Goal: Task Accomplishment & Management: Manage account settings

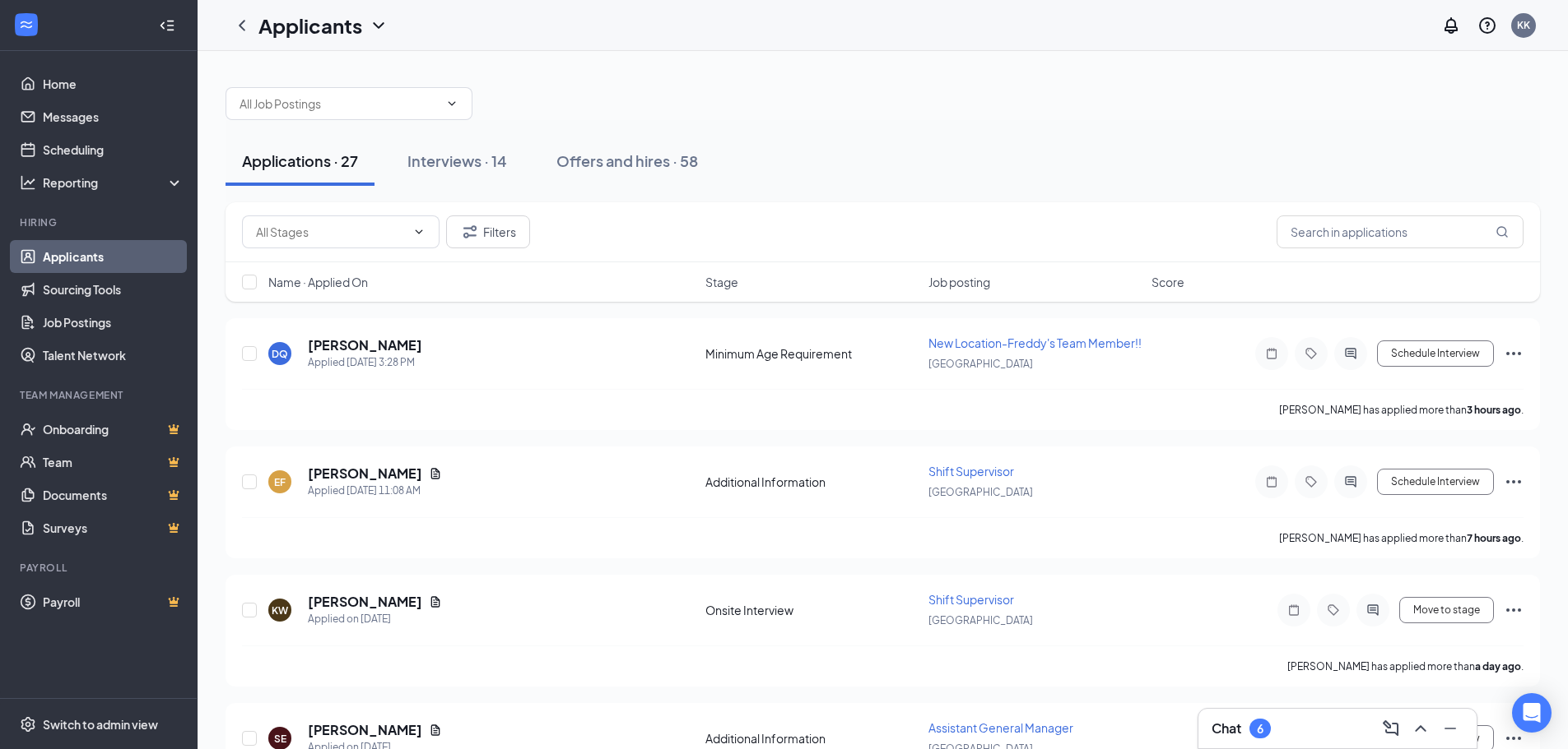
click at [1270, 735] on div "6" at bounding box center [1260, 729] width 21 height 19
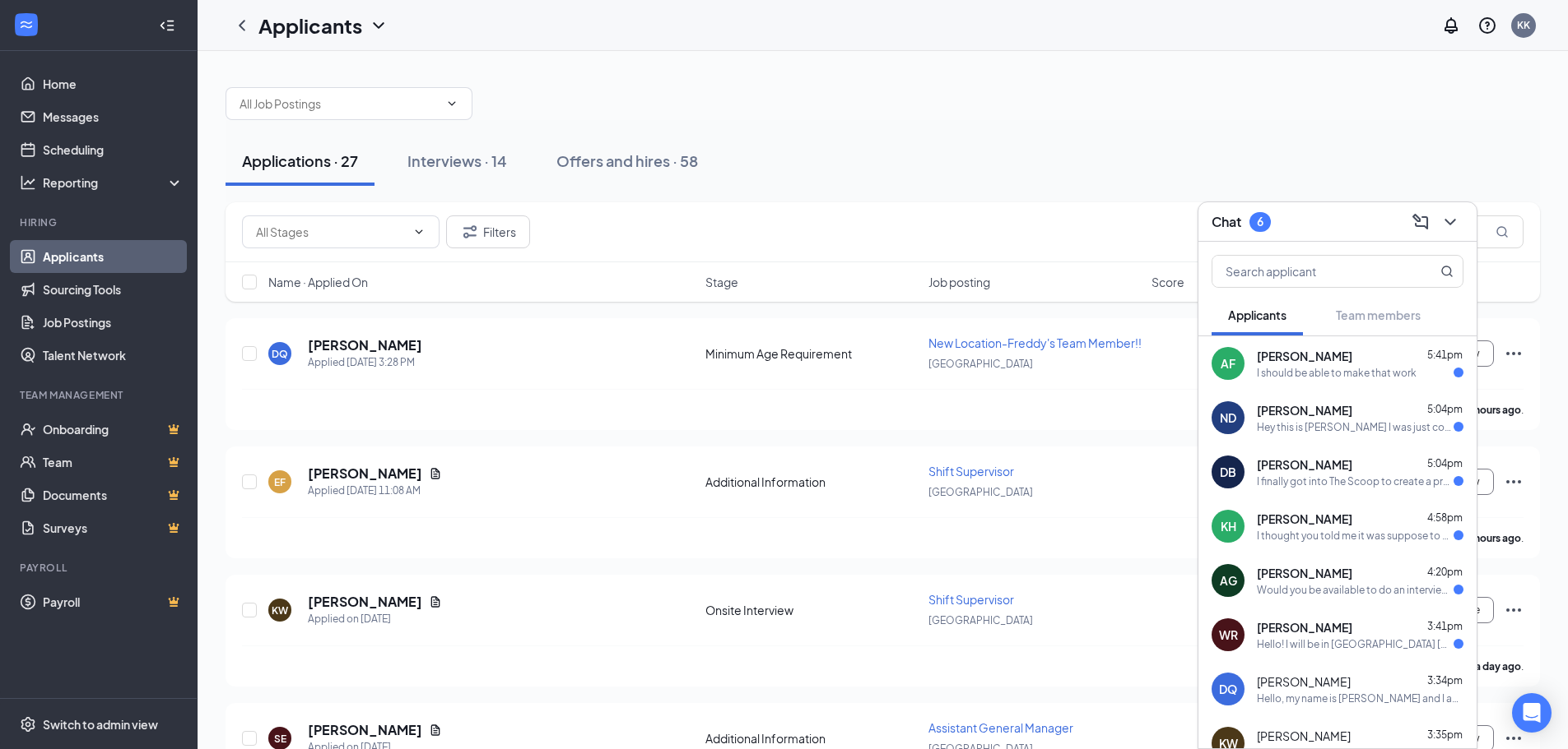
click at [1369, 376] on div "I should be able to make that work" at bounding box center [1337, 373] width 160 height 14
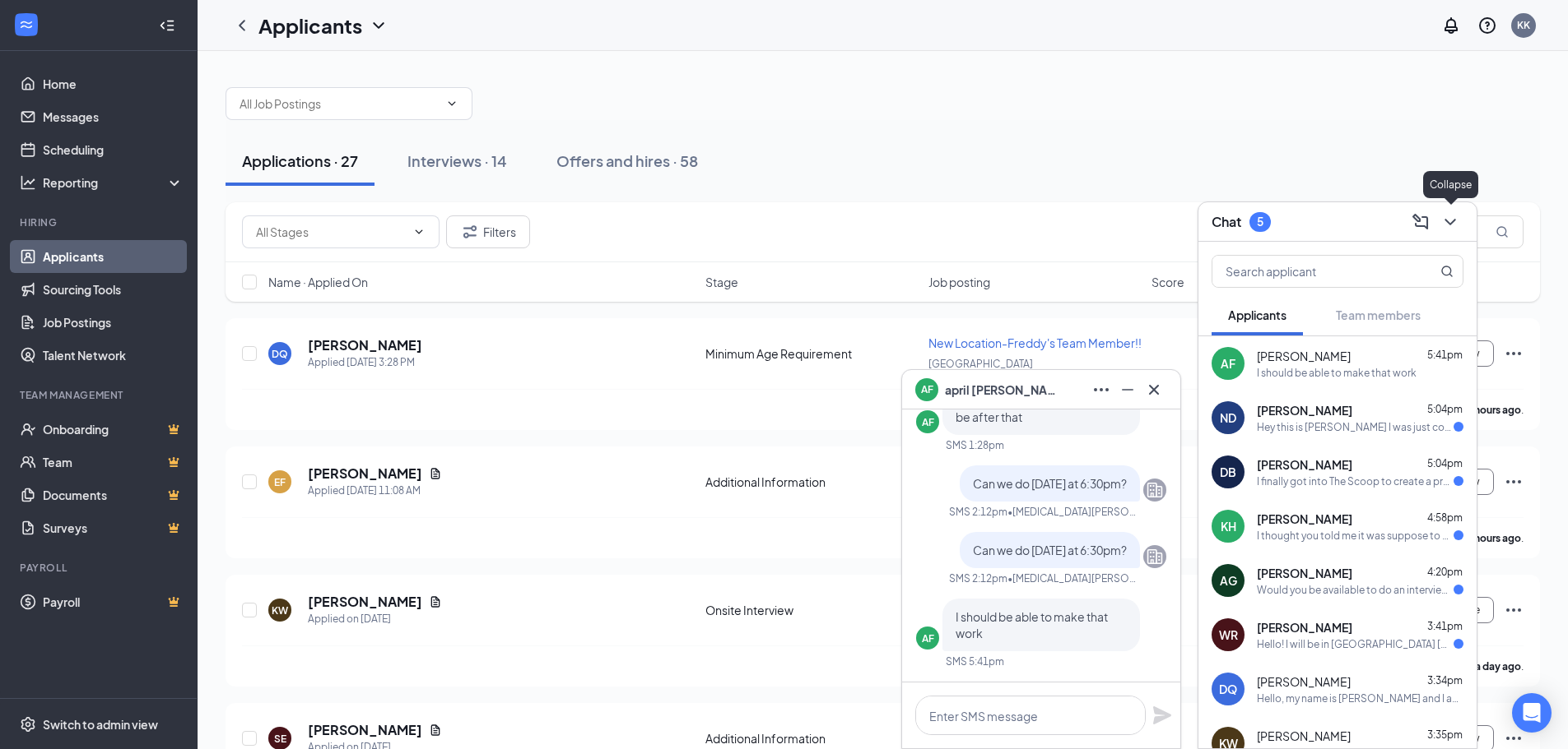
click at [1455, 230] on icon "ChevronDown" at bounding box center [1450, 222] width 19 height 19
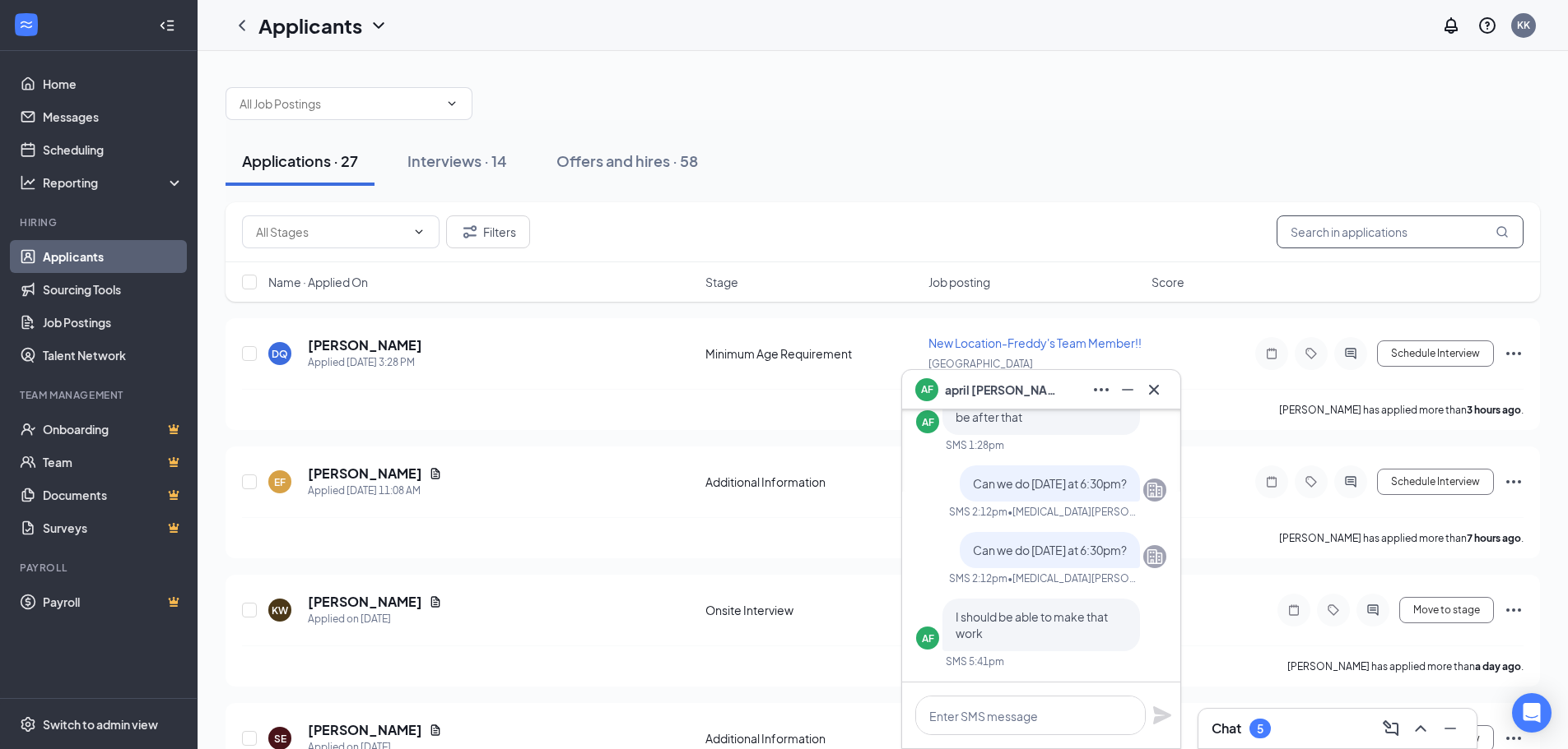
click at [1326, 233] on input "text" at bounding box center [1400, 232] width 247 height 33
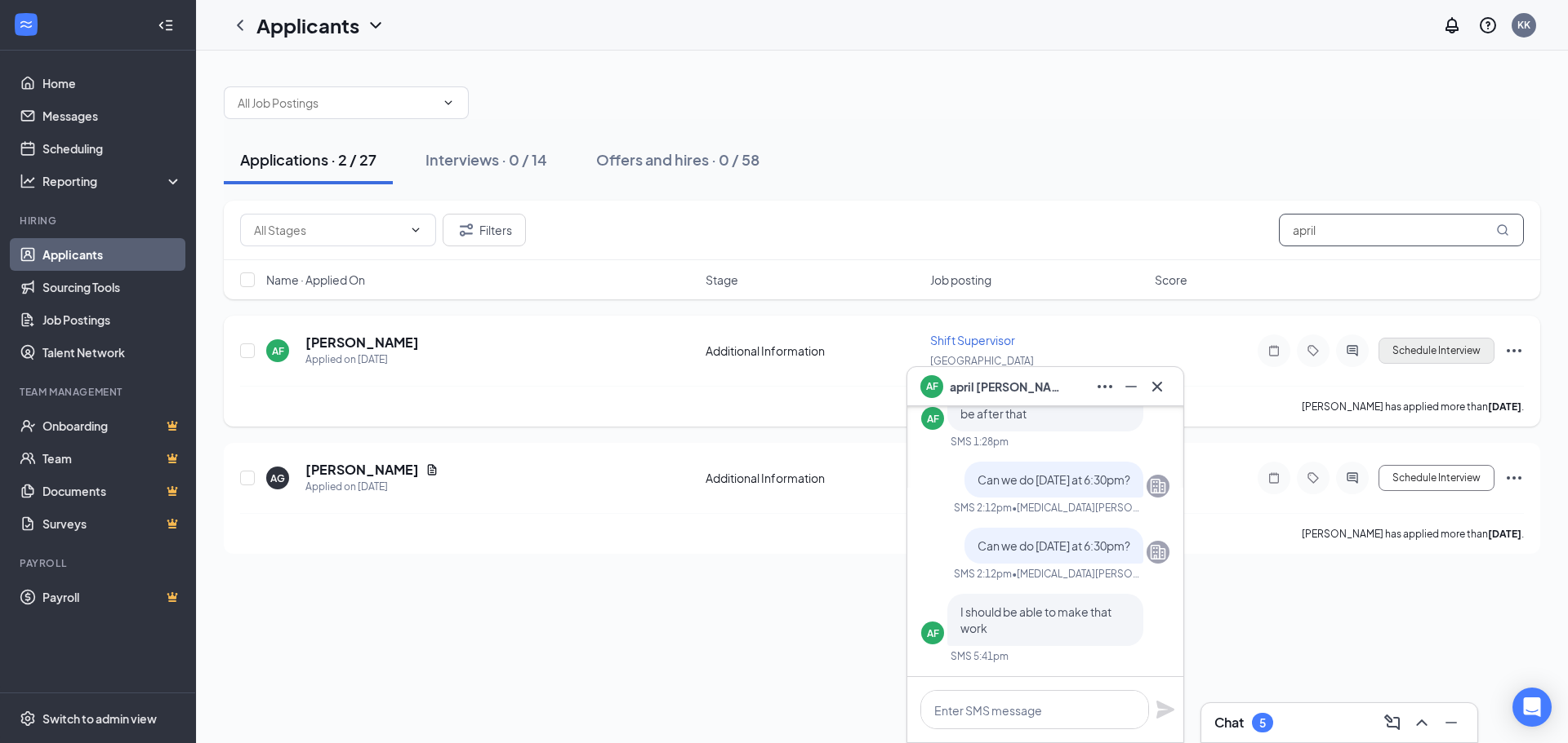
type input "april"
click at [1460, 351] on button "Schedule Interview" at bounding box center [1436, 350] width 116 height 26
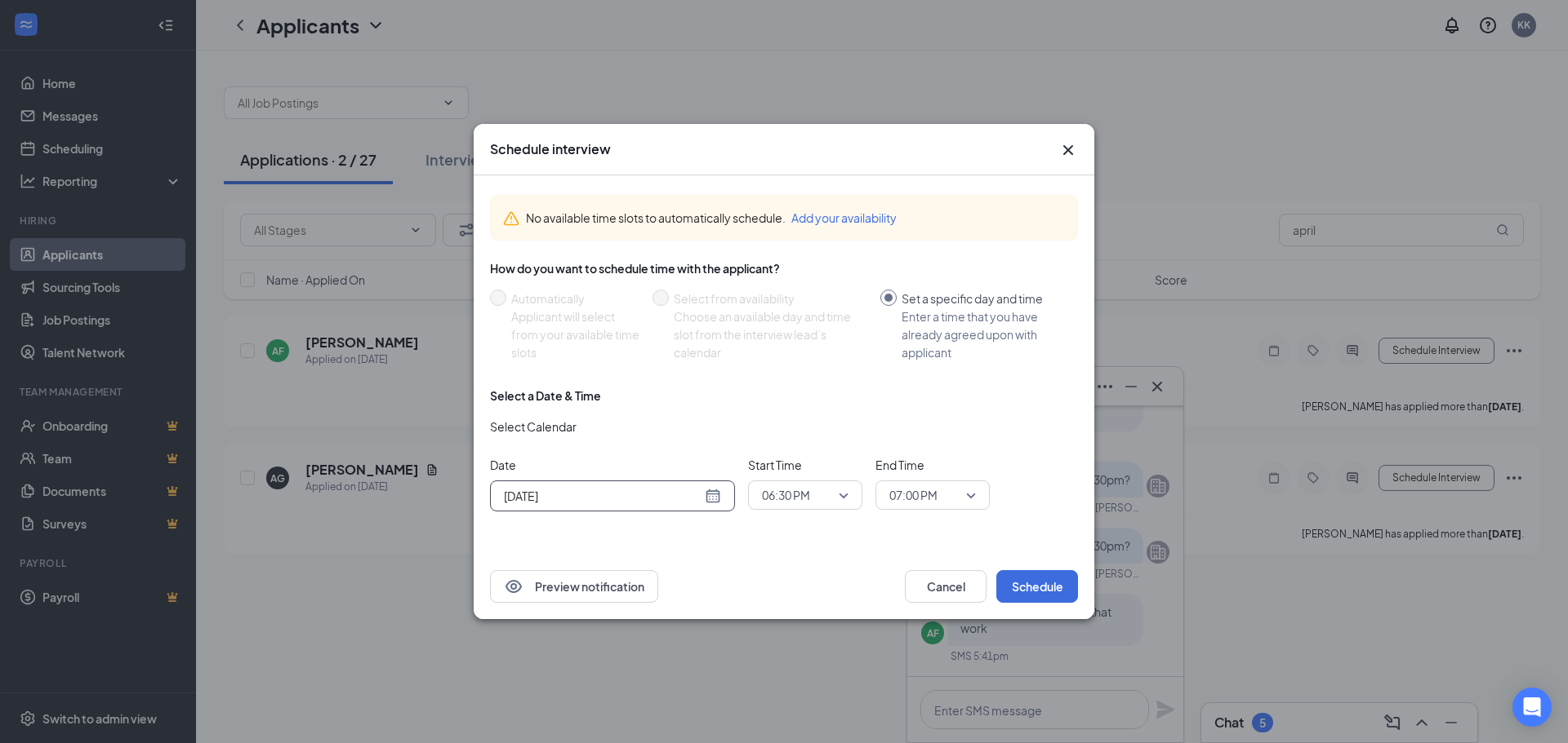
click at [705, 499] on div "[DATE]" at bounding box center [612, 496] width 217 height 18
type input "[DATE]"
click at [603, 435] on div "27" at bounding box center [603, 433] width 19 height 19
click at [959, 490] on span "07:00 PM" at bounding box center [924, 495] width 72 height 25
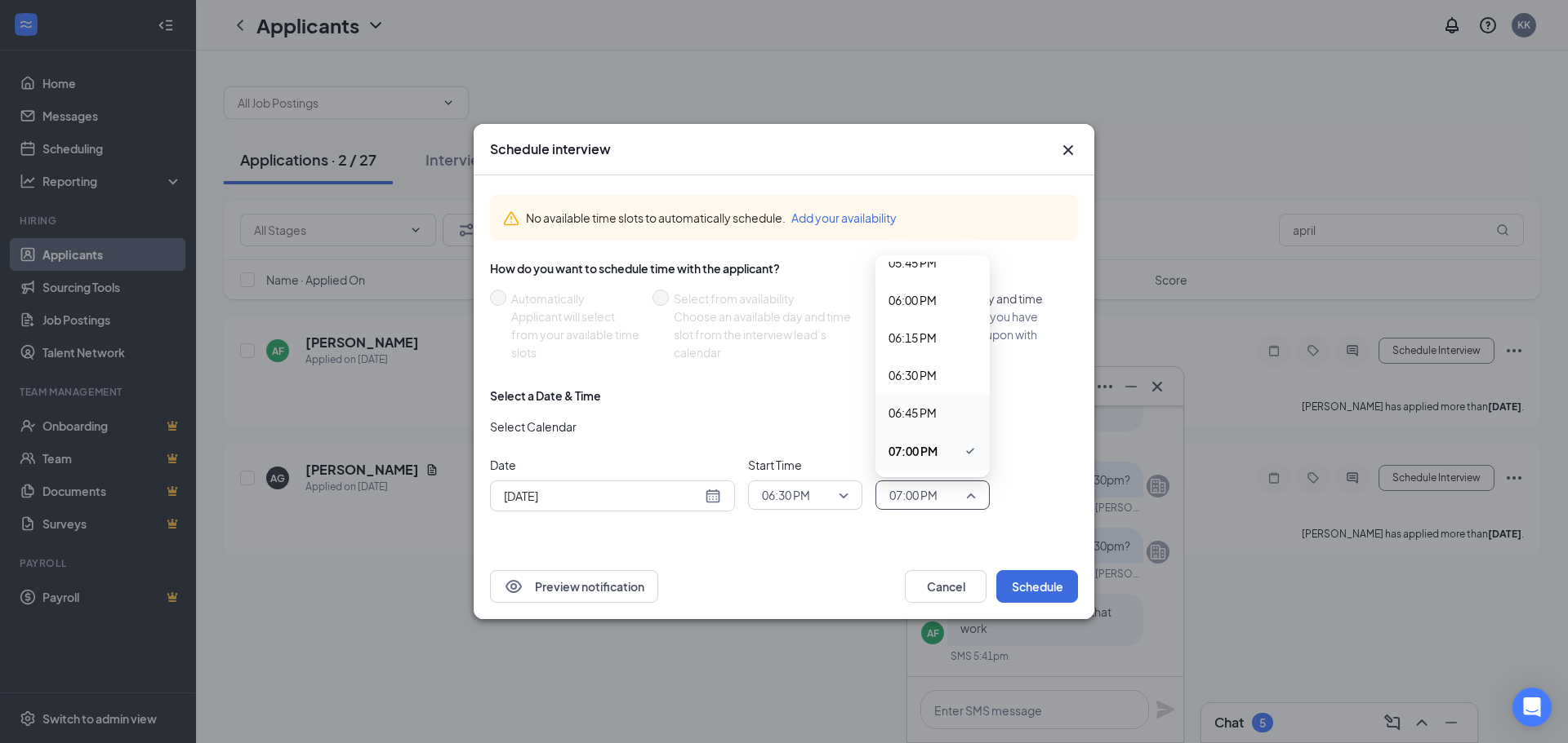
click at [938, 404] on div "06:45 PM" at bounding box center [932, 412] width 114 height 37
click at [1066, 586] on button "Schedule" at bounding box center [1036, 587] width 81 height 33
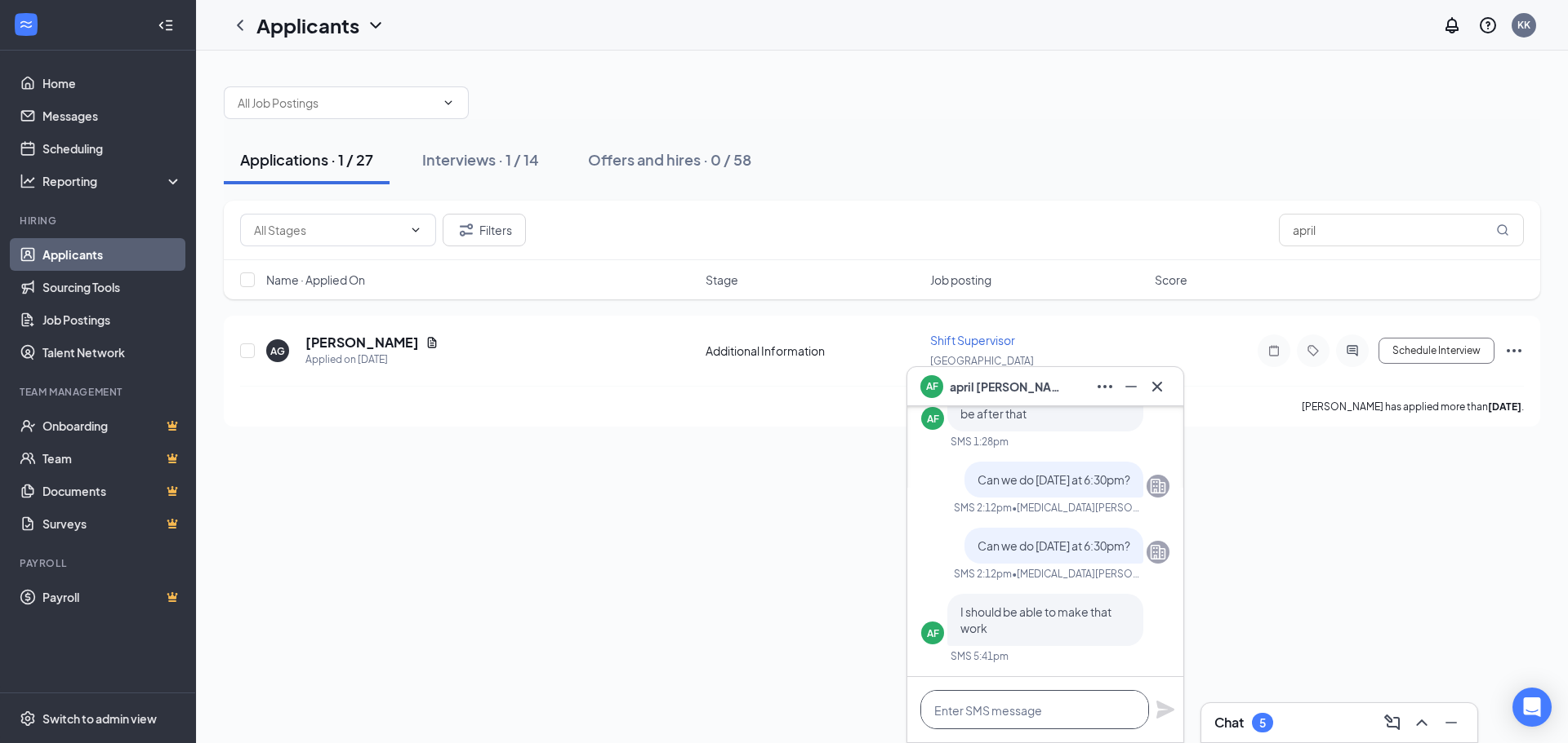
click at [1024, 706] on textarea at bounding box center [1034, 710] width 229 height 39
type textarea "Perfect I will see you then!"
click at [1156, 711] on icon "Plane" at bounding box center [1165, 710] width 19 height 19
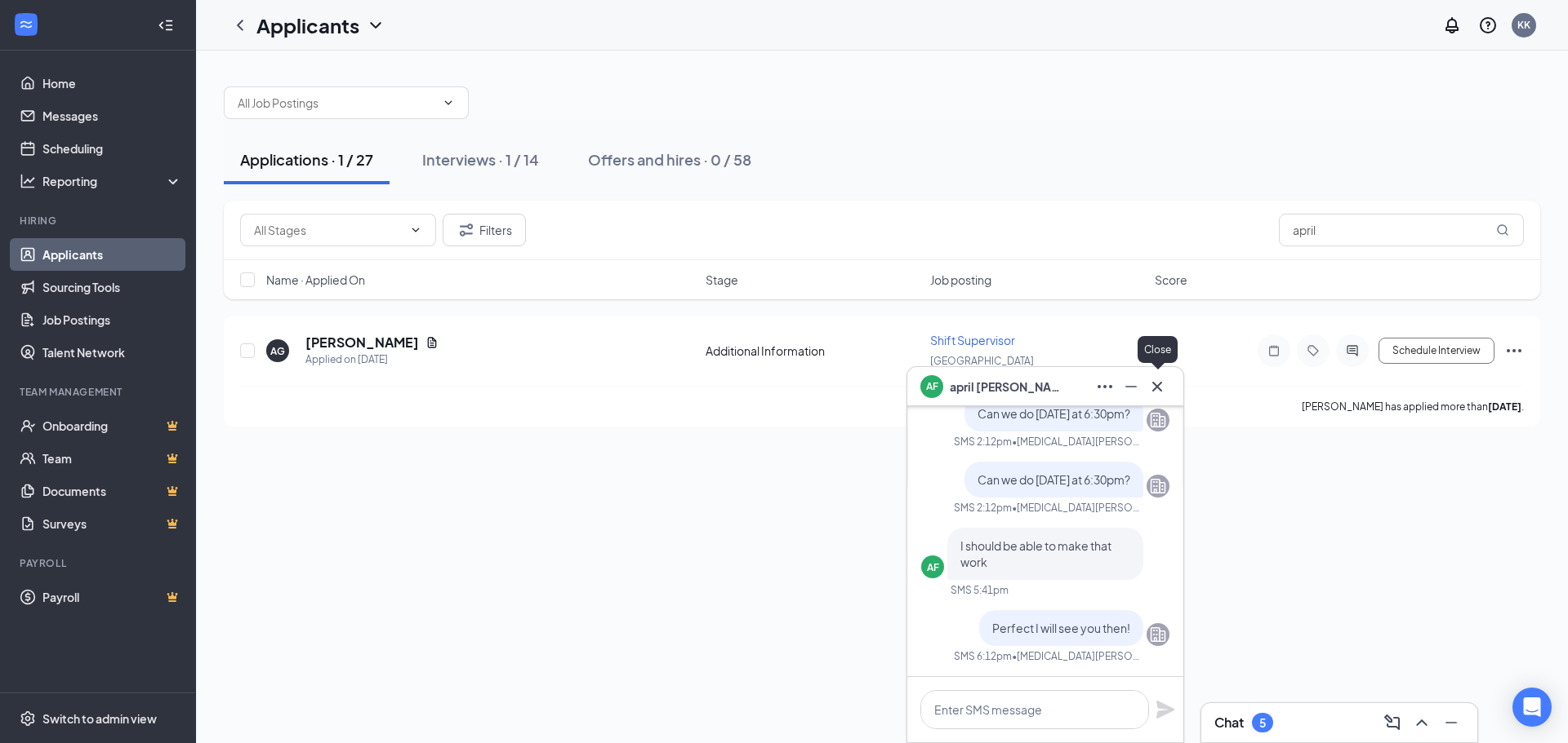
click at [1147, 378] on icon "Cross" at bounding box center [1157, 386] width 19 height 19
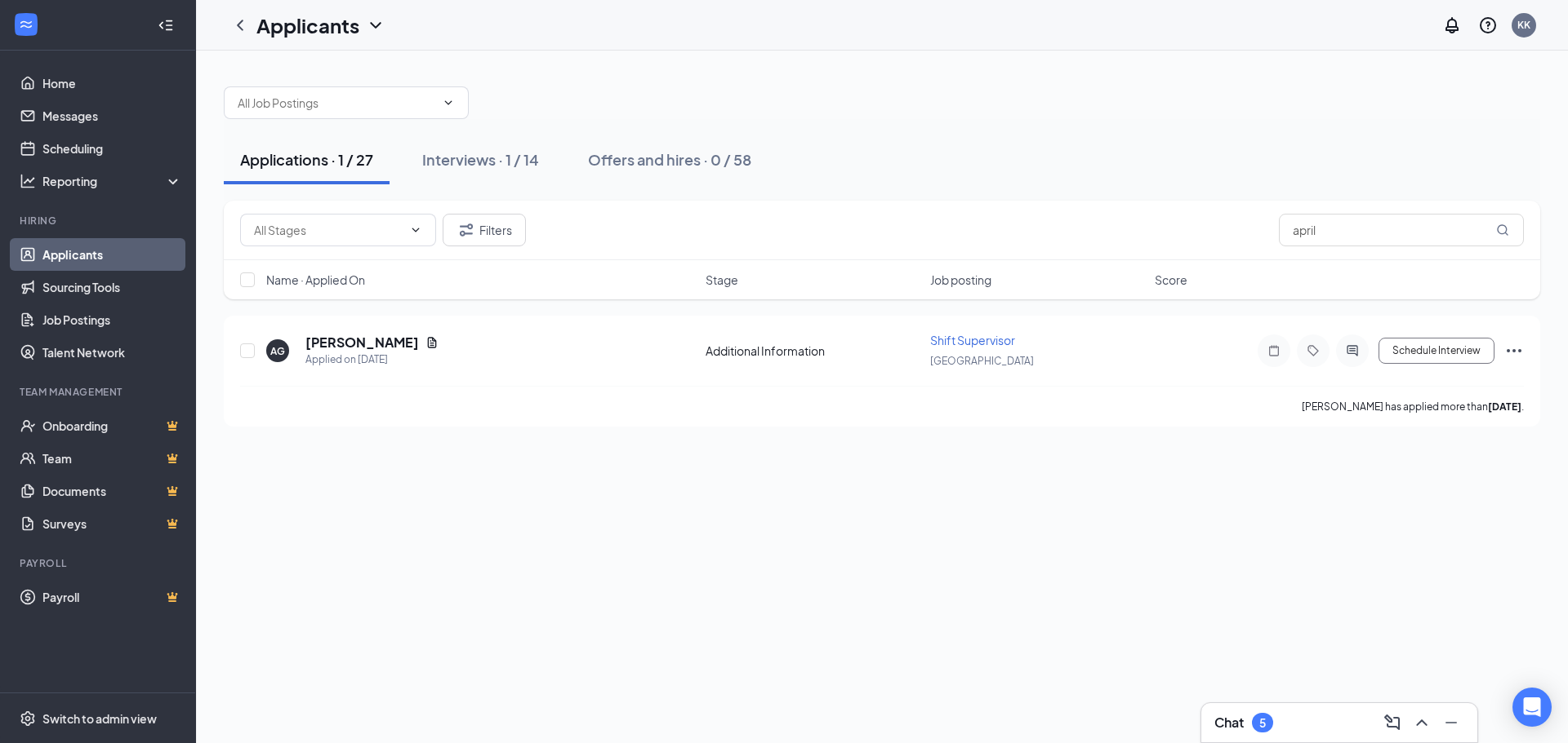
click at [1273, 711] on div "Chat 5" at bounding box center [1338, 722] width 250 height 26
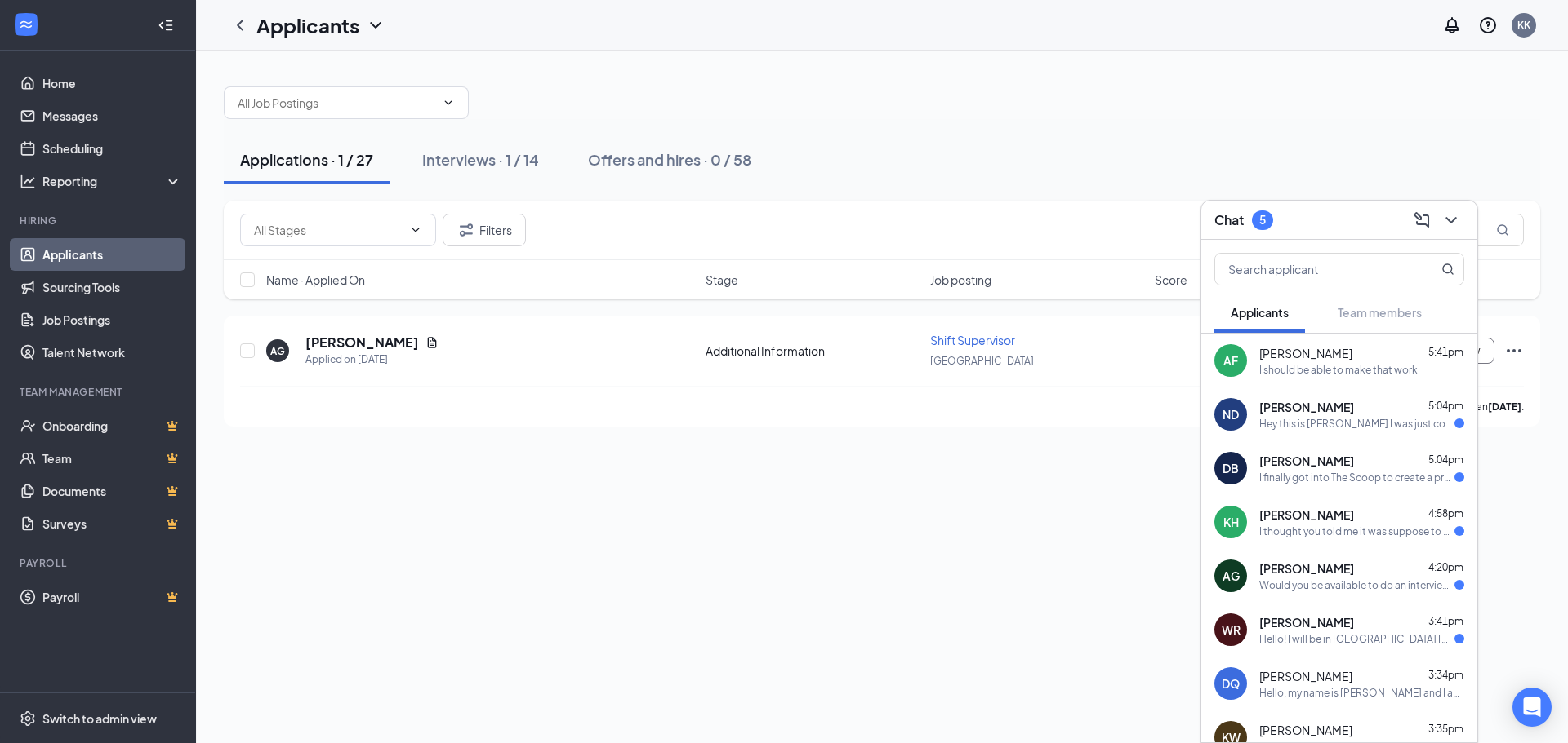
click at [1314, 430] on div "Hey this is [PERSON_NAME] I was just confirming that we are still starting orie…" at bounding box center [1357, 424] width 195 height 14
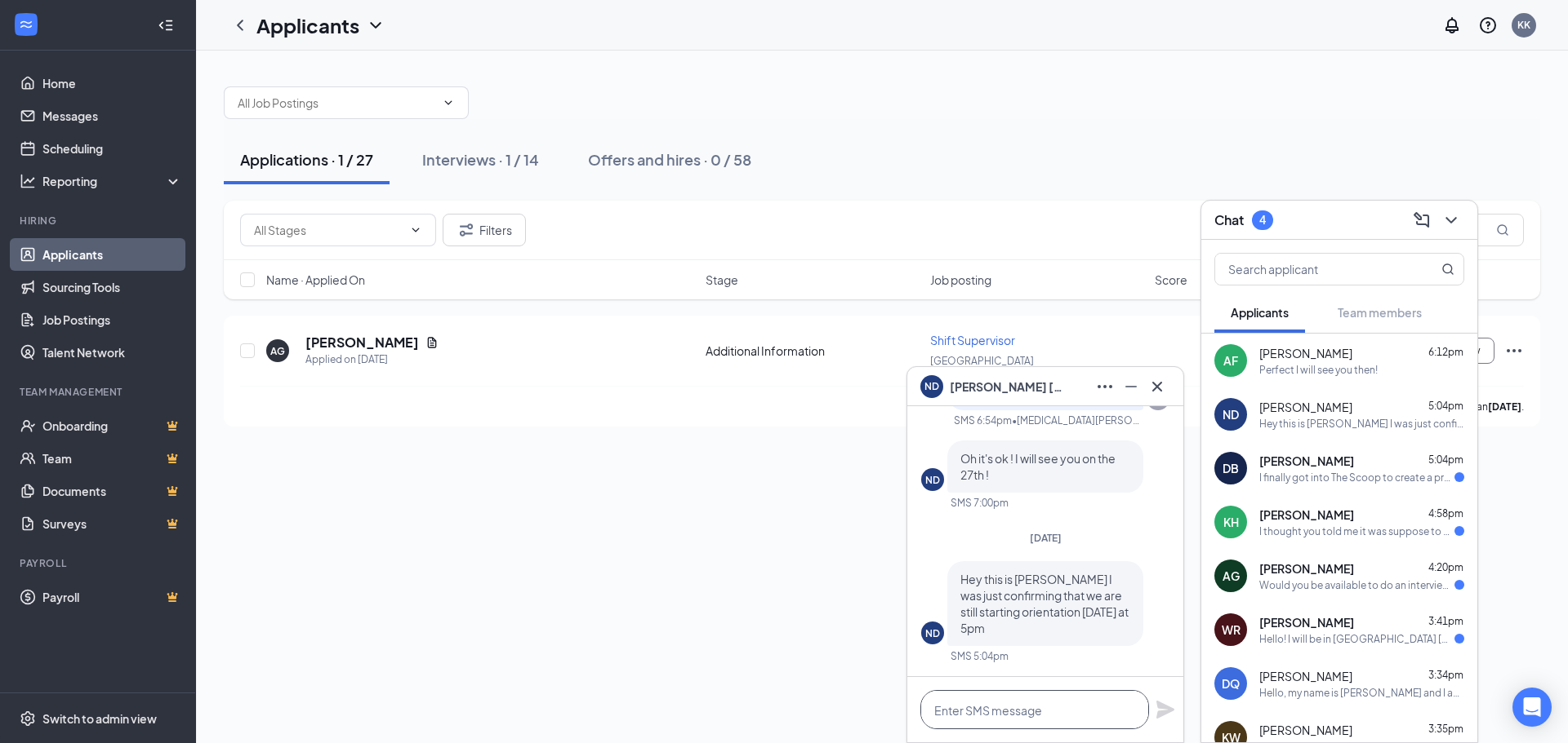
click at [1023, 706] on textarea at bounding box center [1034, 710] width 229 height 39
type textarea "You are correct!"
click at [1169, 710] on icon "Plane" at bounding box center [1164, 710] width 18 height 18
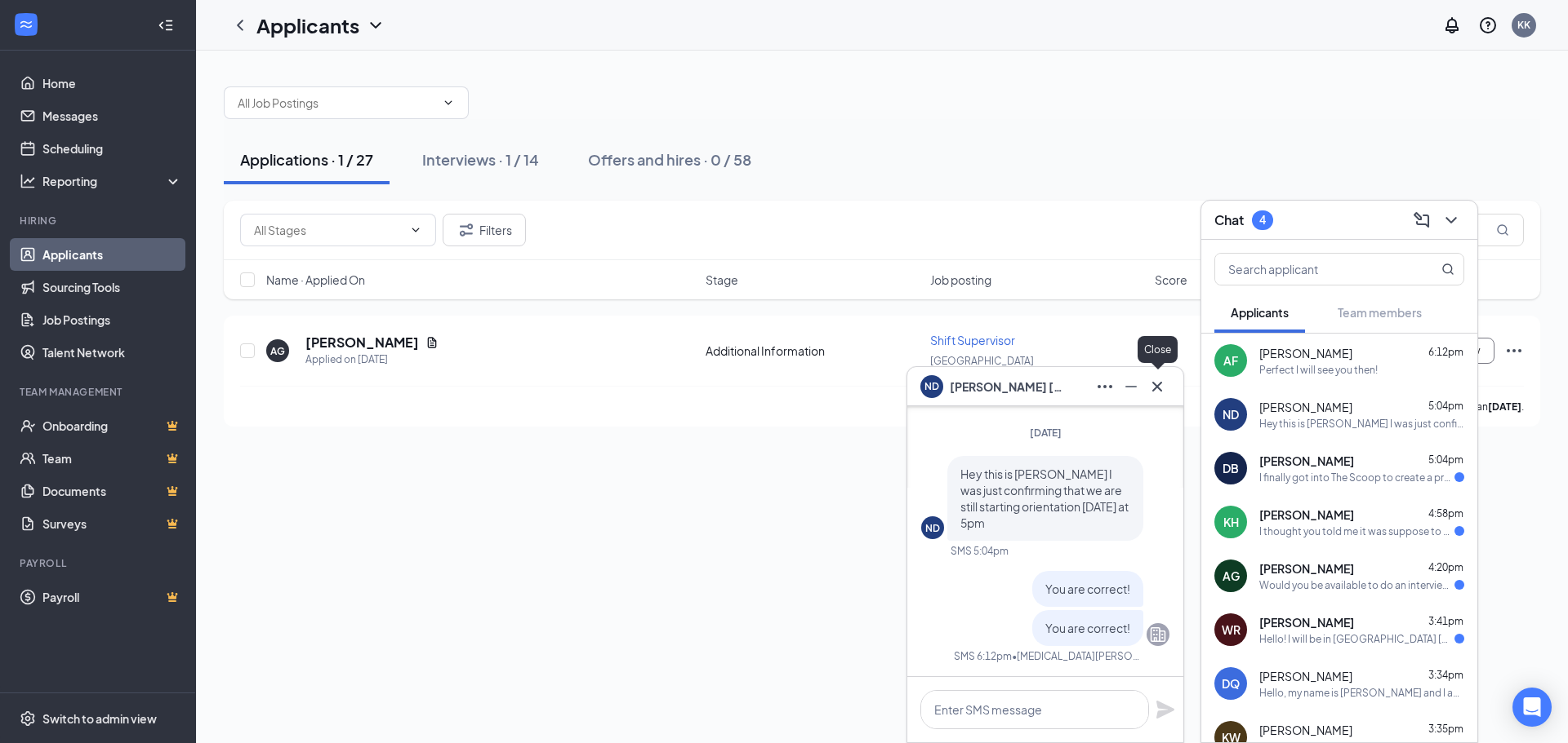
click at [1161, 388] on icon "Cross" at bounding box center [1157, 386] width 19 height 19
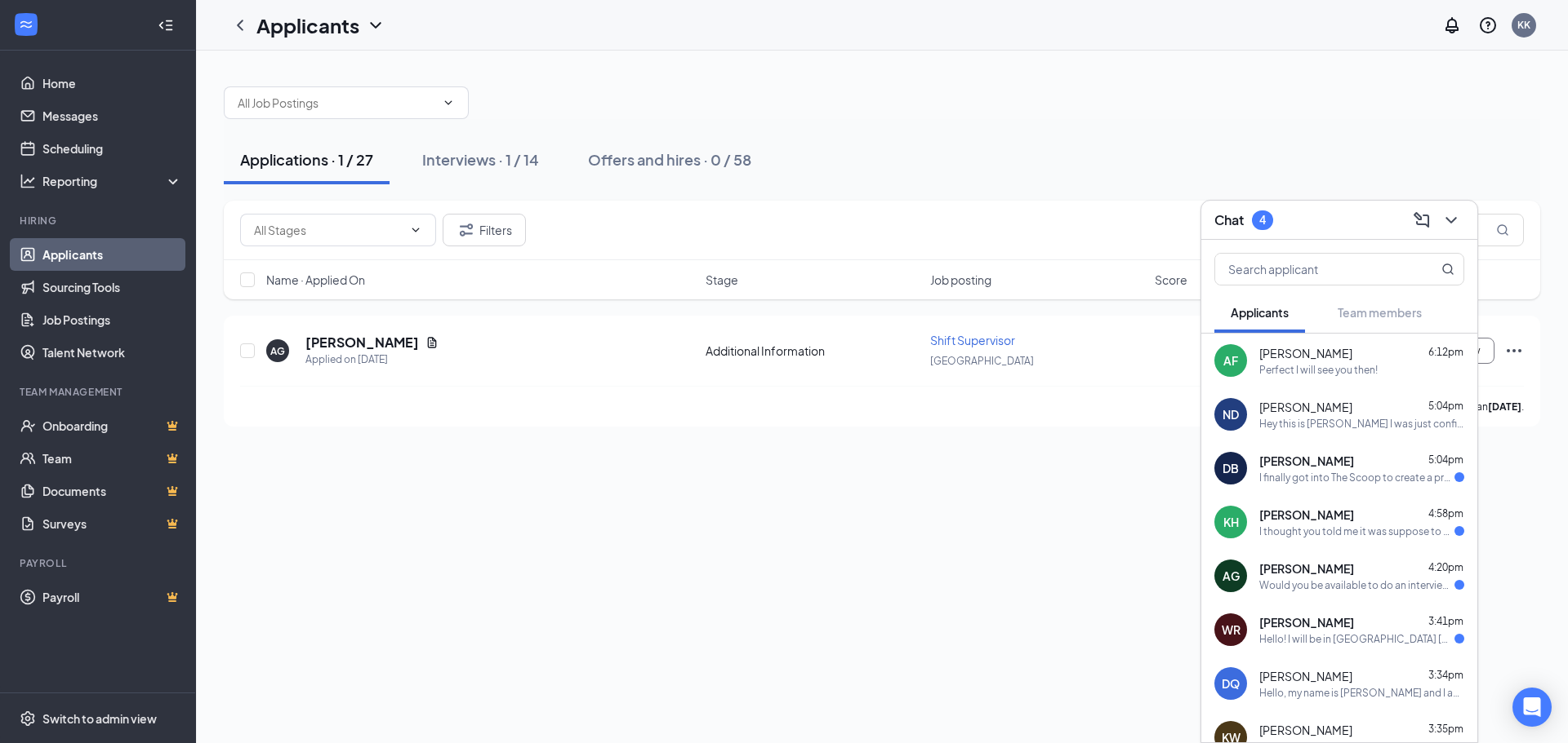
click at [1300, 486] on div "DB [PERSON_NAME] 5:04pm I finally got into The Scoop to create a profile" at bounding box center [1338, 469] width 276 height 54
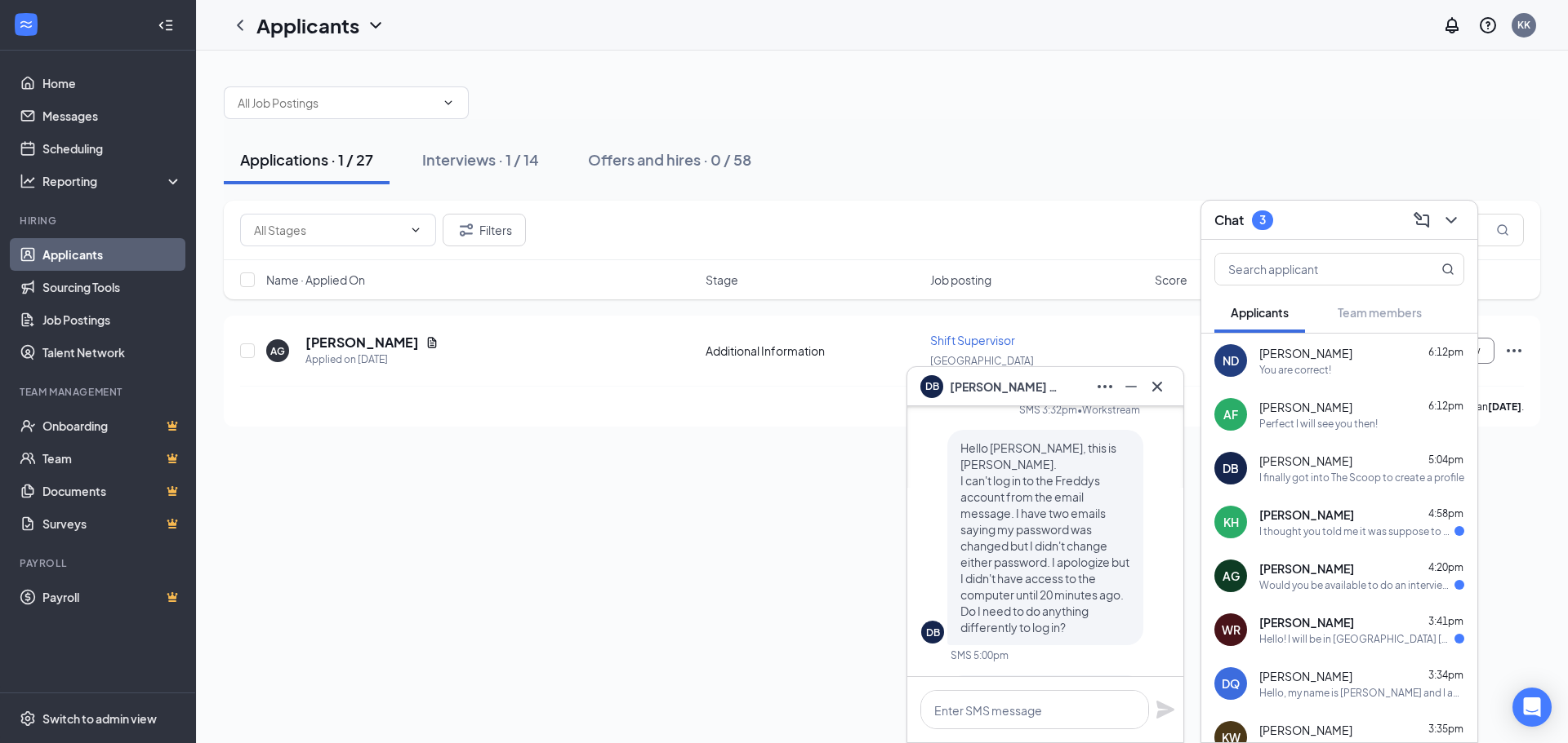
scroll to position [0, 0]
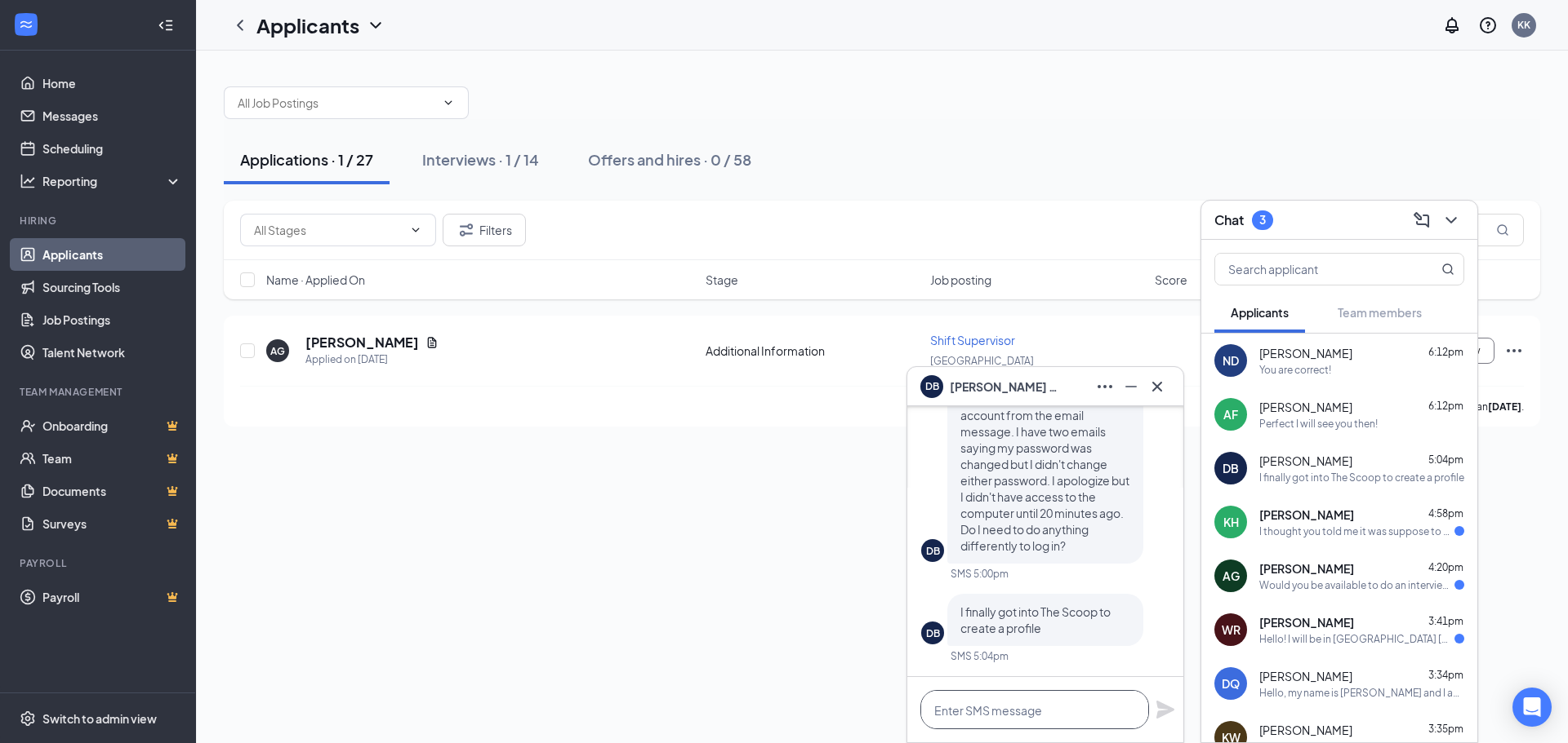
click at [1000, 708] on textarea at bounding box center [1034, 710] width 229 height 39
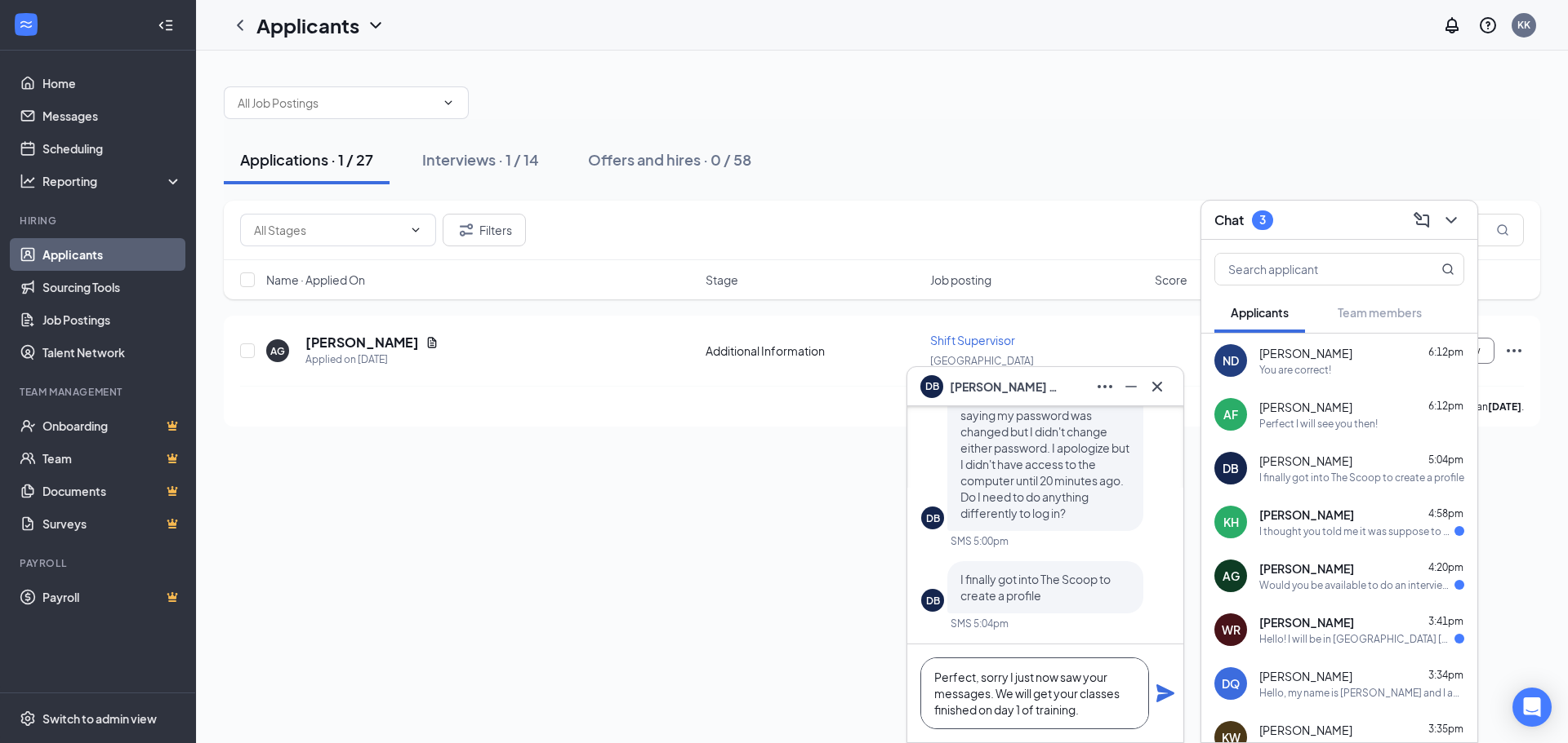
type textarea "Perfect, sorry I just now saw your messages. We will get your classes finished …"
click at [1149, 688] on div "Perfect, sorry I just now saw your messages. We will get your classes finished …" at bounding box center [1045, 693] width 276 height 98
click at [1161, 694] on icon "Plane" at bounding box center [1165, 693] width 19 height 19
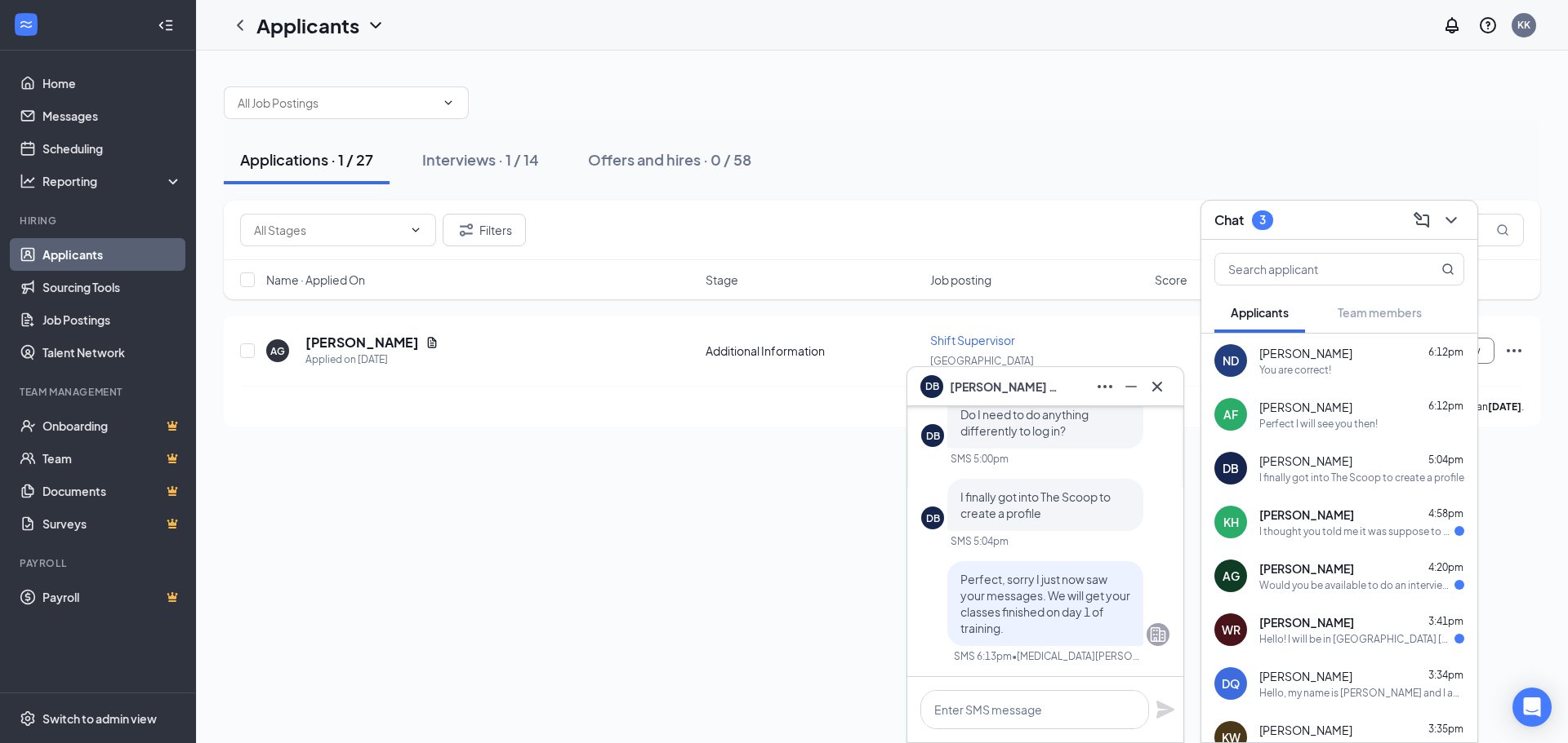
scroll to position [0, 0]
click at [1278, 621] on span "[PERSON_NAME]" at bounding box center [1306, 623] width 95 height 16
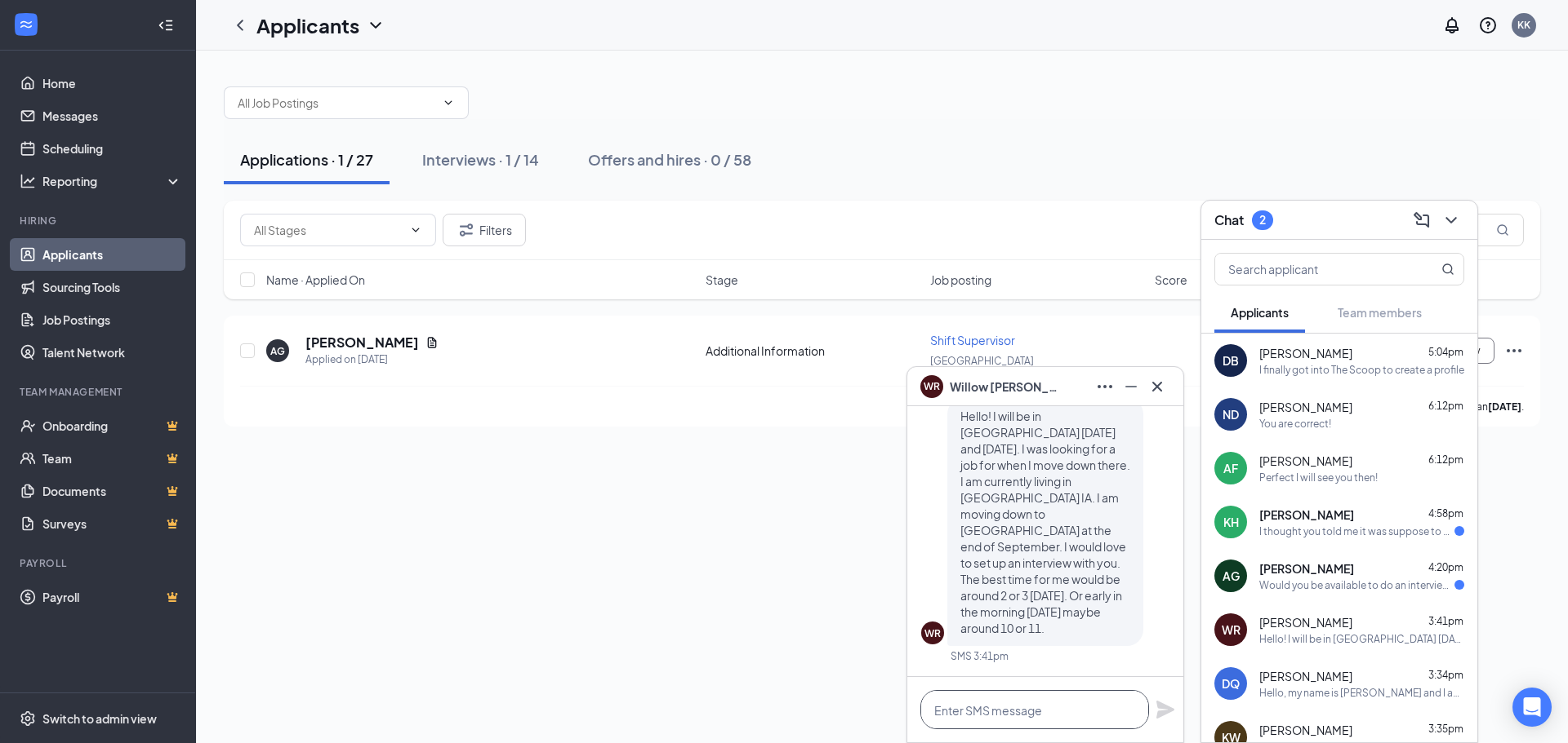
click at [1024, 701] on textarea at bounding box center [1034, 710] width 229 height 39
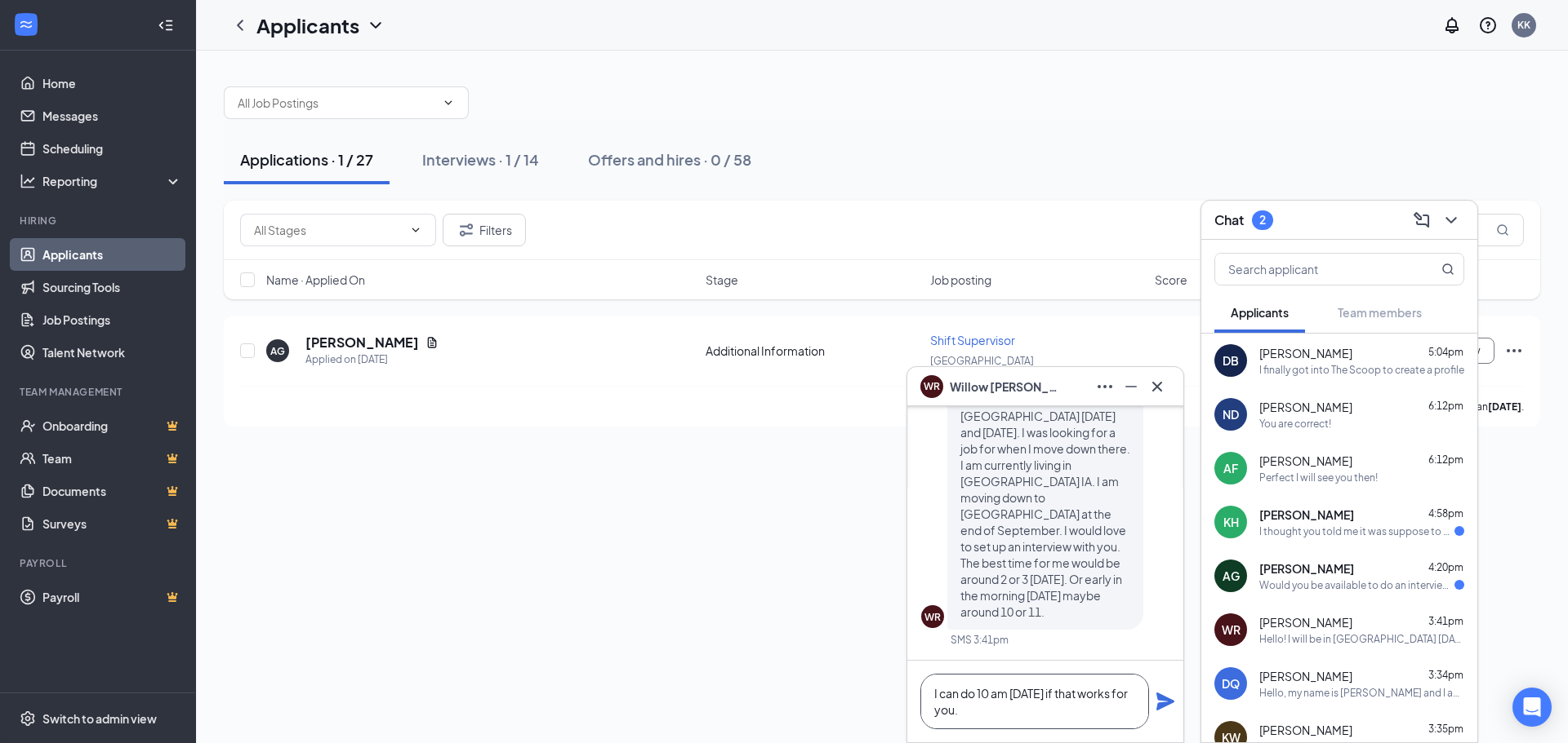
type textarea "I can do 10 am [DATE] if that works for you."
click at [1167, 696] on icon "Plane" at bounding box center [1165, 702] width 19 height 19
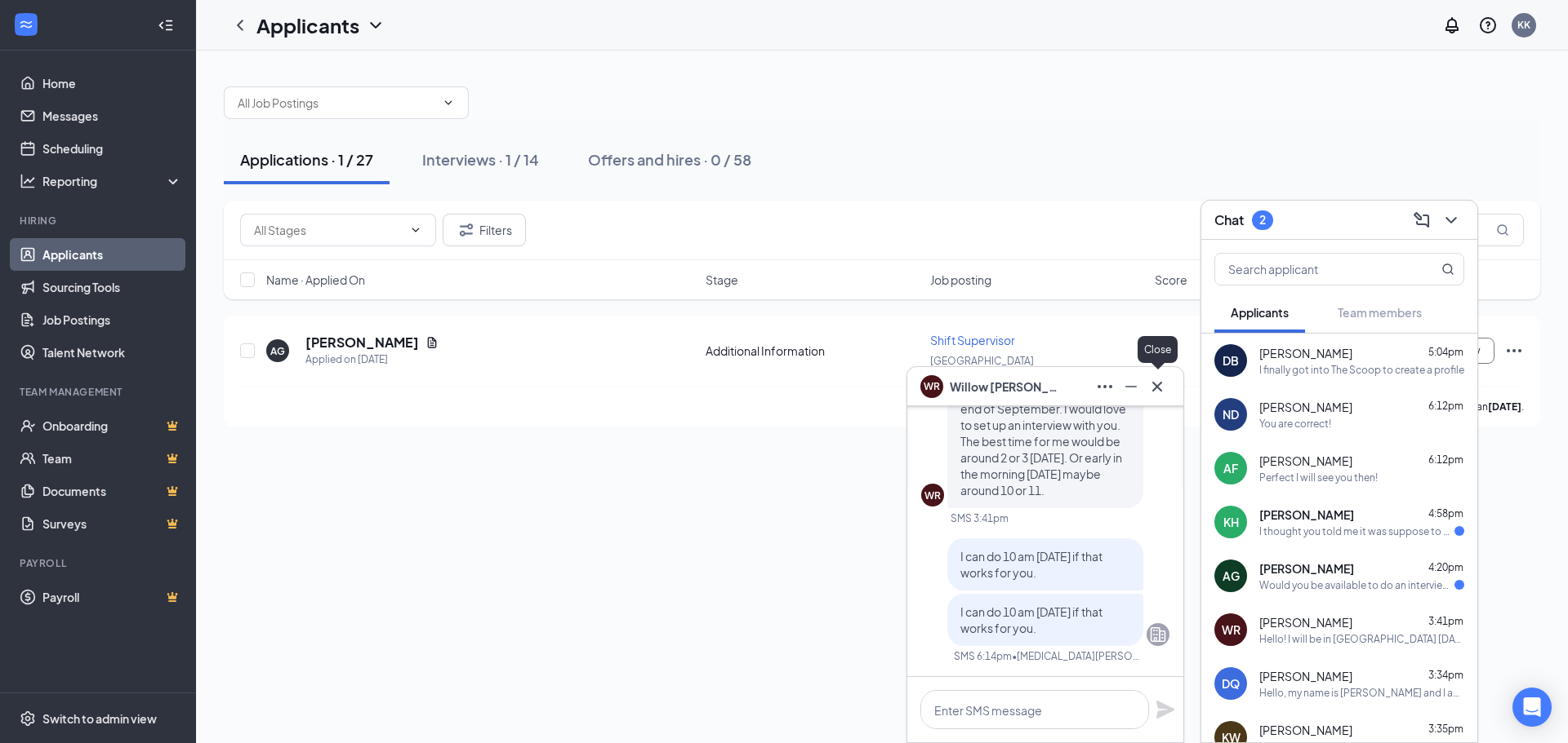
click at [1154, 377] on icon "Cross" at bounding box center [1157, 386] width 19 height 19
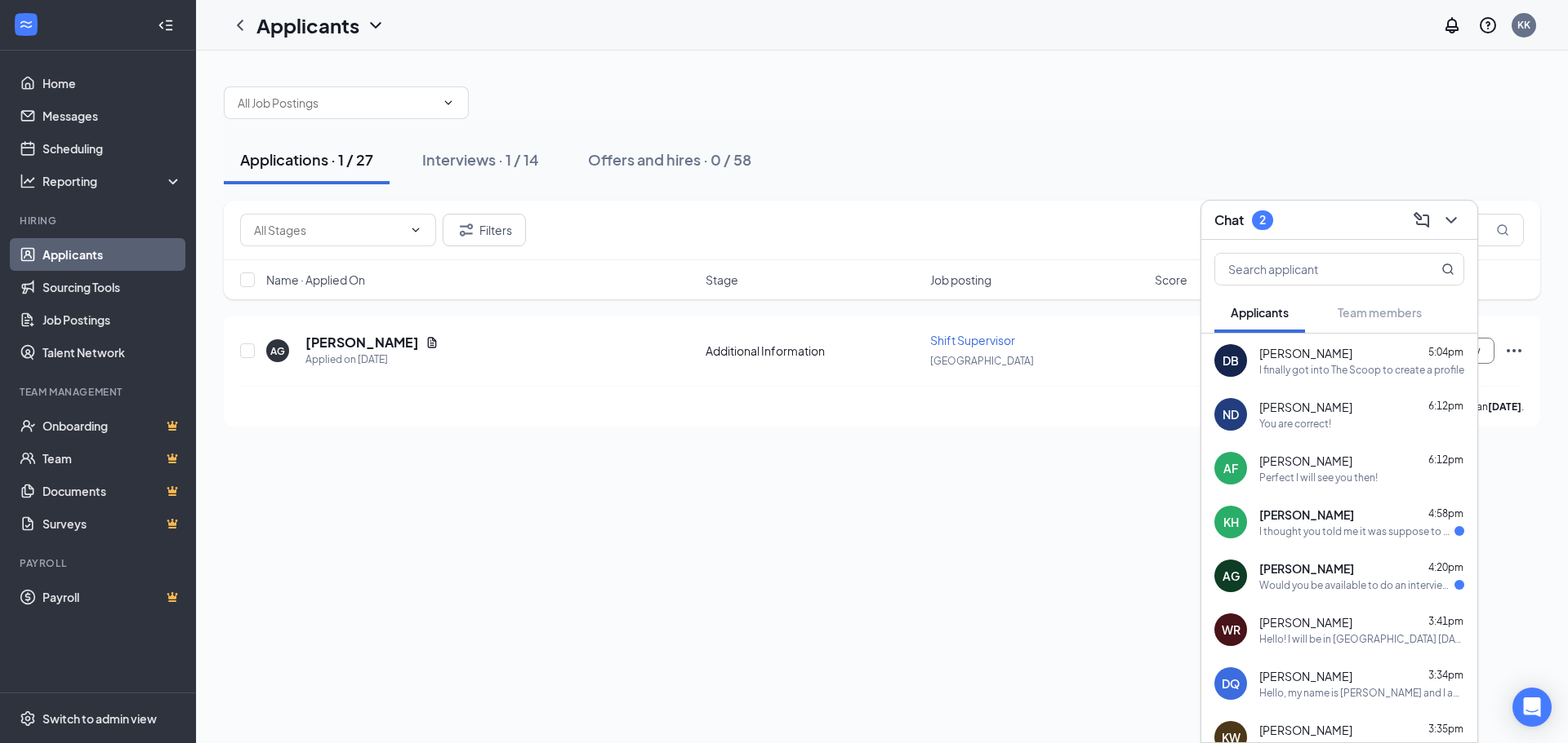
click at [1325, 521] on div "[PERSON_NAME] 4:58pm" at bounding box center [1361, 514] width 205 height 16
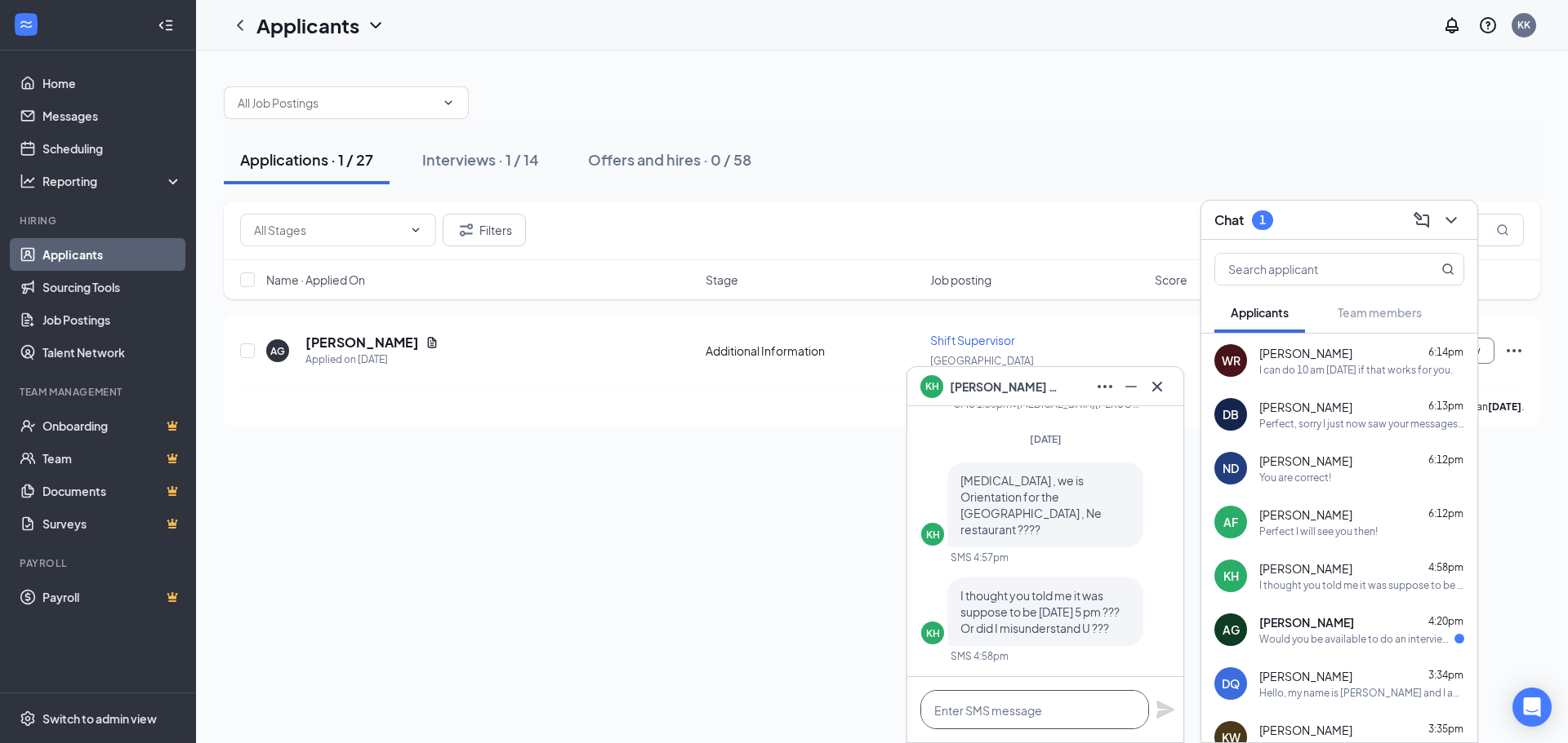
click at [1039, 717] on textarea at bounding box center [1034, 710] width 229 height 39
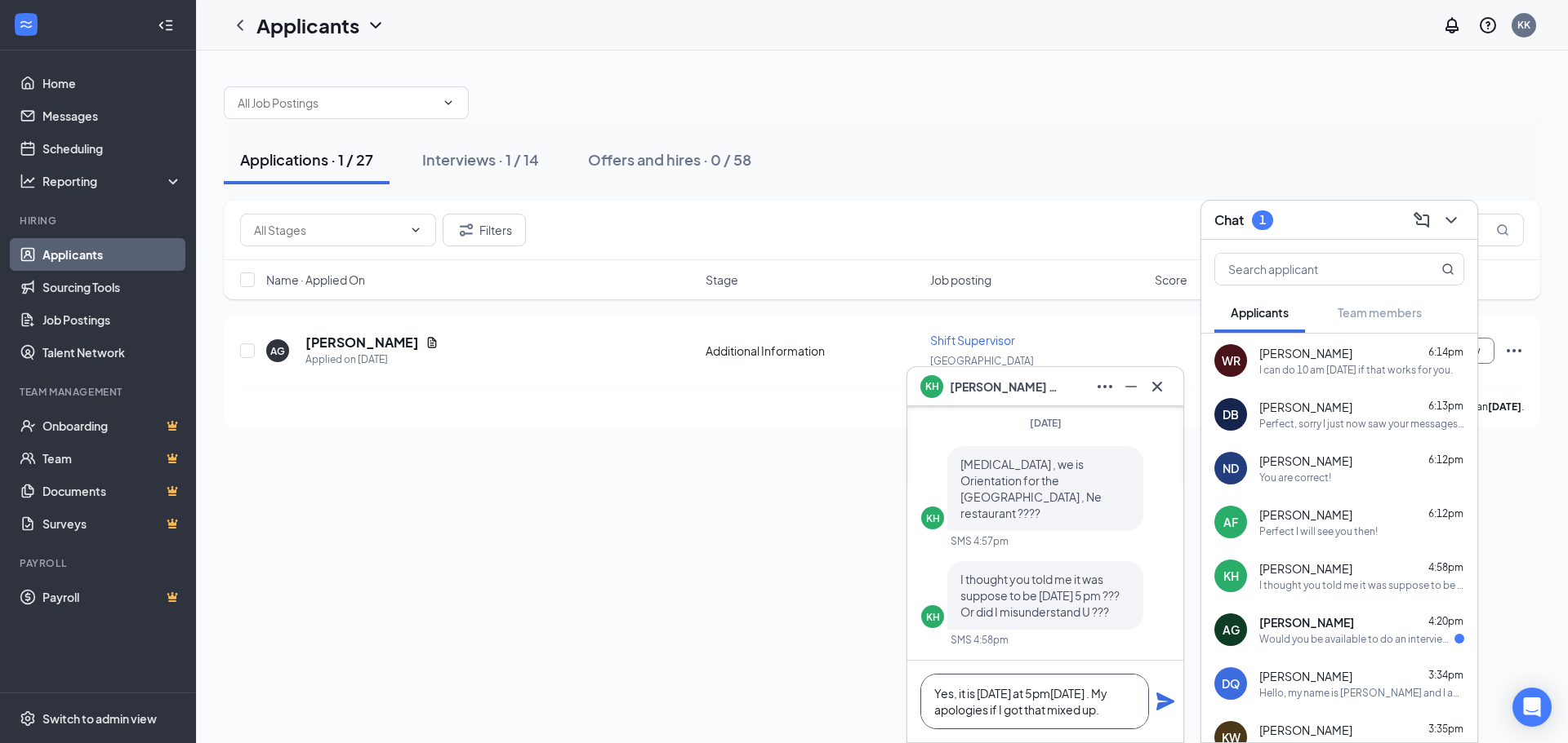
type textarea "Yes, it is [DATE] at 5pm[DATE] . My apologies if I got that mixed up."
click at [1167, 705] on icon "Plane" at bounding box center [1164, 702] width 18 height 18
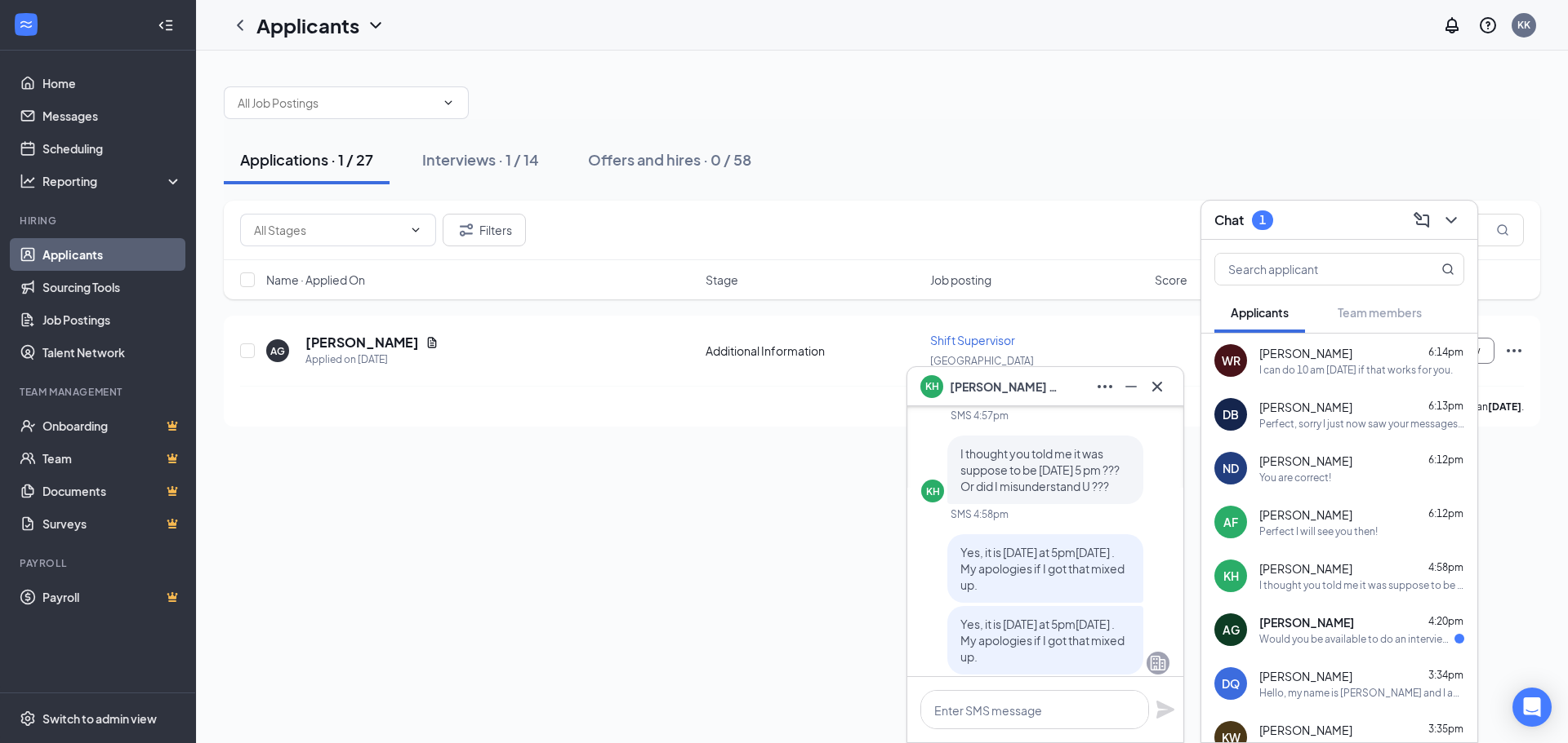
scroll to position [0, 0]
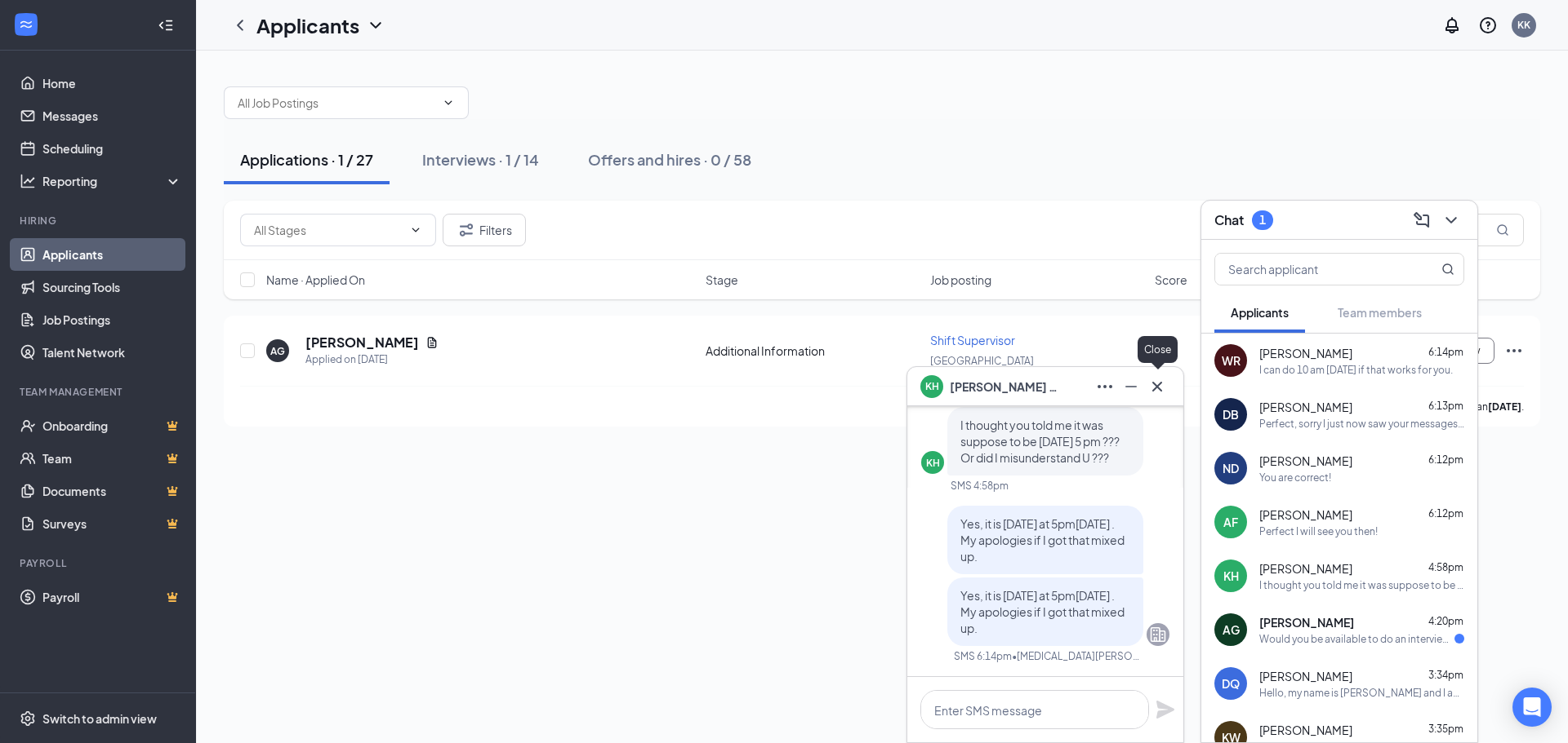
click at [1161, 378] on icon "Cross" at bounding box center [1157, 386] width 19 height 19
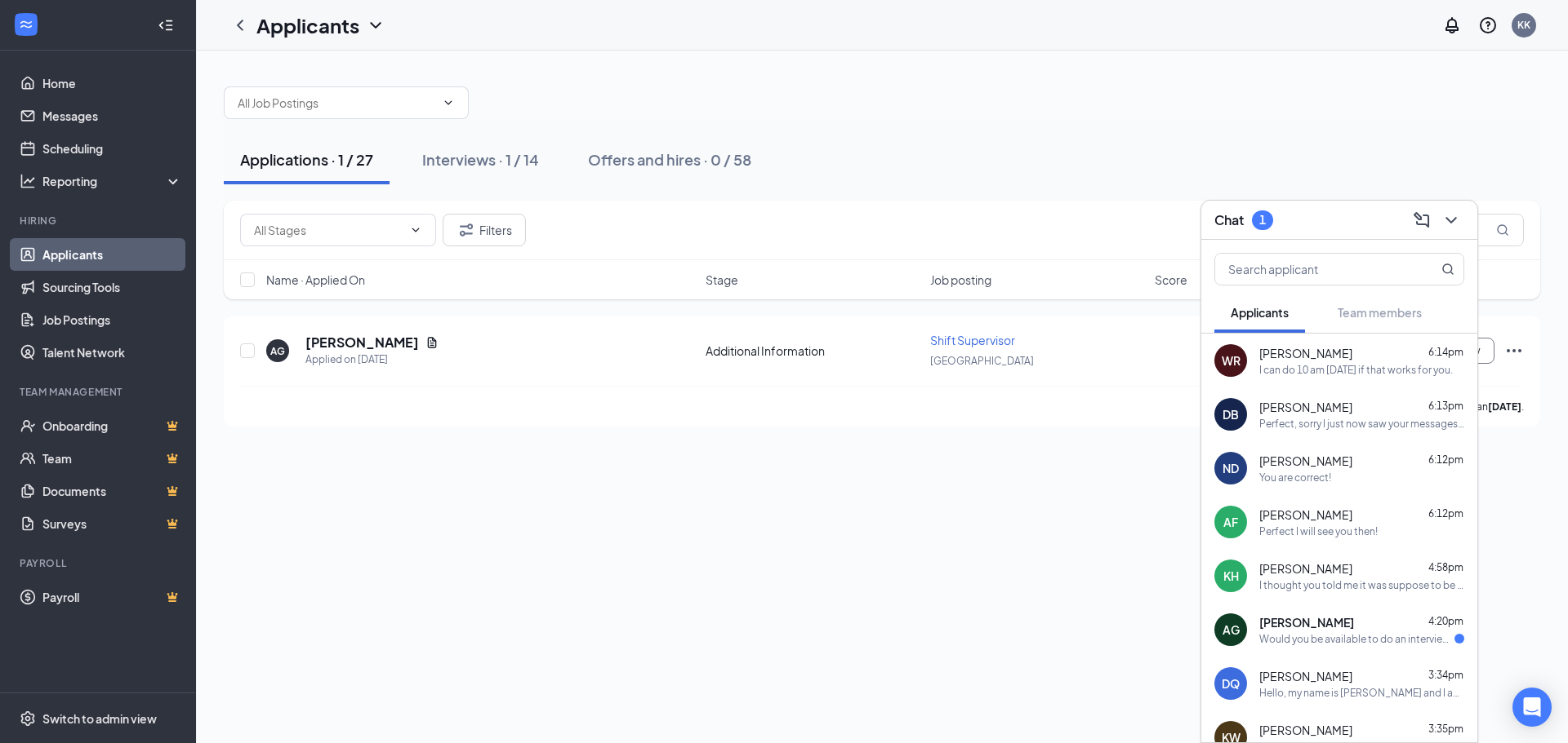
click at [1314, 623] on span "[PERSON_NAME]" at bounding box center [1306, 623] width 95 height 16
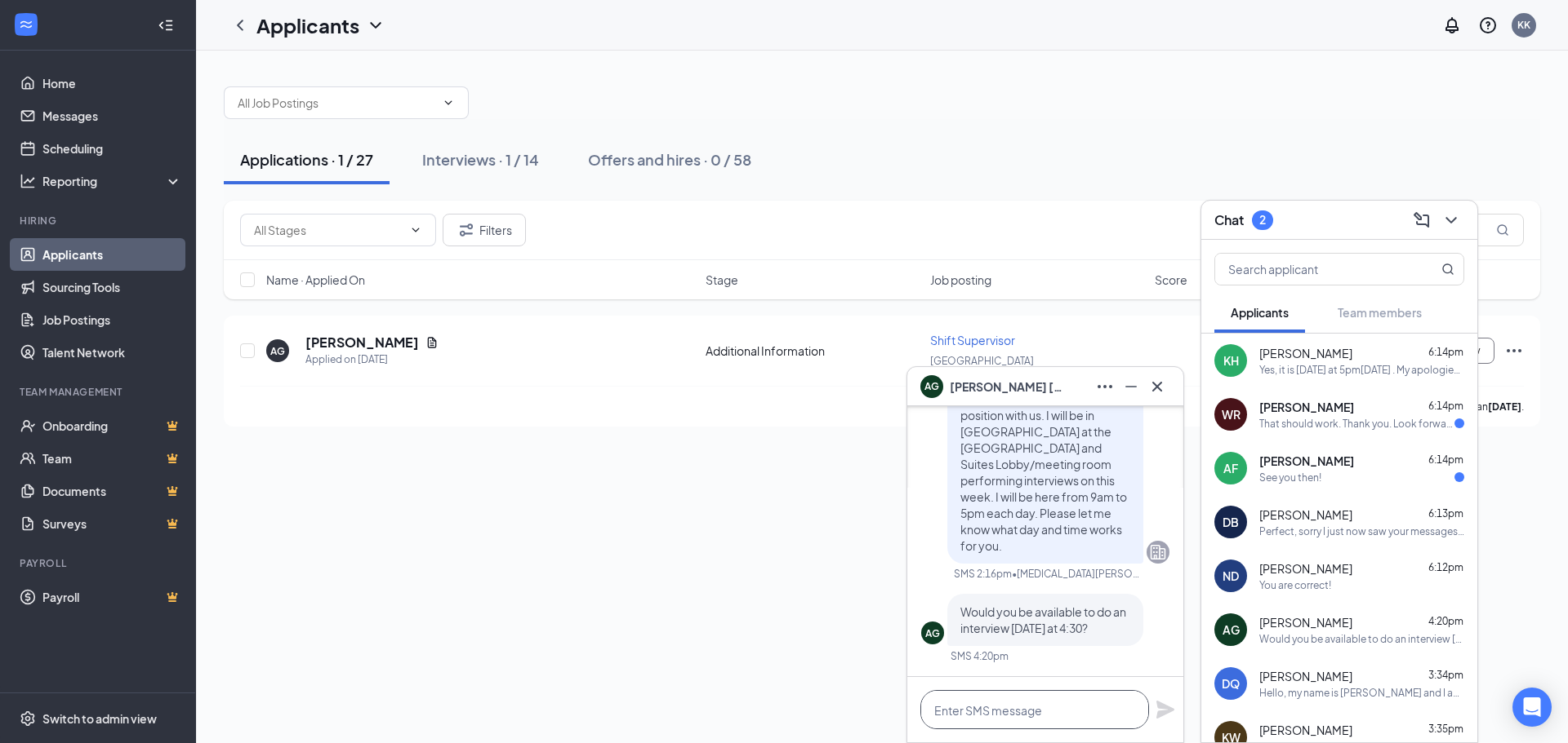
click at [1055, 706] on textarea at bounding box center [1034, 710] width 229 height 39
type textarea "Y"
type textarea "I can do 4:15 if that works for you."
click at [1175, 706] on div "I can do 4:15 if that works for you." at bounding box center [1045, 710] width 276 height 65
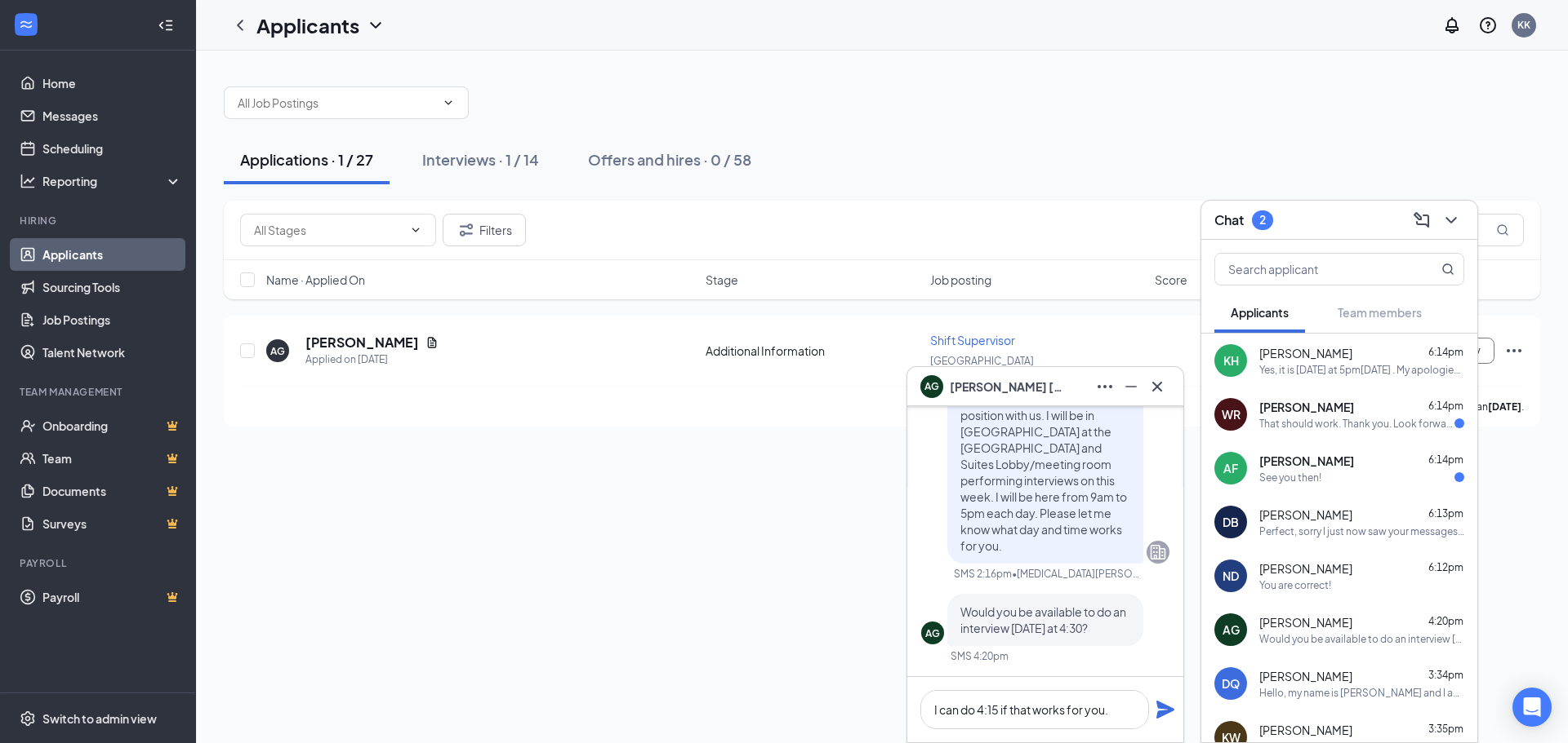
click at [1159, 721] on div "I can do 4:15 if that works for you." at bounding box center [1045, 710] width 276 height 65
click at [1168, 710] on icon "Plane" at bounding box center [1164, 710] width 18 height 18
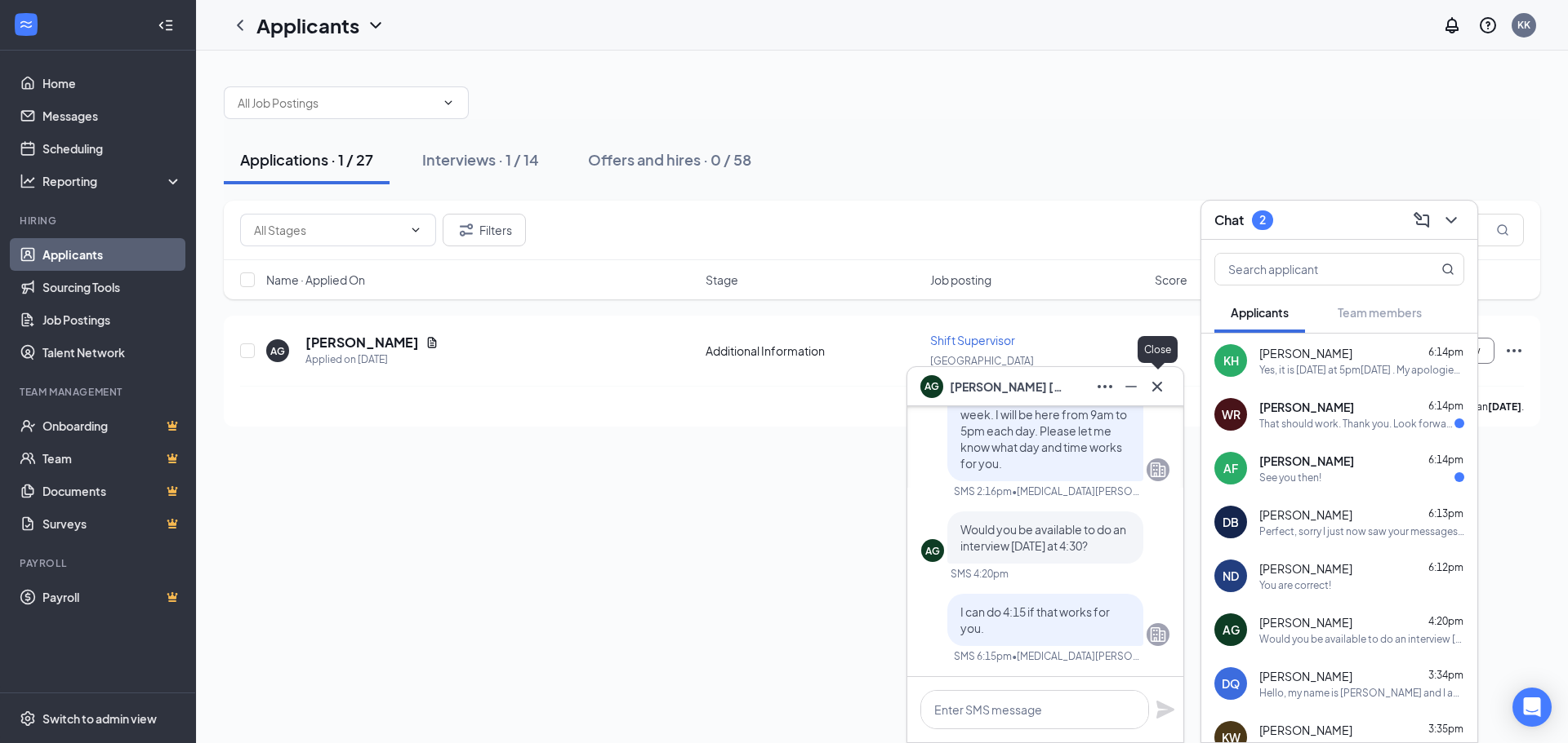
click at [1162, 385] on icon "Cross" at bounding box center [1157, 386] width 19 height 19
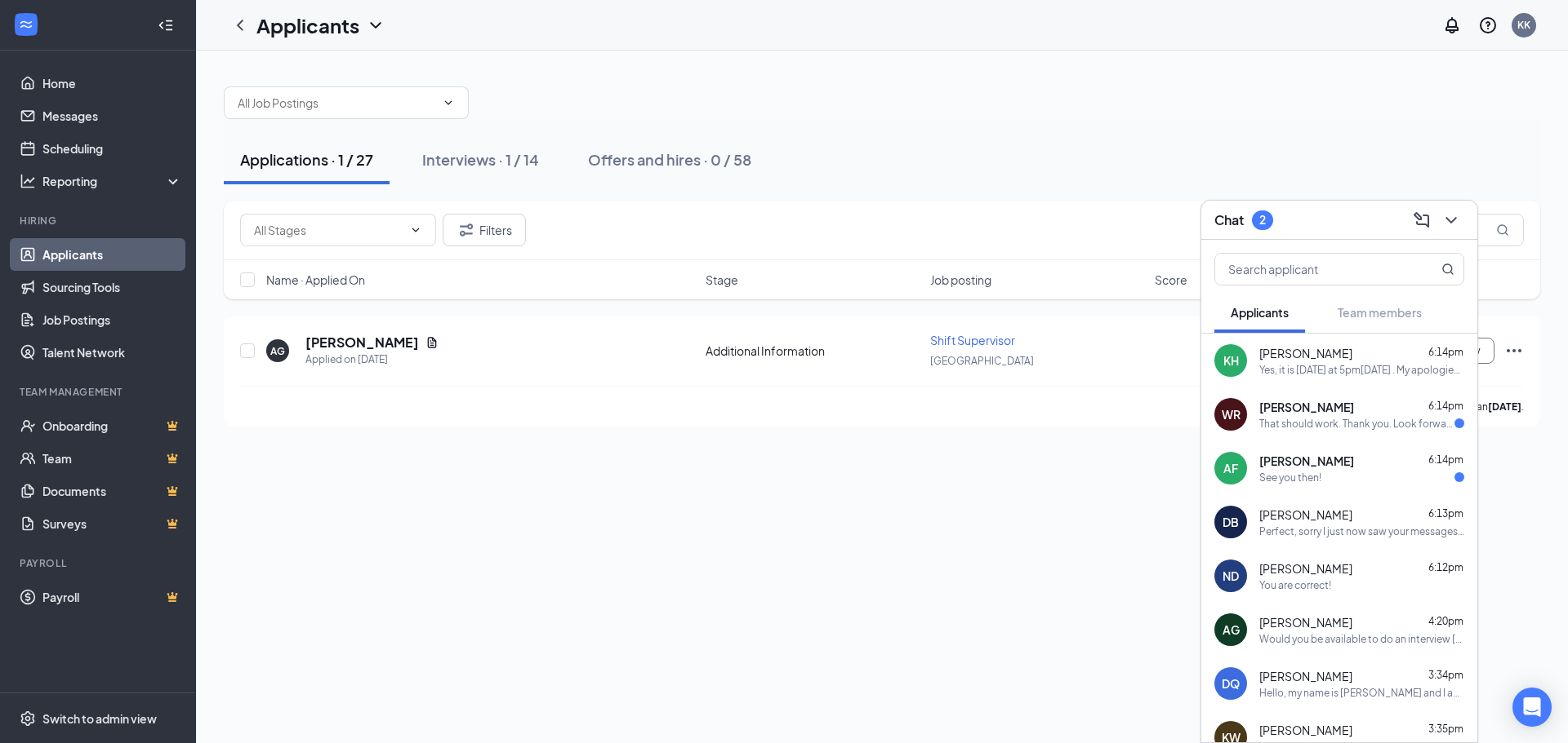
click at [1304, 419] on div "That should work. Thank you. Look forward to seeing you." at bounding box center [1357, 424] width 195 height 14
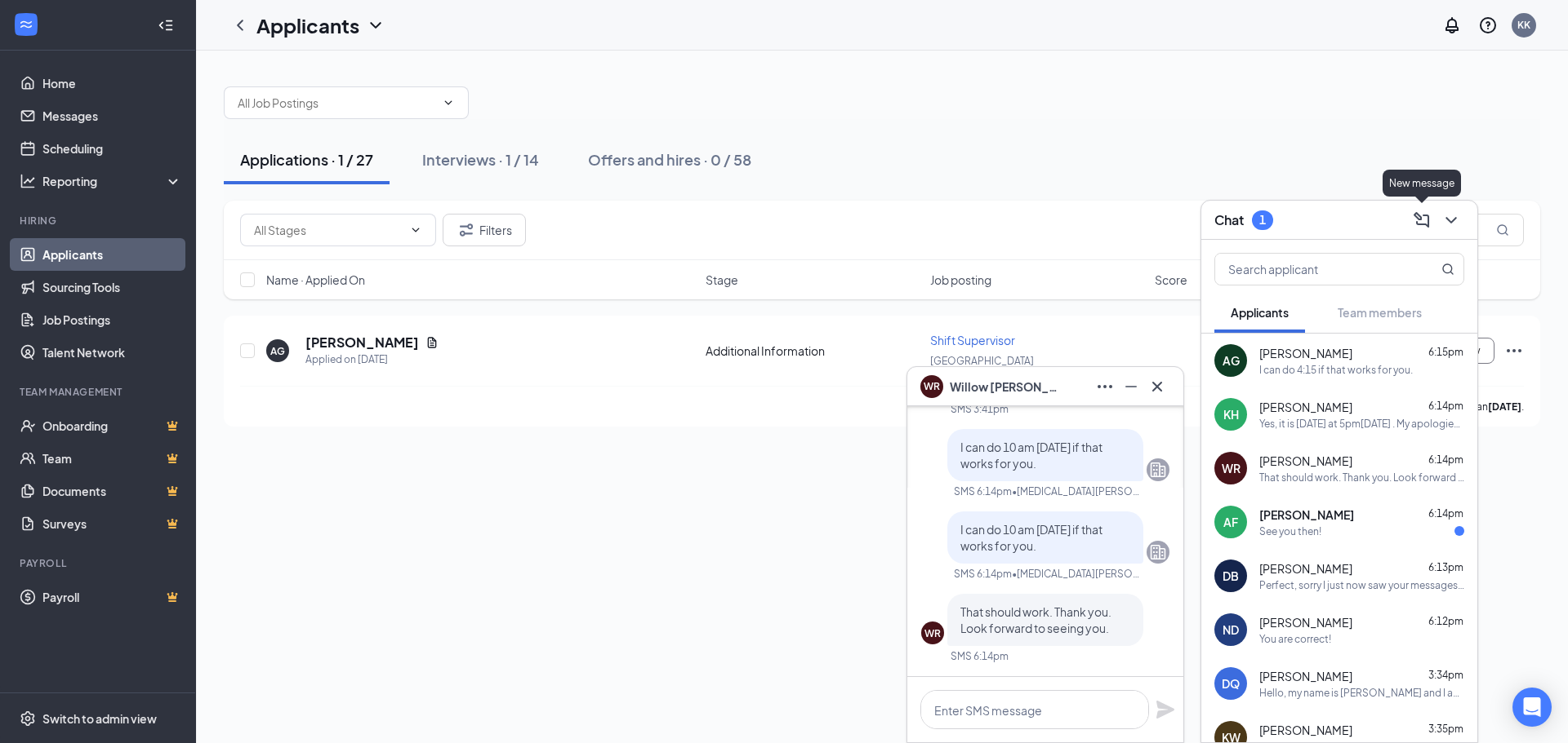
click at [1468, 215] on div "Chat 1" at bounding box center [1338, 220] width 276 height 39
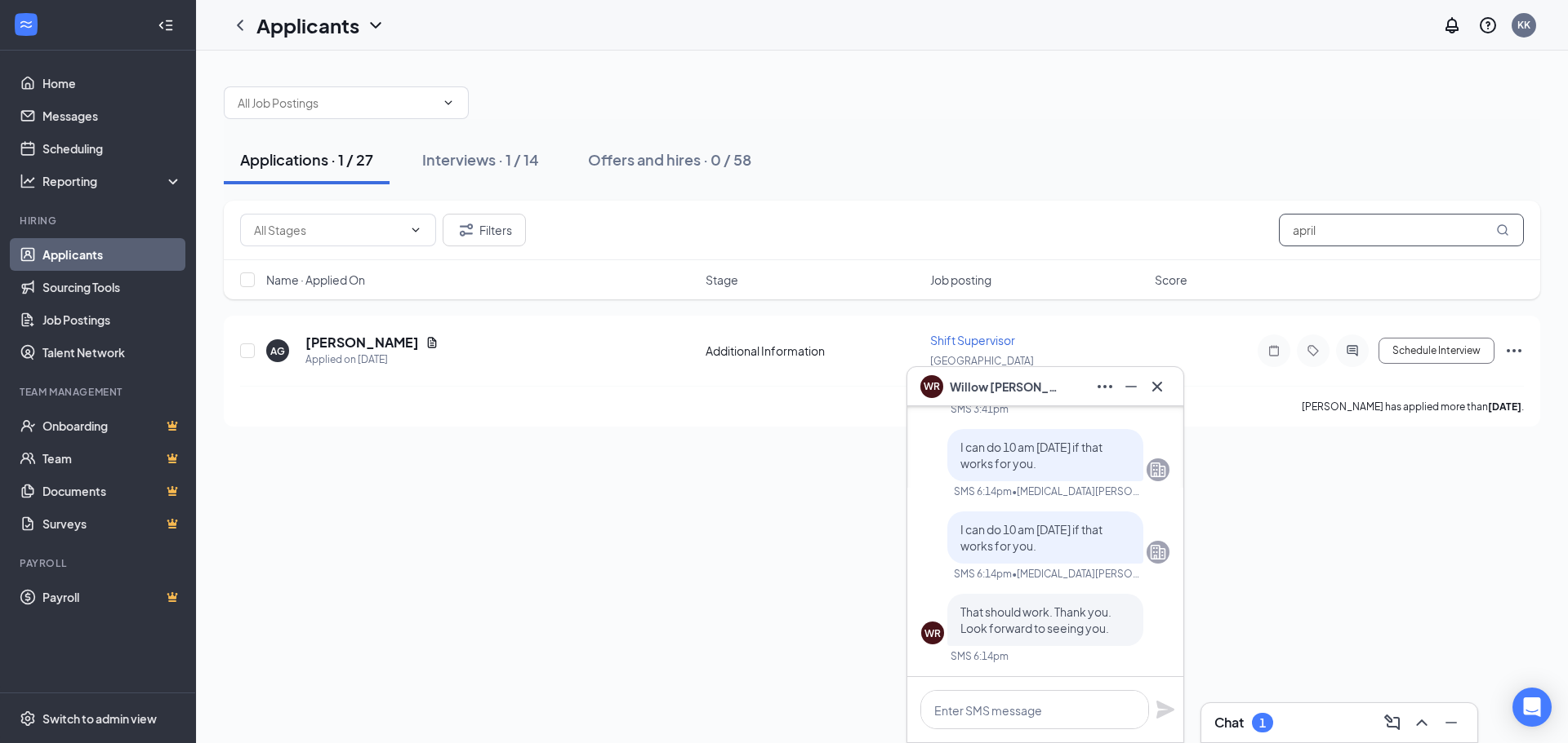
drag, startPoint x: 1396, startPoint y: 237, endPoint x: 998, endPoint y: 232, distance: 398.0
click at [998, 232] on div "Filters april" at bounding box center [882, 230] width 1284 height 33
type input "willow"
click at [1423, 350] on button "Schedule Interview" at bounding box center [1436, 350] width 116 height 26
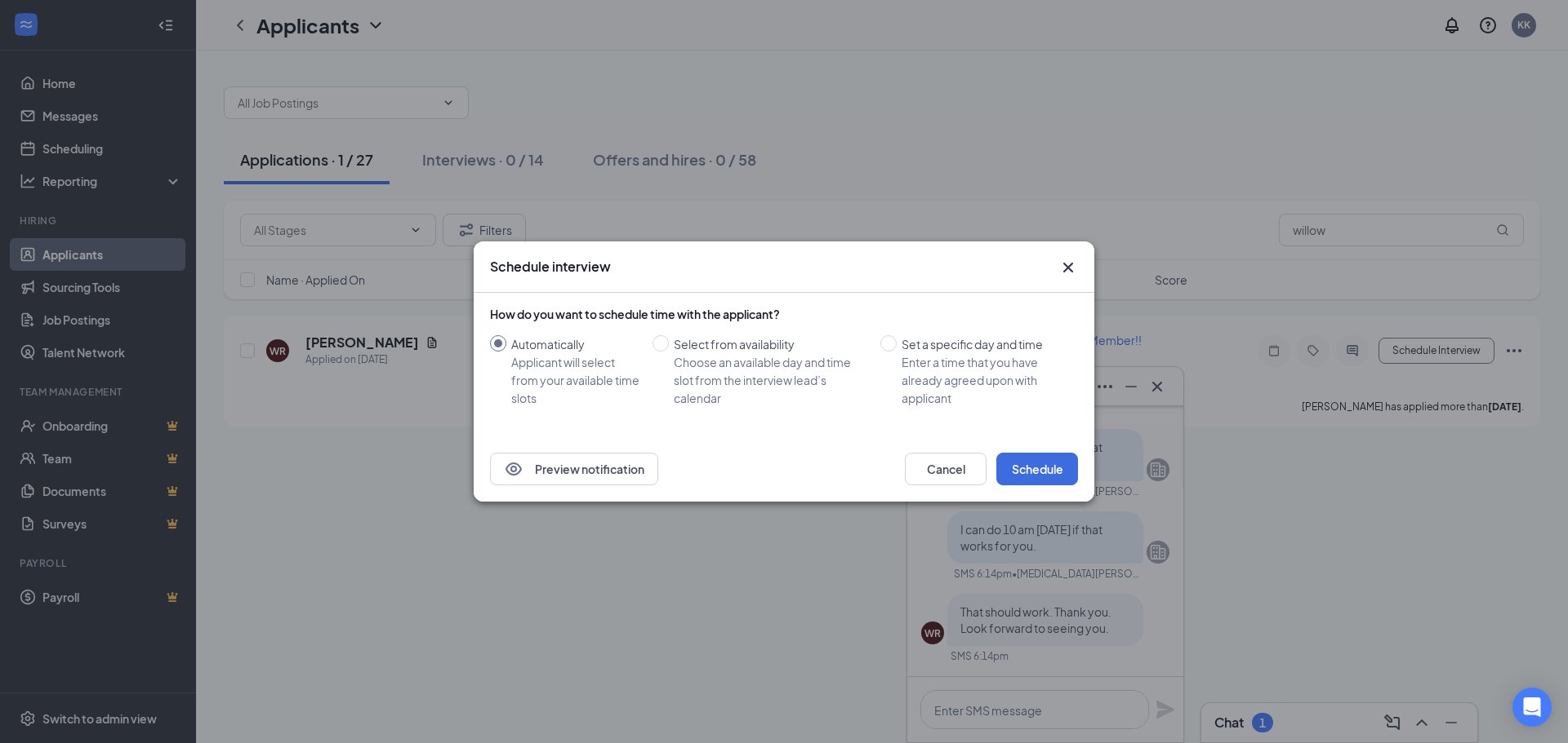
click at [904, 331] on div "How do you want to schedule time with the applicant? Automatically Applicant wi…" at bounding box center [784, 357] width 587 height 101
click at [898, 345] on span "Set a specific day and time Enter a time that you have already agreed upon with…" at bounding box center [983, 371] width 175 height 72
click at [896, 345] on input "Set a specific day and time Enter a time that you have already agreed upon with…" at bounding box center [888, 343] width 16 height 16
radio input "true"
radio input "false"
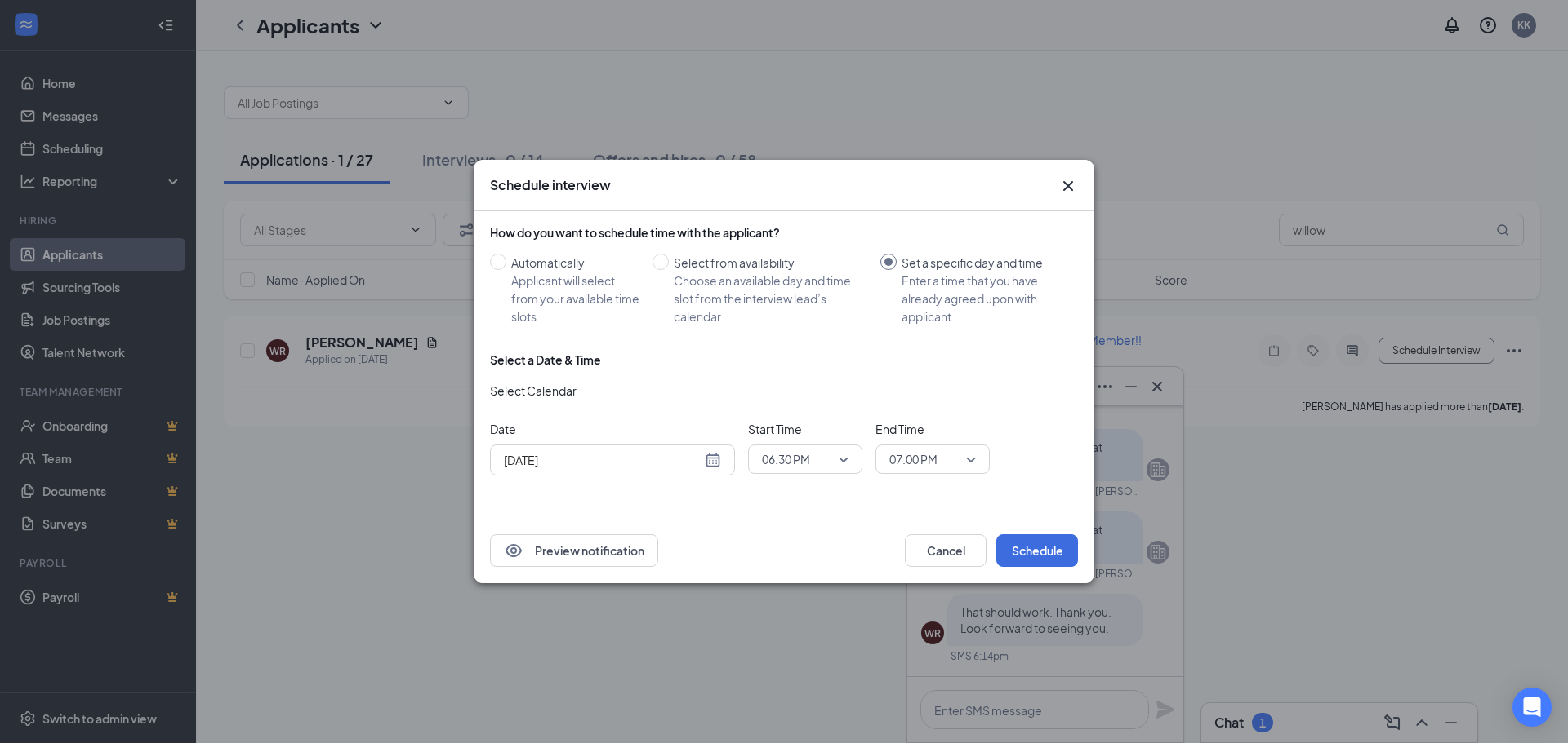
click at [1067, 188] on icon "Cross" at bounding box center [1068, 186] width 10 height 10
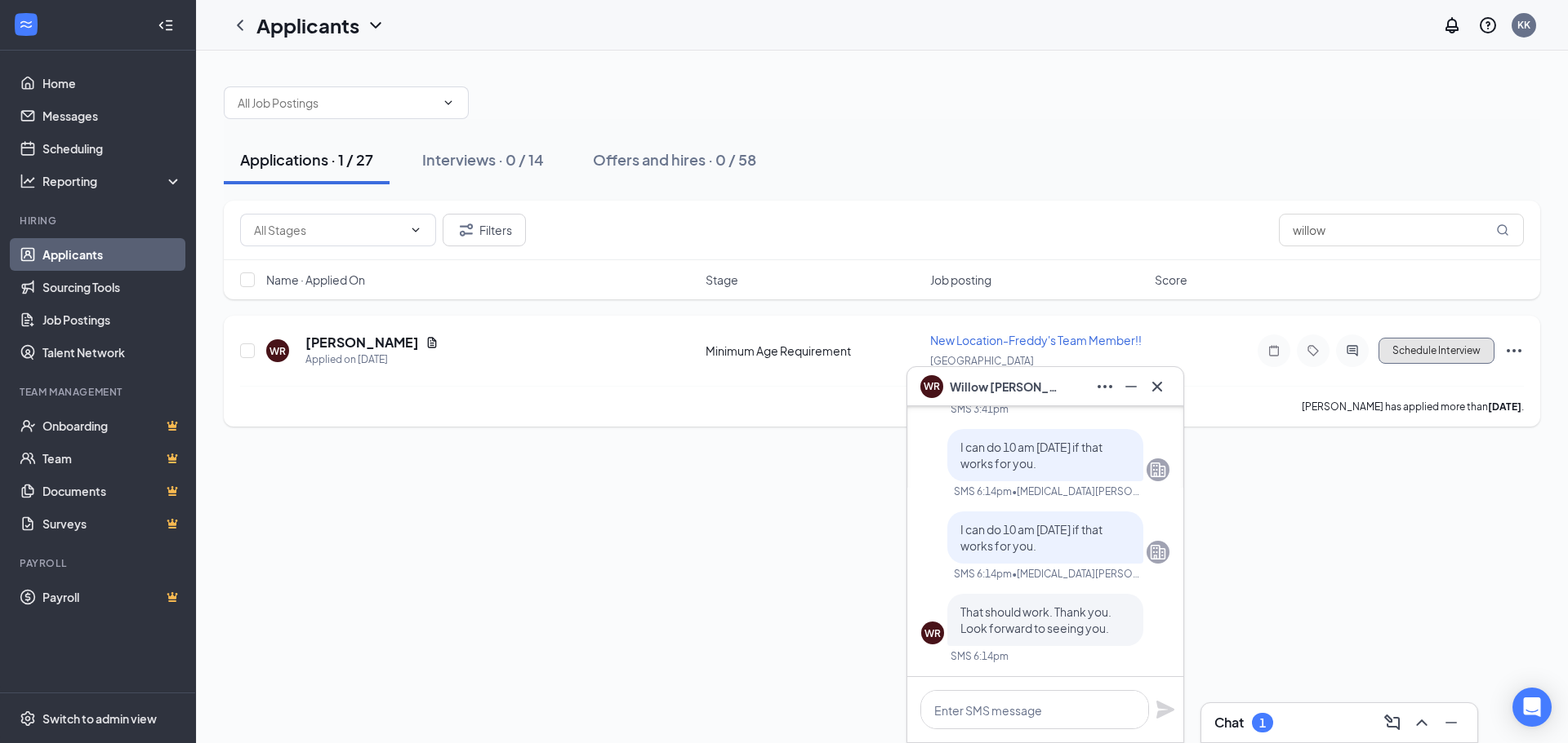
click at [1431, 344] on button "Schedule Interview" at bounding box center [1436, 350] width 116 height 26
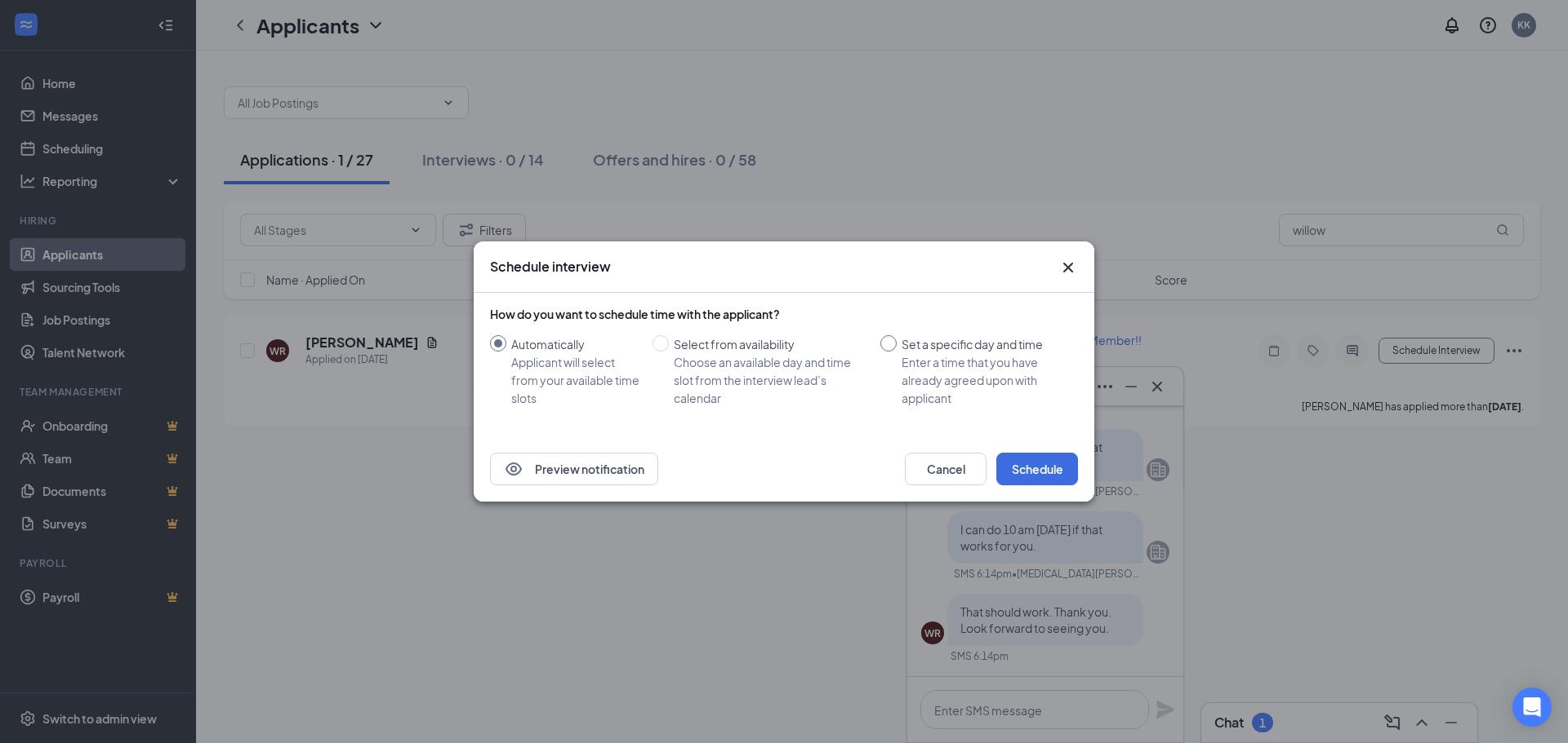
click at [886, 350] on input "Set a specific day and time Enter a time that you have already agreed upon with…" at bounding box center [888, 343] width 16 height 16
radio input "true"
radio input "false"
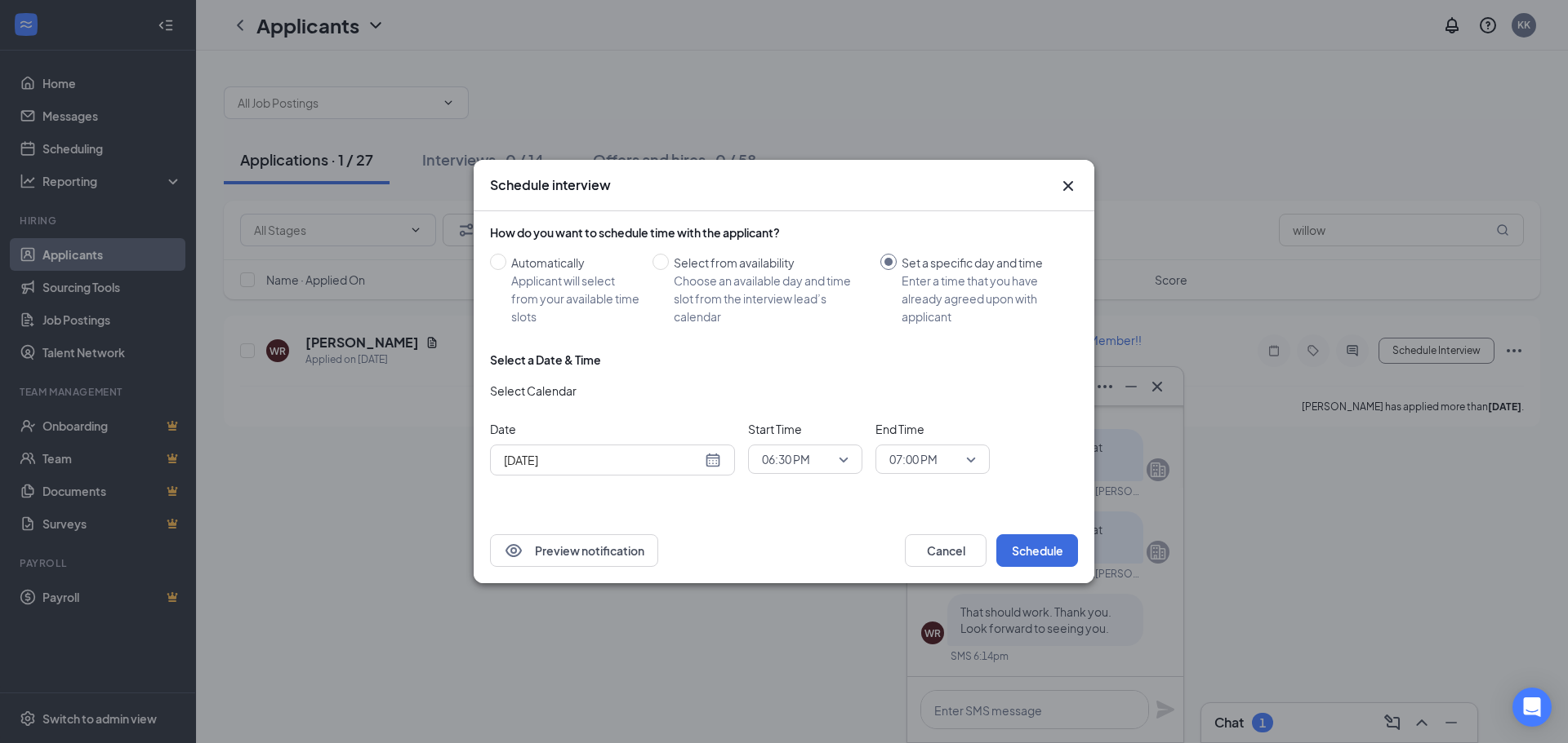
click at [1075, 175] on div "Schedule interview" at bounding box center [784, 186] width 621 height 52
click at [1060, 185] on icon "Cross" at bounding box center [1068, 186] width 19 height 19
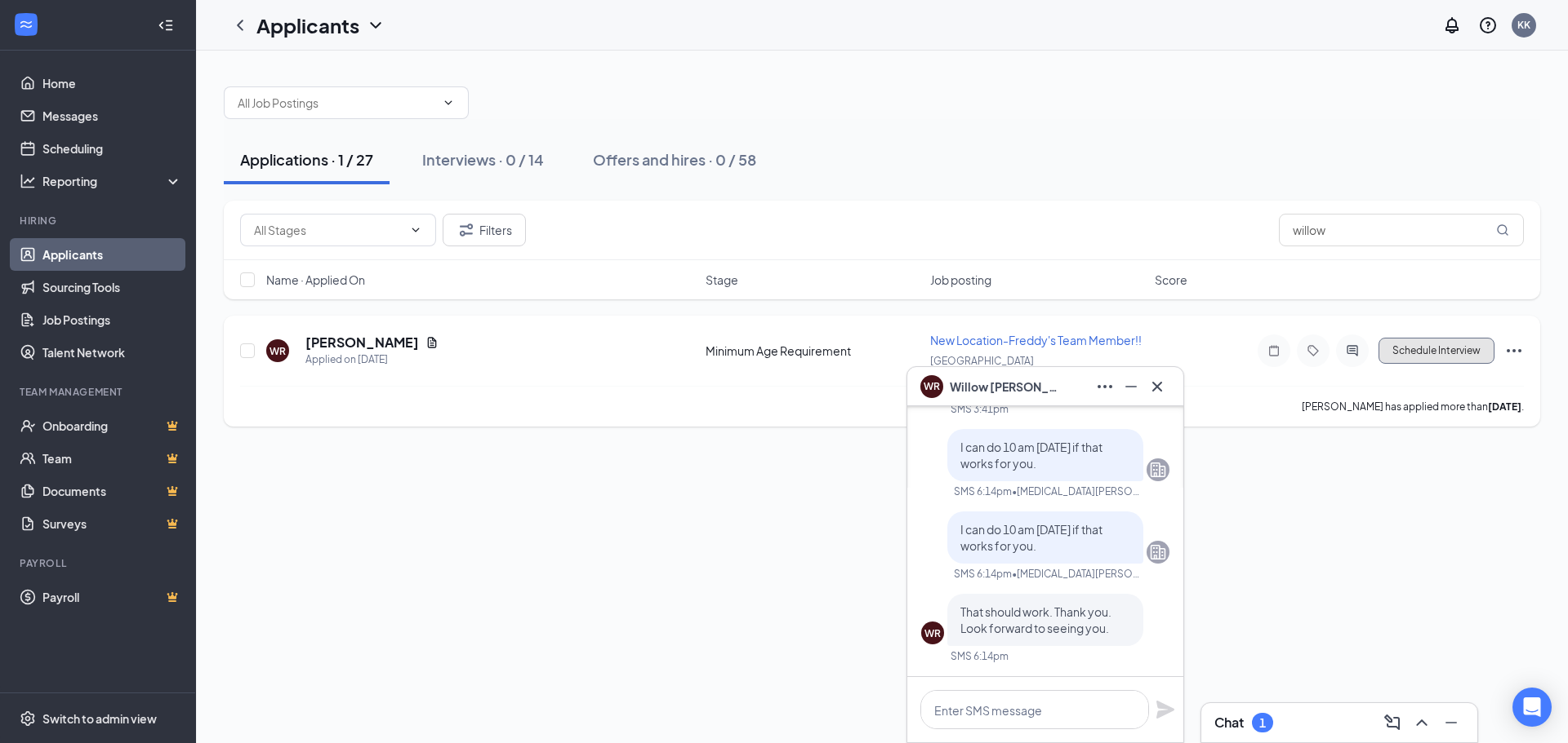
click at [1458, 354] on button "Schedule Interview" at bounding box center [1436, 350] width 116 height 26
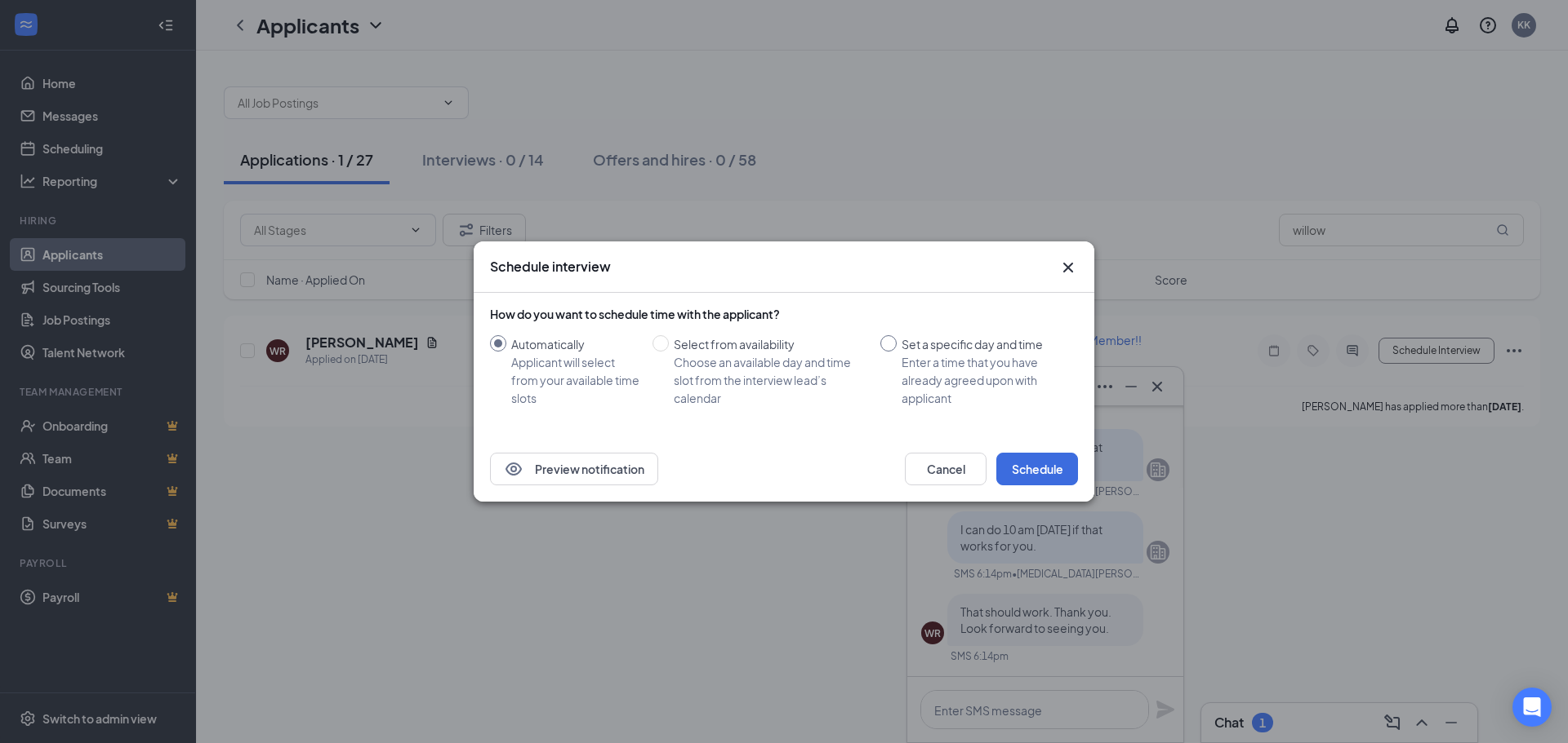
drag, startPoint x: 877, startPoint y: 342, endPoint x: 894, endPoint y: 350, distance: 18.8
click at [880, 342] on div "Automatically Applicant will select from your available time slots Select from …" at bounding box center [784, 371] width 587 height 72
click at [894, 349] on input "Set a specific day and time Enter a time that you have already agreed upon with…" at bounding box center [888, 343] width 16 height 16
radio input "true"
radio input "false"
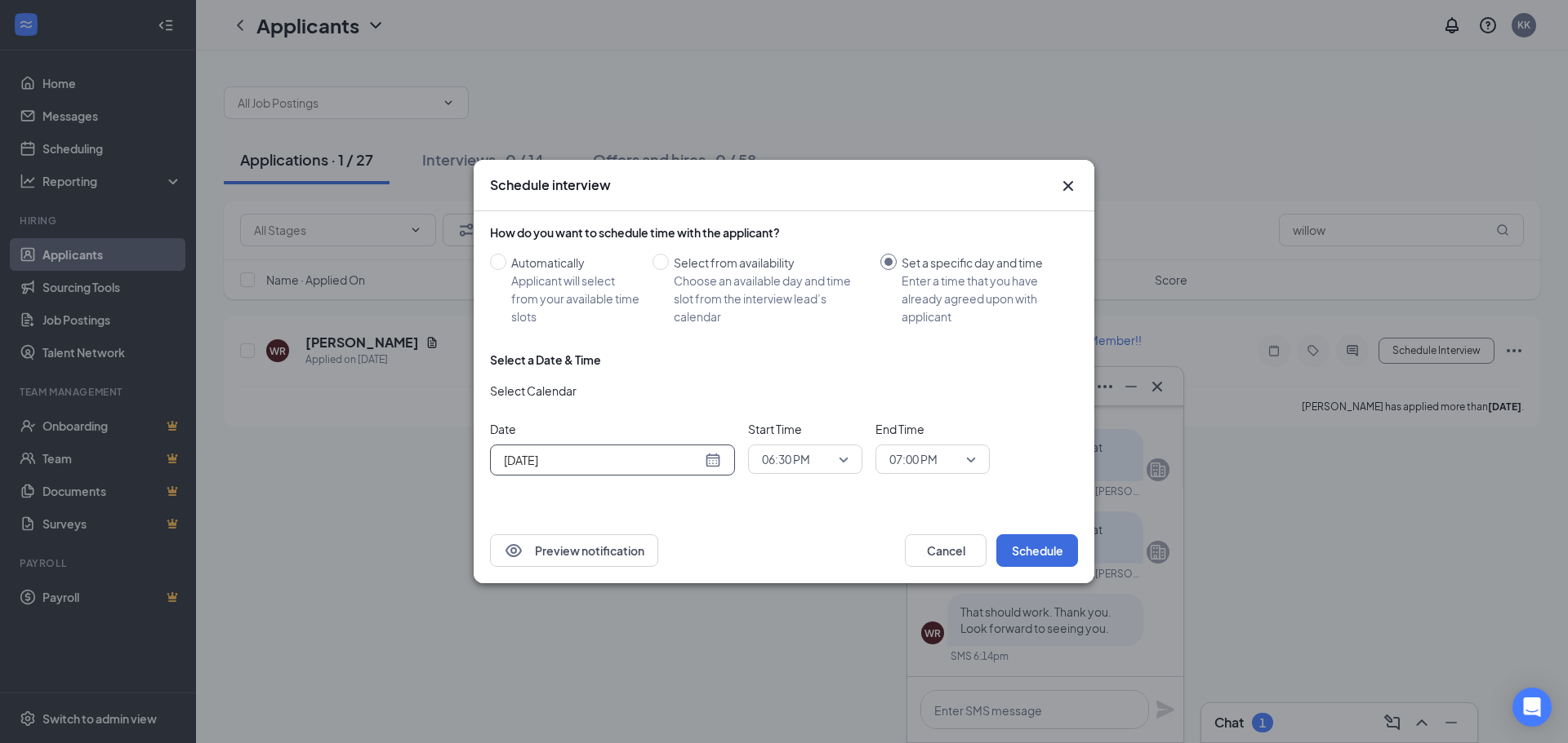
click at [721, 466] on div "[DATE]" at bounding box center [612, 460] width 245 height 31
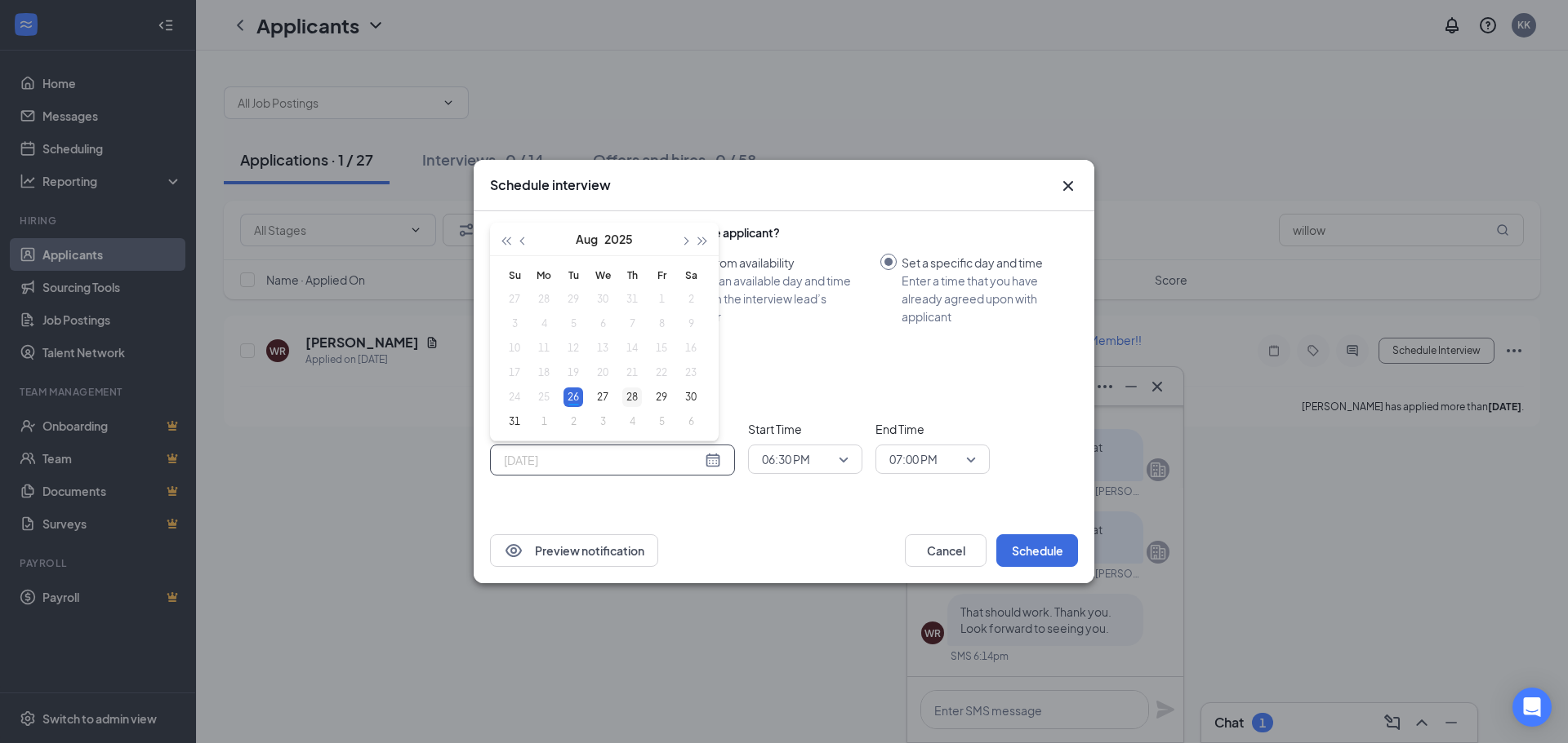
type input "[DATE]"
click at [632, 397] on div "28" at bounding box center [631, 397] width 19 height 19
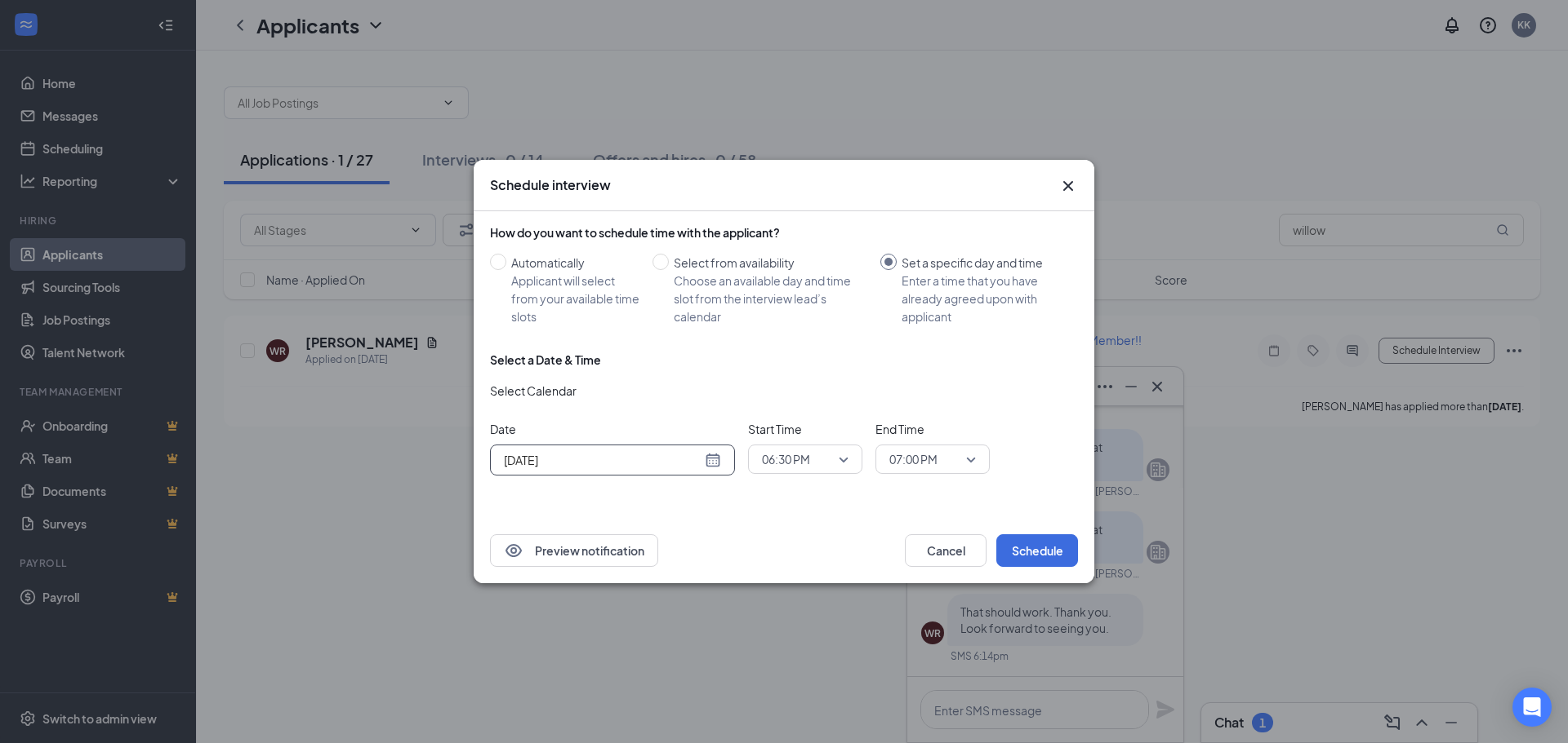
click at [828, 462] on span "06:30 PM" at bounding box center [797, 460] width 72 height 25
click at [811, 279] on span "10:00 AM" at bounding box center [805, 280] width 88 height 18
click at [954, 454] on span "07:00 PM" at bounding box center [924, 460] width 72 height 25
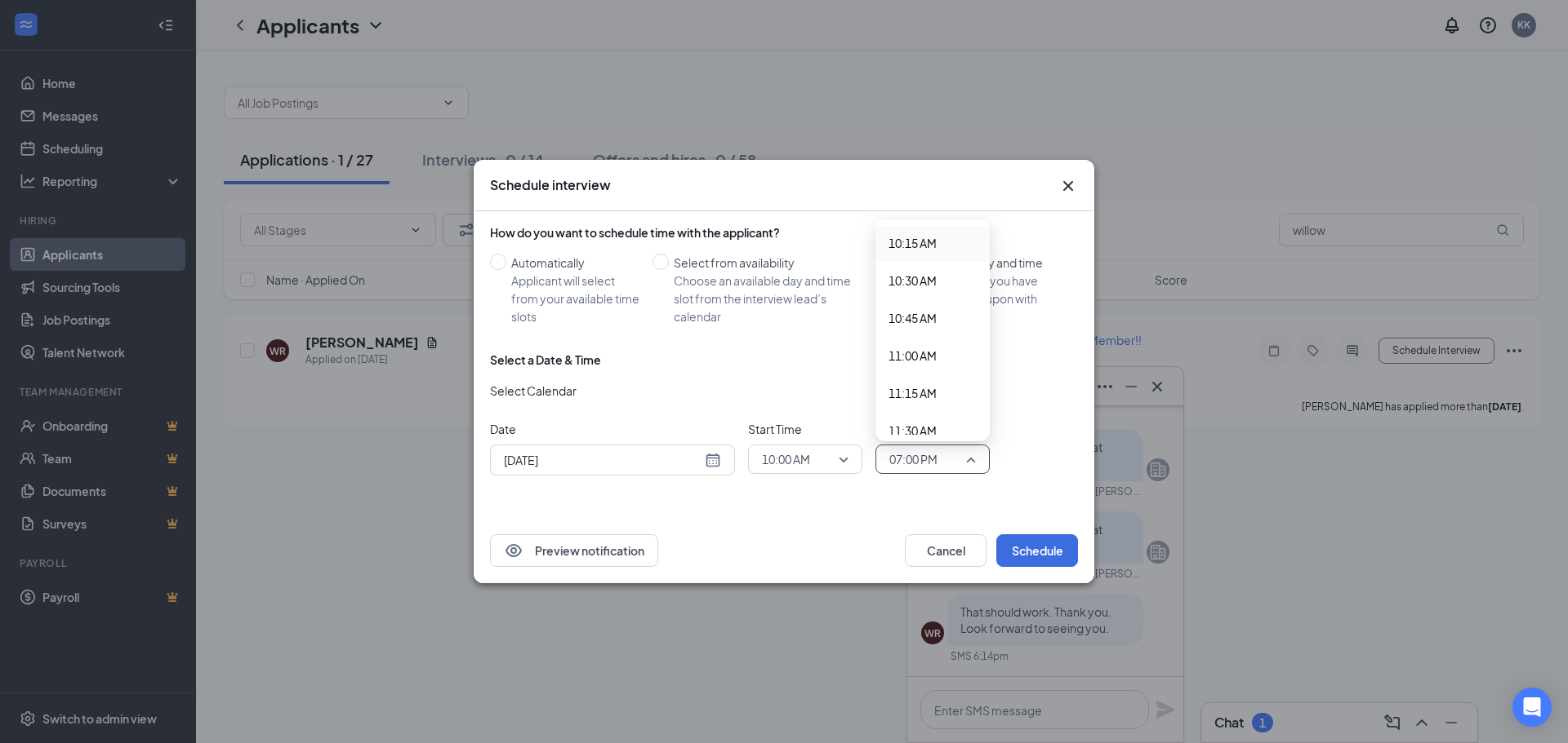
click at [950, 247] on span "10:15 AM" at bounding box center [933, 243] width 88 height 18
click at [1030, 554] on button "Schedule" at bounding box center [1036, 551] width 81 height 33
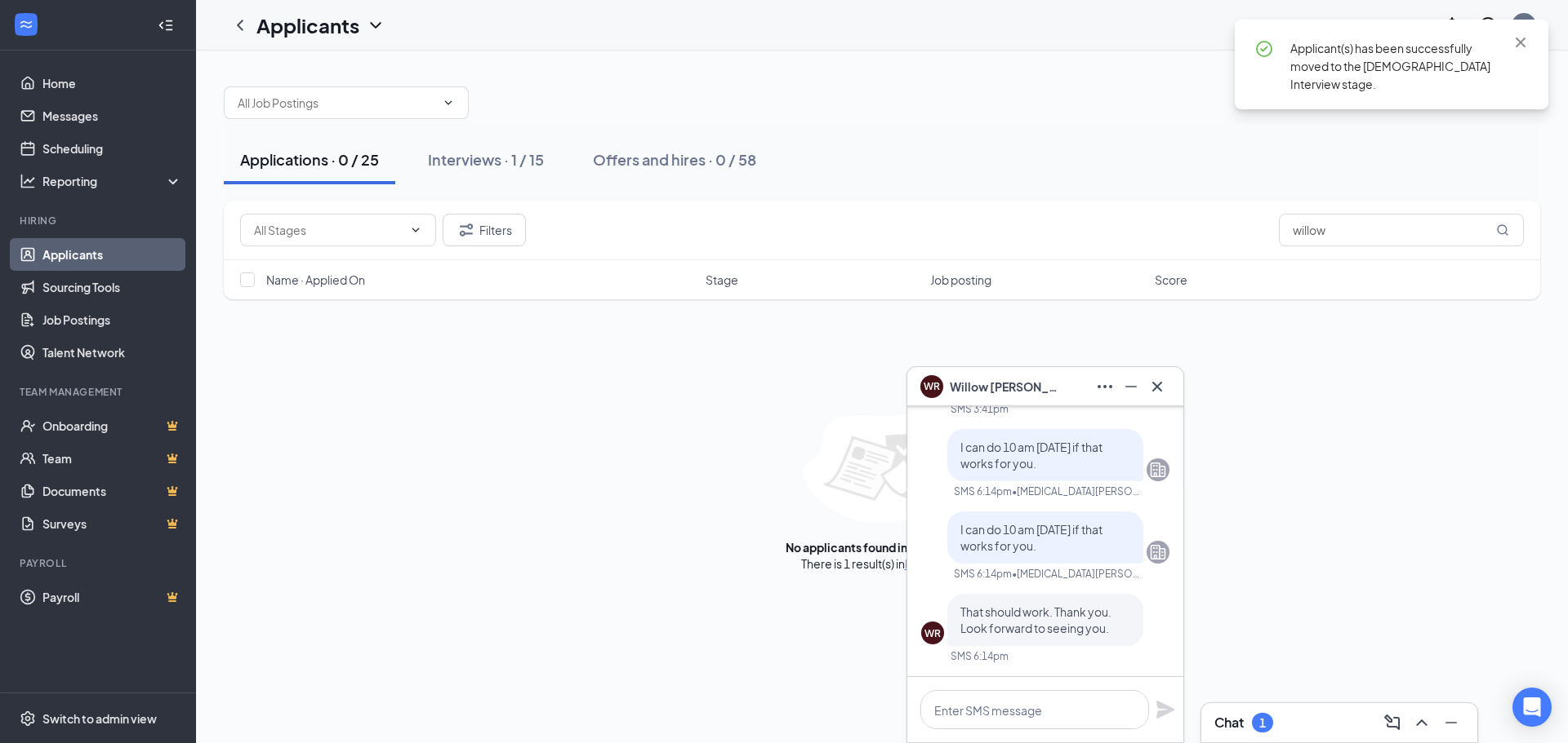
click at [1166, 386] on icon "Cross" at bounding box center [1157, 386] width 19 height 19
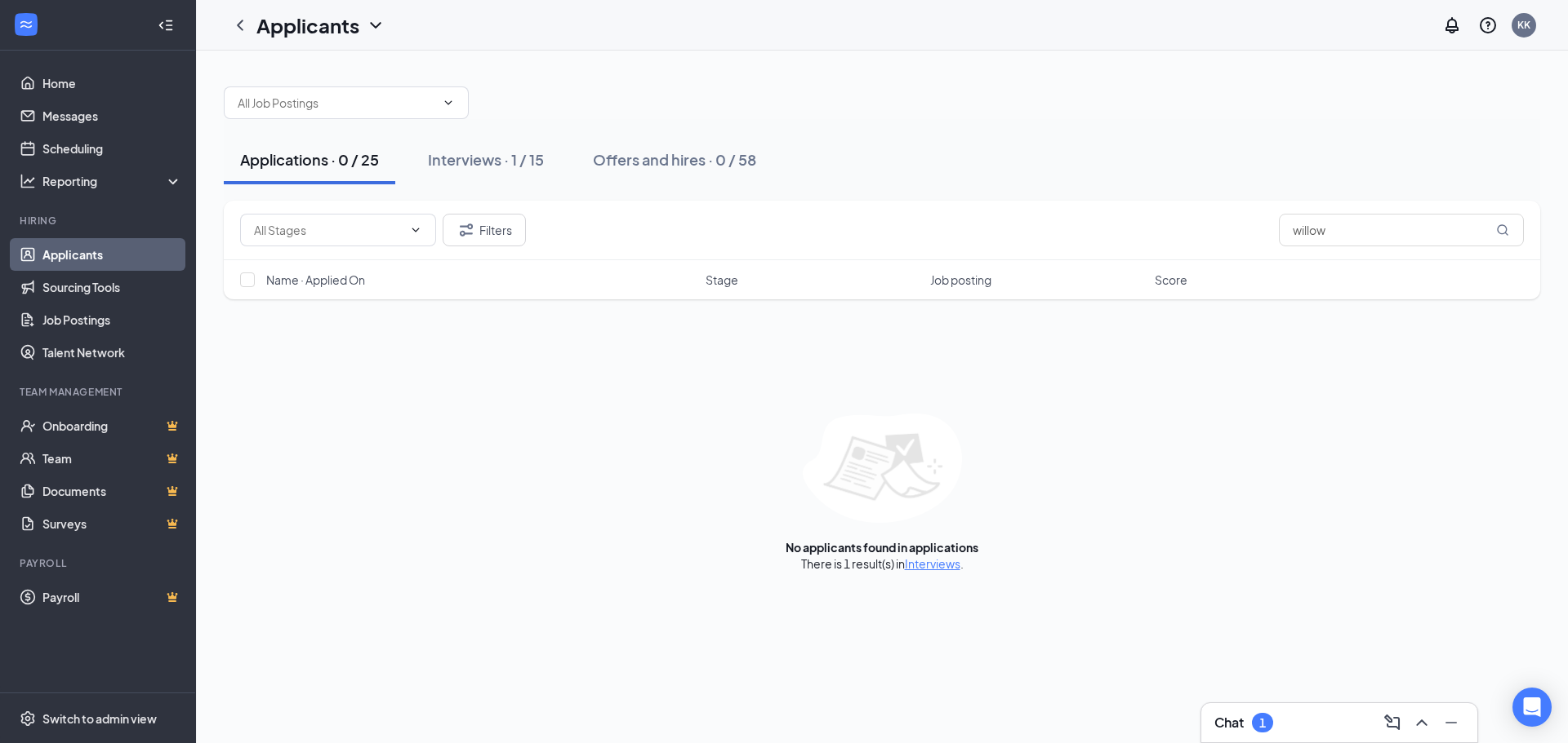
click at [1271, 727] on div "1" at bounding box center [1262, 723] width 21 height 19
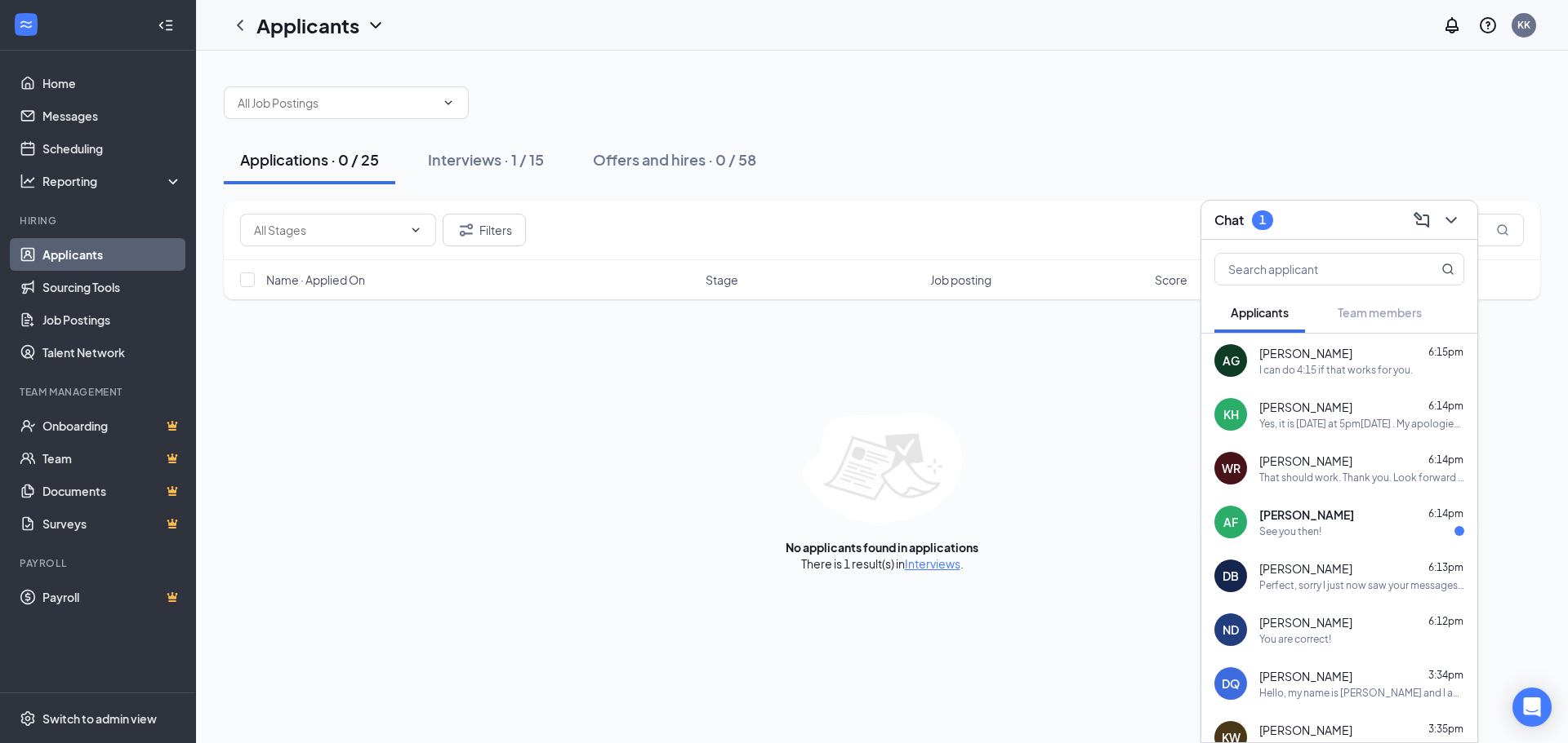
drag, startPoint x: 1368, startPoint y: 533, endPoint x: 1379, endPoint y: 537, distance: 11.7
click at [1368, 532] on div "See you then!" at bounding box center [1361, 532] width 205 height 14
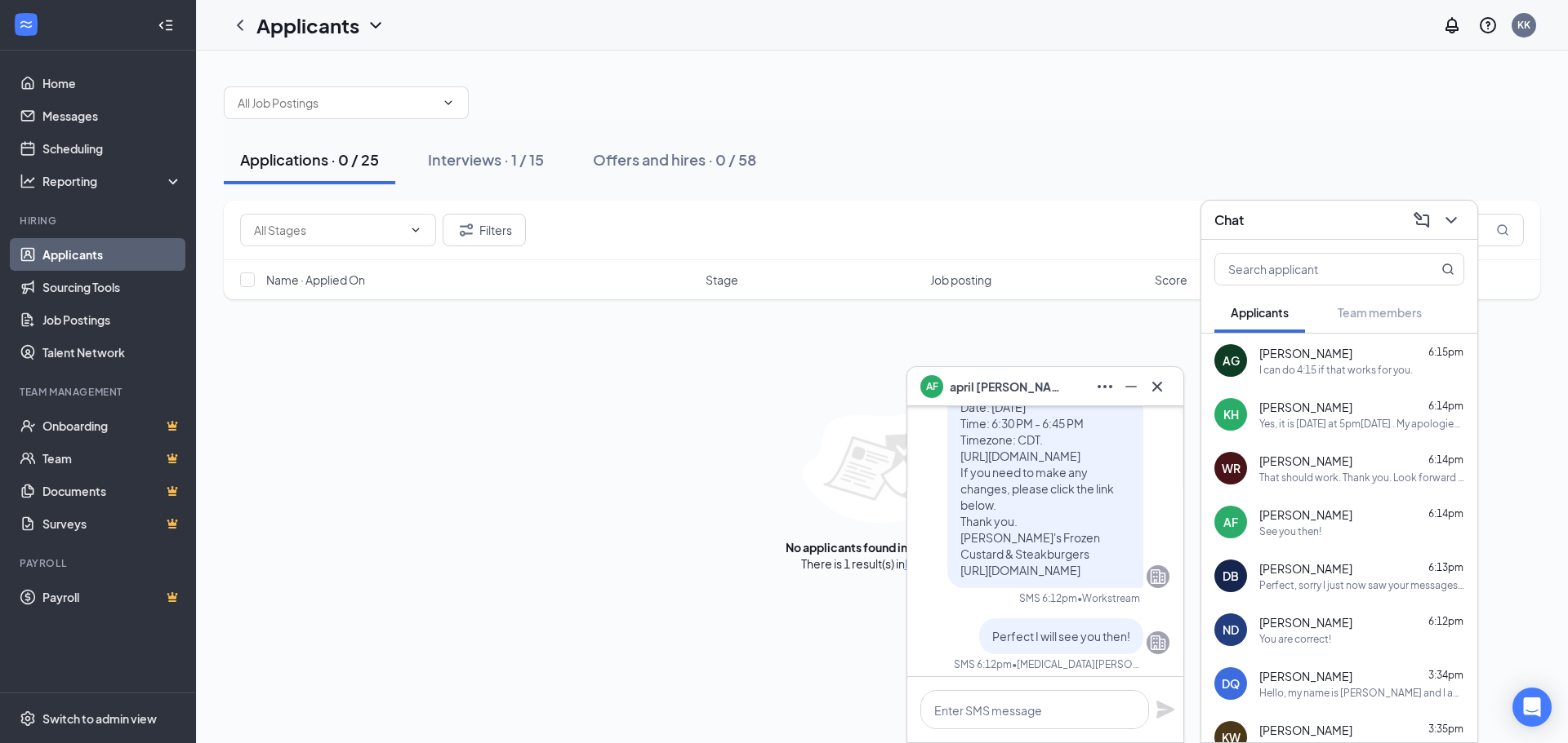
scroll to position [0, 0]
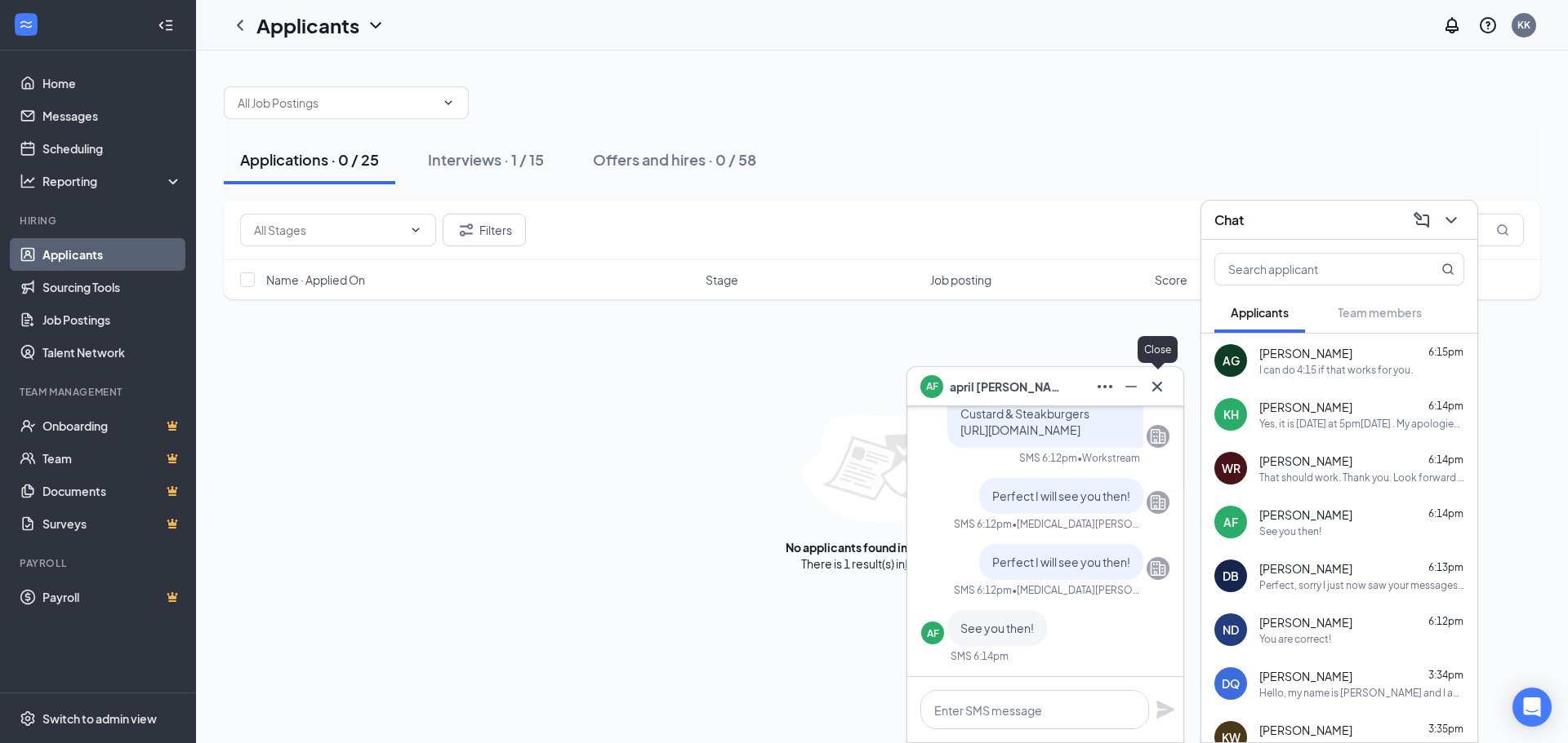
click at [1173, 388] on div "AF [PERSON_NAME]" at bounding box center [1045, 386] width 276 height 39
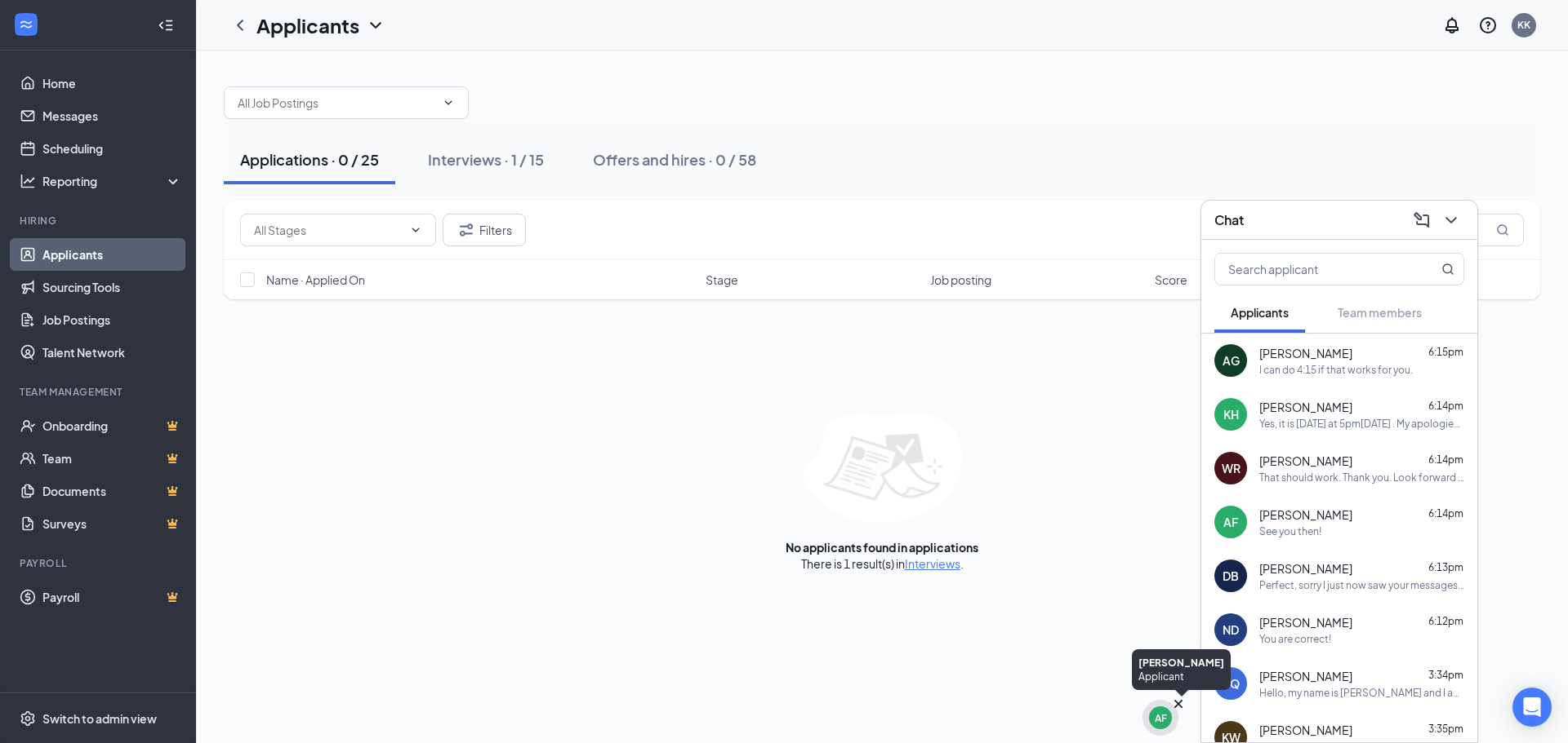
click at [1181, 701] on icon "Cross" at bounding box center [1178, 704] width 9 height 9
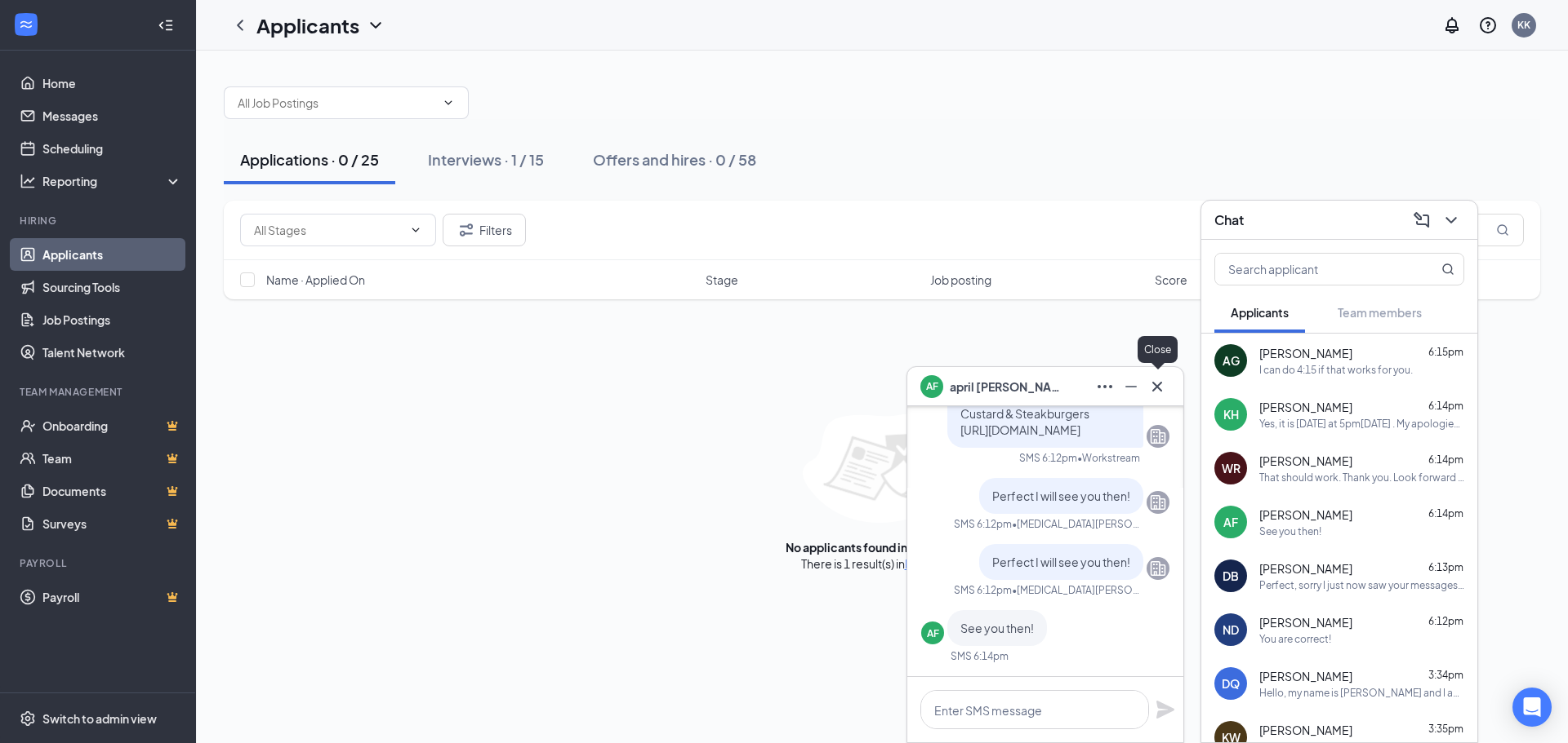
click at [1167, 385] on button at bounding box center [1157, 386] width 26 height 26
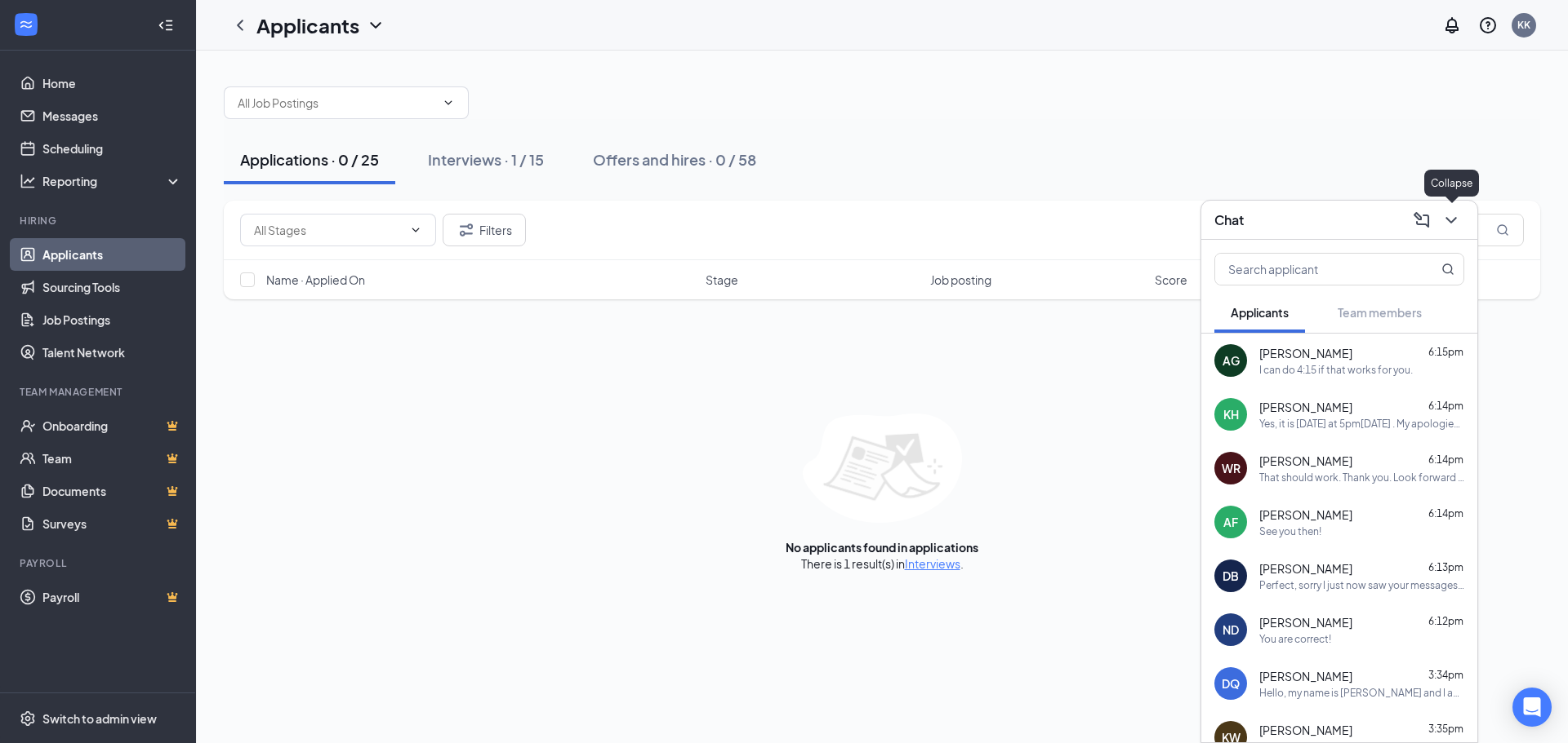
click at [1452, 224] on icon "ChevronDown" at bounding box center [1450, 220] width 19 height 19
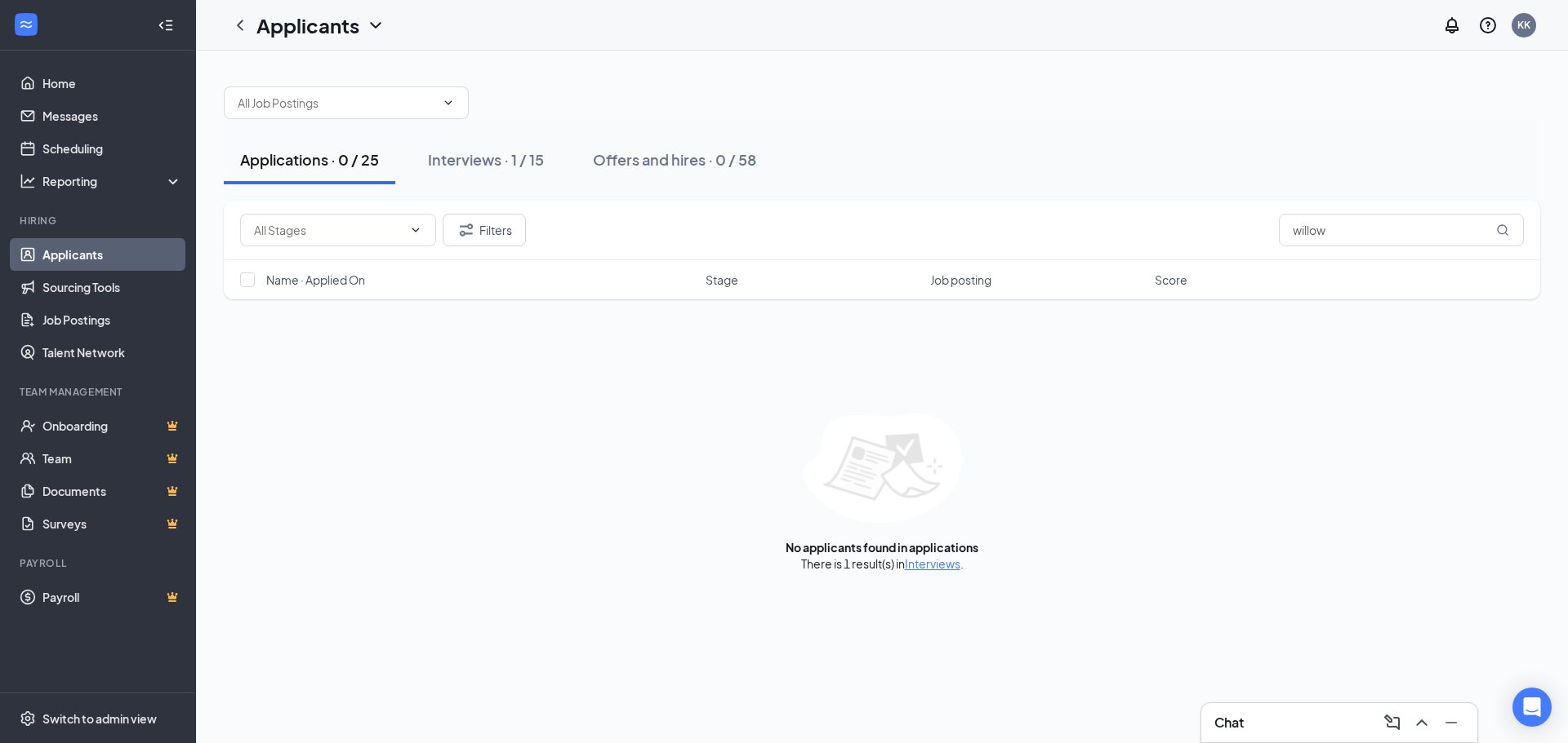
drag, startPoint x: 1406, startPoint y: 247, endPoint x: 1240, endPoint y: 231, distance: 166.8
click at [1240, 231] on div "Filters willow" at bounding box center [882, 230] width 1316 height 59
click at [1346, 242] on input "willow" at bounding box center [1401, 230] width 245 height 33
drag, startPoint x: 1336, startPoint y: 217, endPoint x: 1212, endPoint y: 241, distance: 126.3
click at [1212, 241] on div "Filters willow" at bounding box center [882, 230] width 1284 height 33
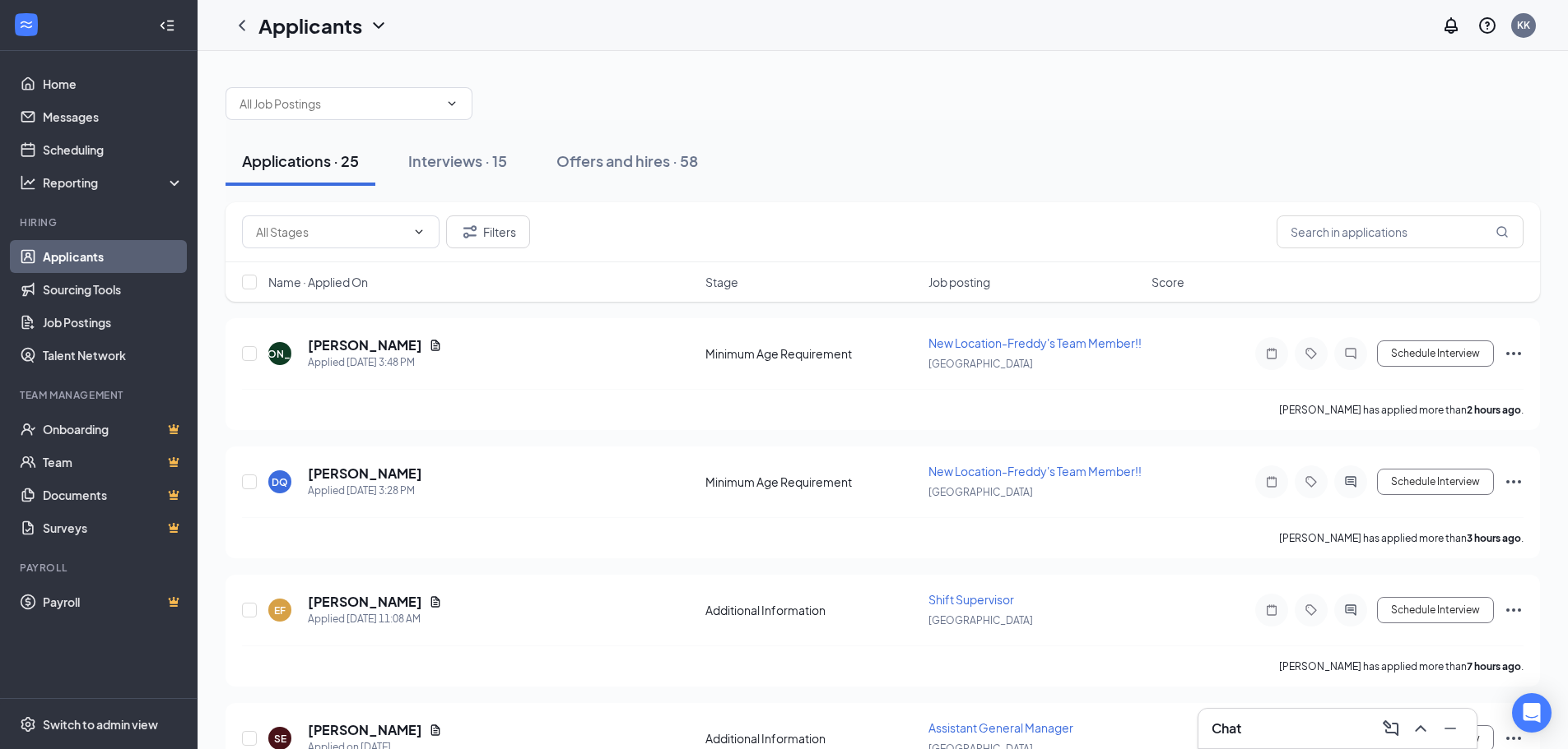
click at [990, 156] on div "Applications · 25 Interviews · 15 Offers and hires · 58" at bounding box center [882, 161] width 1314 height 49
click at [1350, 369] on div at bounding box center [1350, 354] width 33 height 33
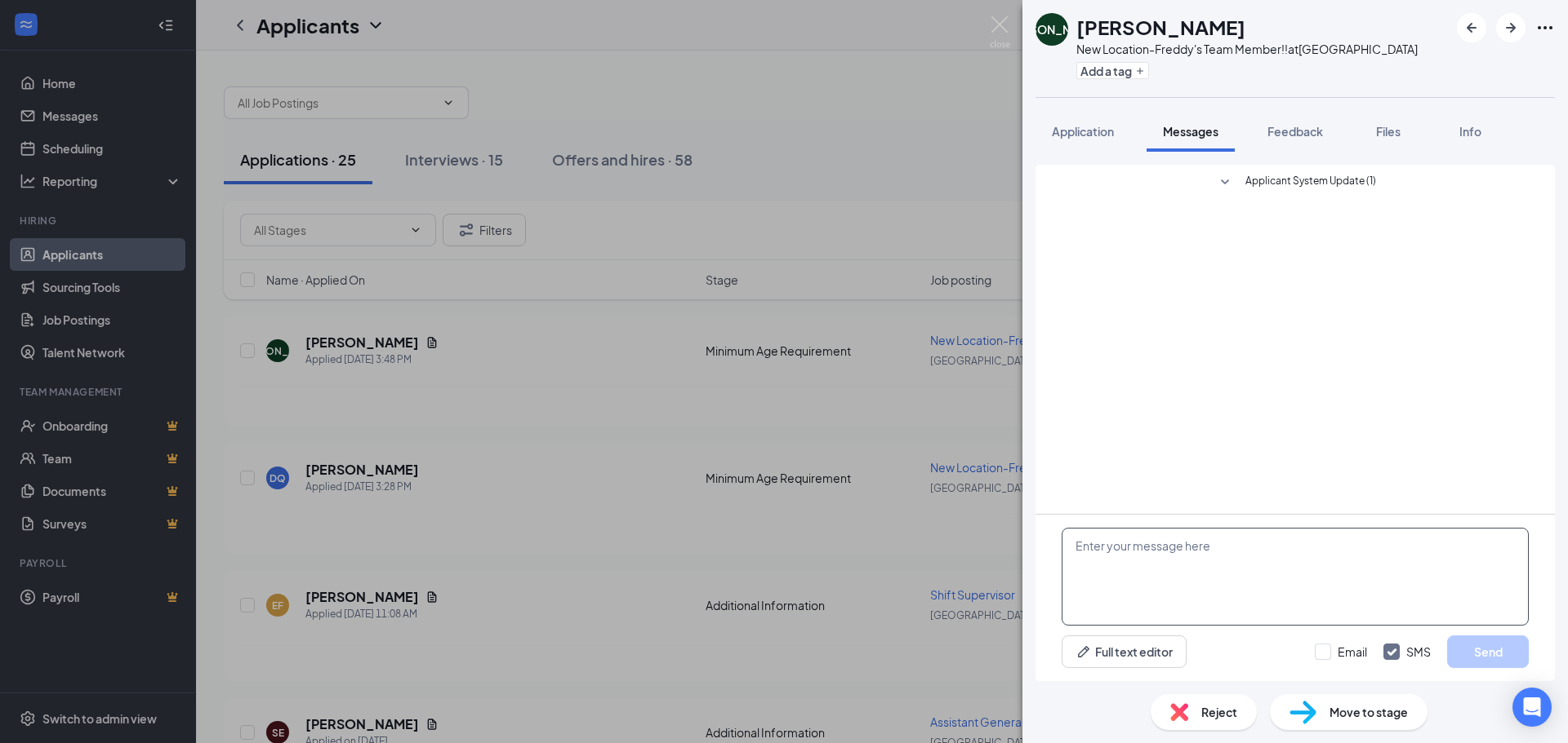
click at [1155, 574] on textarea at bounding box center [1294, 577] width 467 height 98
paste textarea "Hello, my name is [PERSON_NAME] and I am the GM for the soon to be Freddys Froz…"
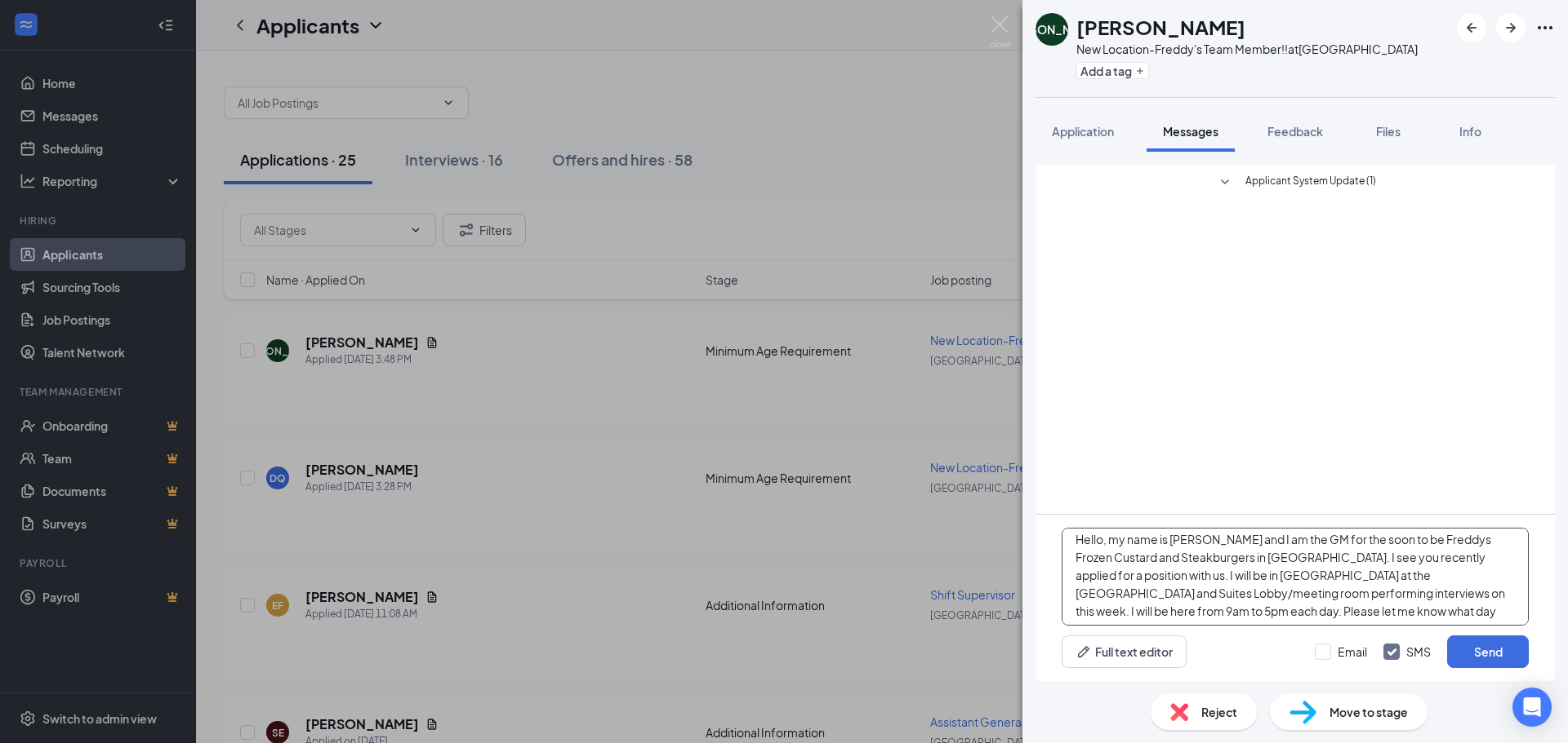
scroll to position [10, 0]
type textarea "Hello, my name is [PERSON_NAME] and I am the GM for the soon to be Freddys Froz…"
click at [1473, 652] on button "Send" at bounding box center [1487, 652] width 81 height 33
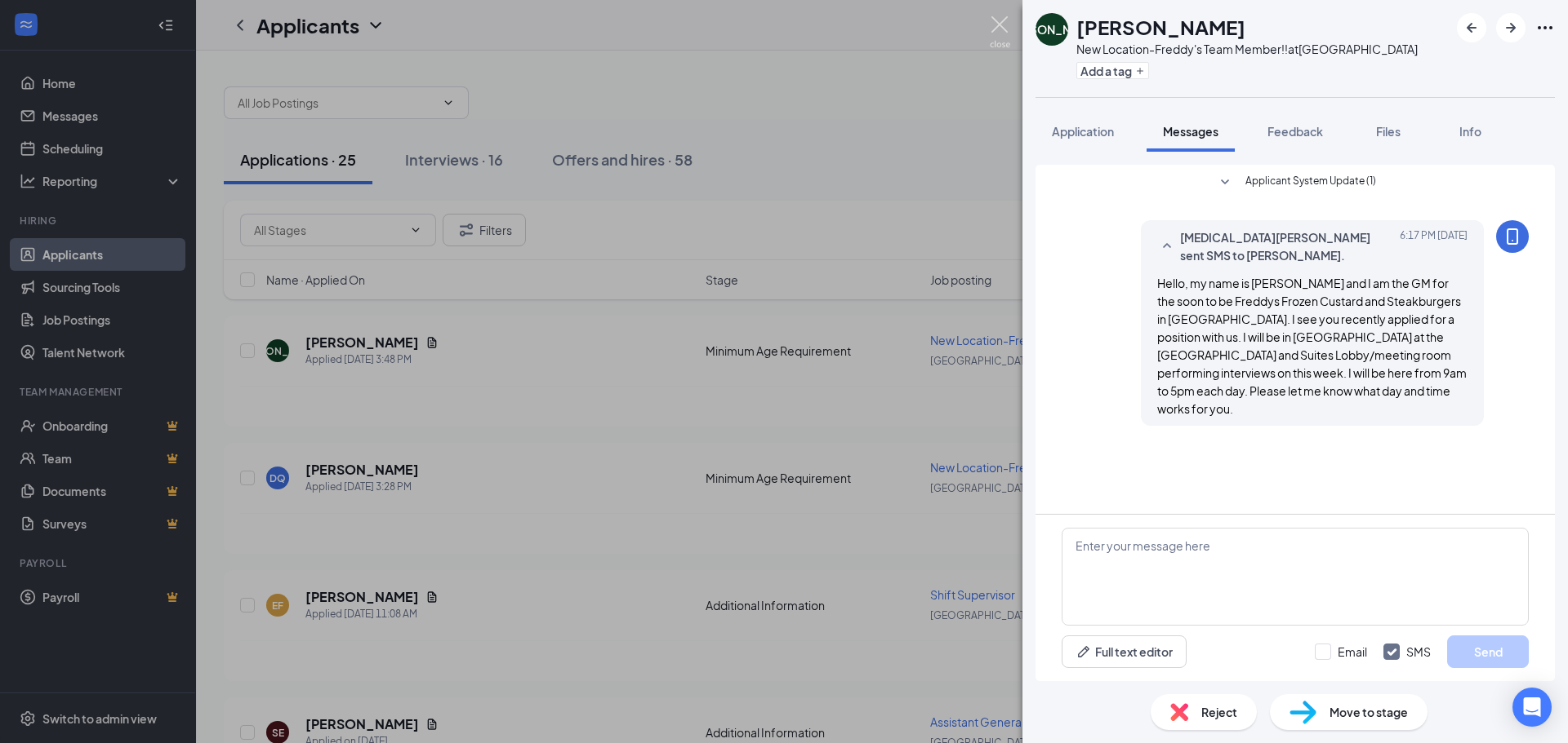
click at [996, 24] on img at bounding box center [999, 32] width 20 height 32
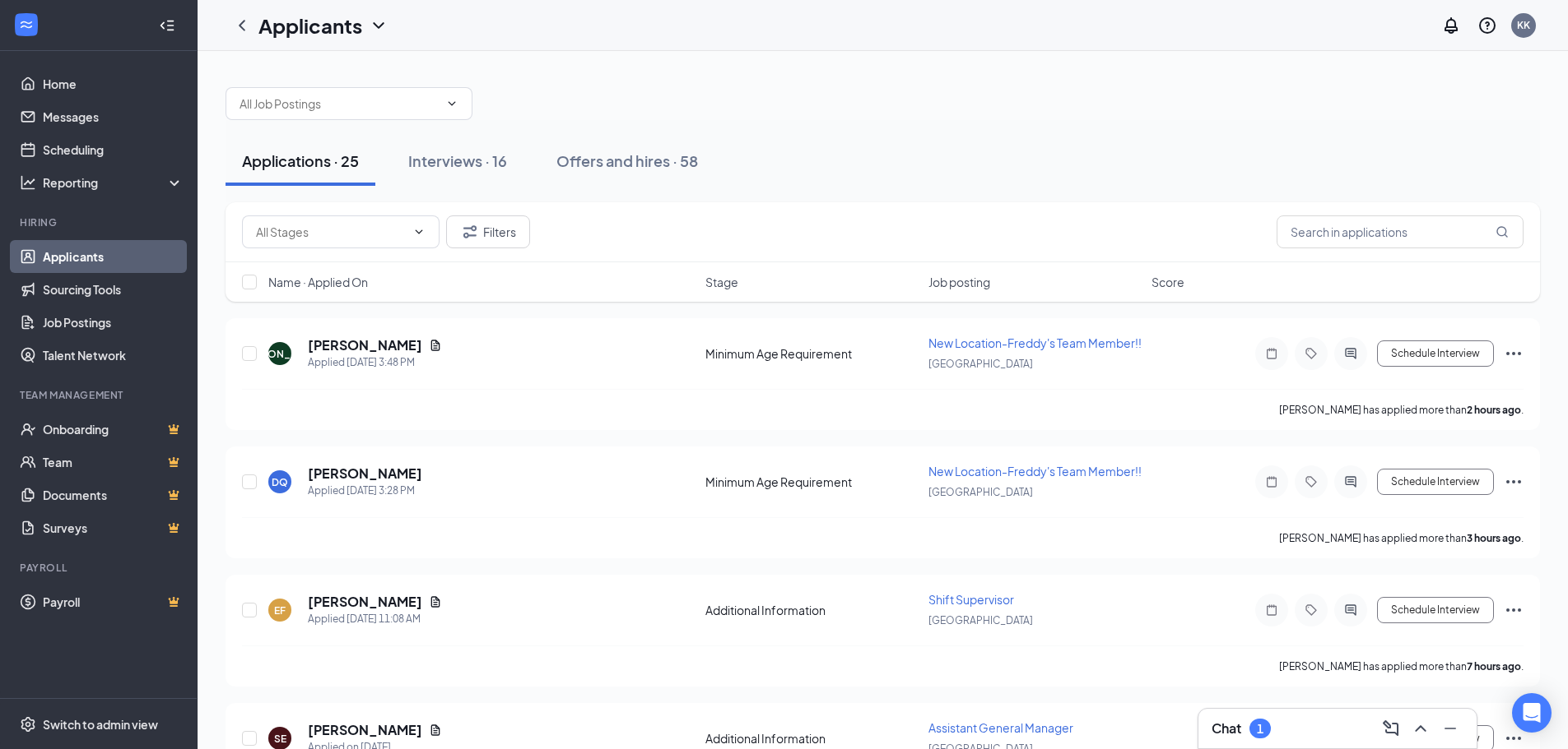
click at [1295, 740] on div "Chat 1" at bounding box center [1337, 728] width 252 height 26
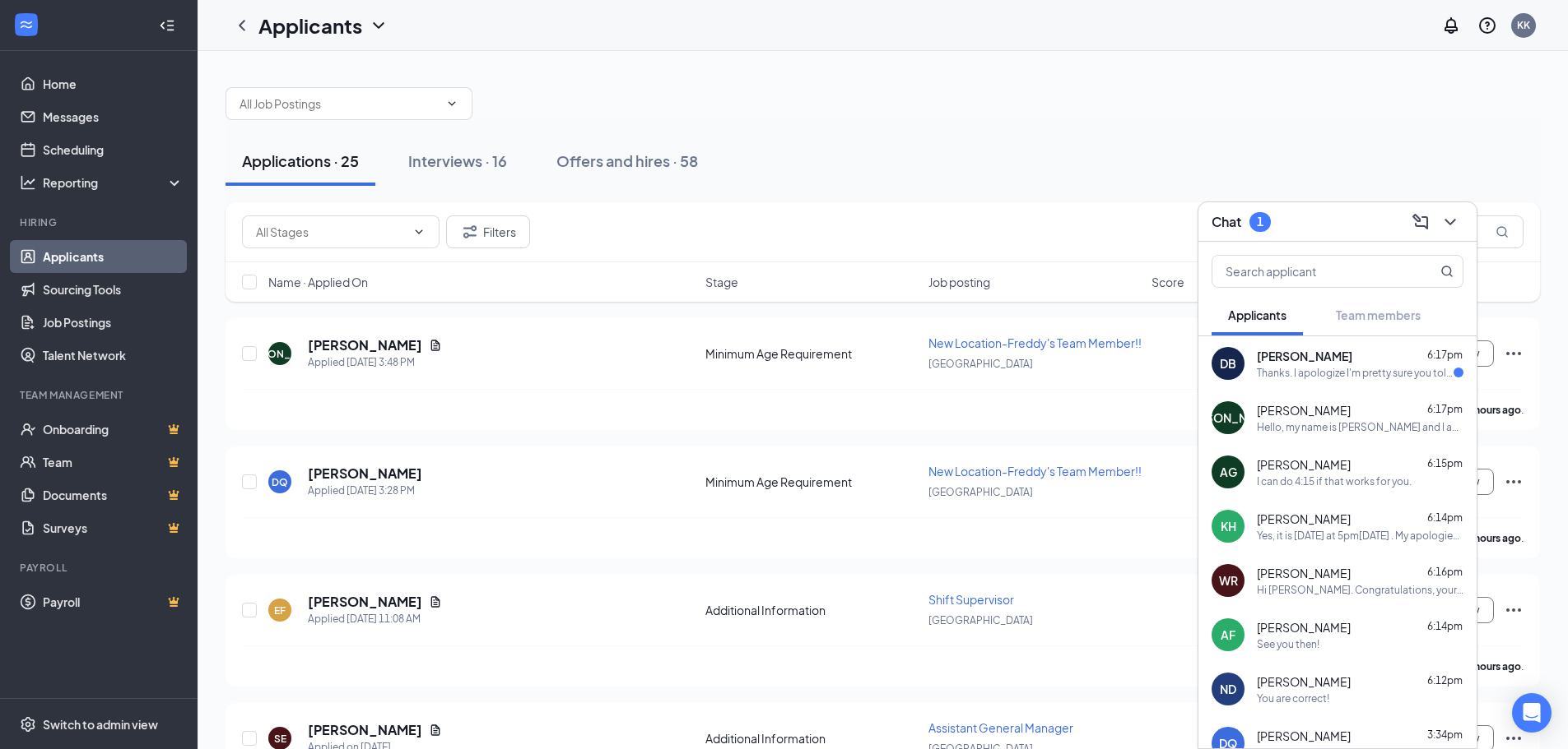
click at [1327, 372] on div "Thanks. I apologize I'm pretty sure you told me that earlier now that I remembe…" at bounding box center [1355, 373] width 197 height 14
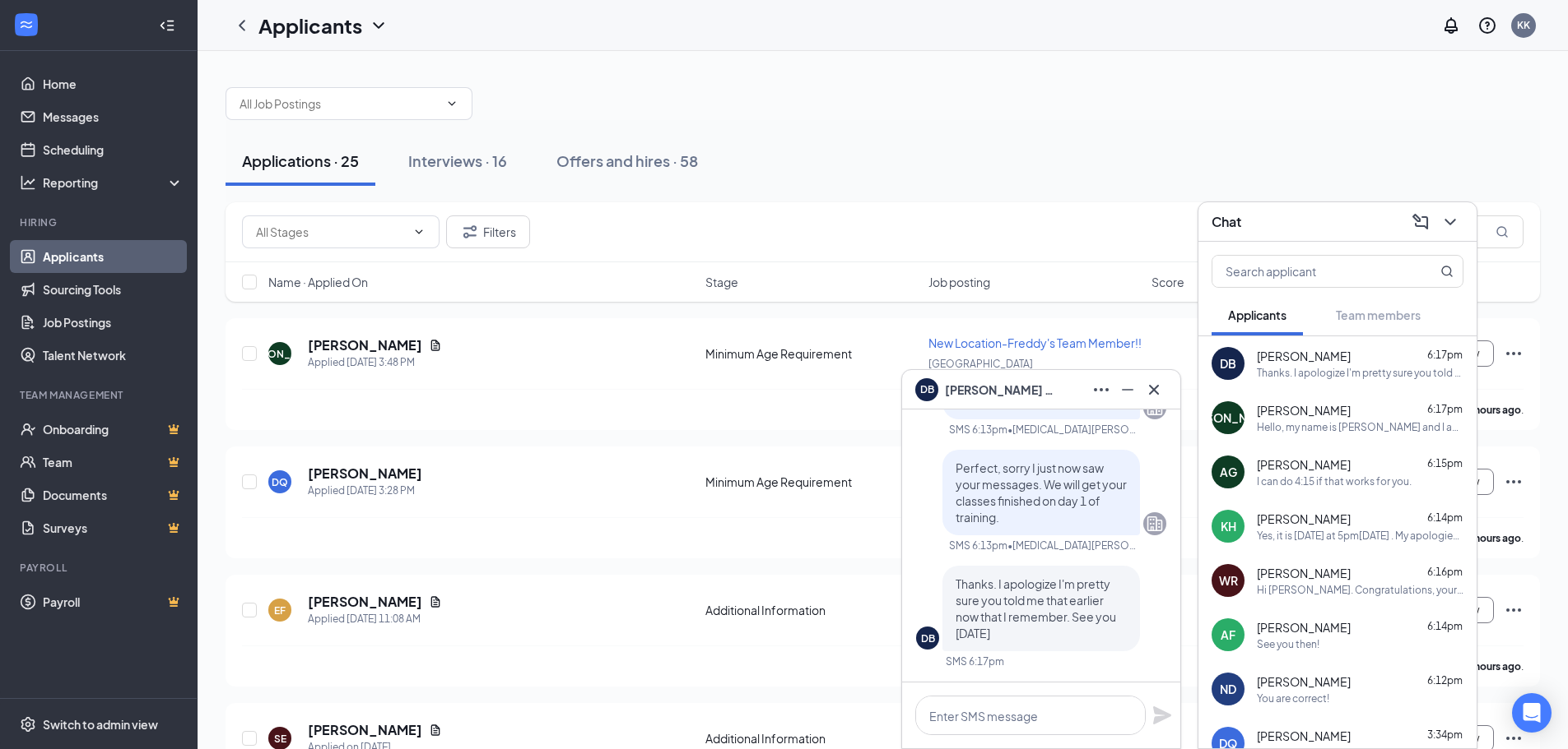
click at [1158, 398] on icon "Cross" at bounding box center [1153, 389] width 19 height 19
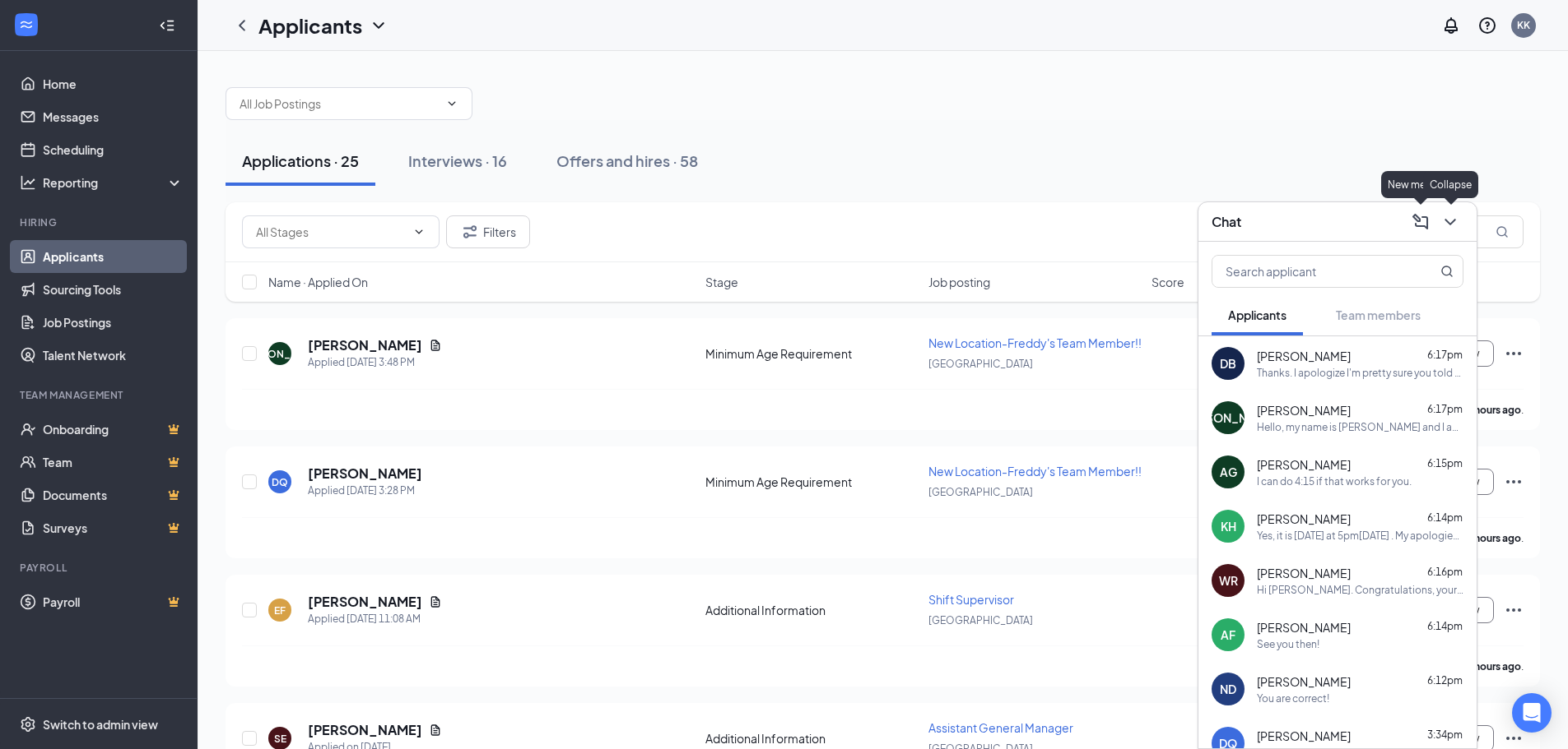
click at [1446, 227] on icon "ChevronDown" at bounding box center [1450, 222] width 19 height 19
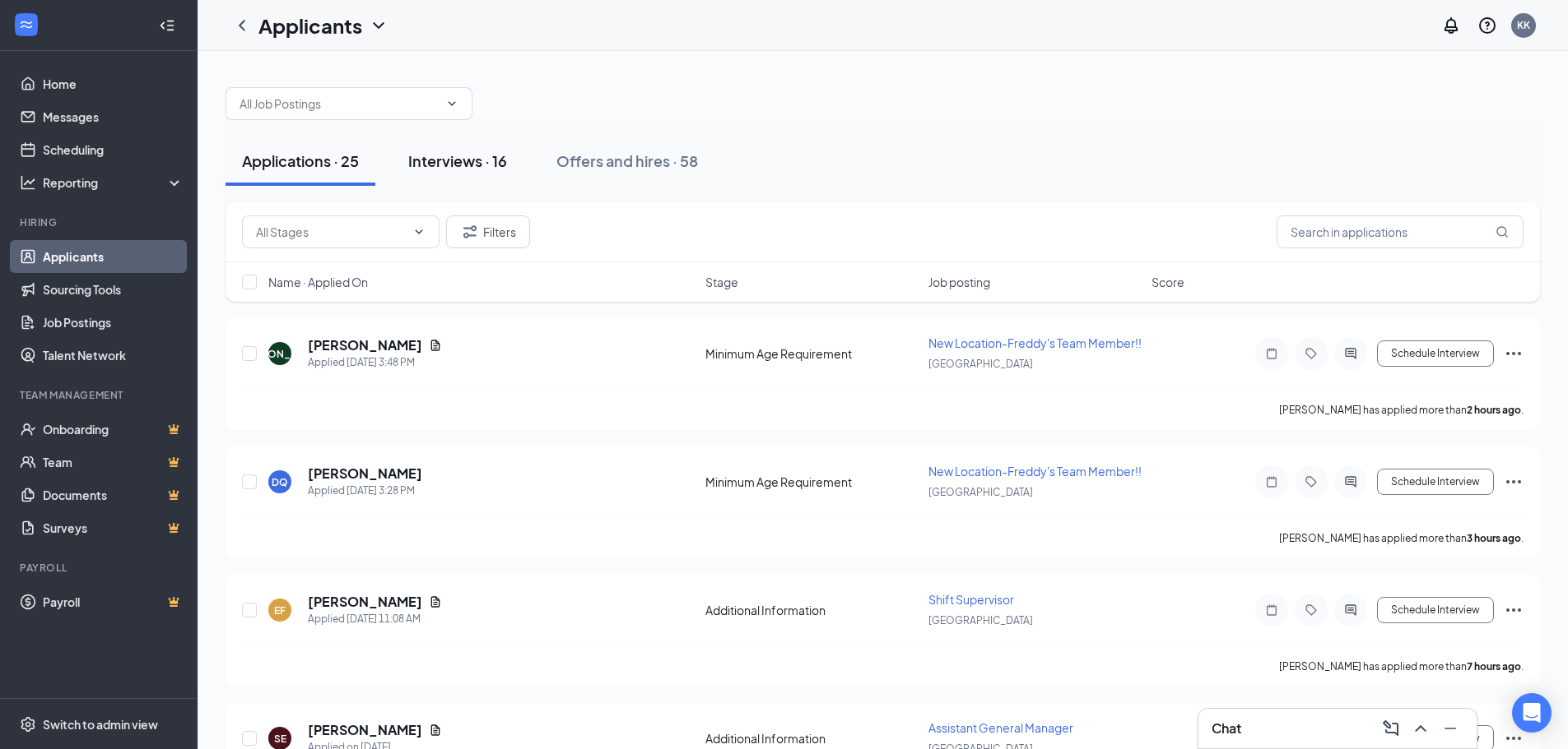
click at [503, 151] on div "Interviews · 16" at bounding box center [457, 160] width 98 height 20
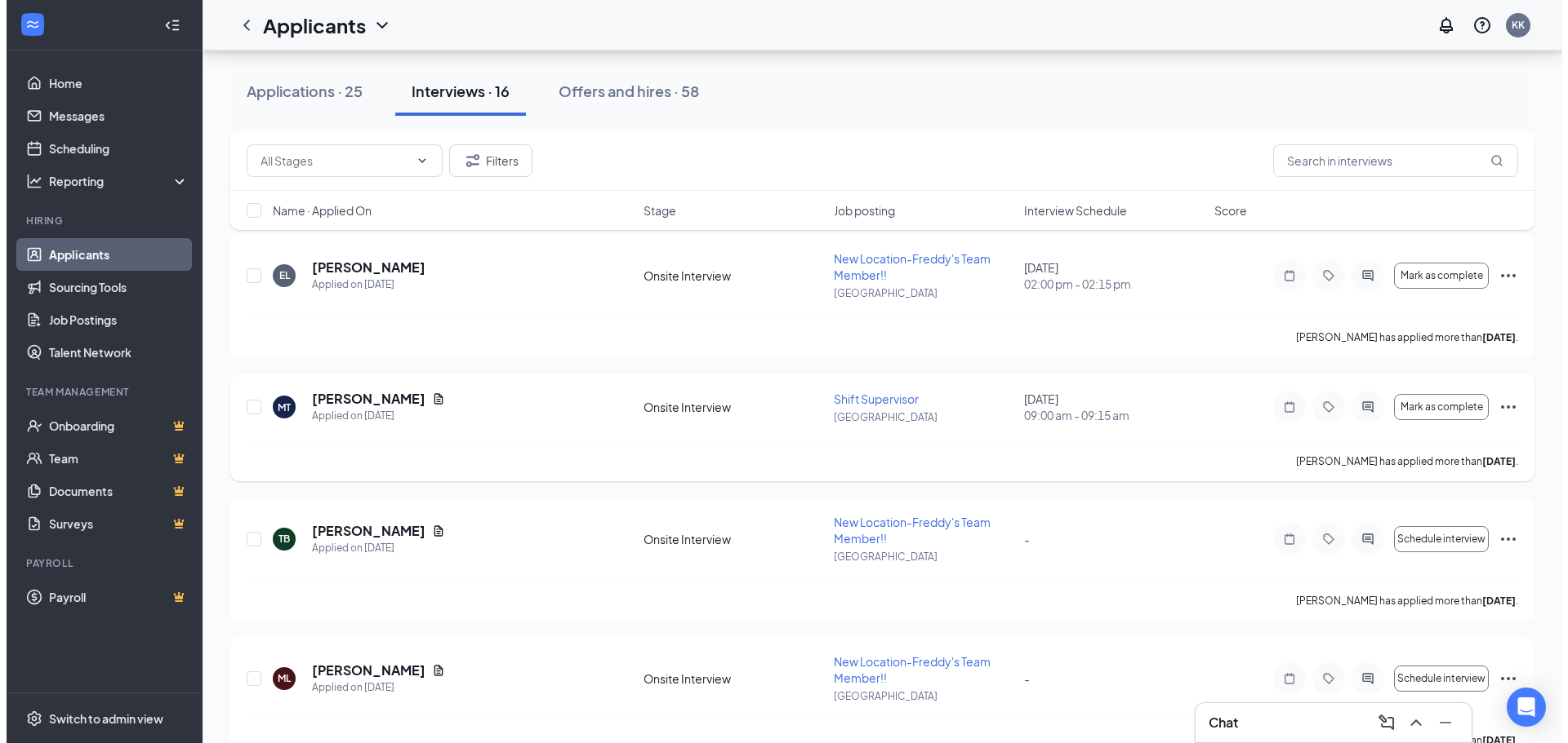
scroll to position [1669, 0]
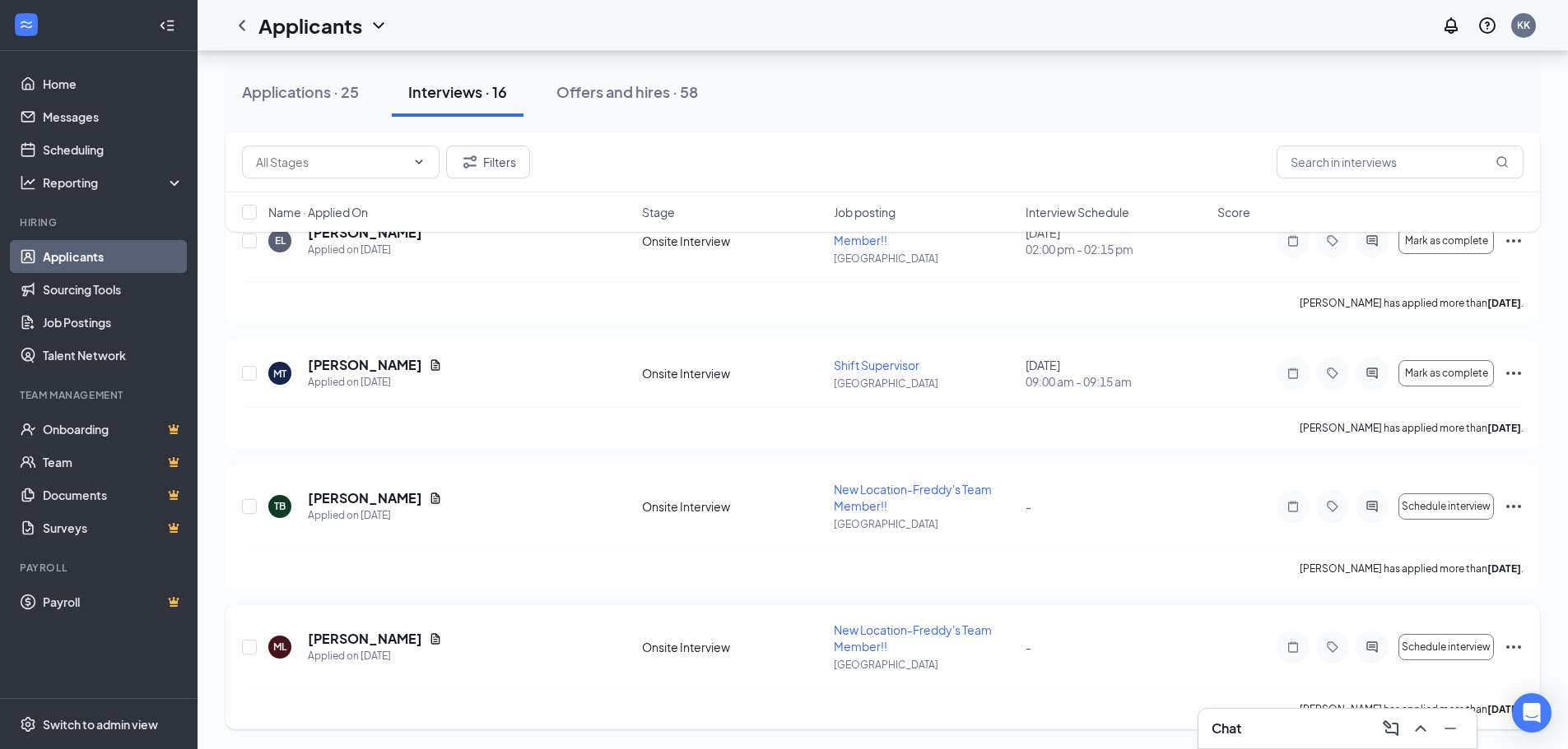
click at [1371, 654] on div at bounding box center [1372, 648] width 33 height 33
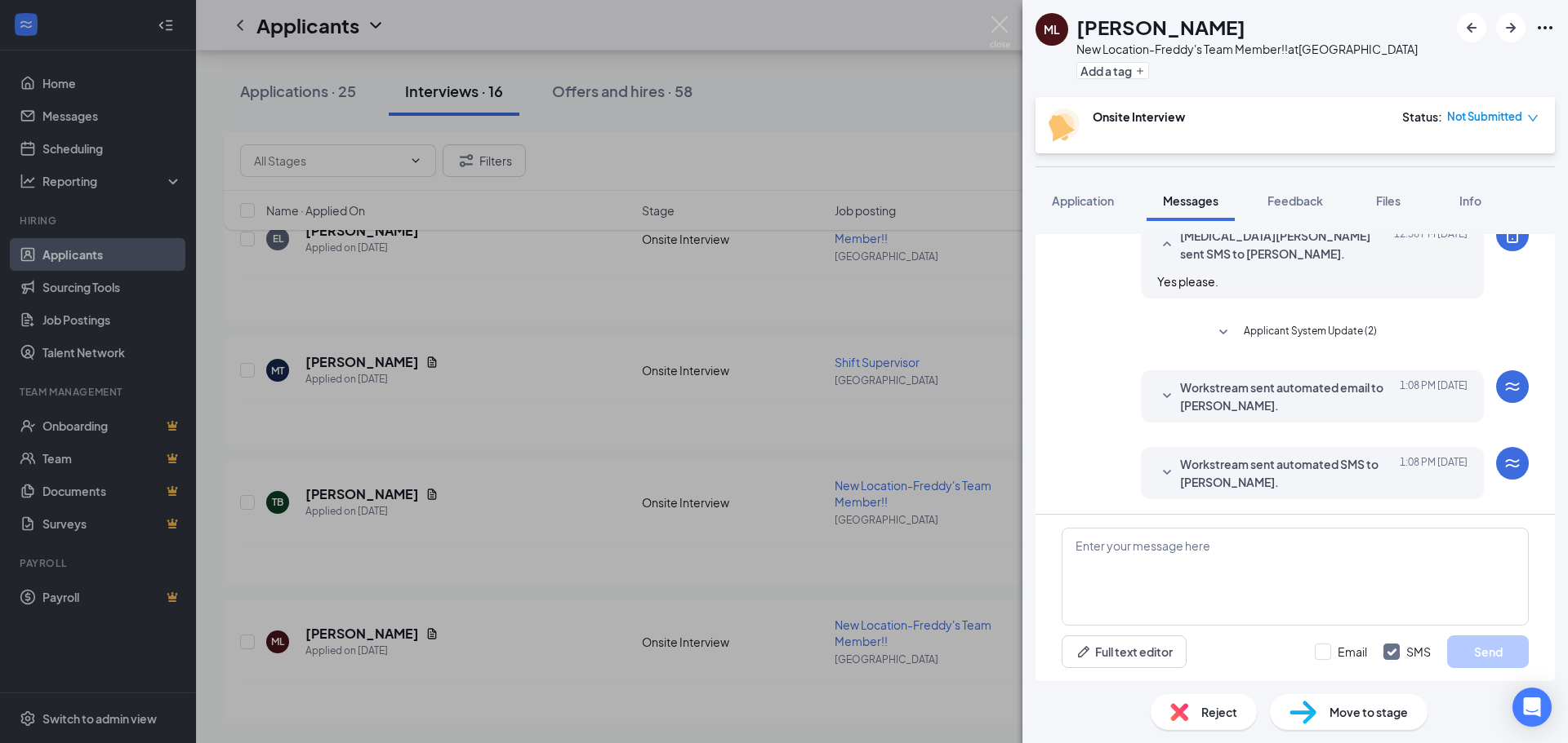
scroll to position [654, 0]
click at [1002, 14] on div "[PERSON_NAME] New Location-Freddy's Team Member!! at [GEOGRAPHIC_DATA] Add a ta…" at bounding box center [784, 371] width 1568 height 743
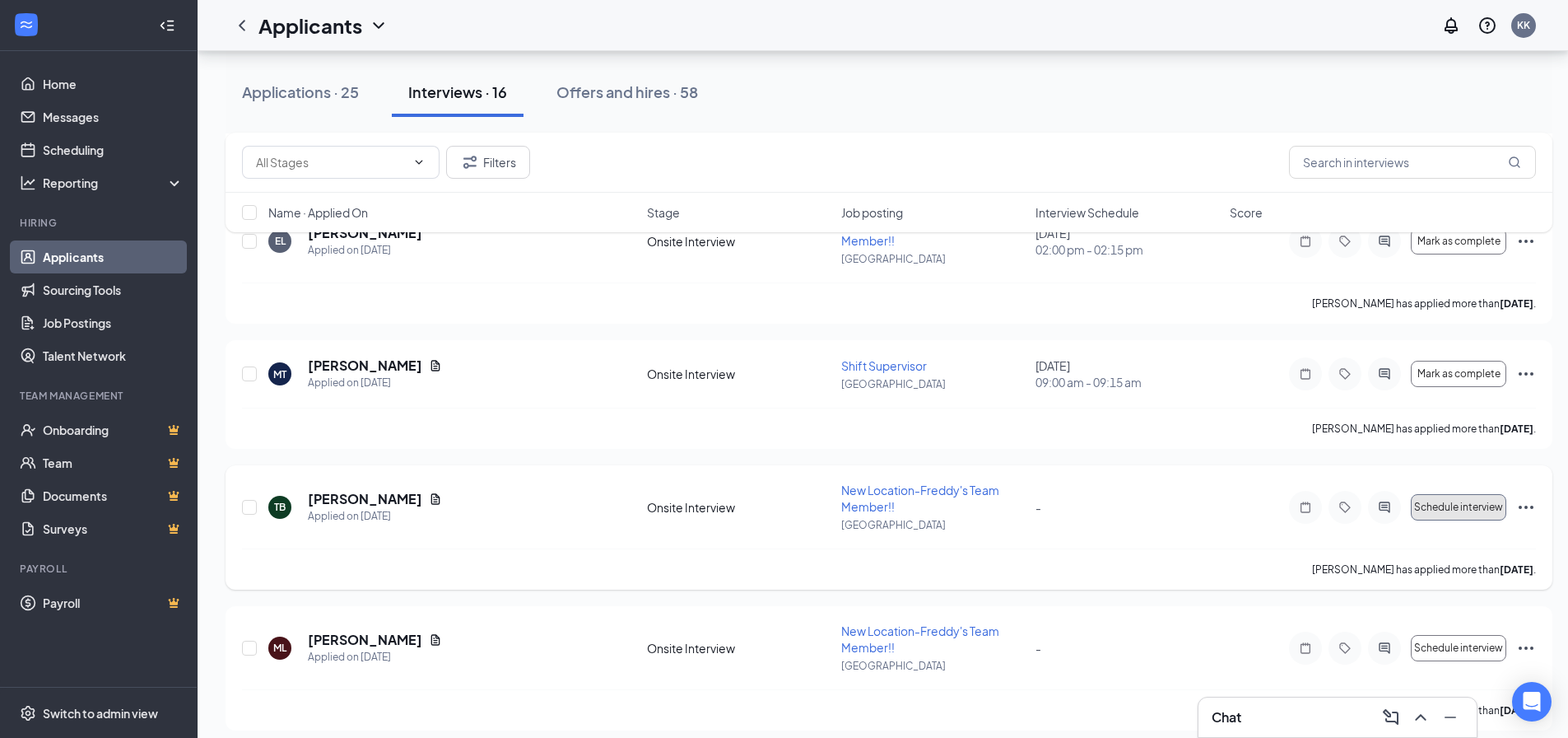
click at [1485, 506] on span "Schedule interview" at bounding box center [1458, 507] width 89 height 12
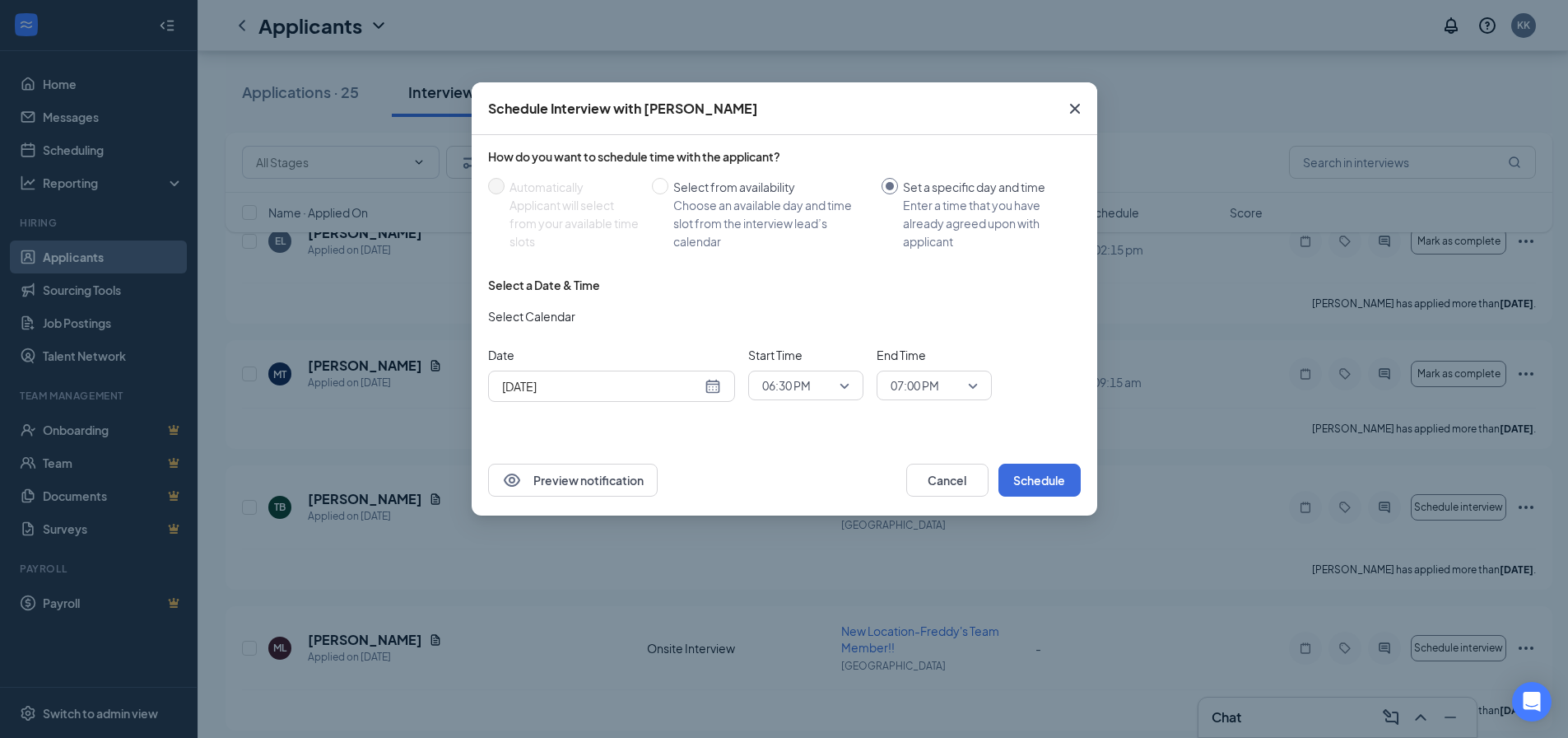
click at [1069, 108] on icon "Cross" at bounding box center [1074, 108] width 19 height 19
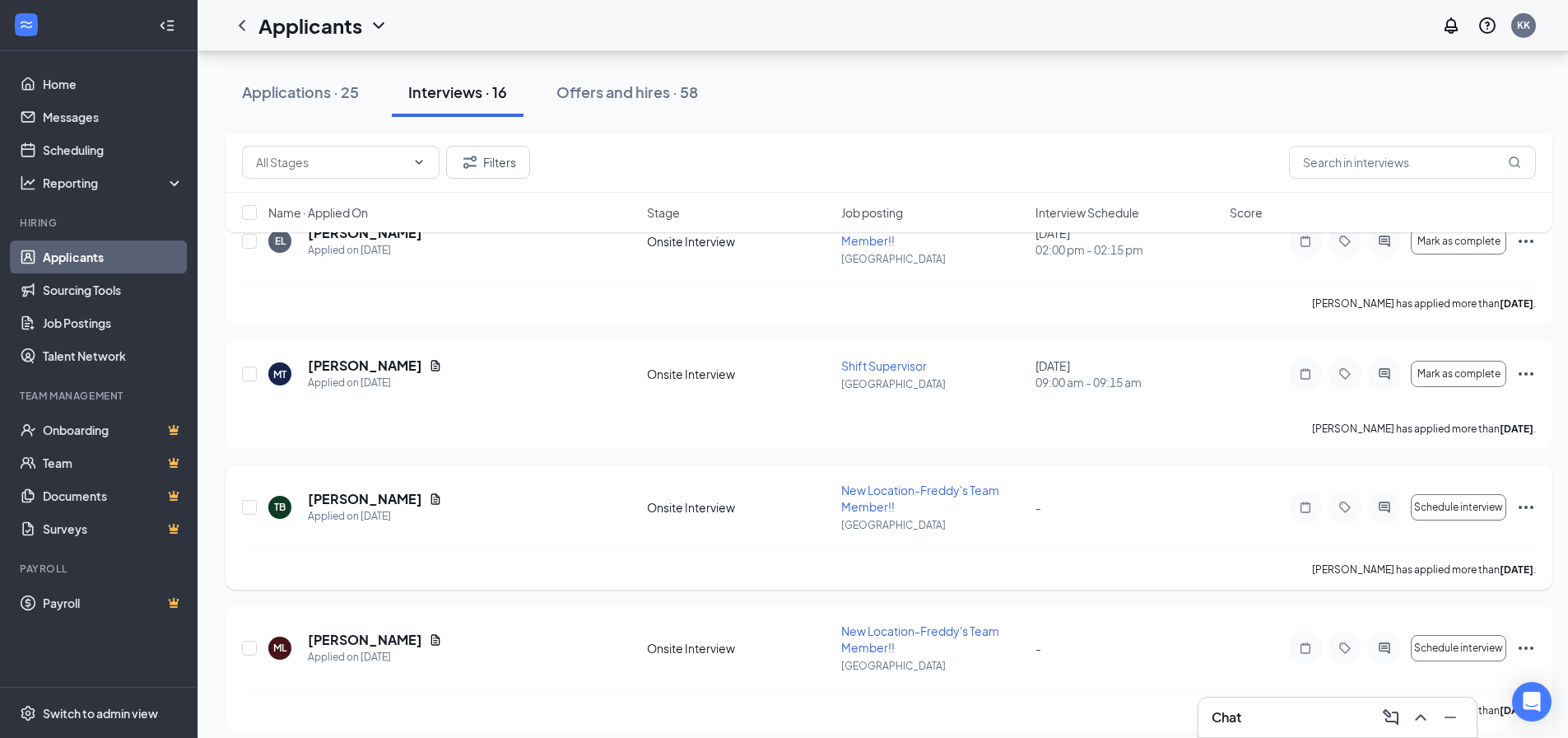
click at [1376, 493] on div at bounding box center [1384, 507] width 33 height 33
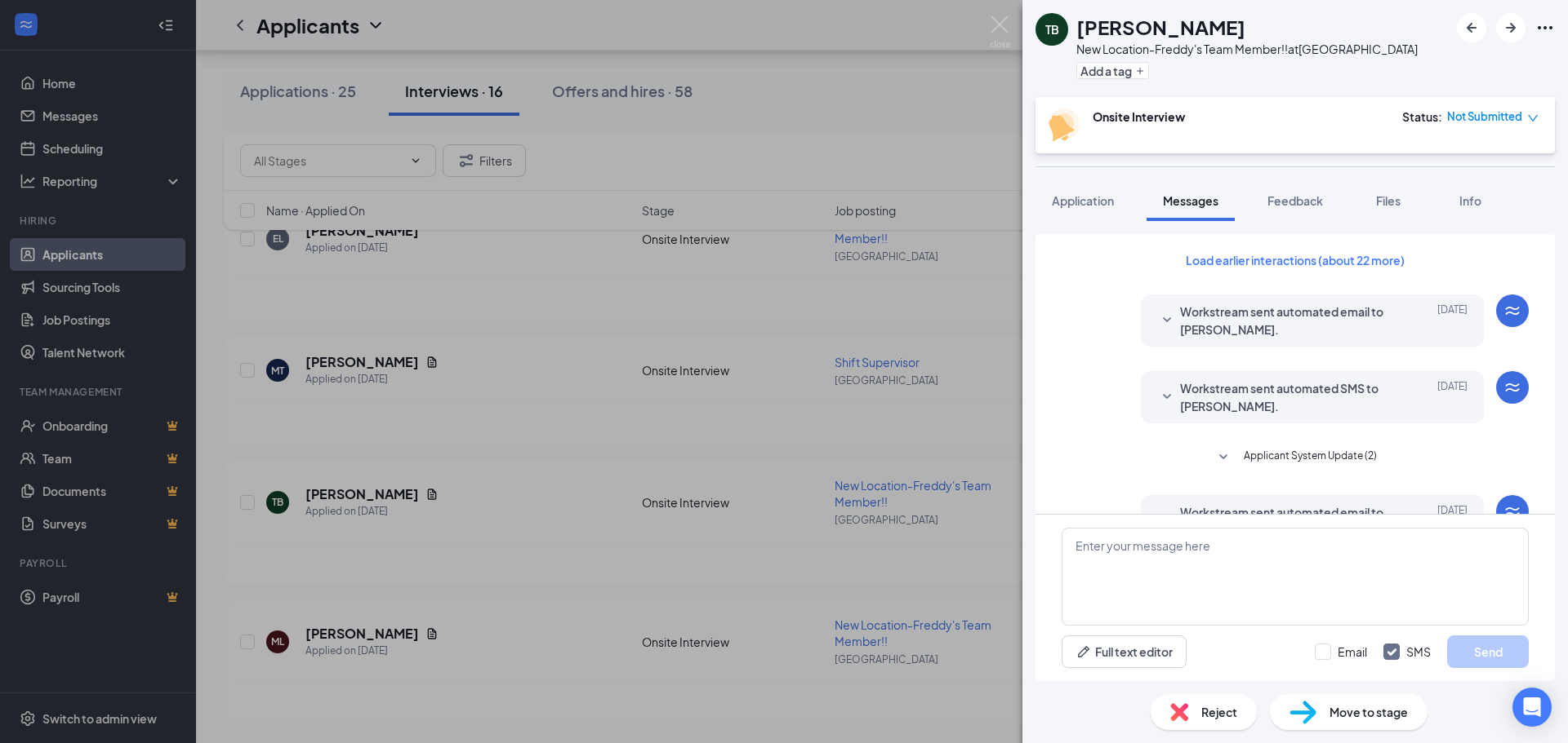
click at [1329, 244] on div "Load earlier interactions (about 22 more) Workstream sent automated email to [P…" at bounding box center [1294, 537] width 467 height 607
click at [1331, 258] on button "Load earlier interactions (about 22 more)" at bounding box center [1295, 260] width 247 height 26
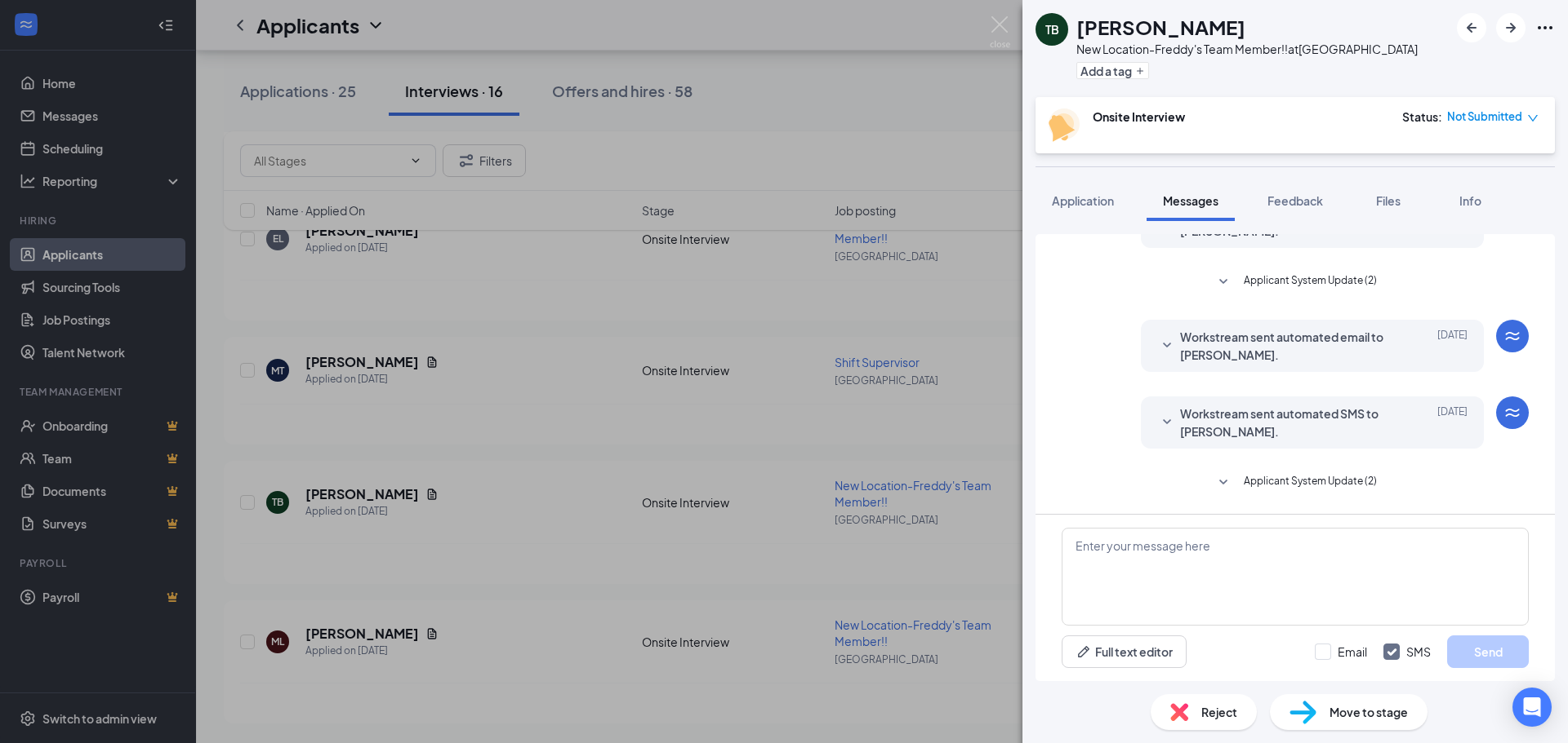
scroll to position [2063, 0]
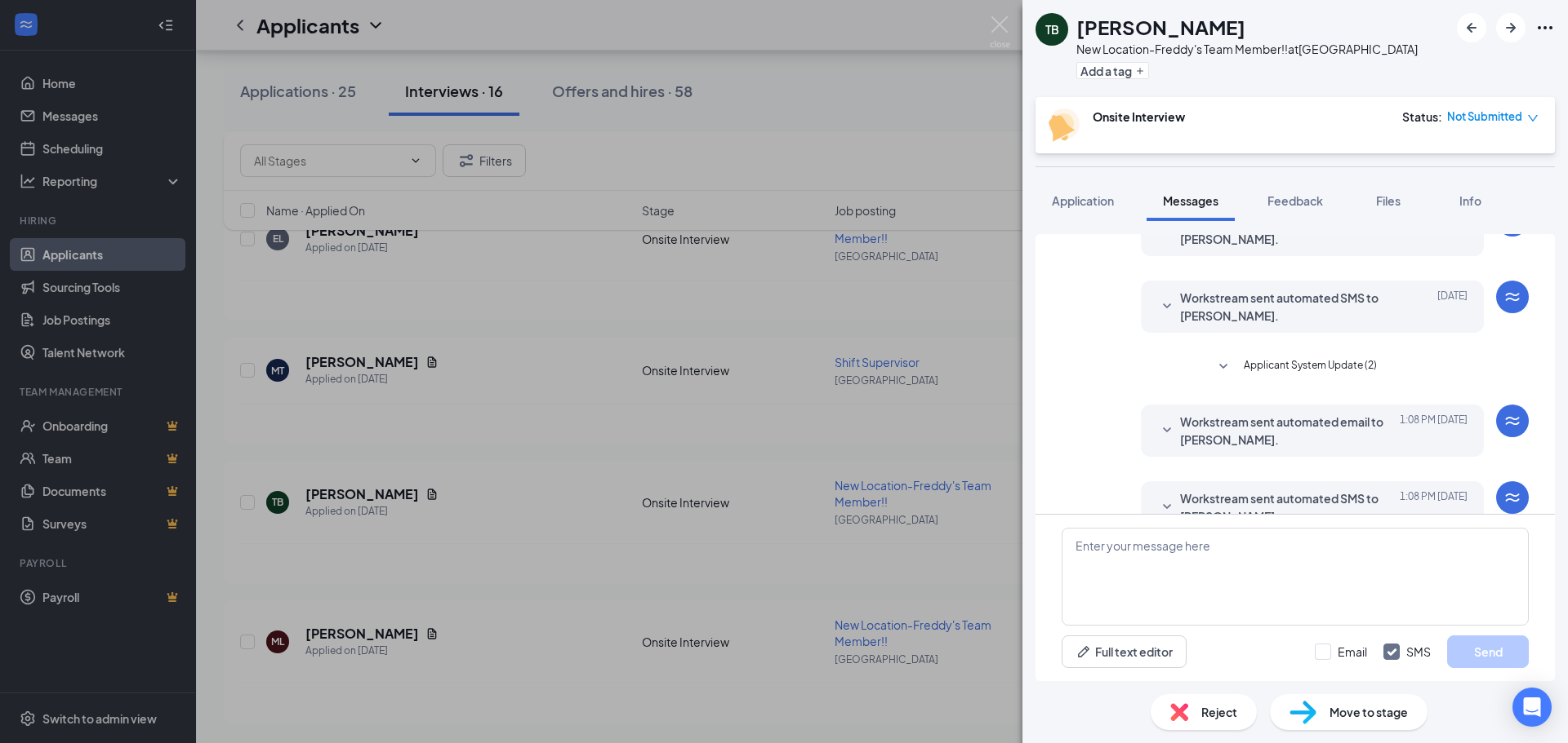
click at [1212, 490] on span "Workstream sent automated SMS to [PERSON_NAME]." at bounding box center [1287, 508] width 214 height 36
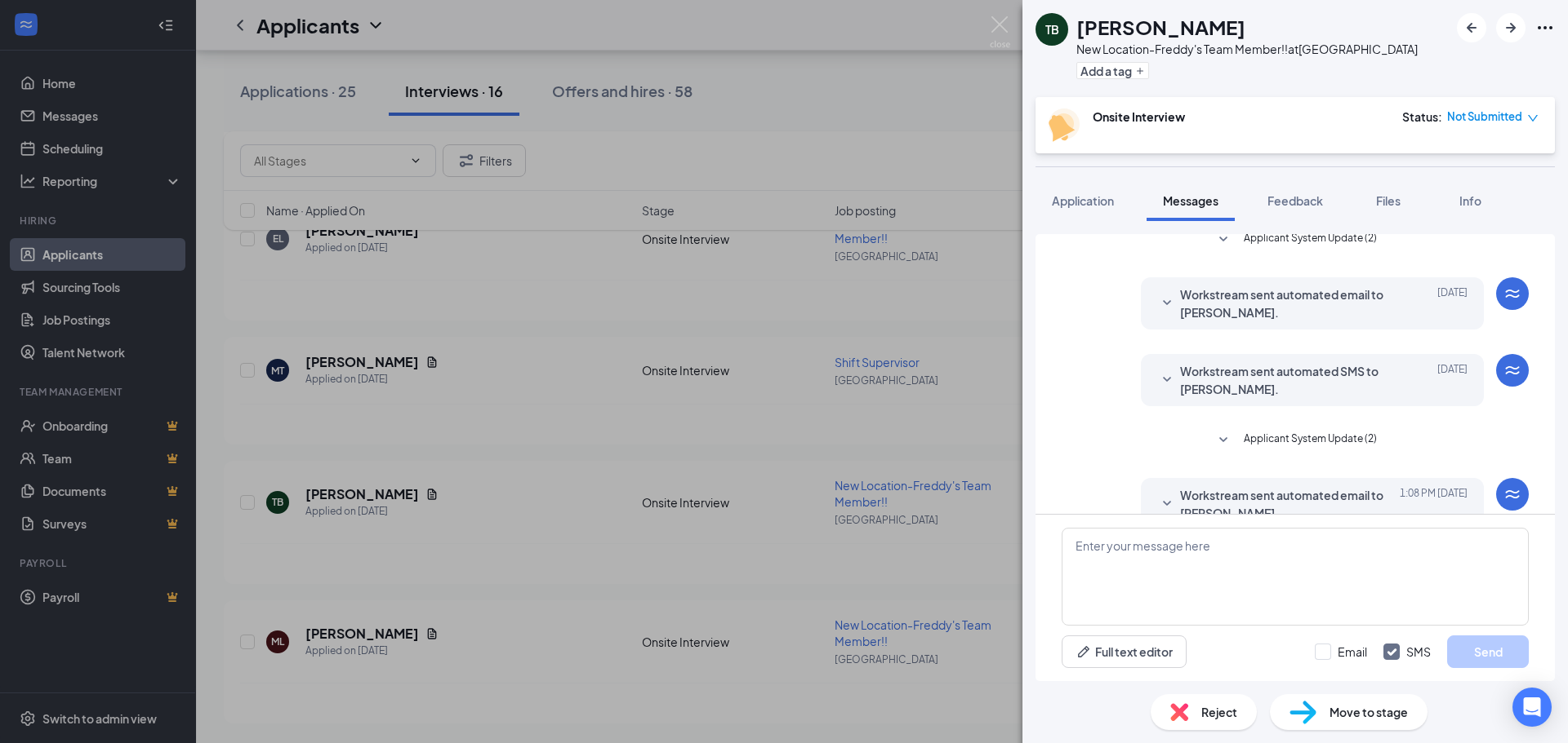
click at [1212, 487] on span "Workstream sent automated email to [PERSON_NAME]." at bounding box center [1287, 505] width 214 height 36
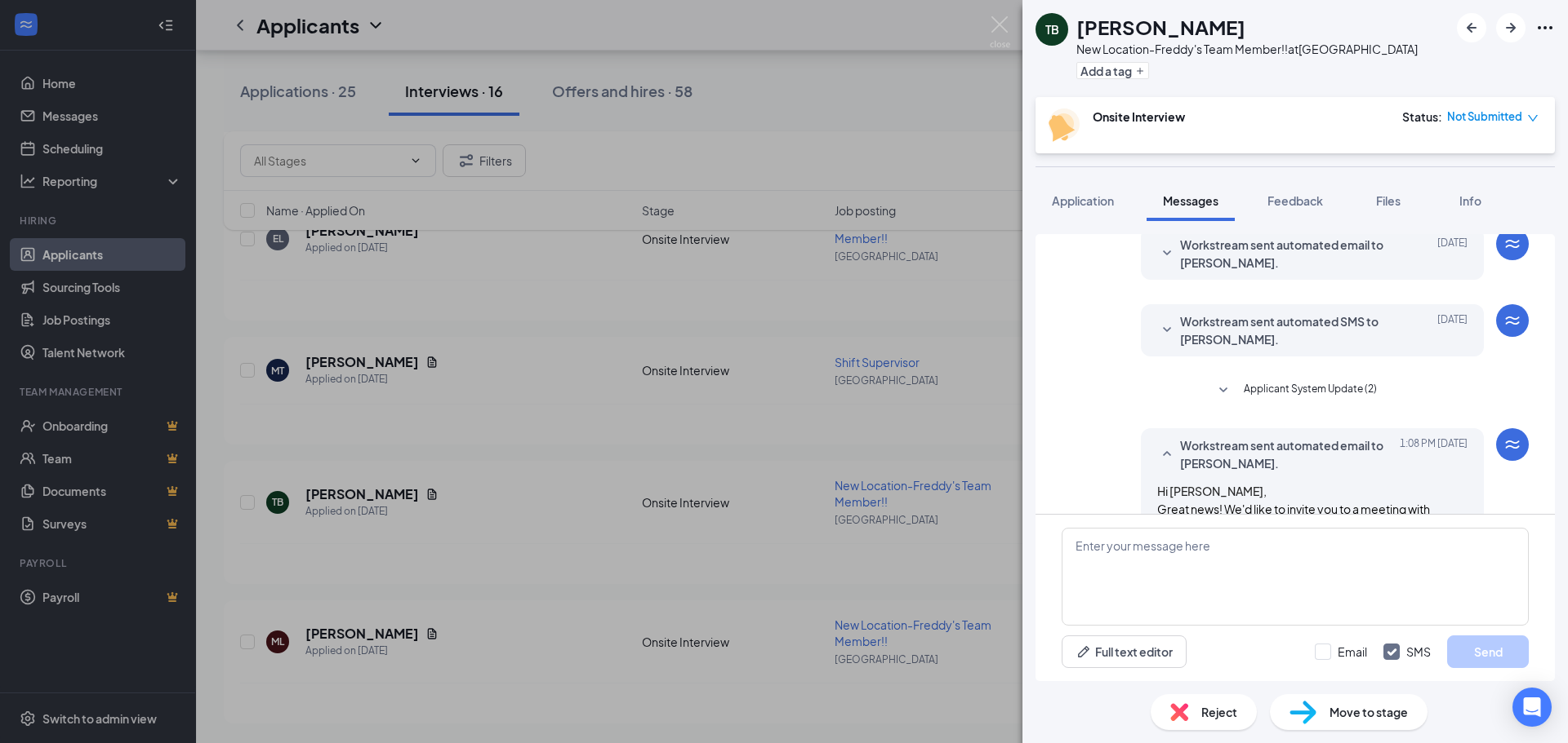
scroll to position [1989, 0]
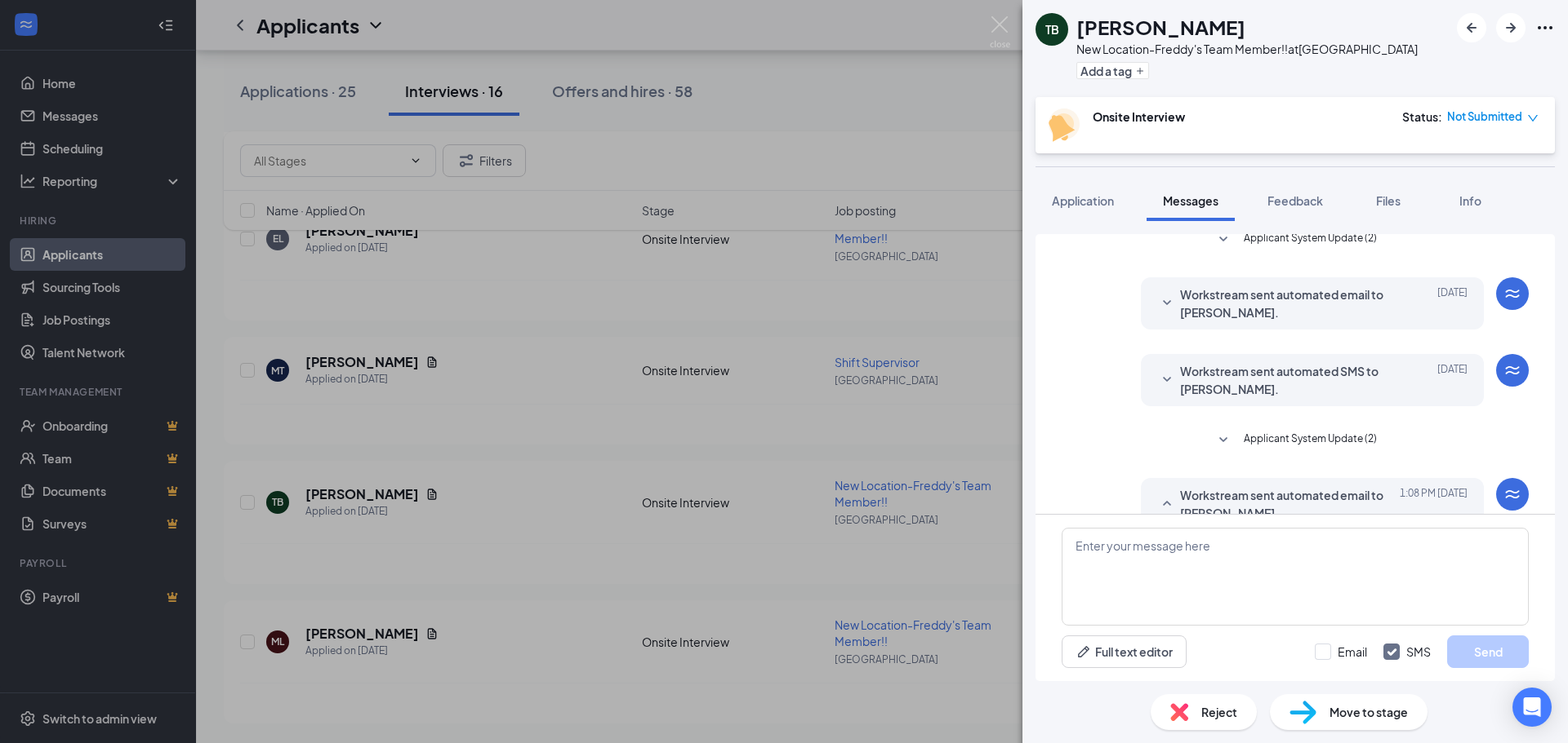
click at [1213, 362] on span "Workstream sent automated SMS to [PERSON_NAME]." at bounding box center [1287, 381] width 214 height 36
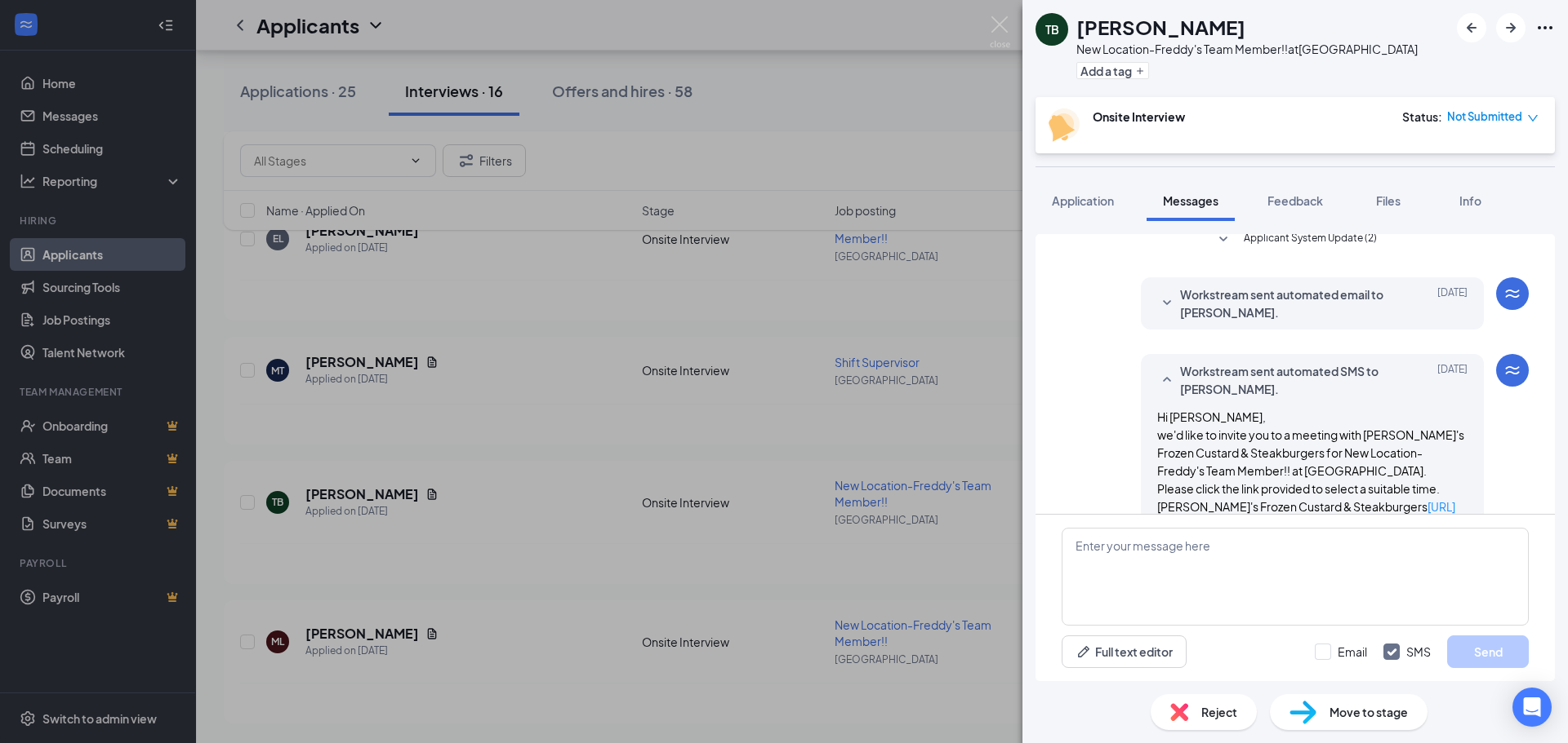
click at [1246, 287] on div "Workstream sent automated email to [PERSON_NAME]. [DATE] Hi [PERSON_NAME], Grea…" at bounding box center [1312, 303] width 342 height 53
click at [1249, 286] on span "Workstream sent automated email to [PERSON_NAME]." at bounding box center [1287, 304] width 214 height 36
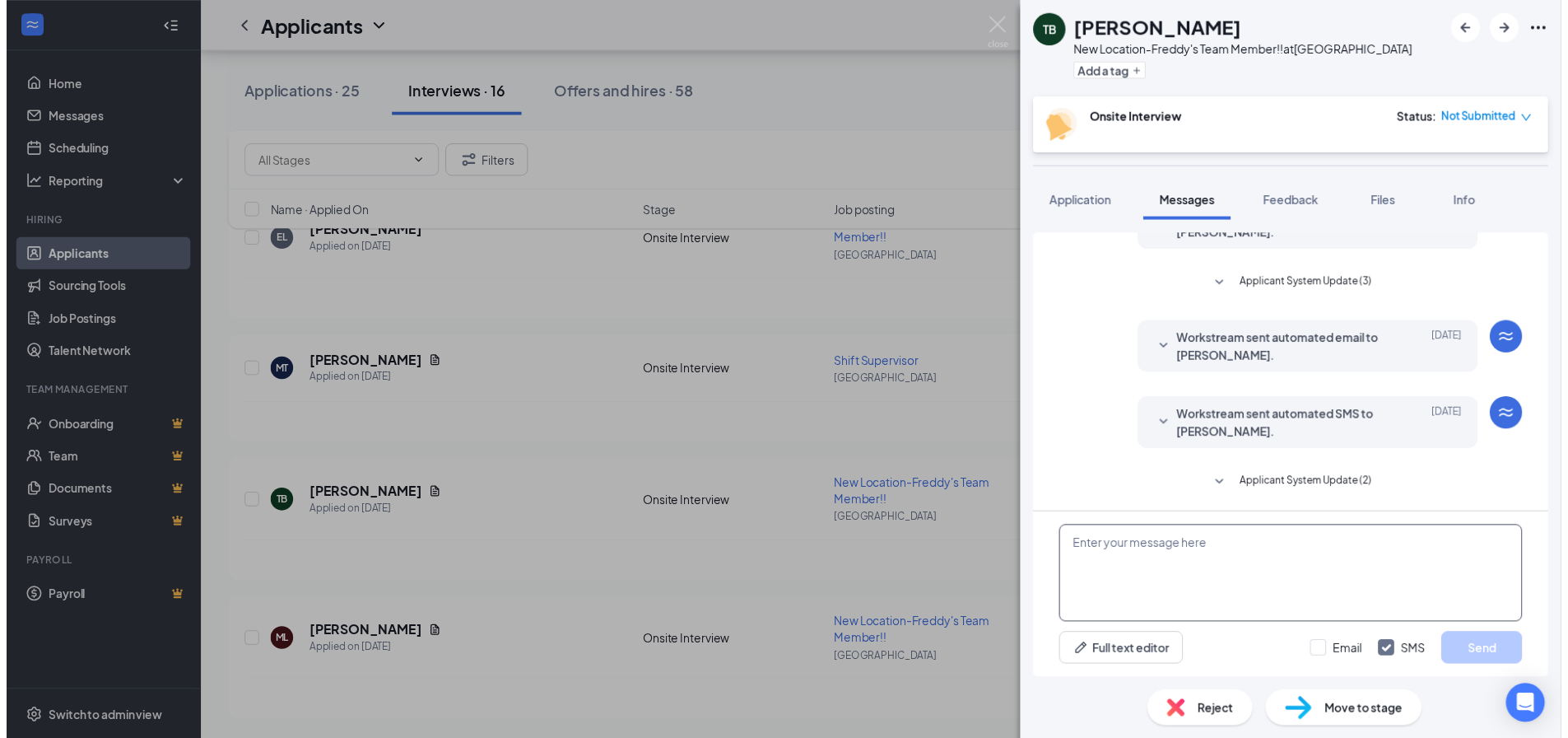
scroll to position [1677, 0]
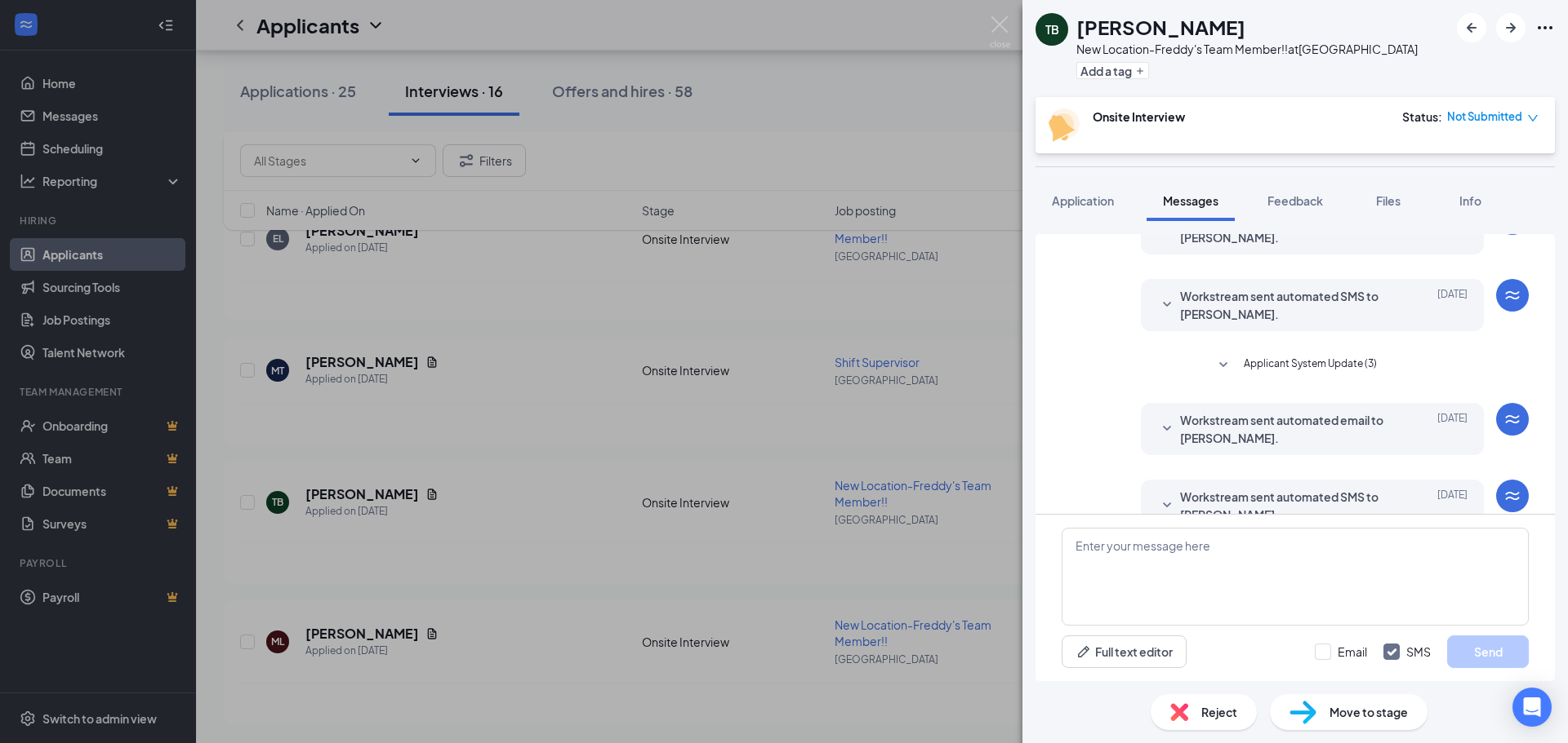
drag, startPoint x: 823, startPoint y: 357, endPoint x: 645, endPoint y: 480, distance: 216.4
click at [822, 356] on div "TB [PERSON_NAME] New Location-Freddy's Team Member!! at [GEOGRAPHIC_DATA] Add a…" at bounding box center [784, 371] width 1568 height 743
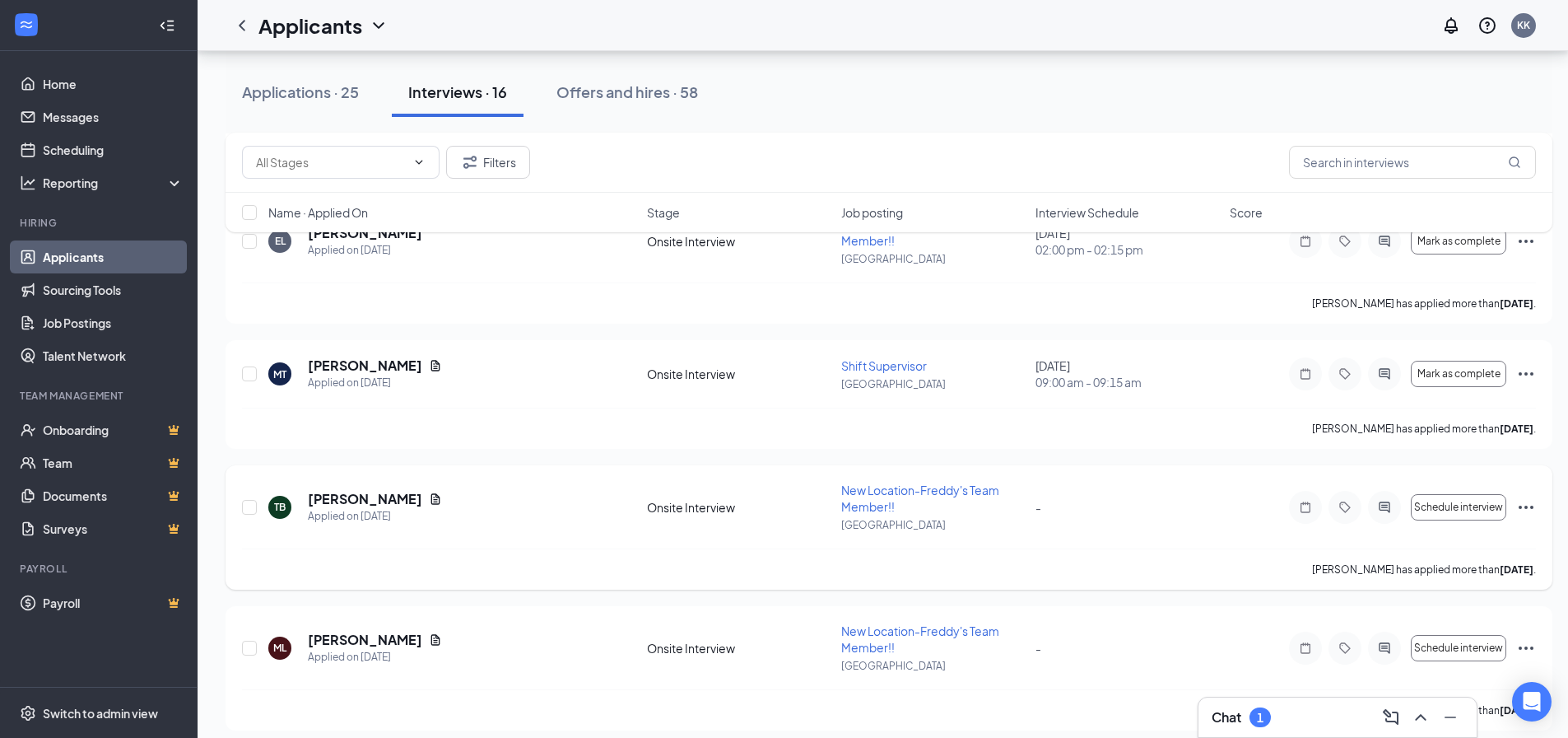
click at [1525, 502] on icon "Ellipses" at bounding box center [1526, 506] width 19 height 19
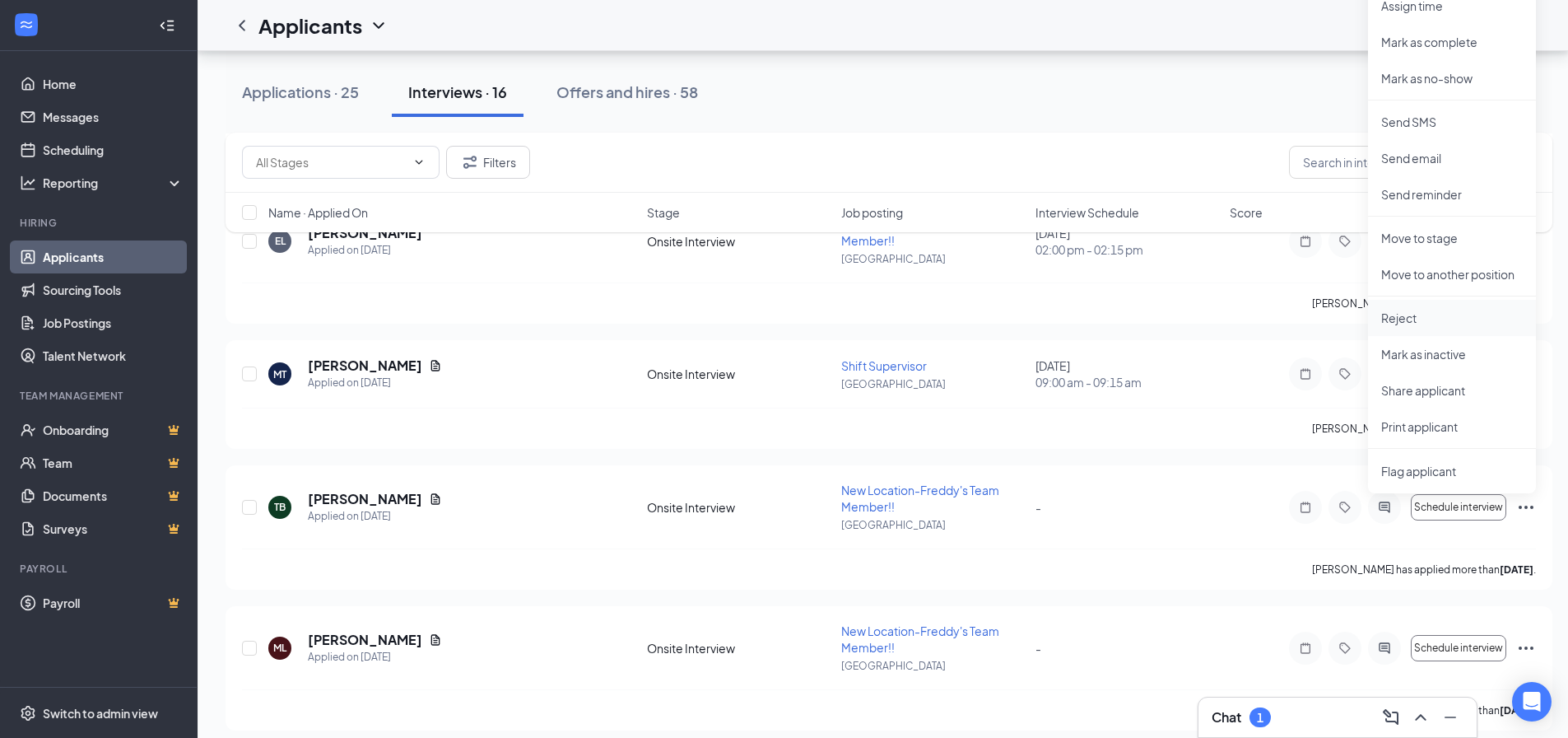
click at [1419, 318] on p "Reject" at bounding box center [1451, 317] width 142 height 16
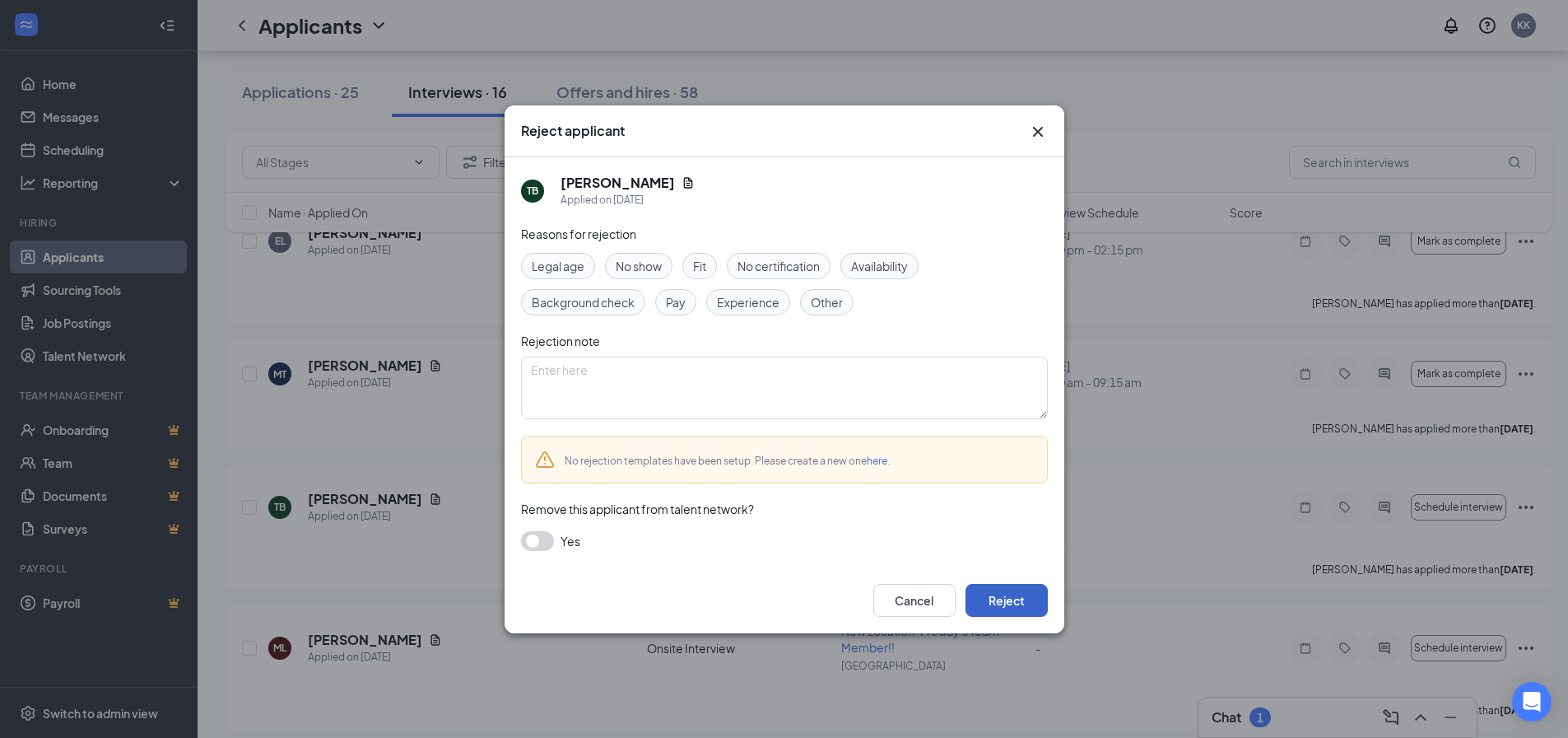
click at [1009, 592] on button "Reject" at bounding box center [1006, 600] width 82 height 33
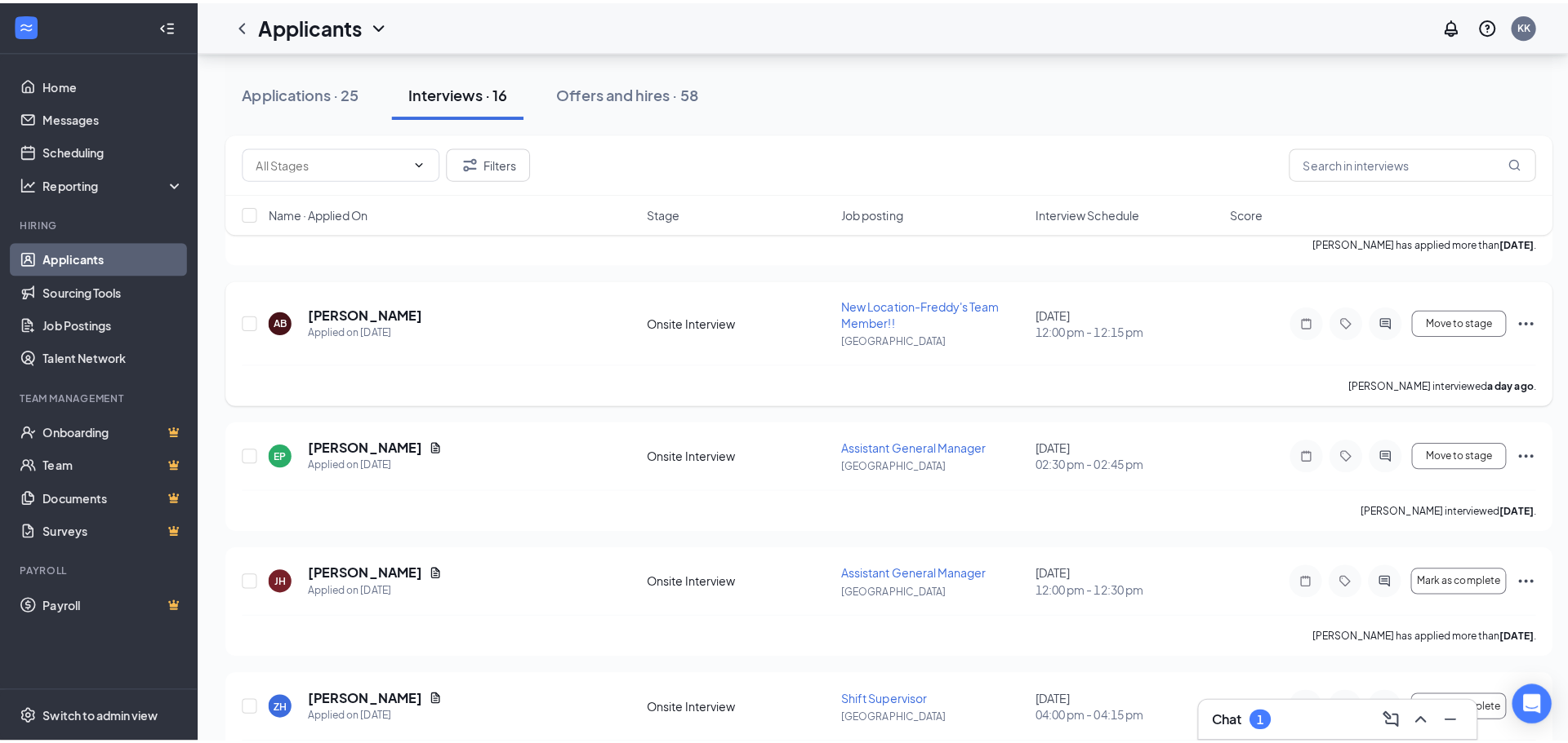
scroll to position [807, 0]
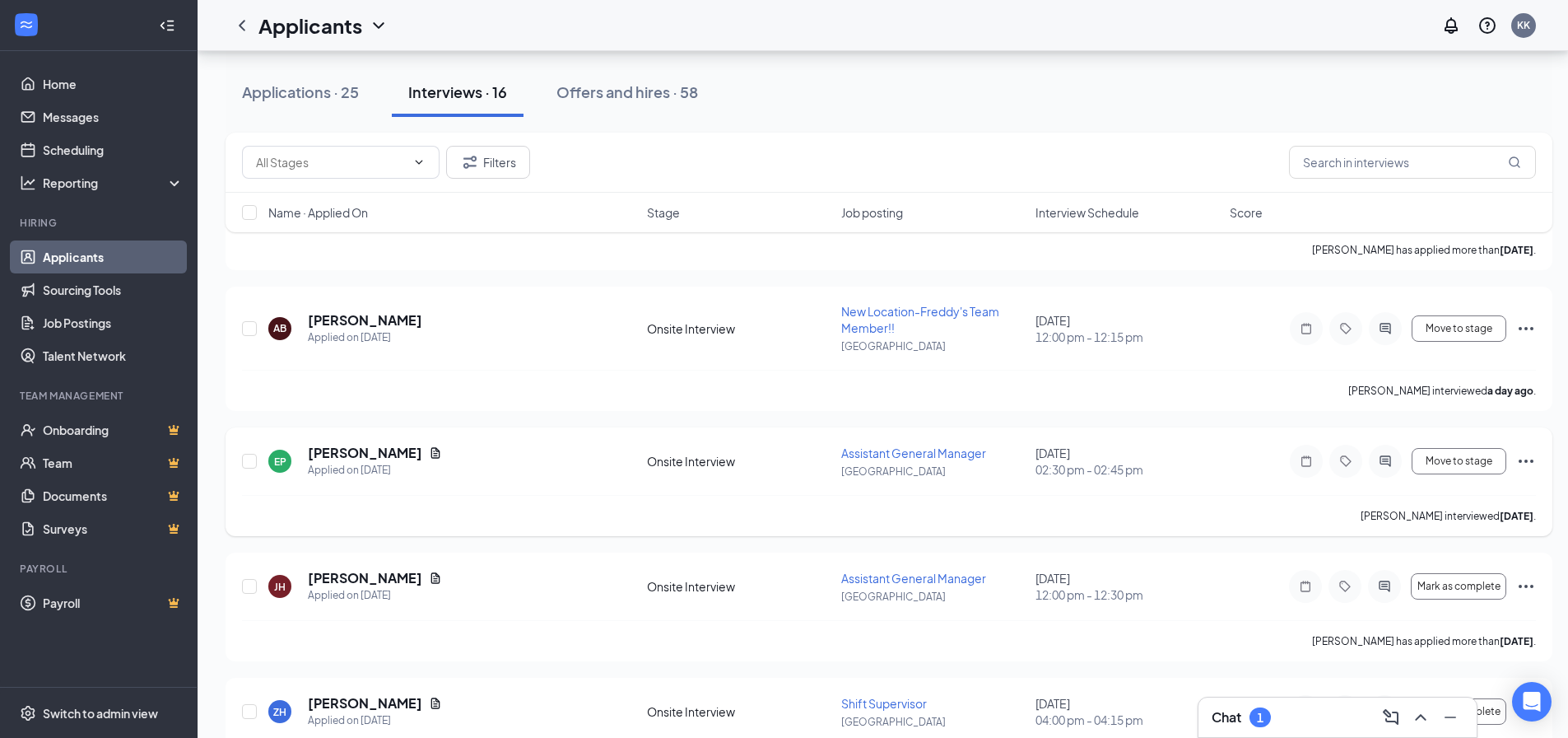
click at [1395, 454] on div at bounding box center [1385, 461] width 33 height 33
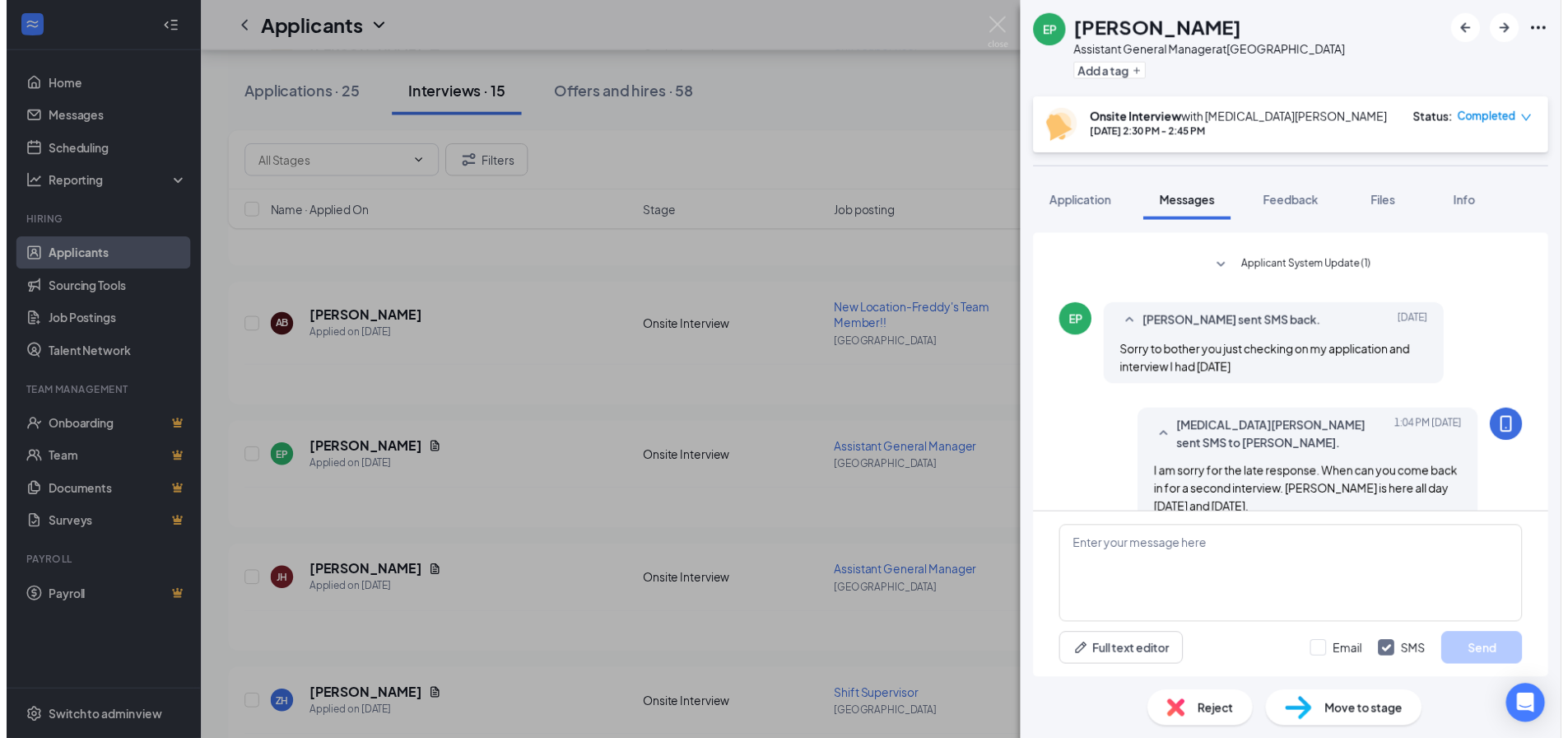
scroll to position [742, 0]
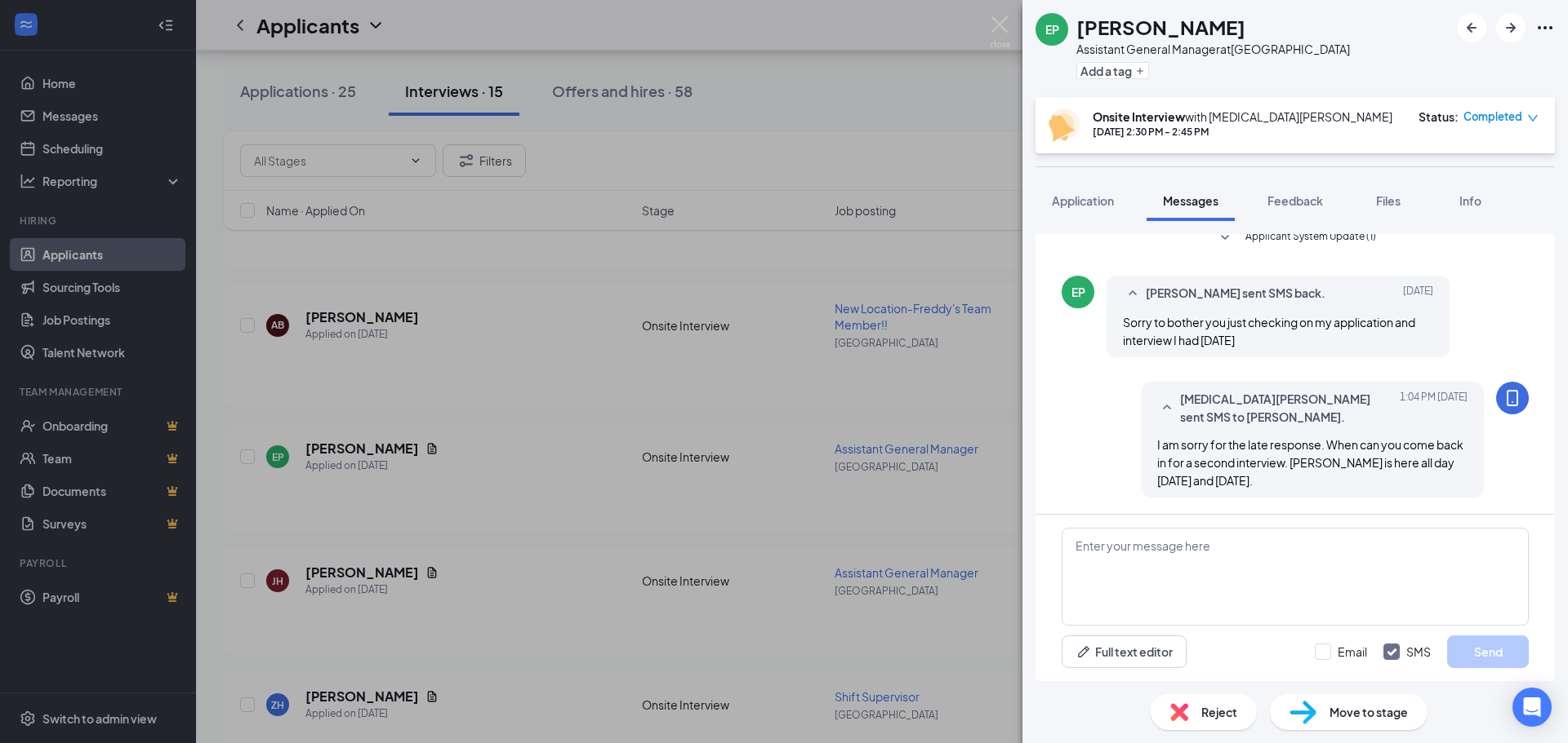
click at [1001, 9] on div "EP [PERSON_NAME] Assistant General Manager at [GEOGRAPHIC_DATA] Add a tag Onsit…" at bounding box center [784, 371] width 1568 height 743
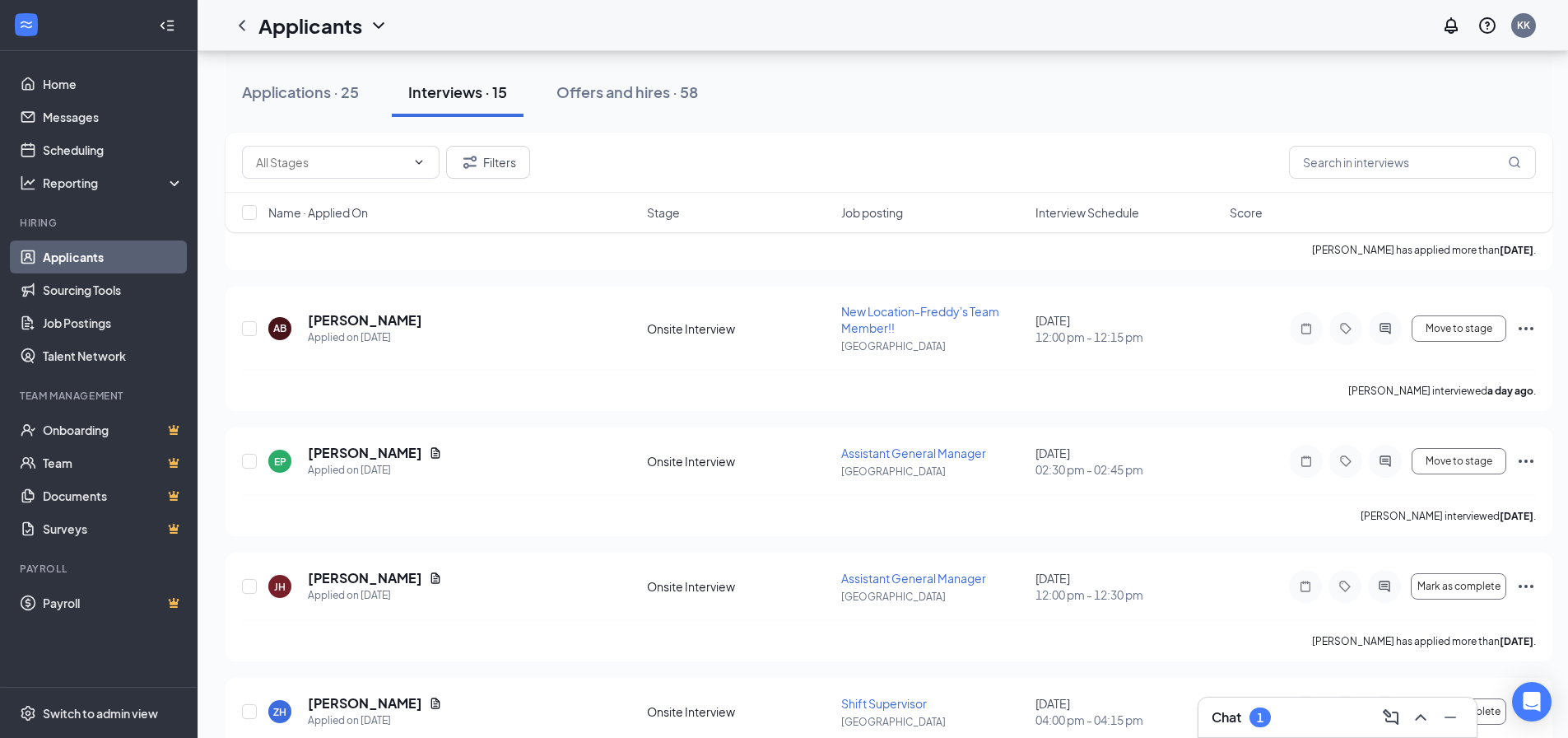
click at [1008, 25] on div "Applicants KK" at bounding box center [882, 25] width 1370 height 51
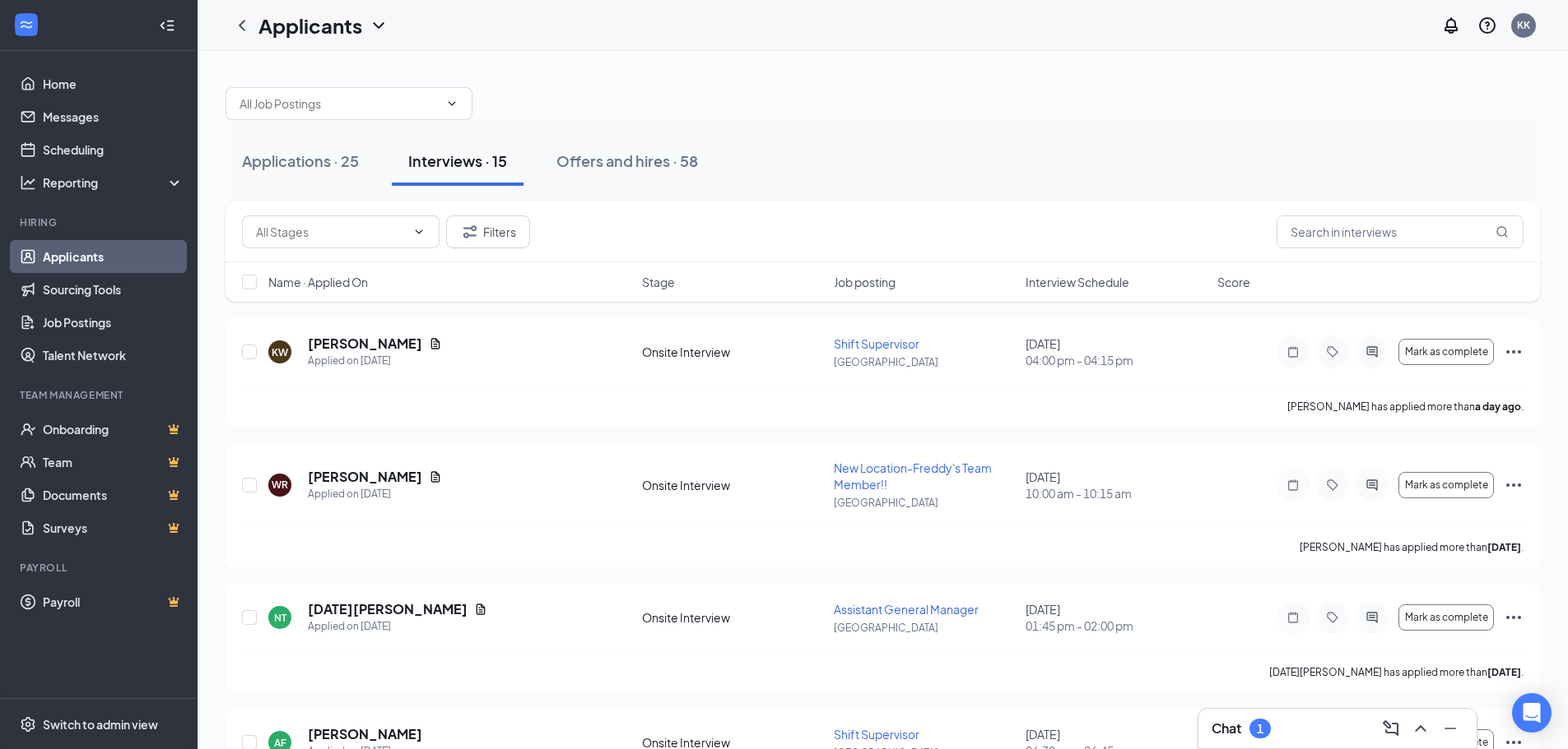
click at [1318, 721] on div "Chat 1" at bounding box center [1337, 728] width 252 height 26
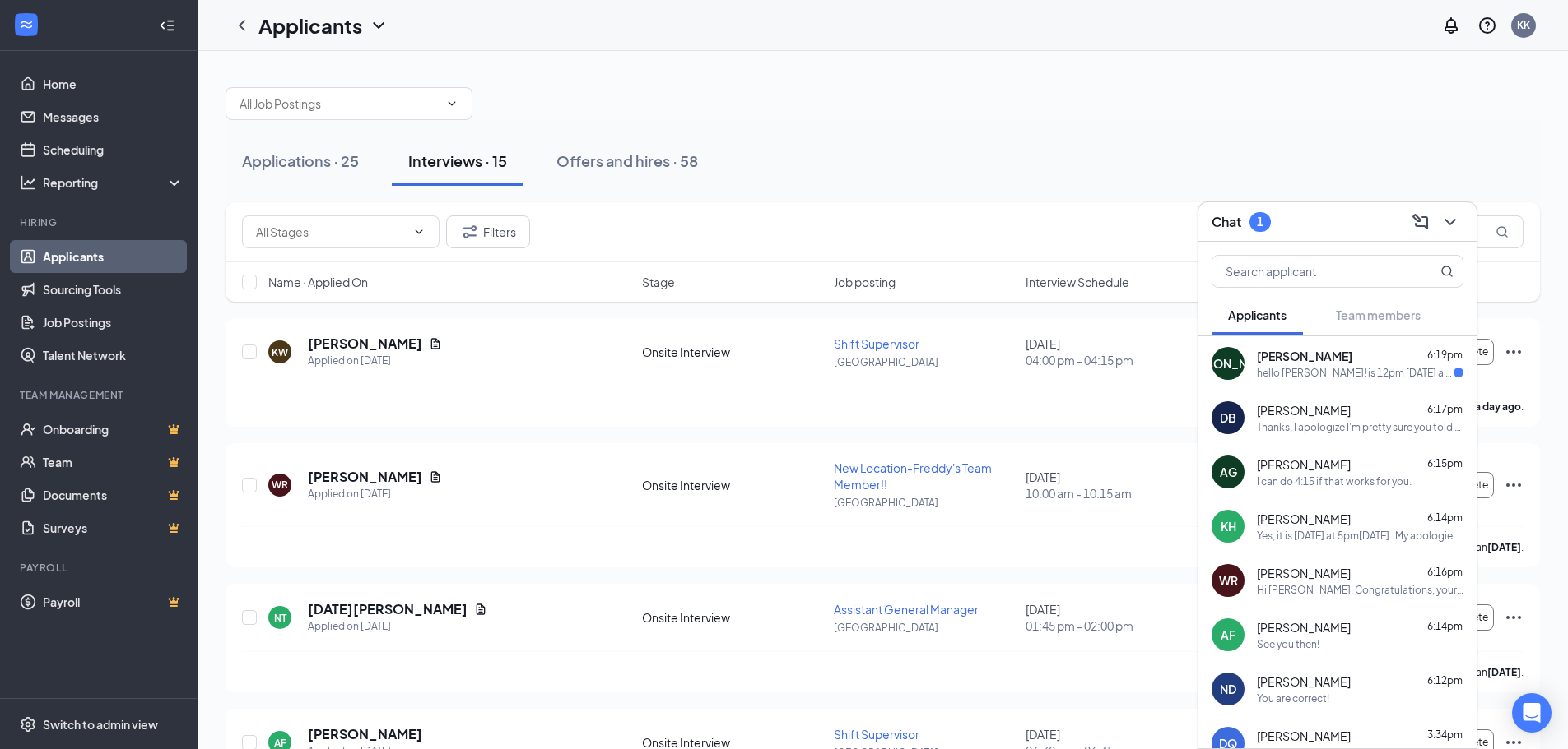
click at [1375, 380] on div "JA [PERSON_NAME] 6:19pm hello [MEDICAL_DATA]! is 12pm [DATE] a good time?" at bounding box center [1338, 363] width 278 height 54
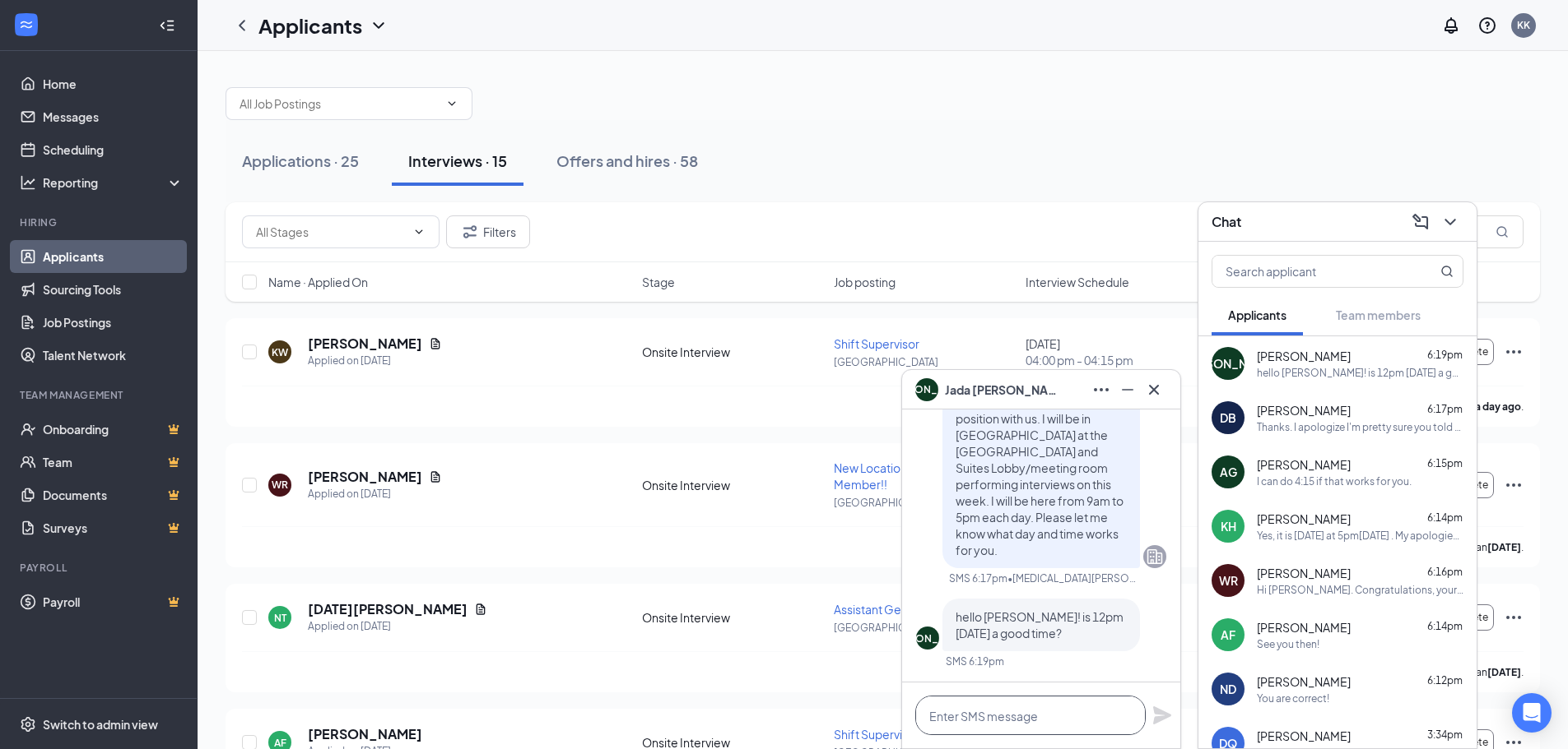
click at [1043, 716] on textarea at bounding box center [1030, 715] width 230 height 40
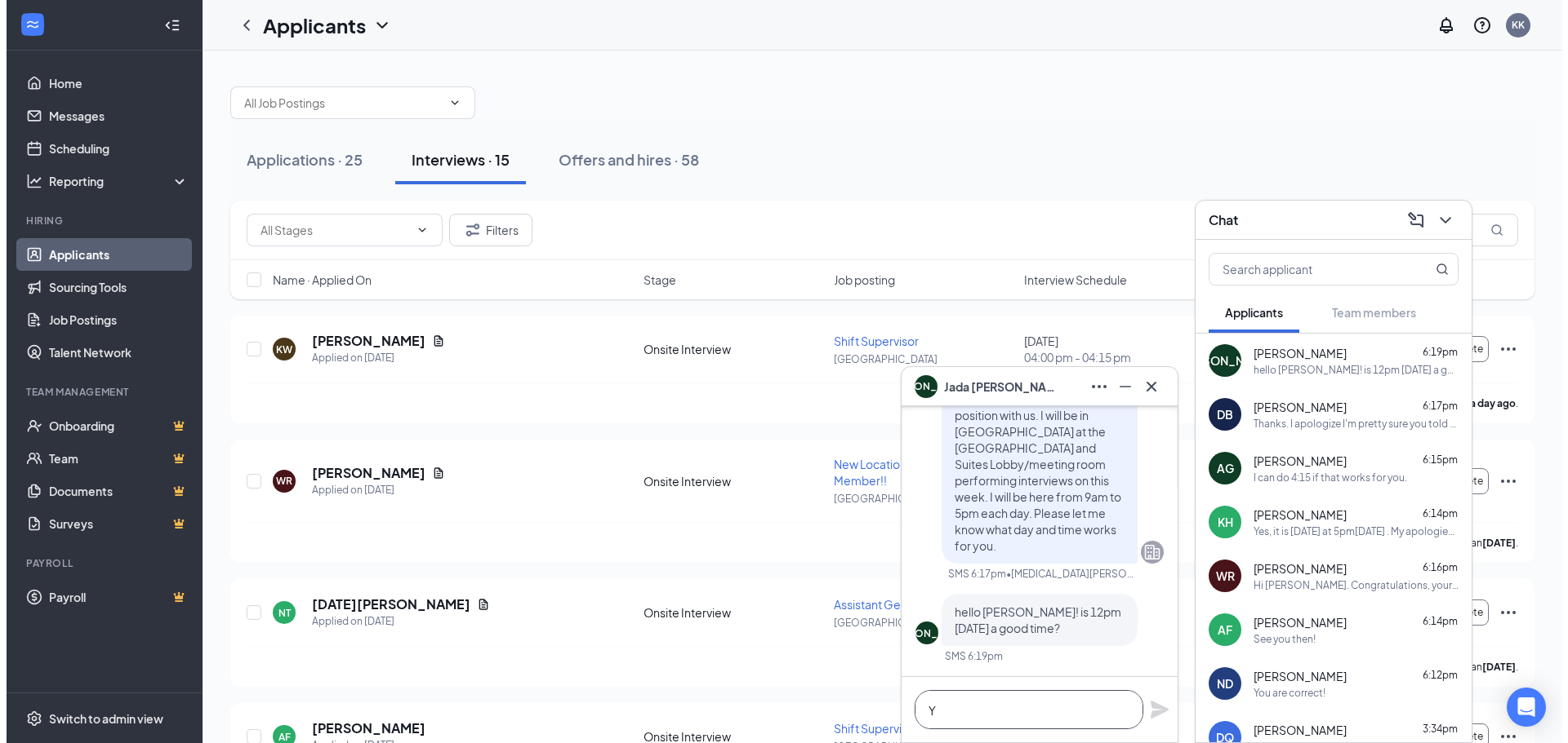
scroll to position [1, 0]
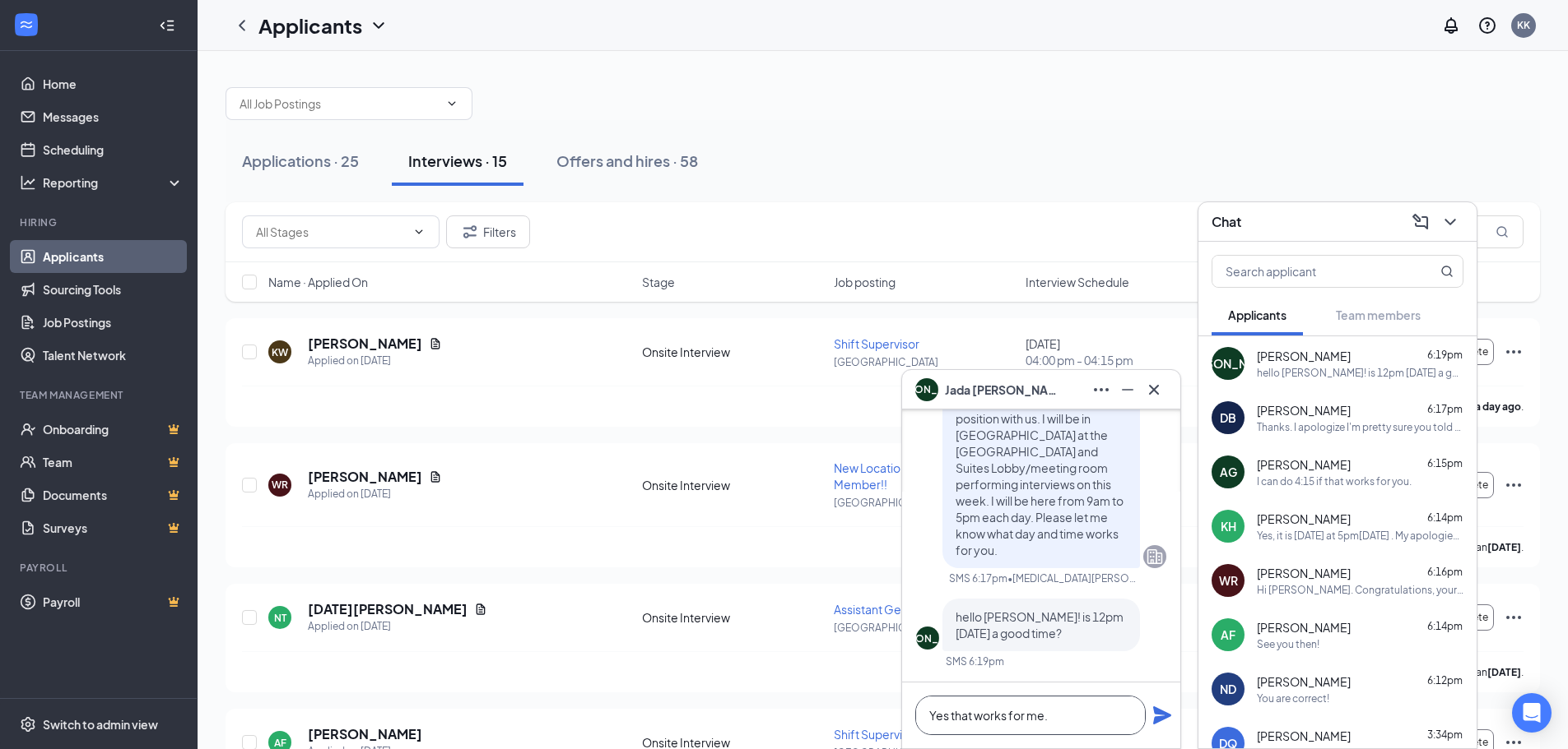
type textarea "Yes that works for me."
click at [1156, 722] on icon "Plane" at bounding box center [1162, 715] width 18 height 18
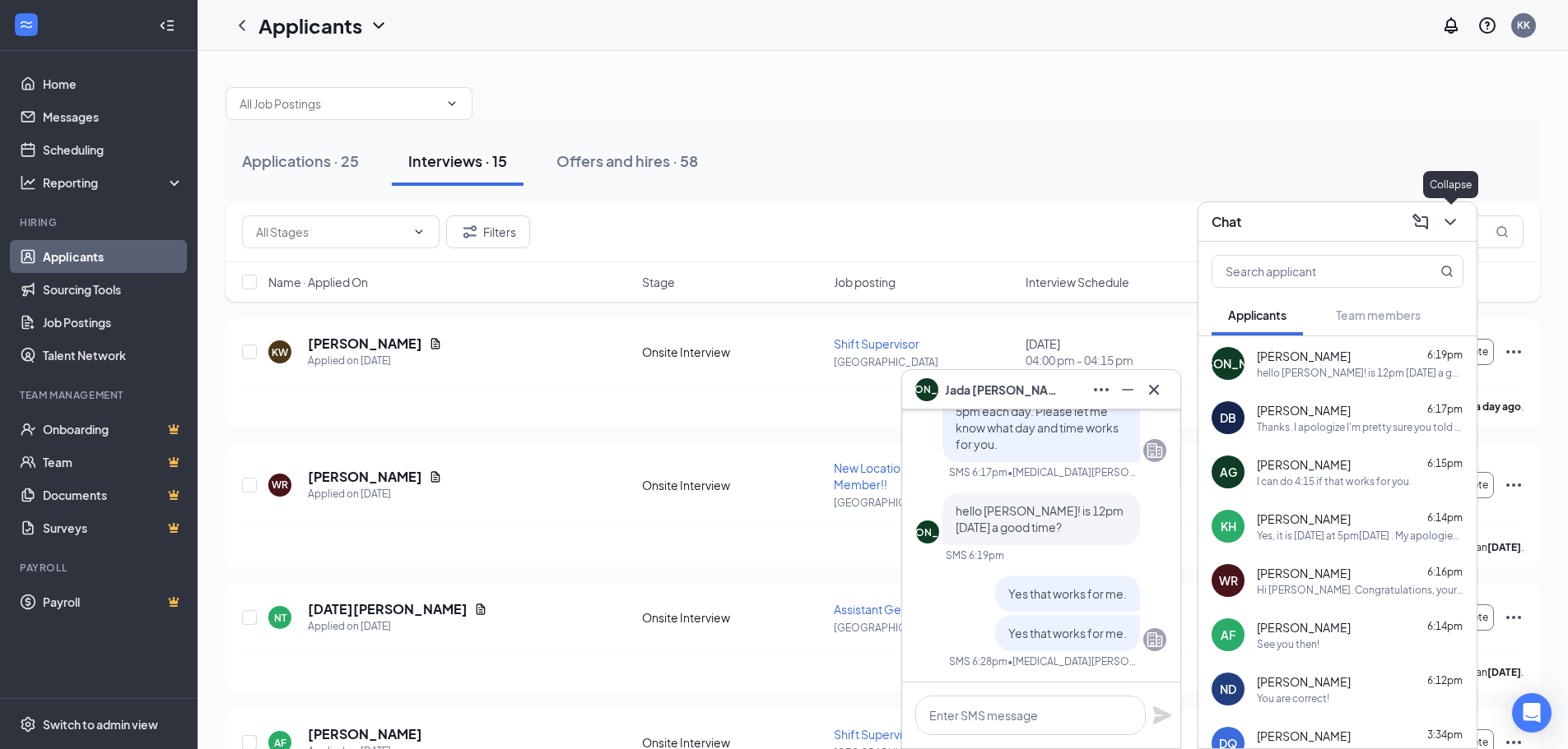
click at [1448, 230] on icon "ChevronDown" at bounding box center [1450, 222] width 19 height 19
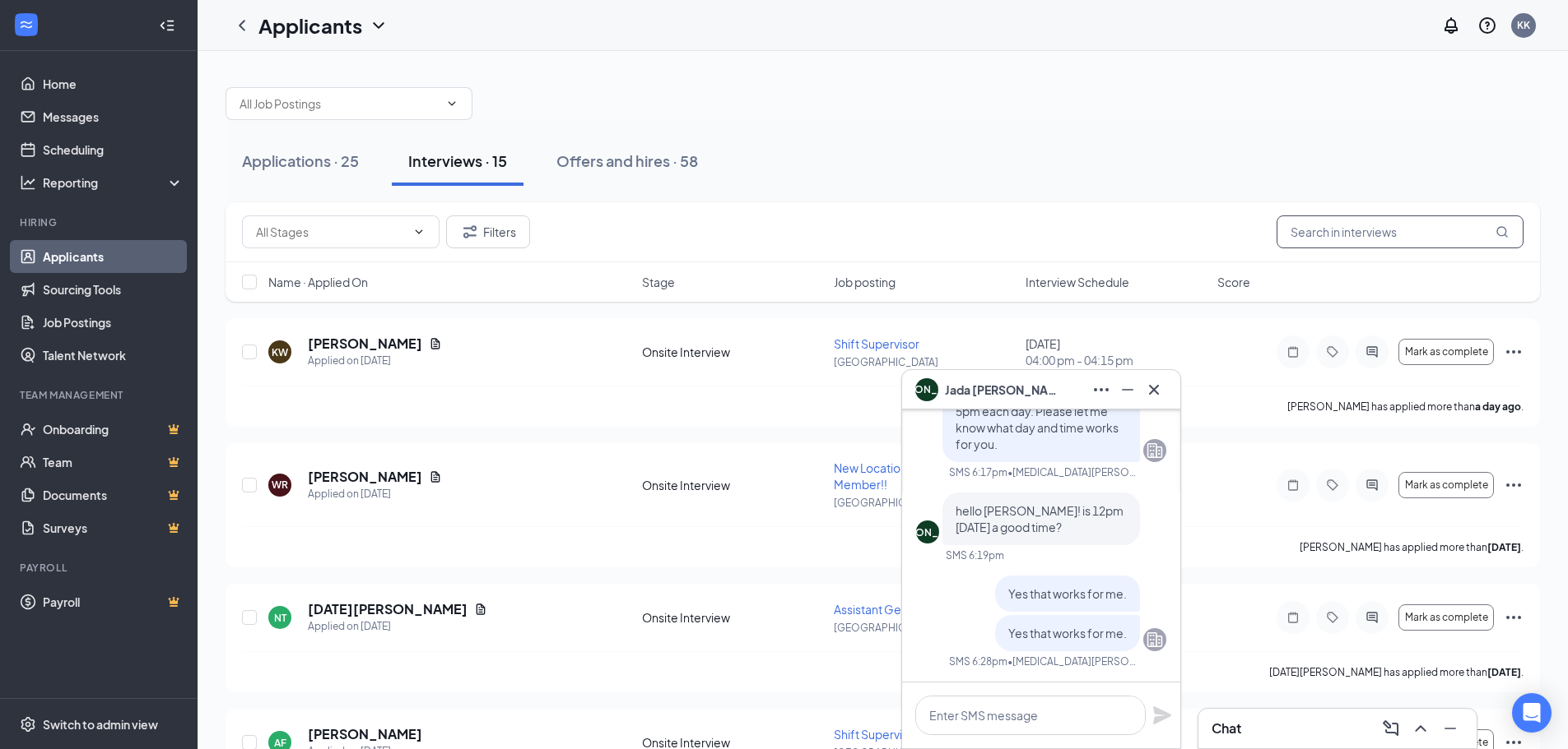
click at [1338, 242] on input "text" at bounding box center [1400, 232] width 247 height 33
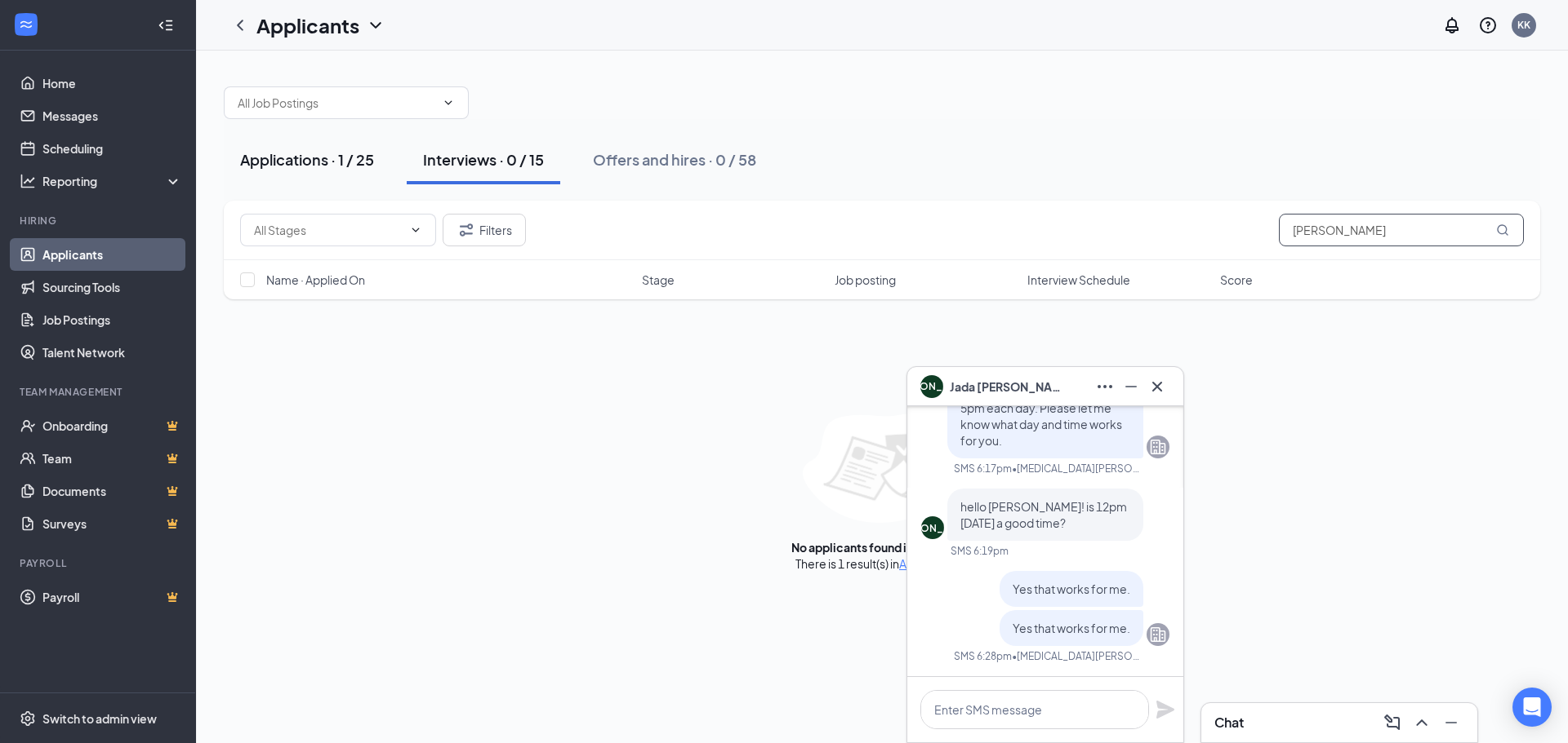
type input "[PERSON_NAME]"
click at [367, 159] on div "Applications · 1 / 25" at bounding box center [307, 159] width 134 height 20
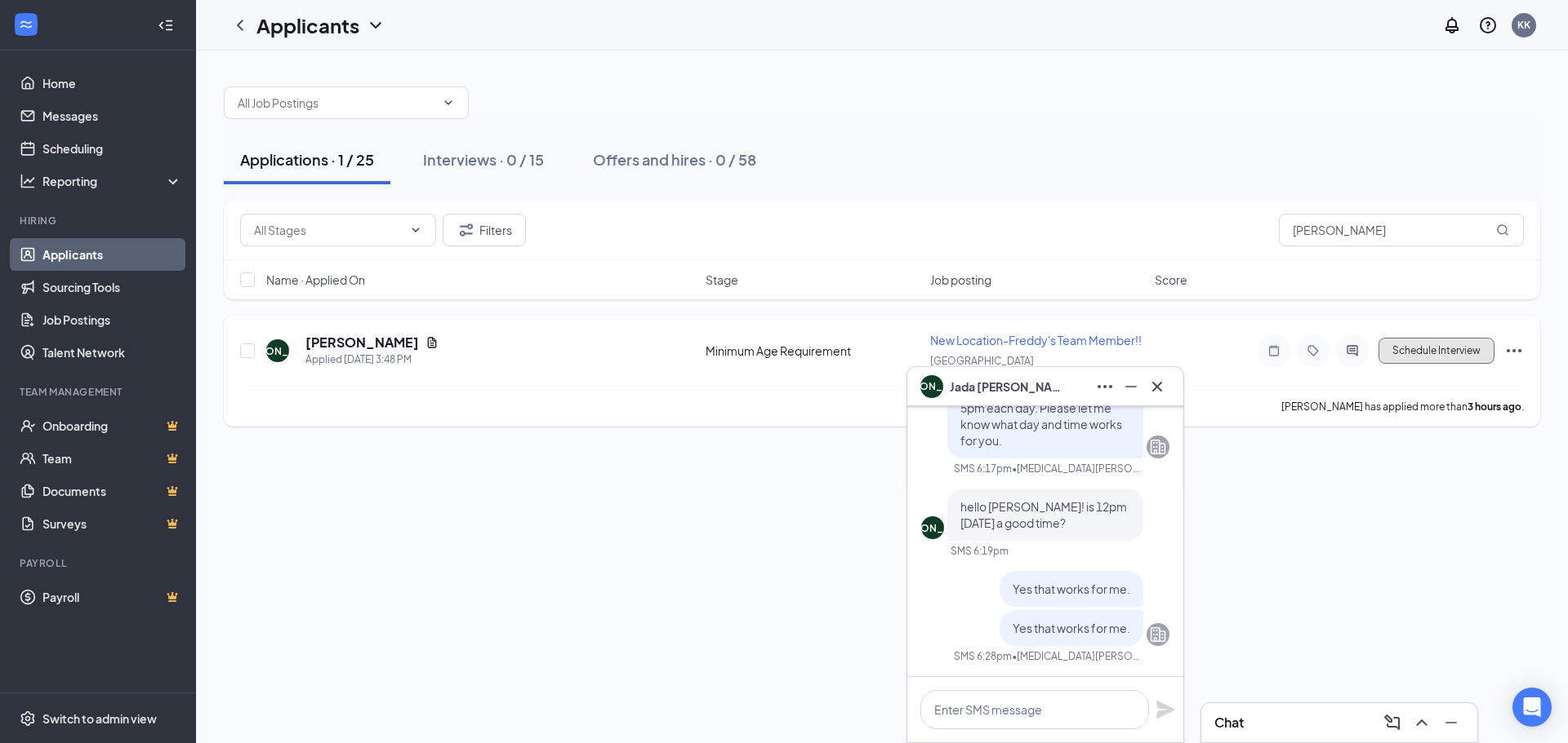
click at [1483, 353] on button "Schedule Interview" at bounding box center [1436, 350] width 116 height 26
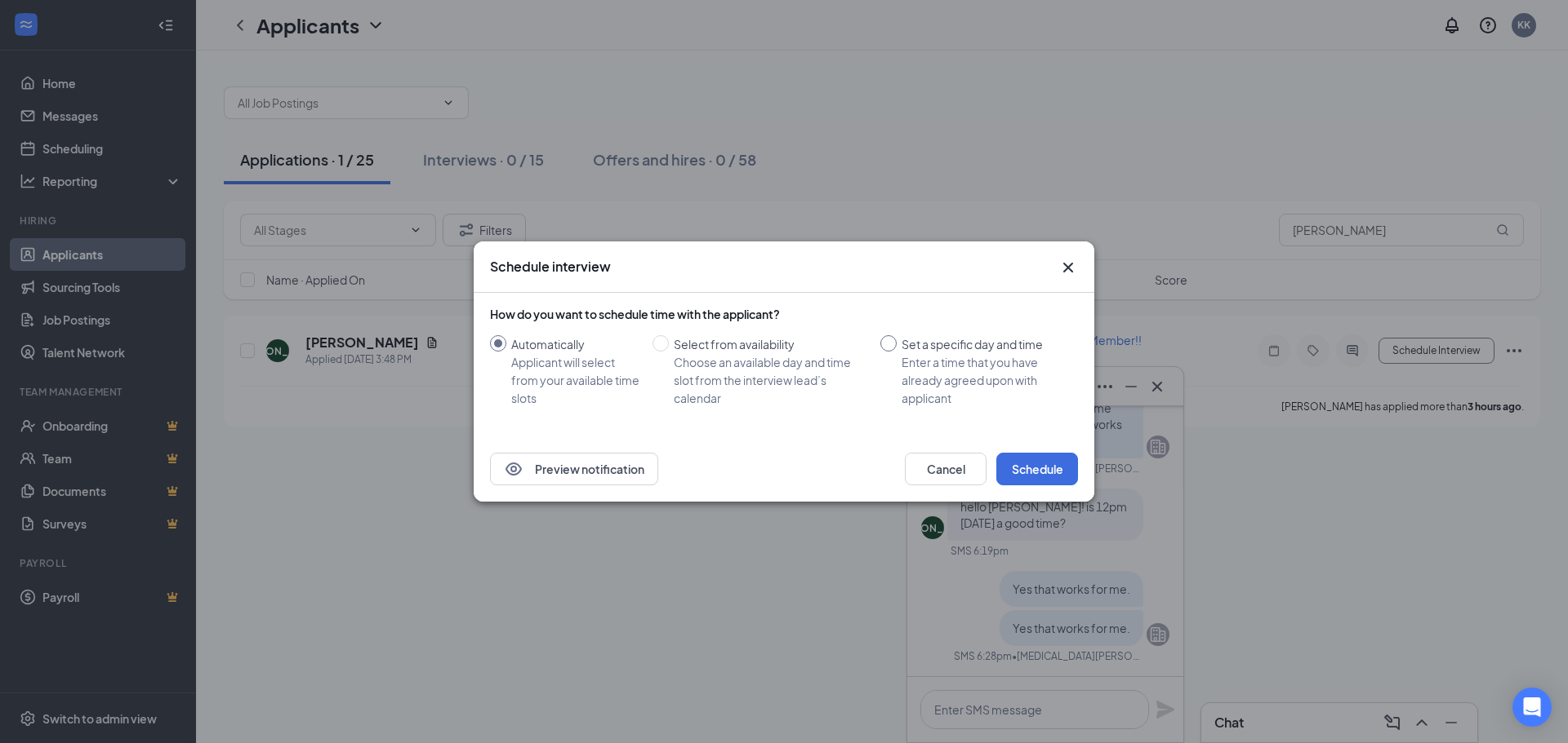
click at [931, 345] on div "Set a specific day and time" at bounding box center [983, 344] width 164 height 18
click at [896, 345] on input "Set a specific day and time Enter a time that you have already agreed upon with…" at bounding box center [888, 343] width 16 height 16
radio input "true"
radio input "false"
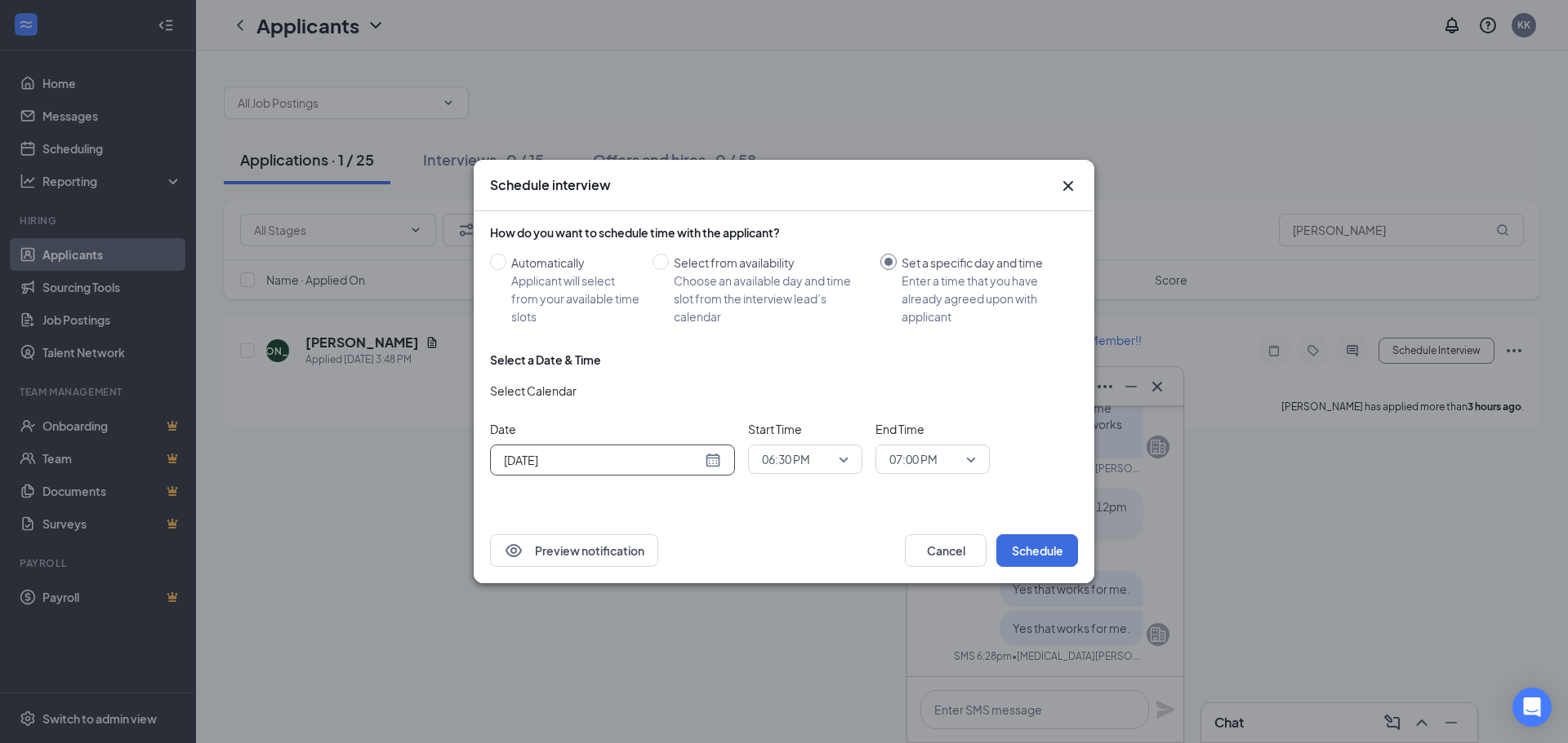
click at [724, 463] on div "[DATE]" at bounding box center [612, 460] width 245 height 31
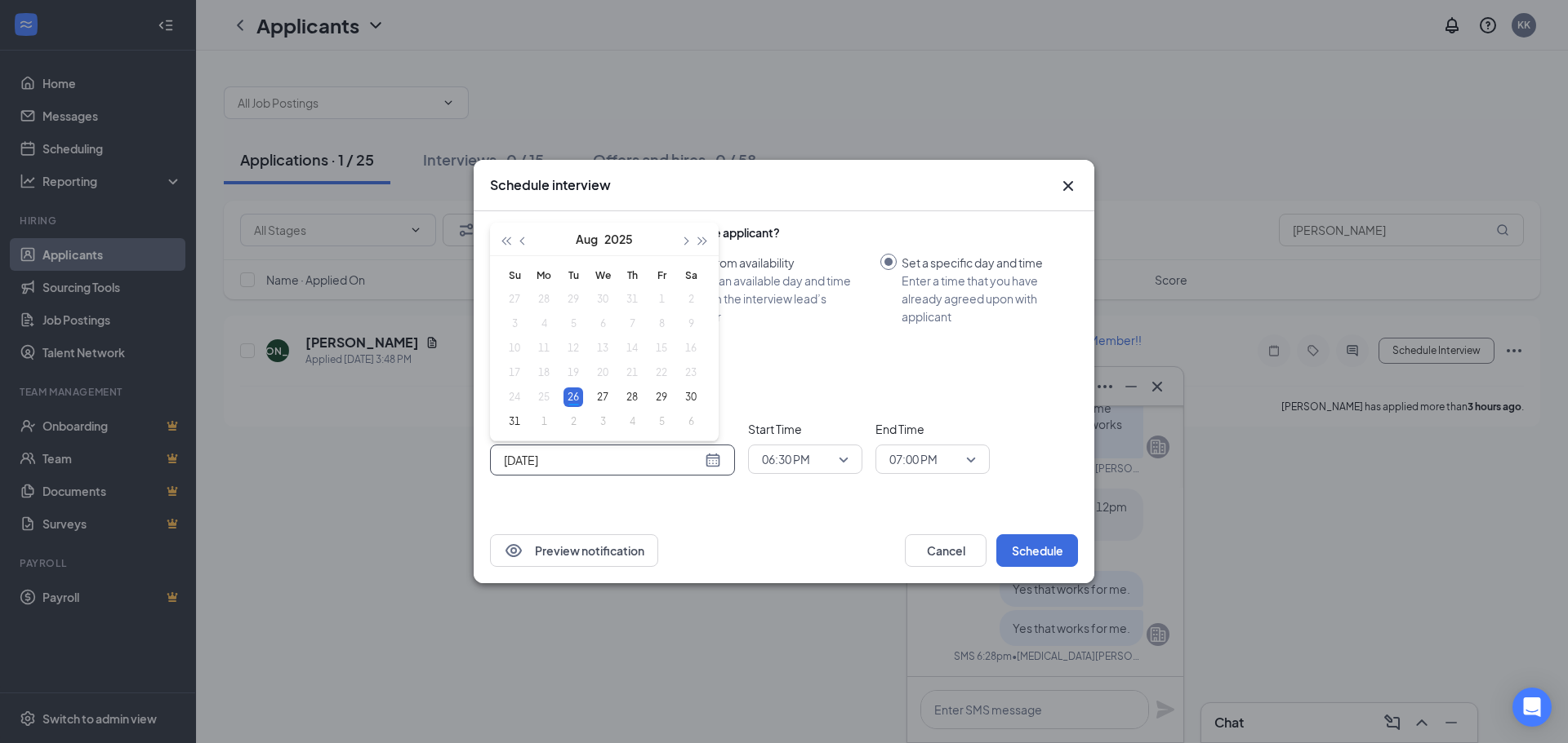
click at [712, 463] on div "[DATE]" at bounding box center [612, 460] width 217 height 18
type input "[DATE]"
click at [605, 405] on div "27" at bounding box center [603, 397] width 19 height 19
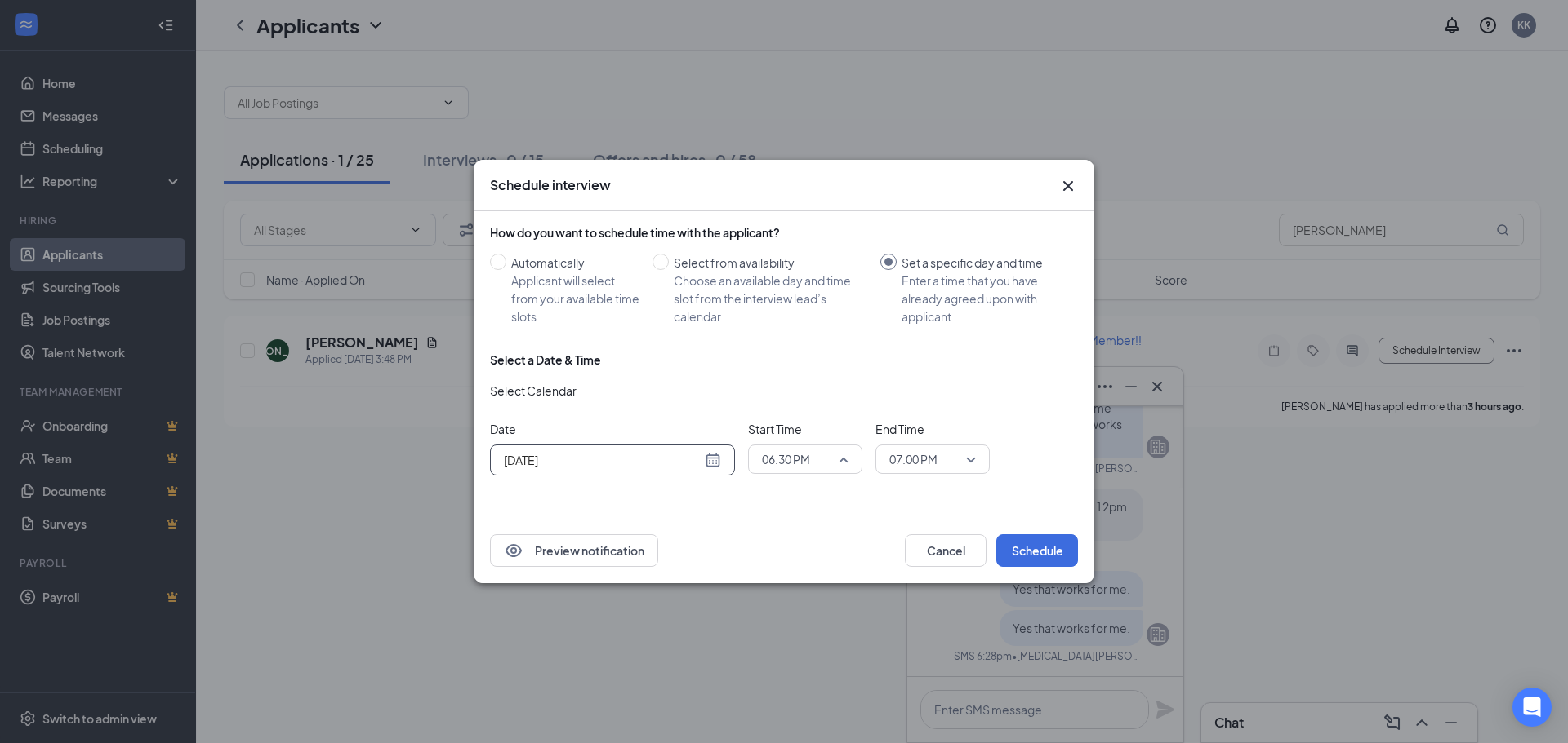
click at [828, 450] on span "06:30 PM" at bounding box center [797, 460] width 72 height 25
click at [791, 325] on div "12:00 PM" at bounding box center [805, 336] width 114 height 37
click at [943, 456] on span "07:00 PM" at bounding box center [924, 460] width 72 height 25
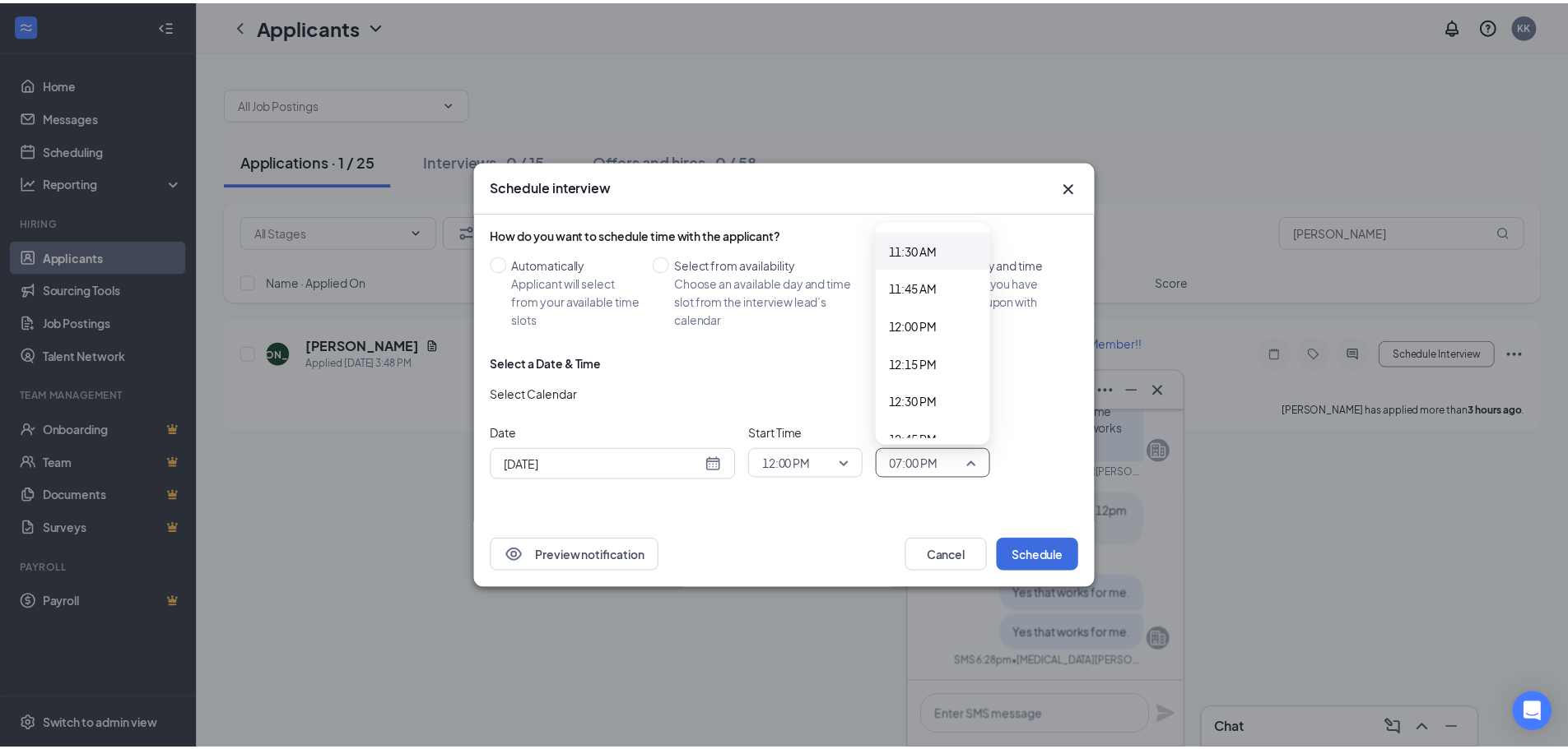
scroll to position [1718, 0]
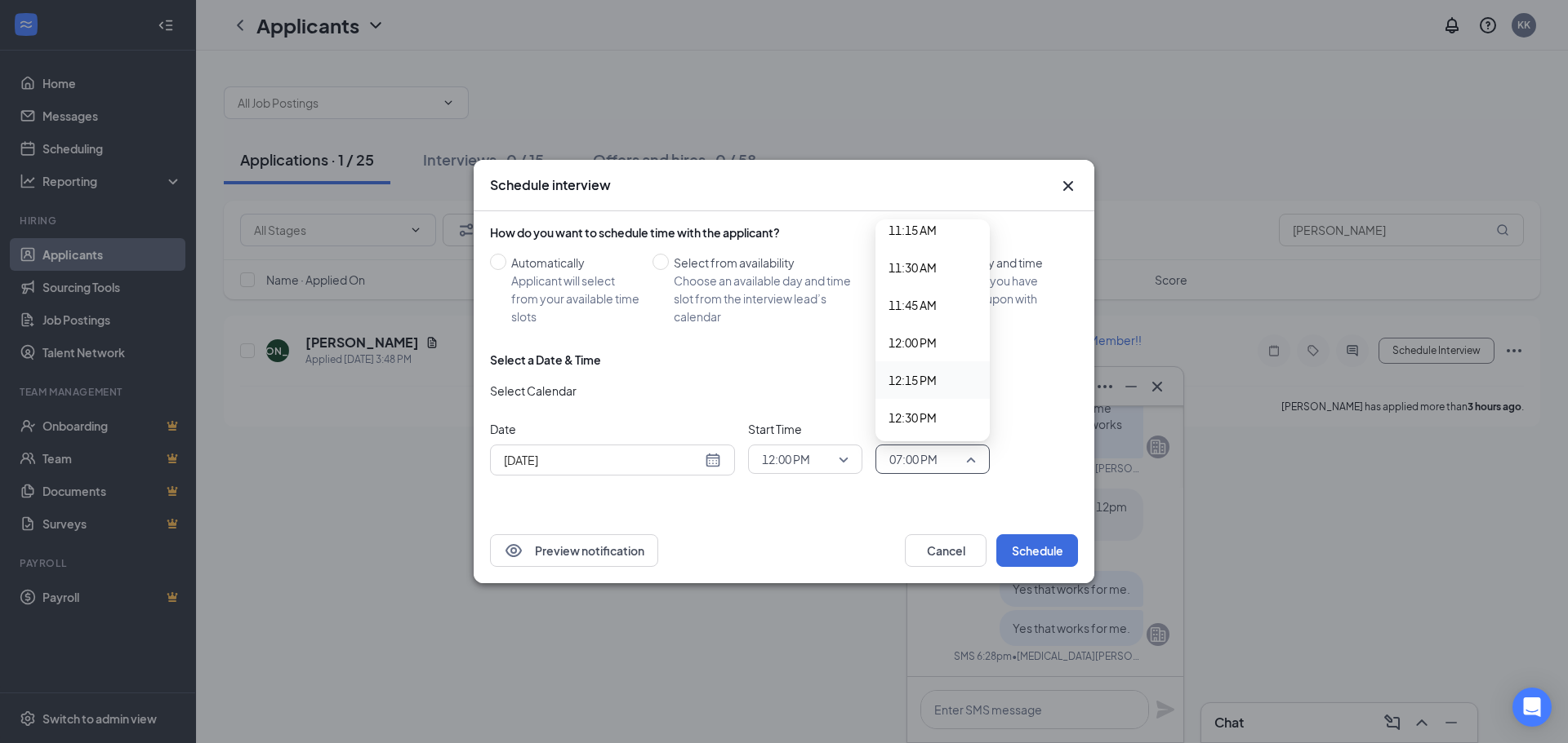
click at [918, 379] on span "12:15 PM" at bounding box center [913, 380] width 48 height 18
click at [866, 541] on div "Preview notification Cancel Schedule" at bounding box center [784, 551] width 587 height 33
click at [1035, 547] on button "Schedule" at bounding box center [1036, 551] width 81 height 33
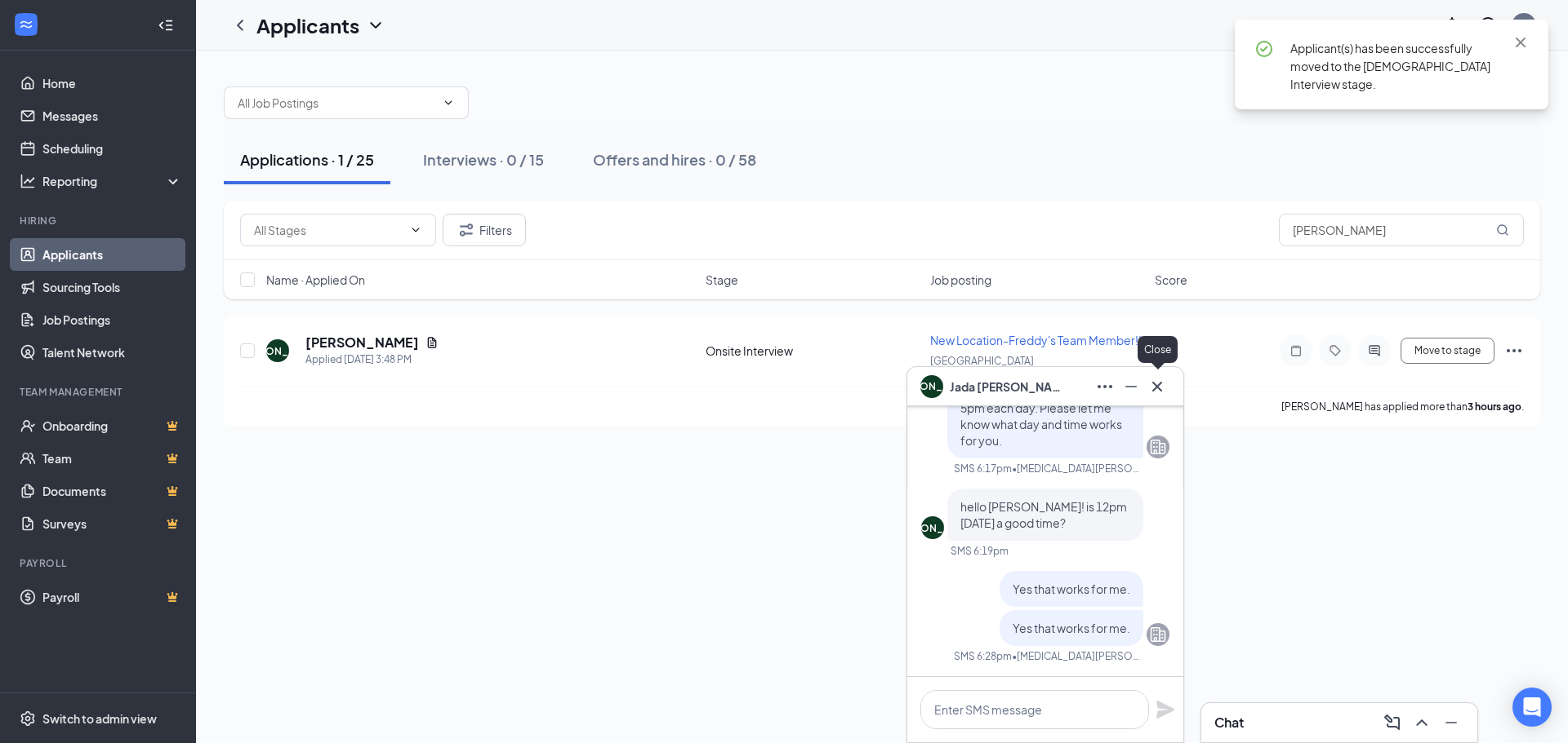
click at [1156, 378] on icon "Cross" at bounding box center [1157, 386] width 19 height 19
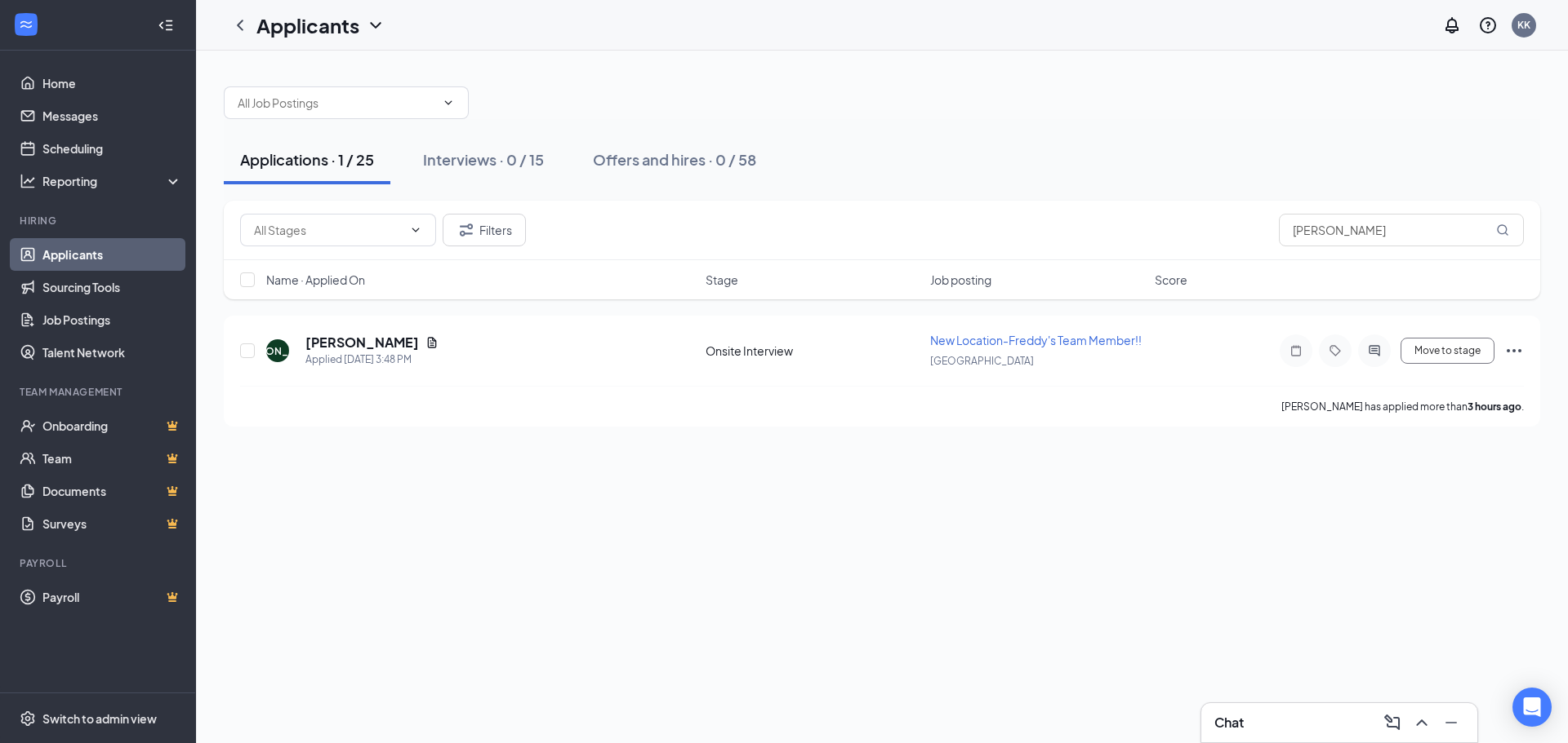
click at [924, 134] on div "Applications · 1 / 25 Interviews · 0 / 15 Offers and hires · 0 / 58" at bounding box center [882, 160] width 1316 height 81
drag, startPoint x: 1351, startPoint y: 236, endPoint x: 989, endPoint y: 224, distance: 362.2
click at [991, 228] on div "Filters jada" at bounding box center [882, 230] width 1284 height 33
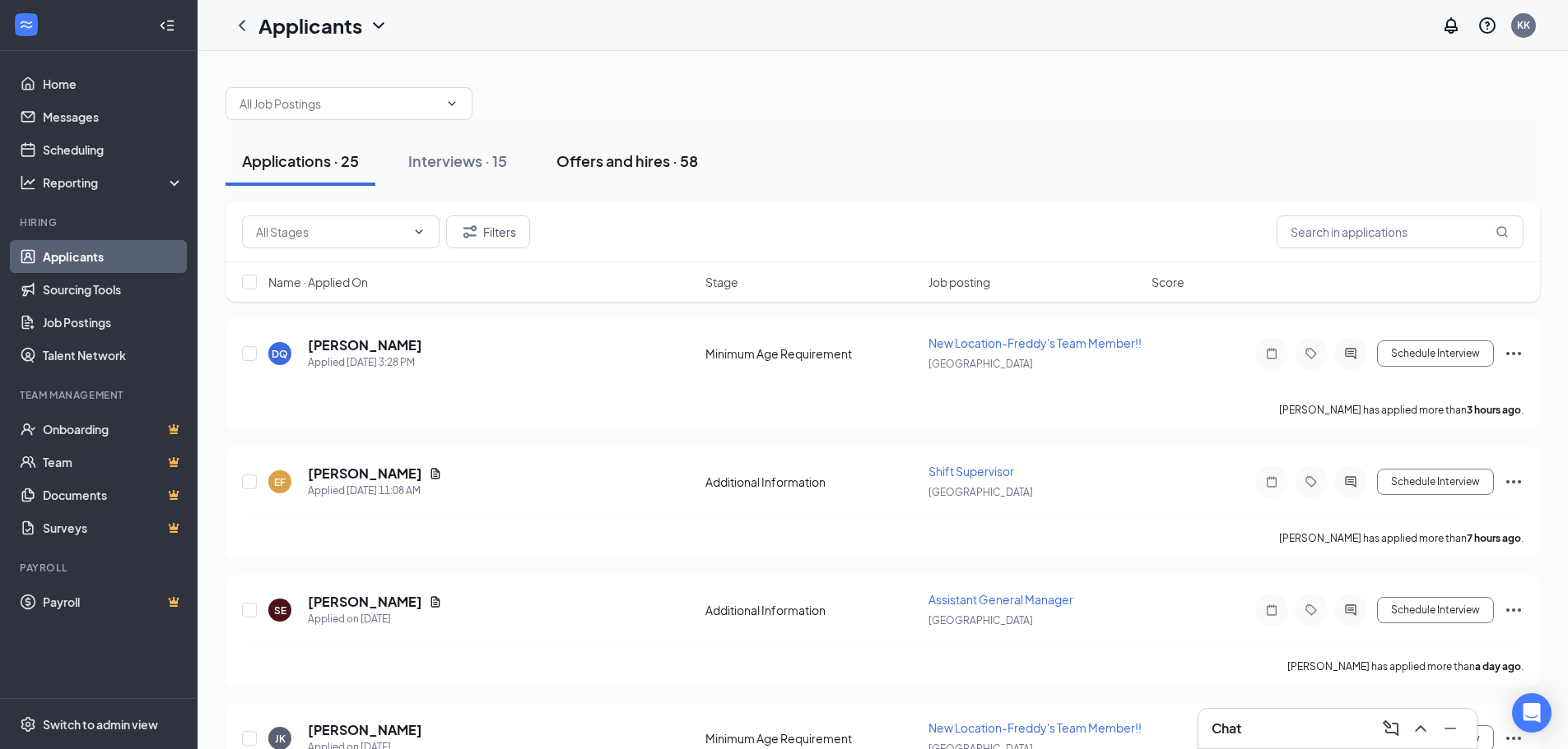
drag, startPoint x: 437, startPoint y: 143, endPoint x: 693, endPoint y: 150, distance: 256.1
click at [438, 143] on button "Interviews · 15" at bounding box center [457, 161] width 132 height 49
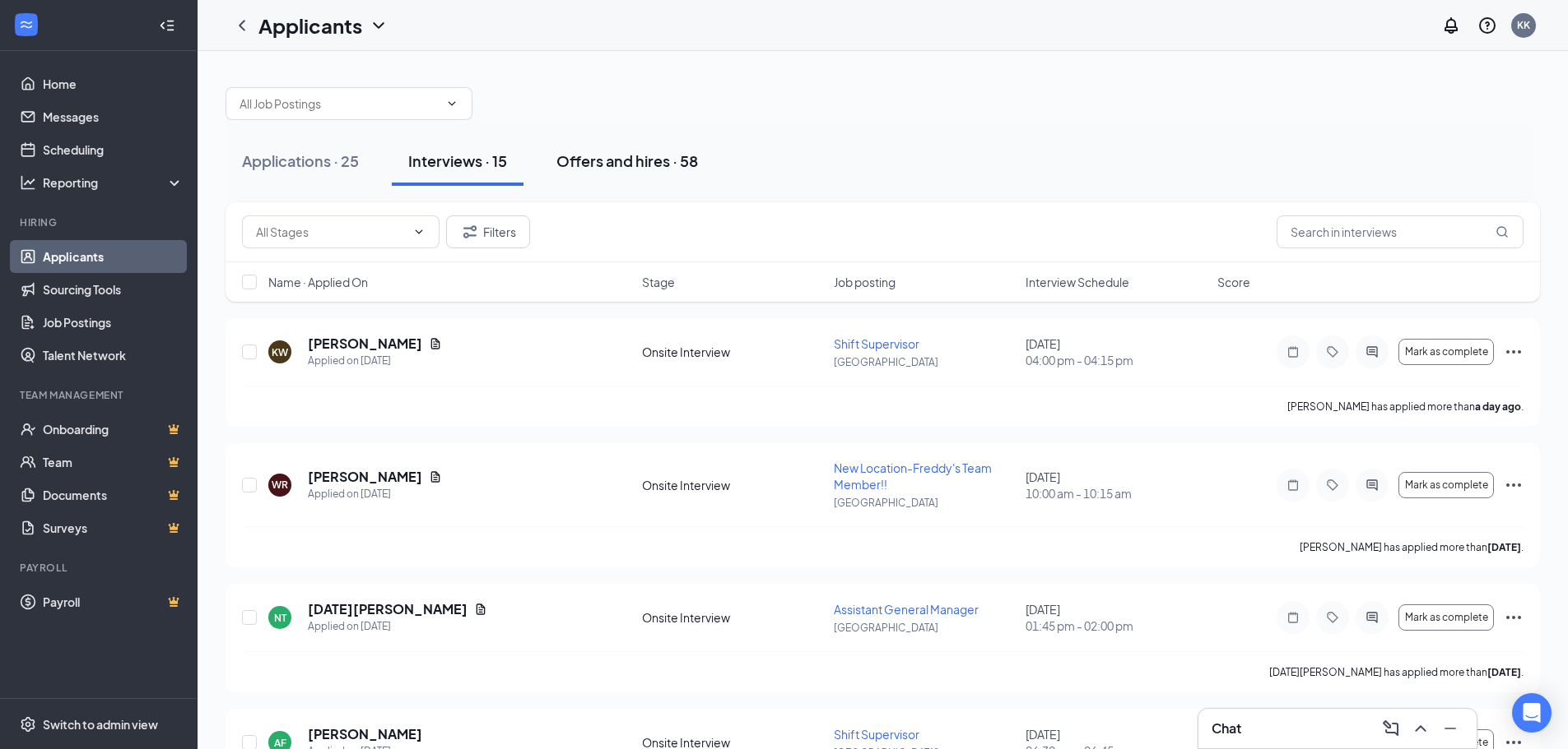
drag, startPoint x: 654, startPoint y: 174, endPoint x: 632, endPoint y: 174, distance: 22.0
click at [656, 174] on button "Offers and hires · 58" at bounding box center [627, 161] width 175 height 49
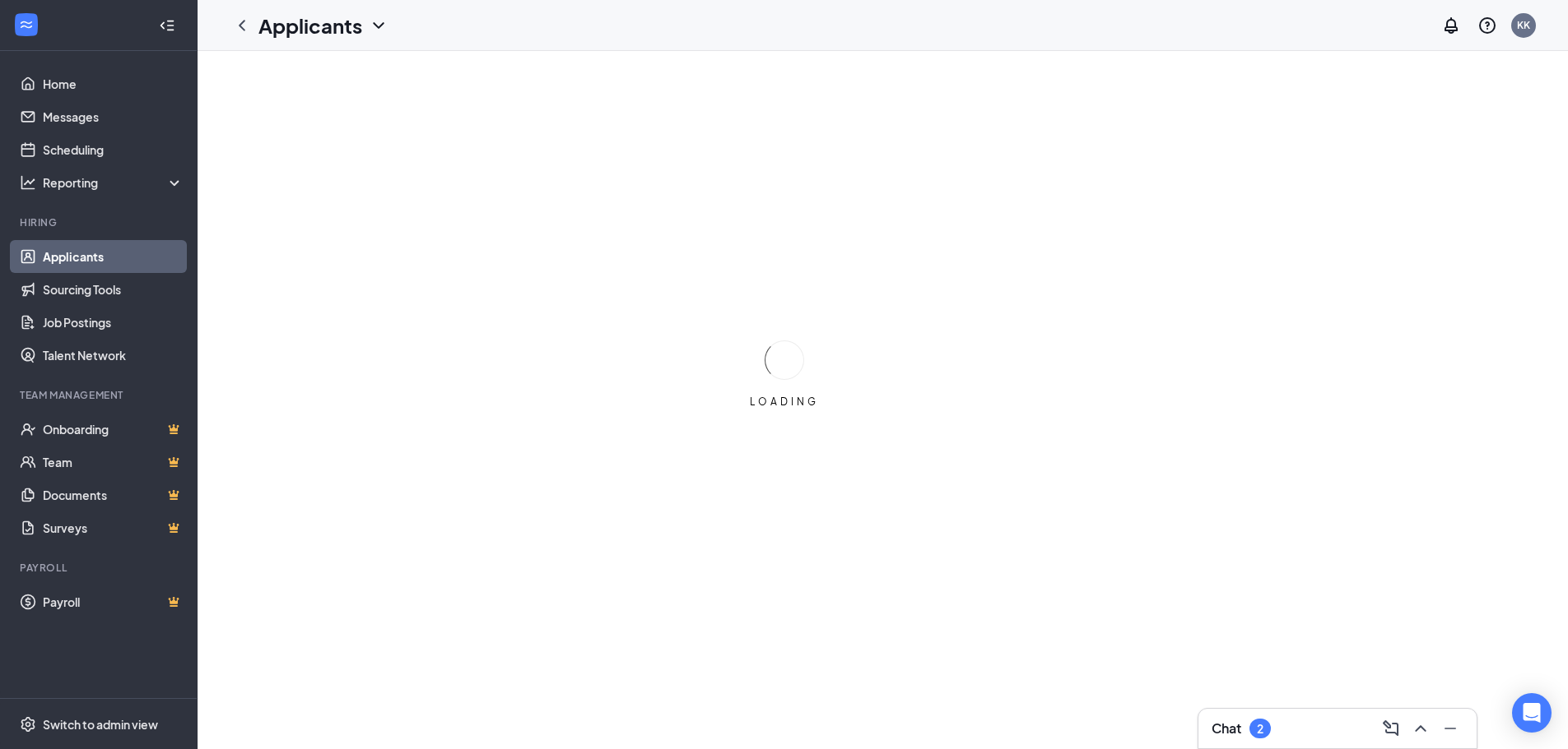
click at [1291, 735] on div "Chat 2" at bounding box center [1337, 728] width 252 height 26
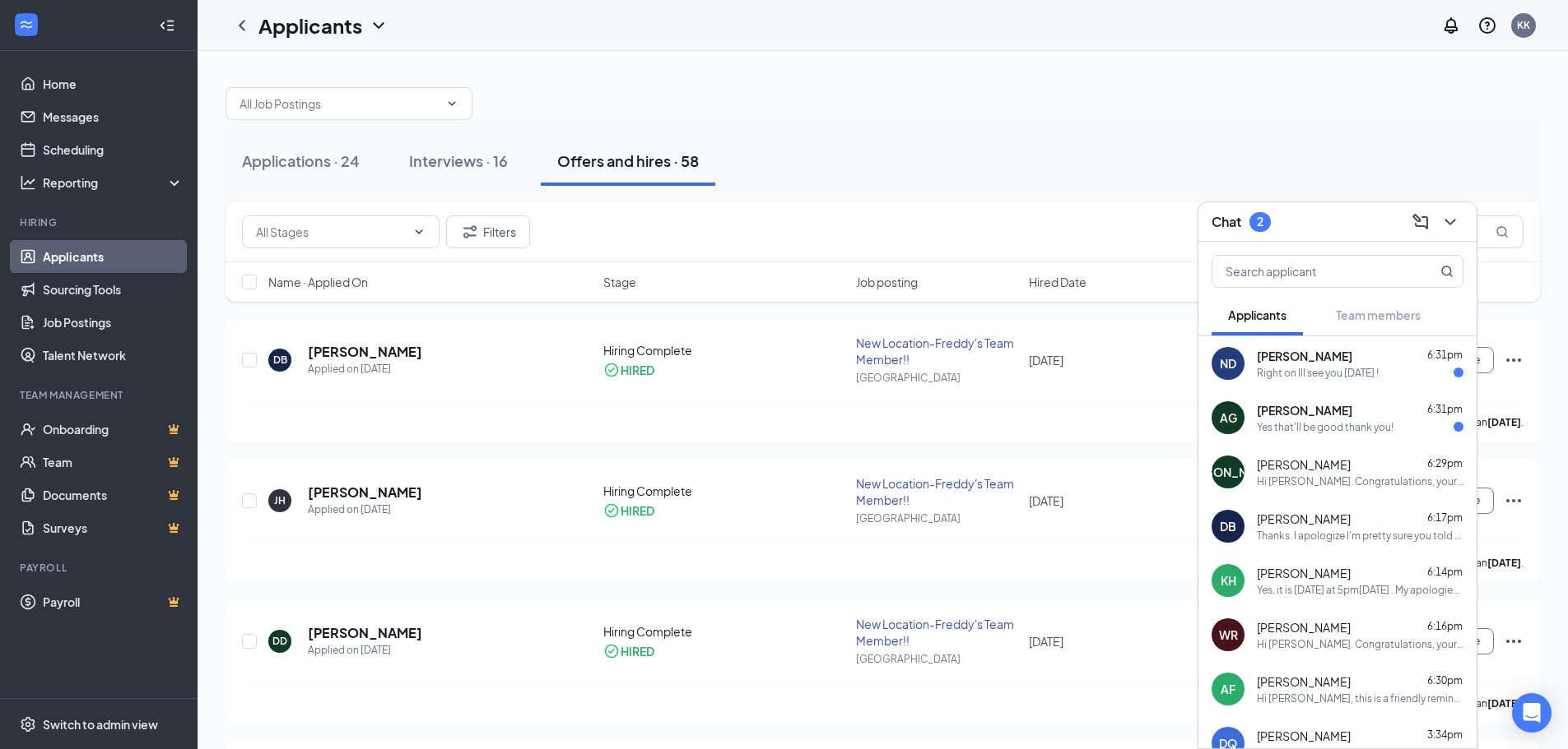
click at [1365, 429] on div "Yes that'll be good thank you!" at bounding box center [1325, 427] width 137 height 14
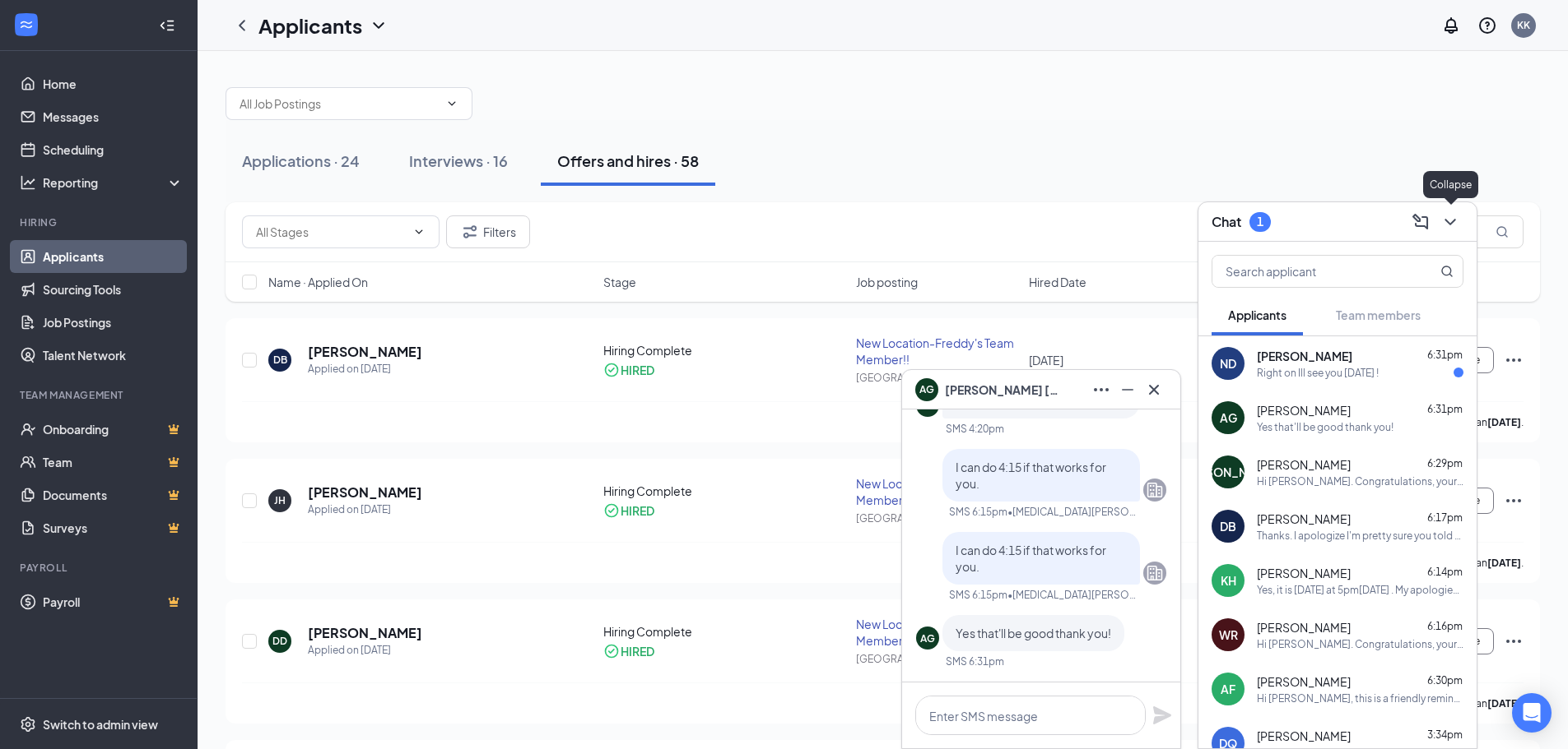
click at [1455, 222] on icon "ChevronDown" at bounding box center [1450, 222] width 19 height 19
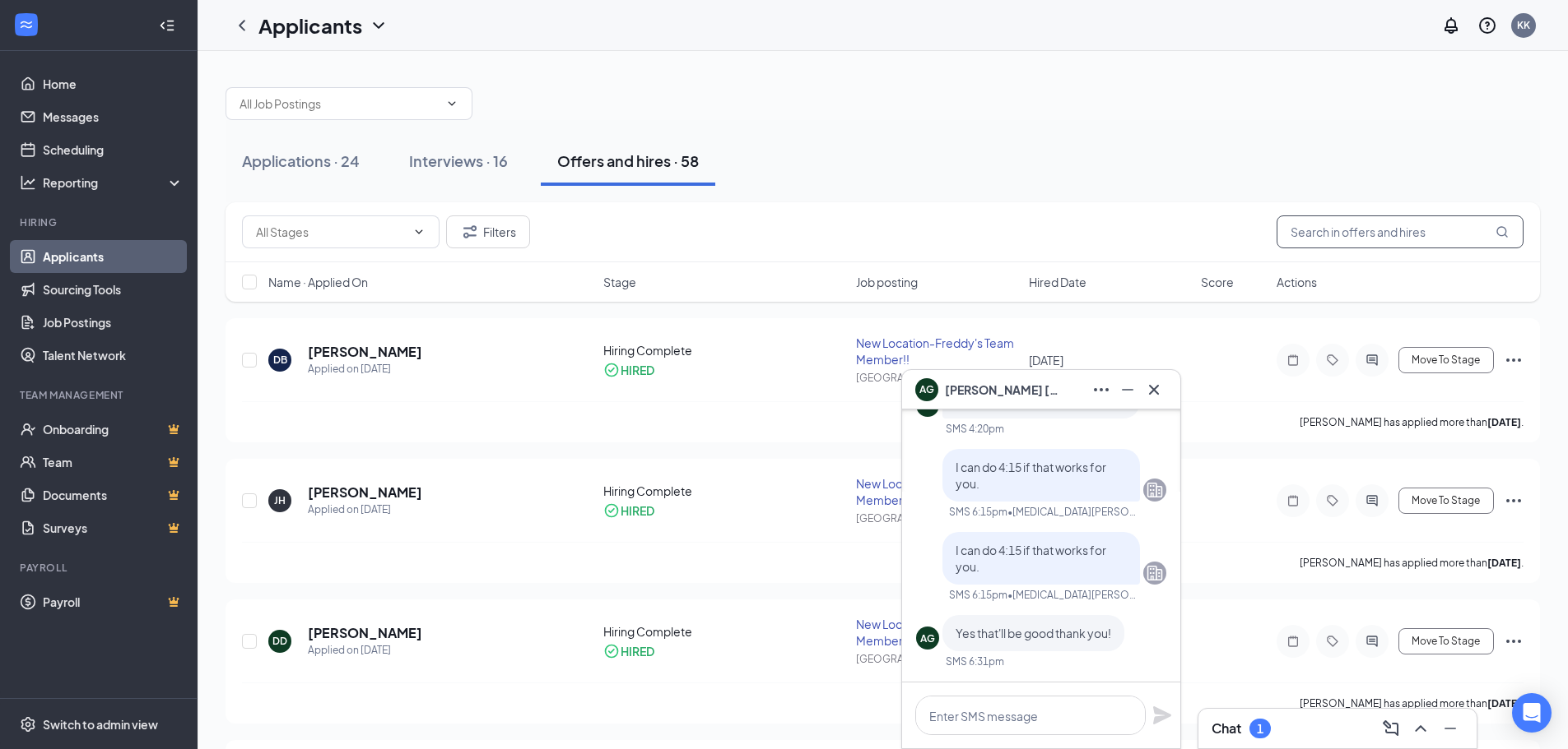
click at [1435, 233] on input "text" at bounding box center [1400, 232] width 247 height 33
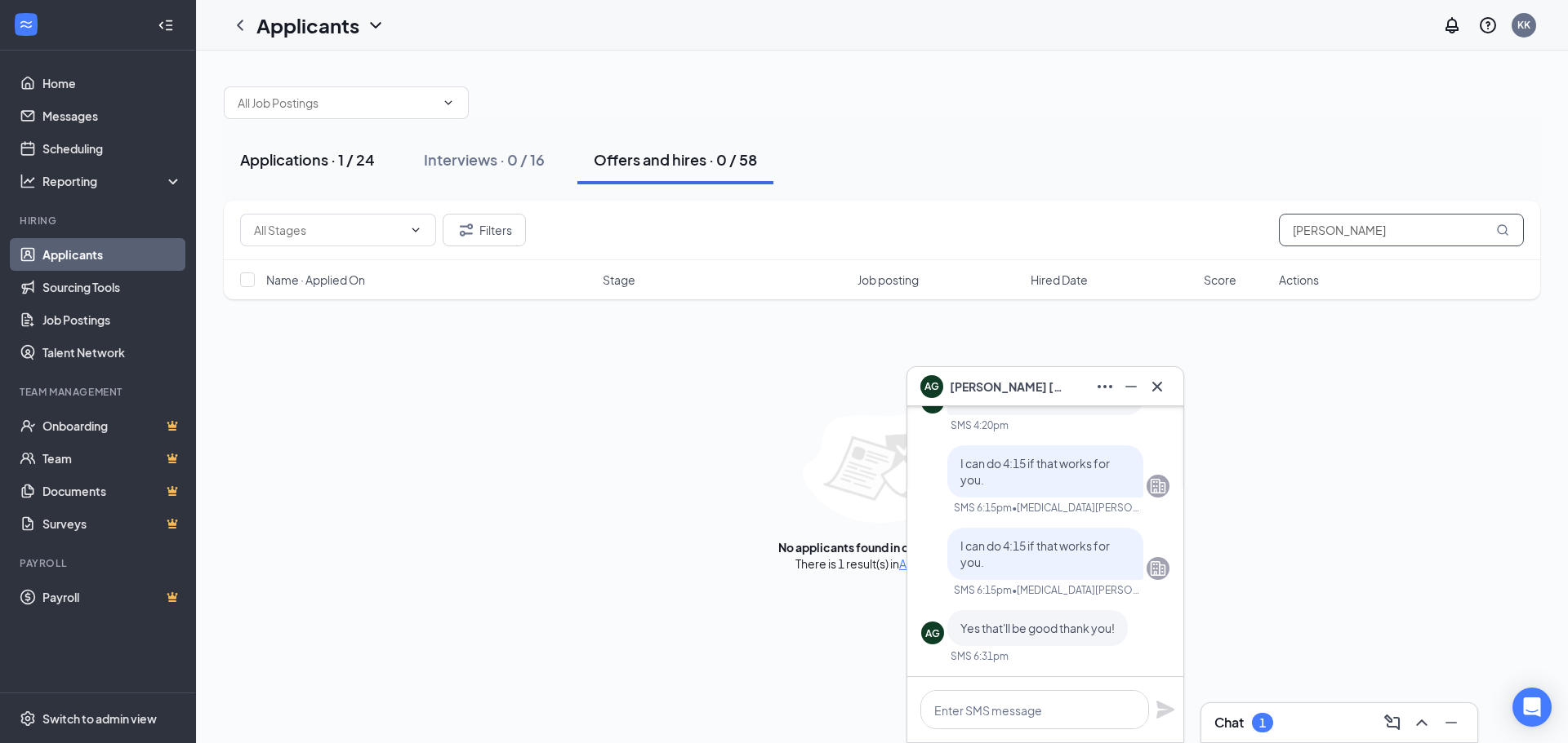
type input "andres"
click at [349, 162] on div "Applications · 1 / 24" at bounding box center [307, 159] width 135 height 20
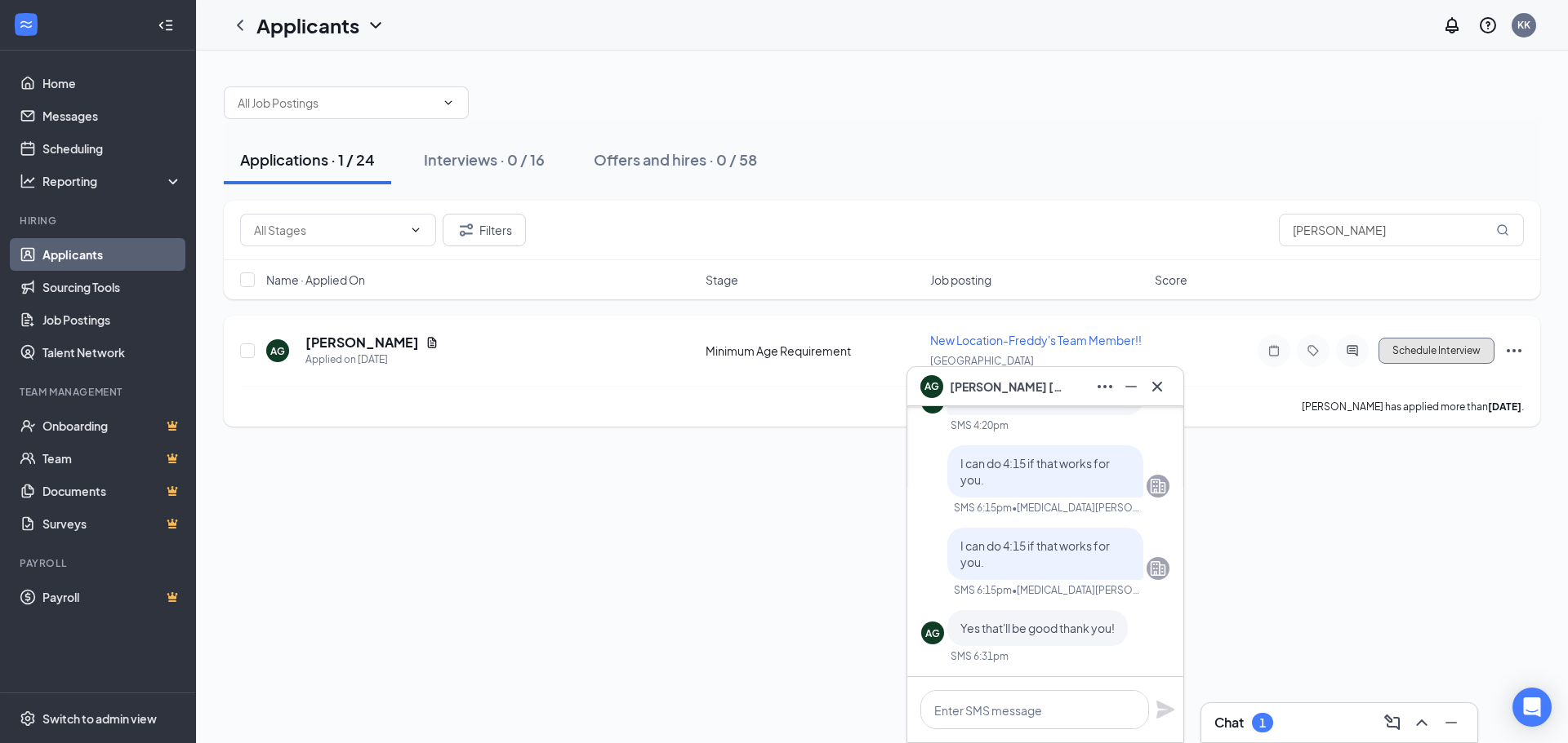
click at [1439, 356] on button "Schedule Interview" at bounding box center [1436, 350] width 116 height 26
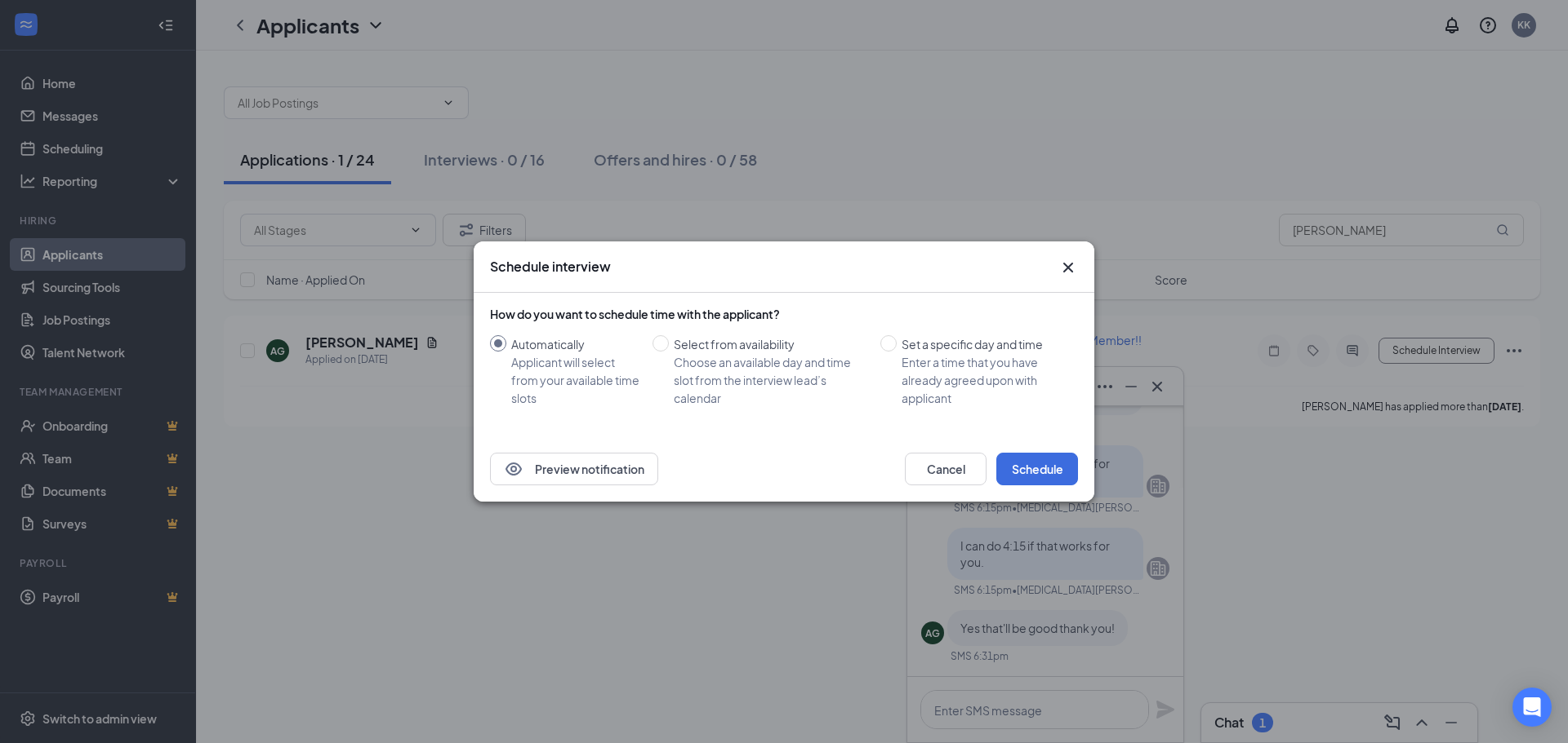
click at [1070, 272] on icon "Cross" at bounding box center [1068, 268] width 19 height 19
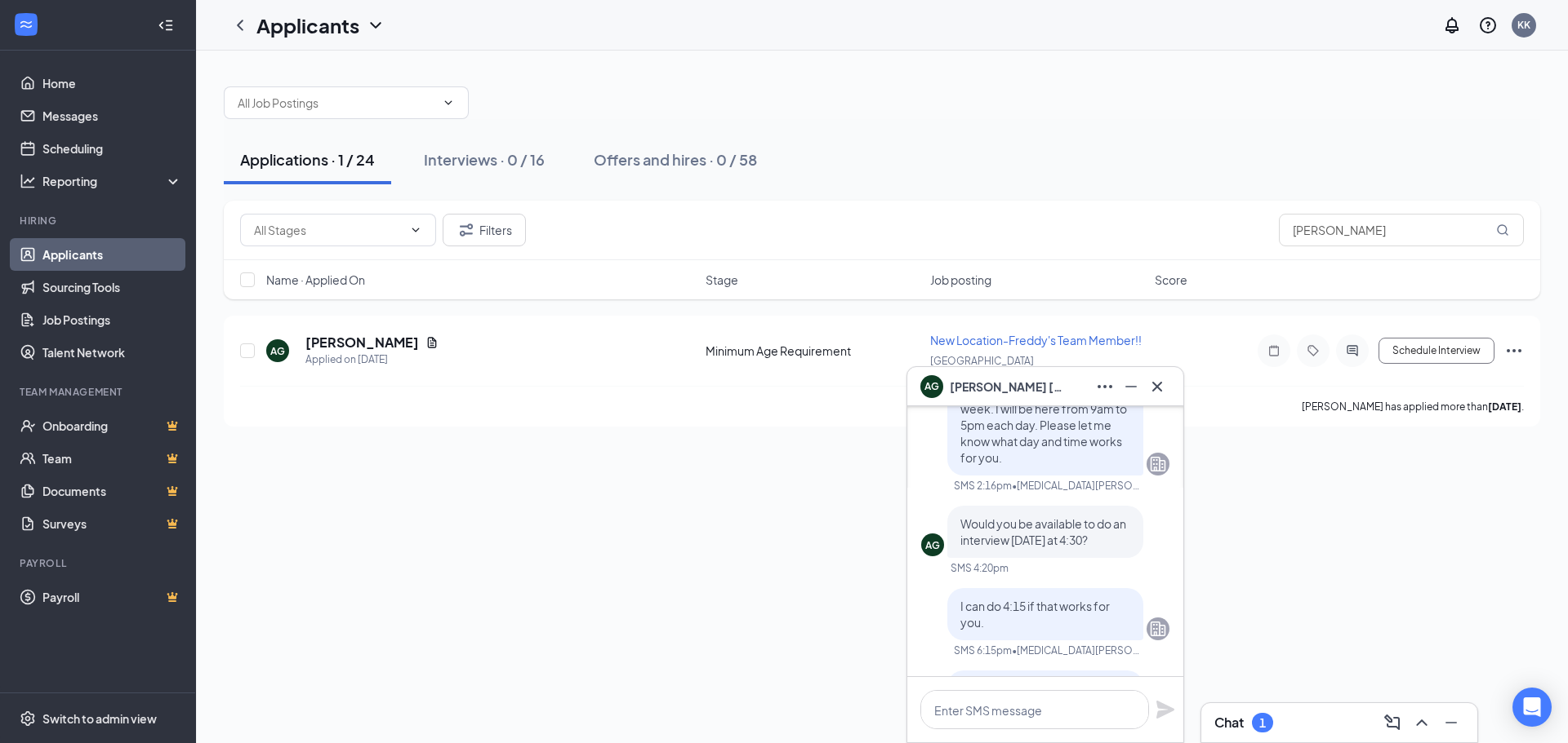
scroll to position [-164, 0]
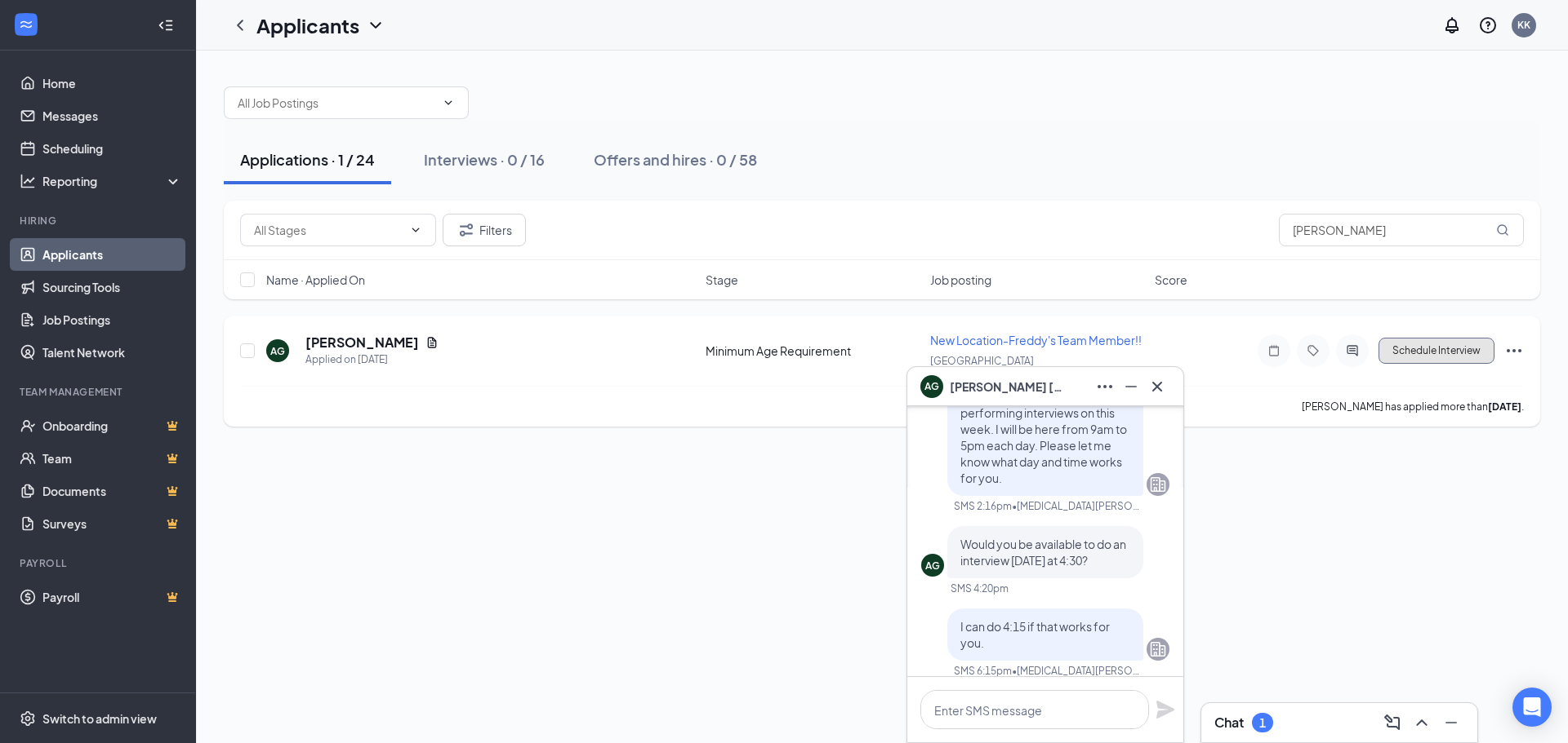
click at [1431, 351] on button "Schedule Interview" at bounding box center [1436, 350] width 116 height 26
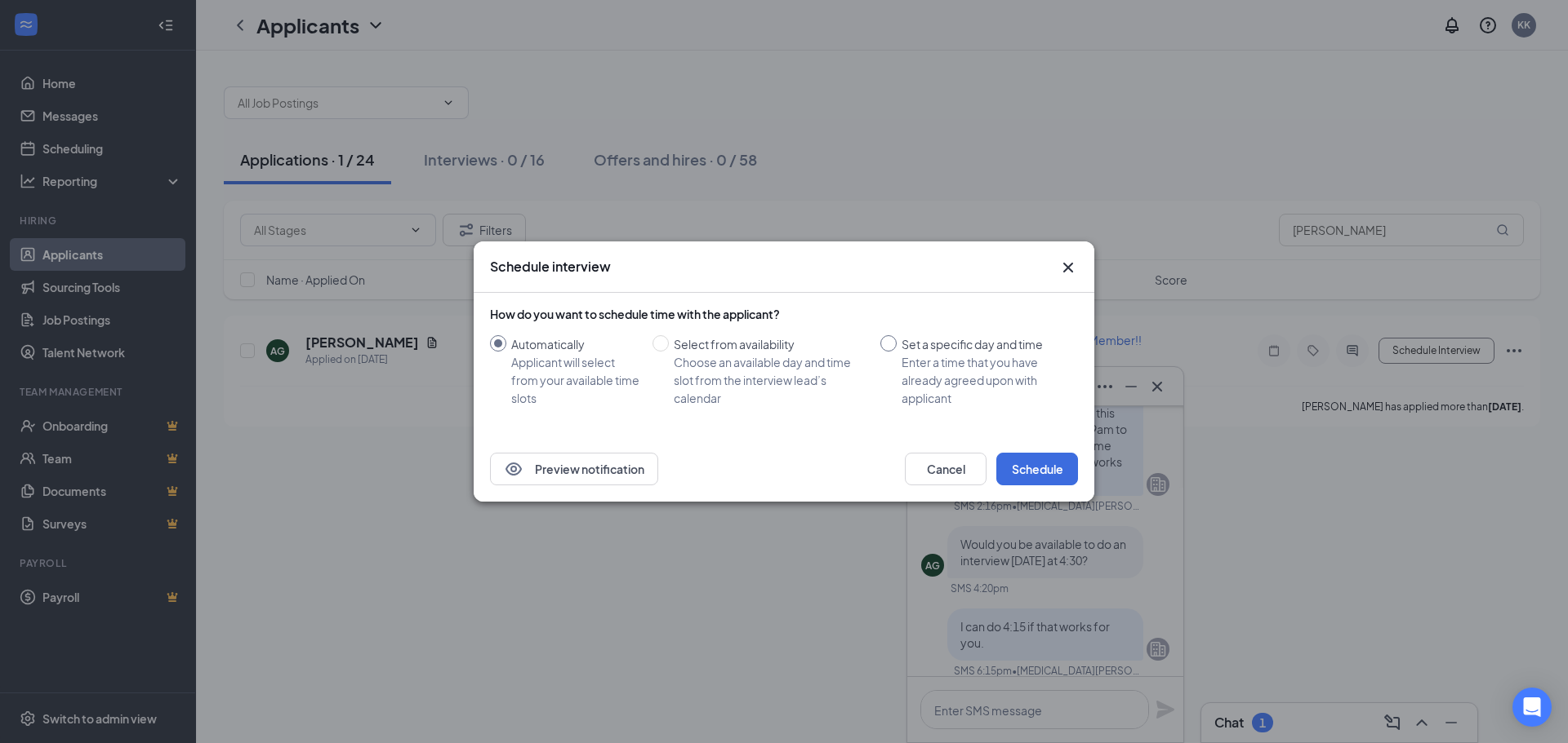
click at [914, 348] on div "Set a specific day and time" at bounding box center [983, 344] width 164 height 18
click at [896, 348] on input "Set a specific day and time Enter a time that you have already agreed upon with…" at bounding box center [888, 343] width 16 height 16
radio input "true"
radio input "false"
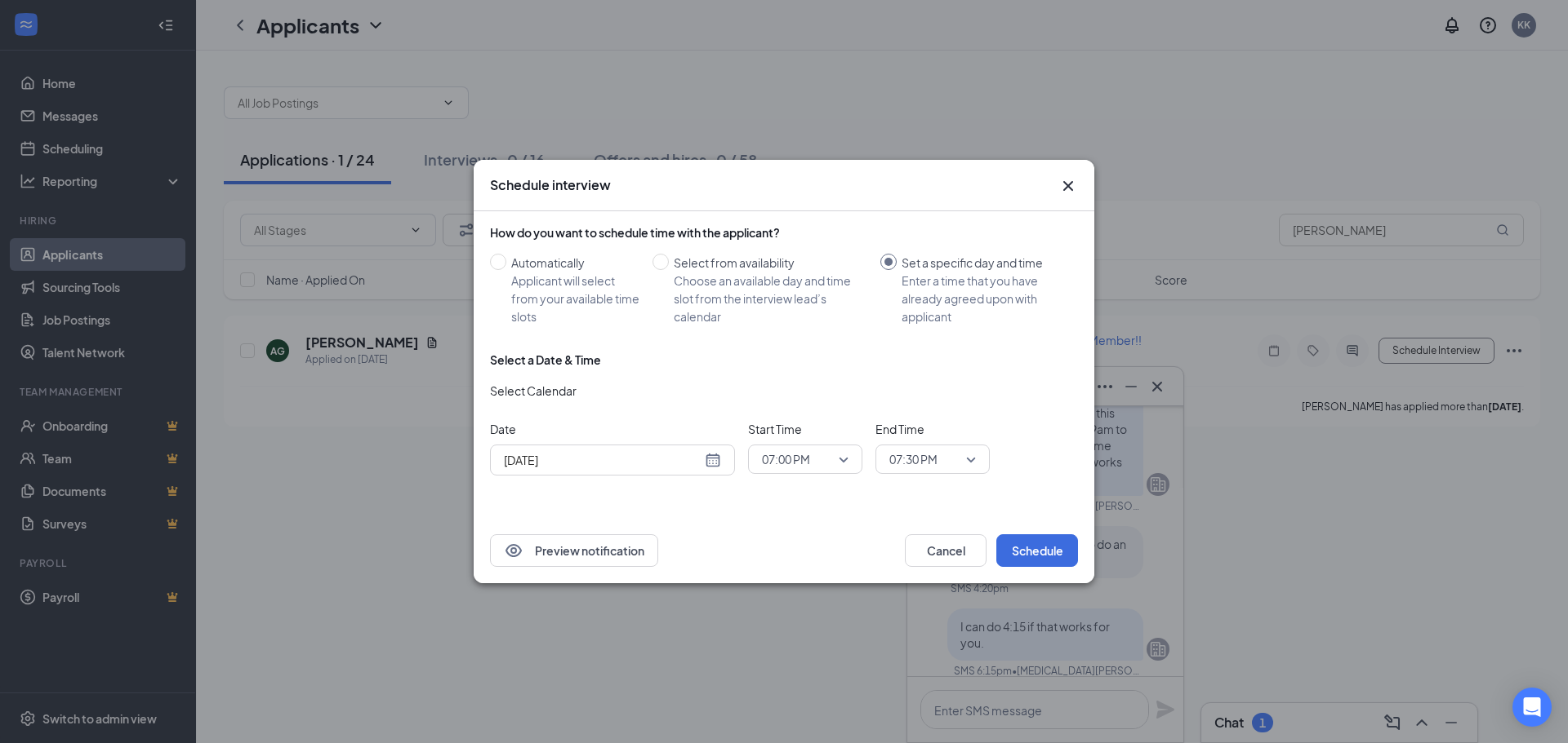
click at [693, 460] on input "[DATE]" at bounding box center [603, 460] width 198 height 18
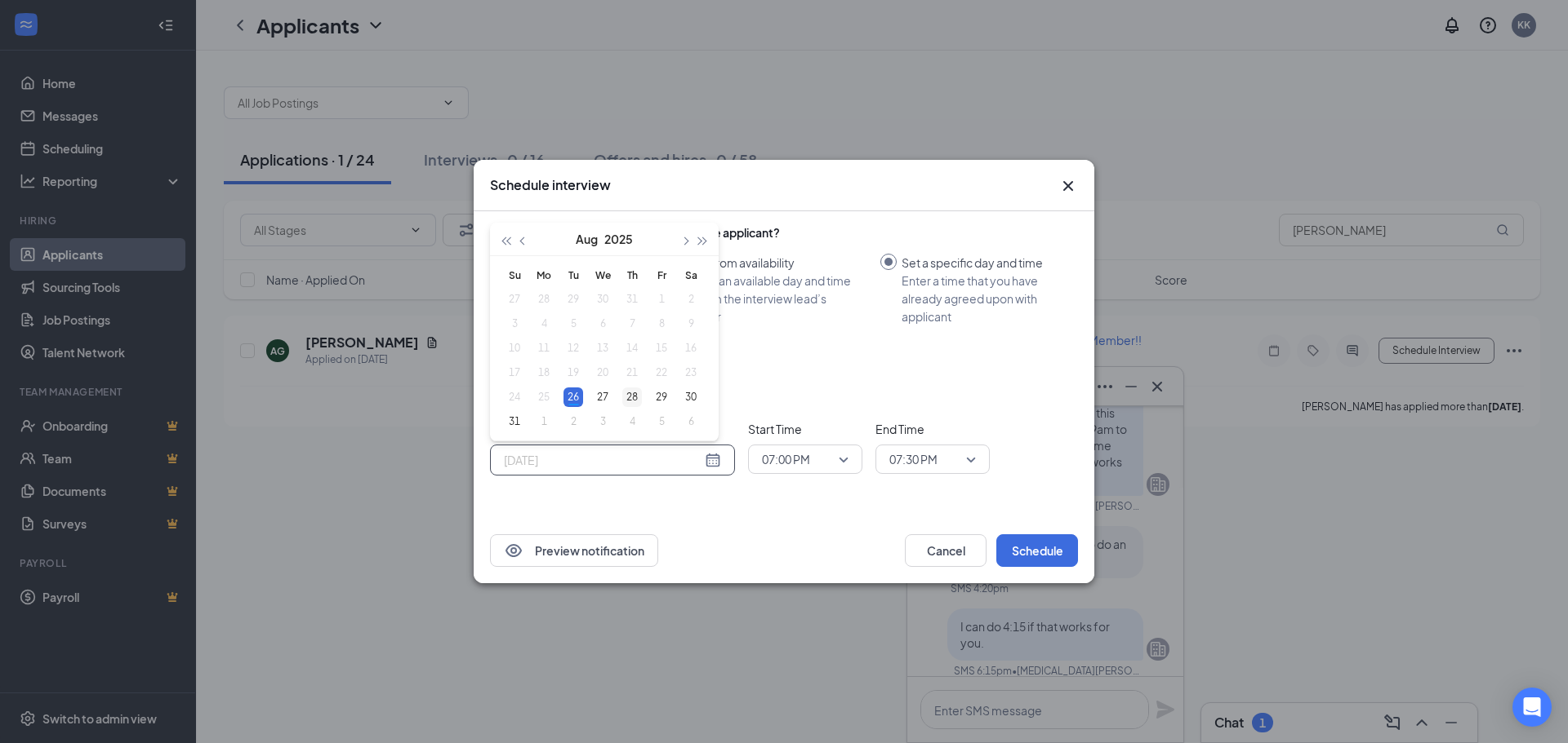
type input "[DATE]"
click at [629, 393] on div "28" at bounding box center [631, 397] width 19 height 19
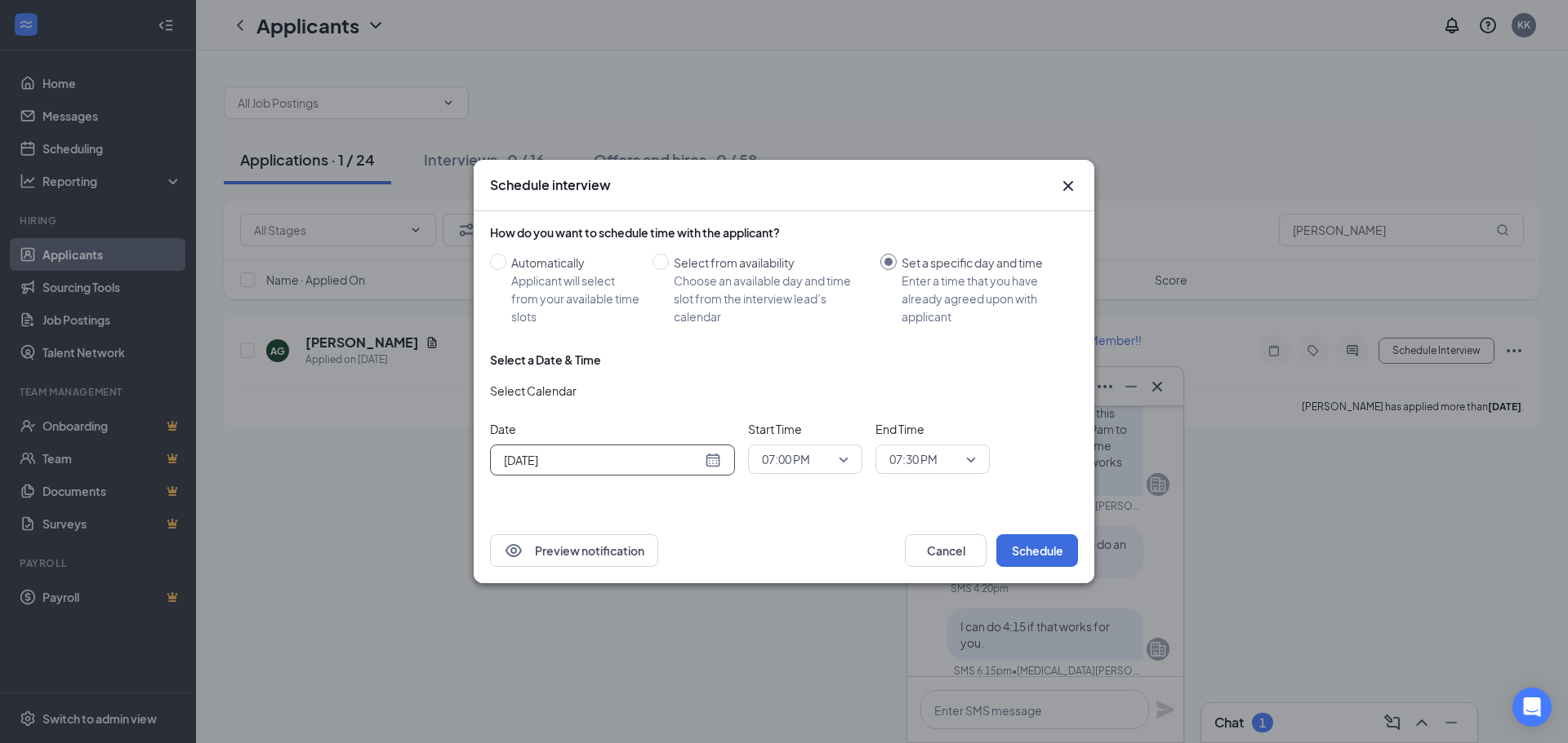
click at [787, 456] on span "07:00 PM" at bounding box center [785, 460] width 48 height 25
click at [799, 243] on span "04:15 PM" at bounding box center [784, 246] width 48 height 18
click at [933, 464] on span "07:30 PM" at bounding box center [913, 460] width 48 height 25
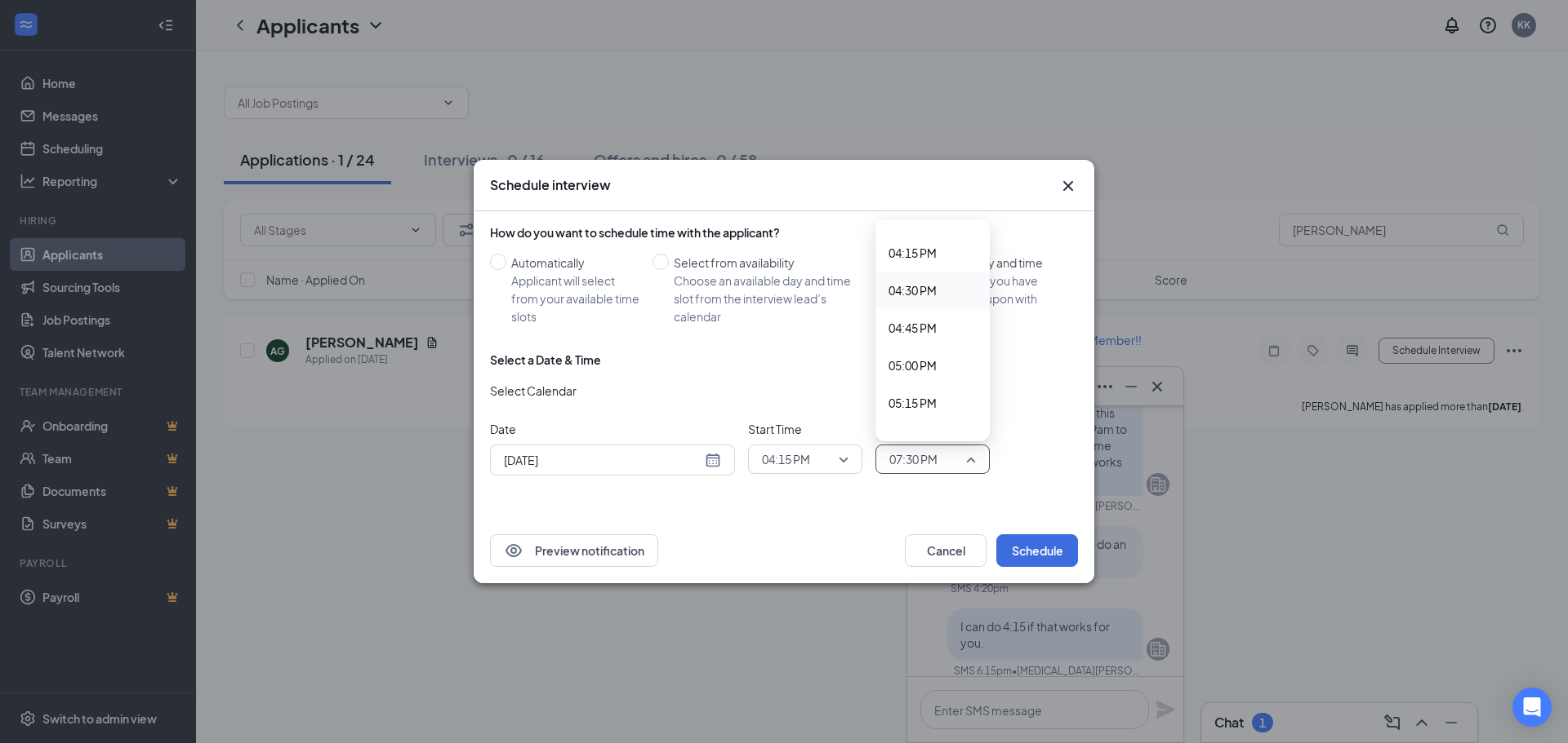
click at [939, 288] on span "04:30 PM" at bounding box center [933, 290] width 88 height 18
click at [1045, 550] on button "Schedule" at bounding box center [1036, 551] width 81 height 33
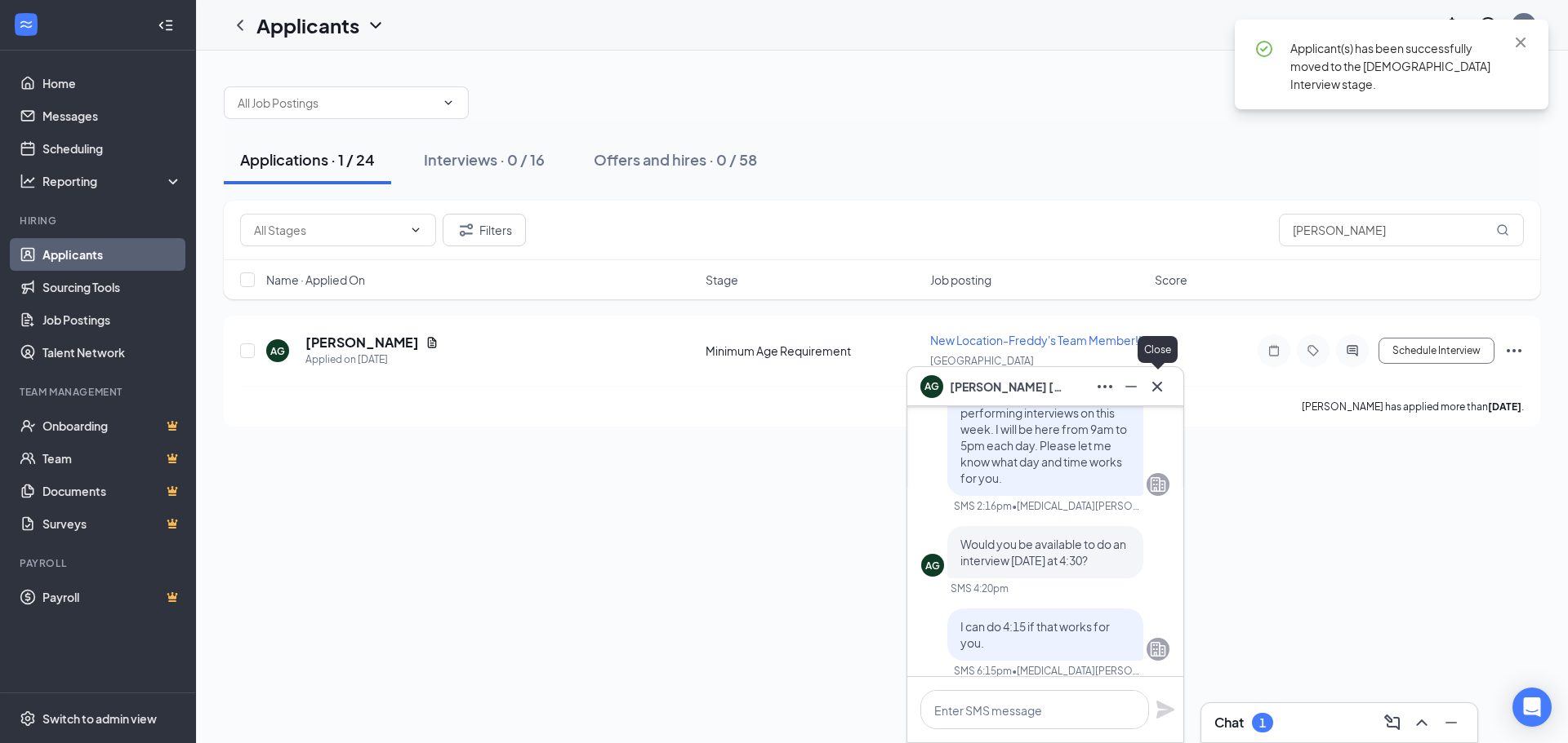
drag, startPoint x: 1156, startPoint y: 382, endPoint x: 1234, endPoint y: 403, distance: 80.8
click at [1156, 382] on icon "Cross" at bounding box center [1157, 386] width 19 height 19
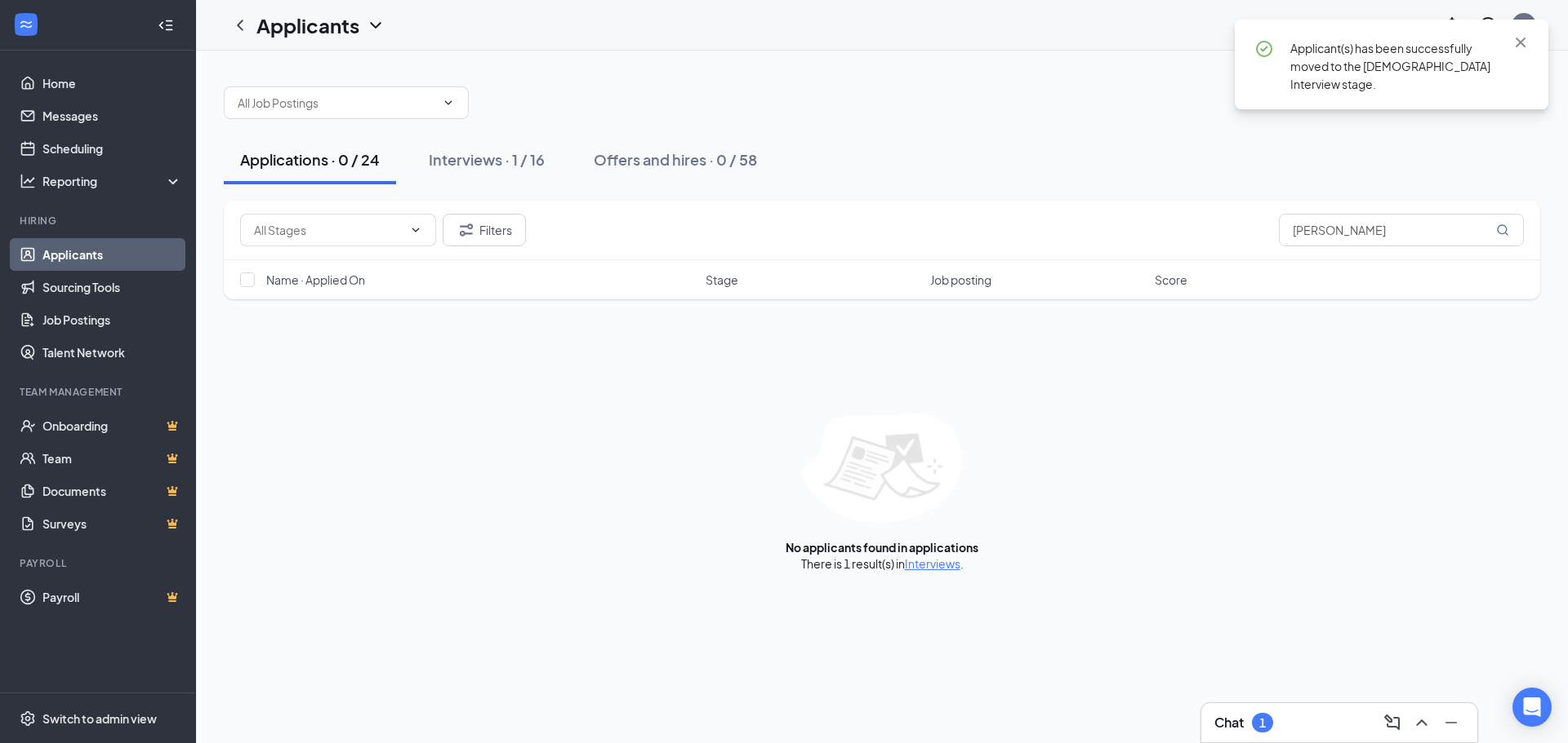
click at [1301, 728] on div "Chat 1" at bounding box center [1338, 722] width 250 height 26
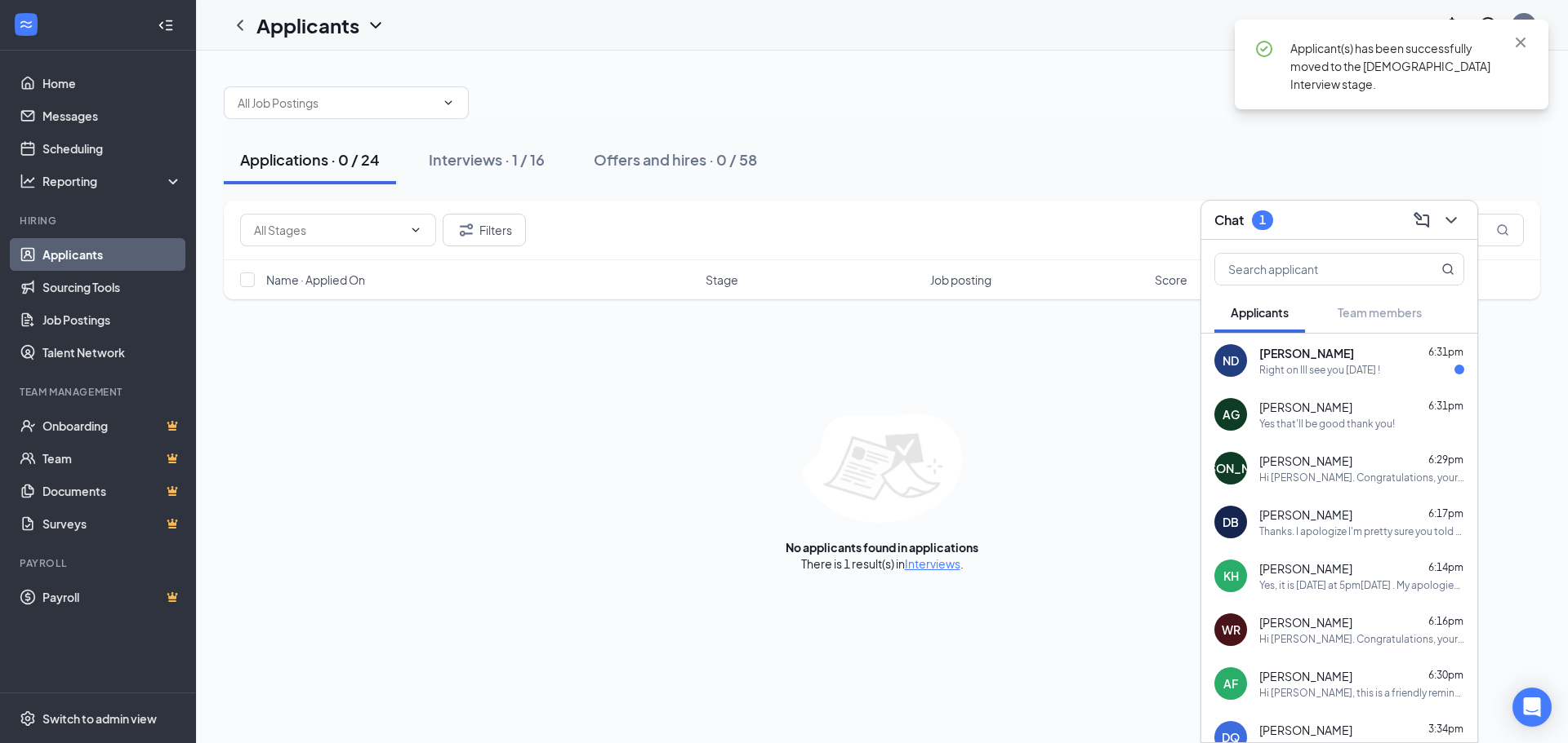
click at [1312, 366] on div "Right on Ill see you tomorrow !" at bounding box center [1319, 370] width 121 height 14
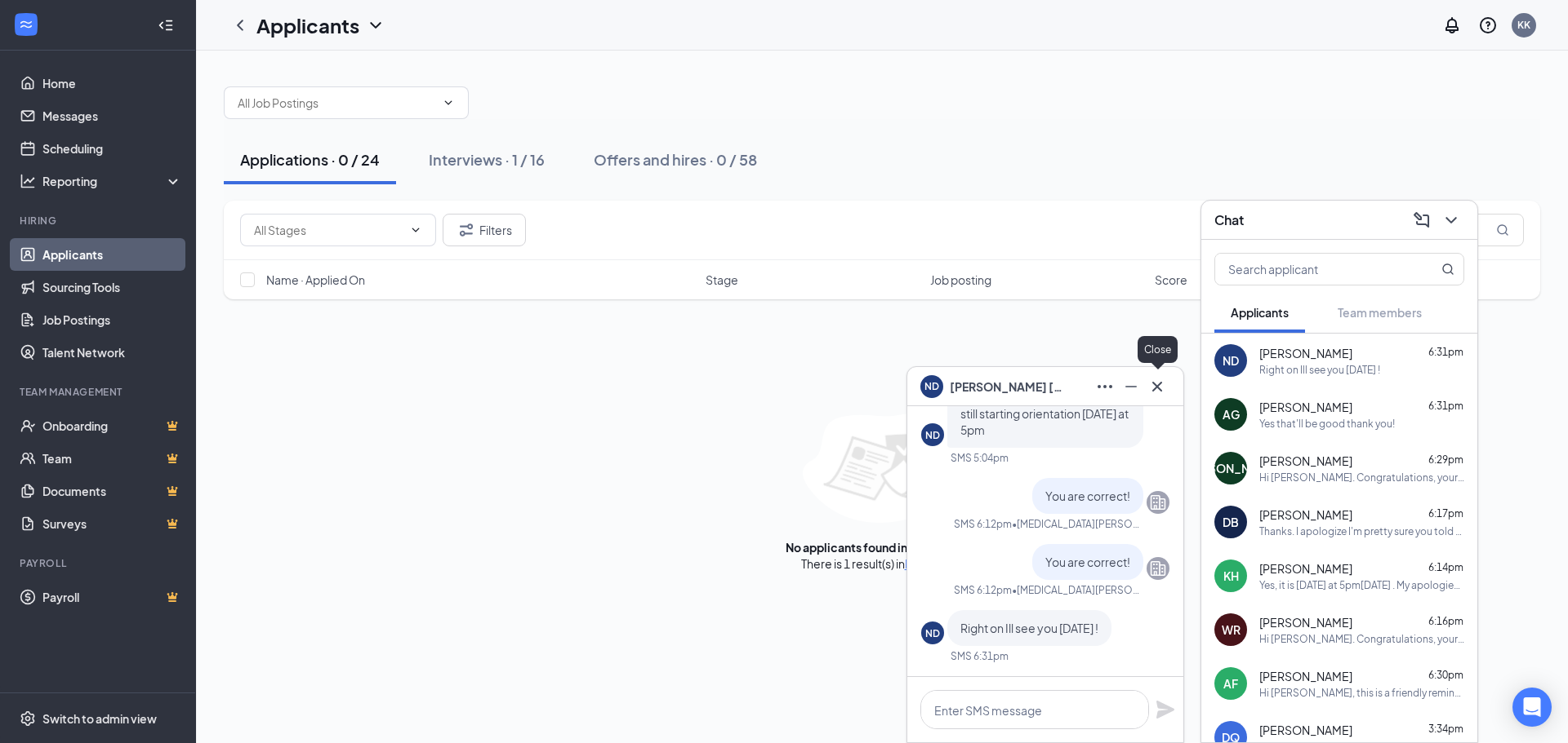
drag, startPoint x: 1159, startPoint y: 389, endPoint x: 1432, endPoint y: 309, distance: 284.5
click at [1161, 388] on icon "Cross" at bounding box center [1157, 386] width 19 height 19
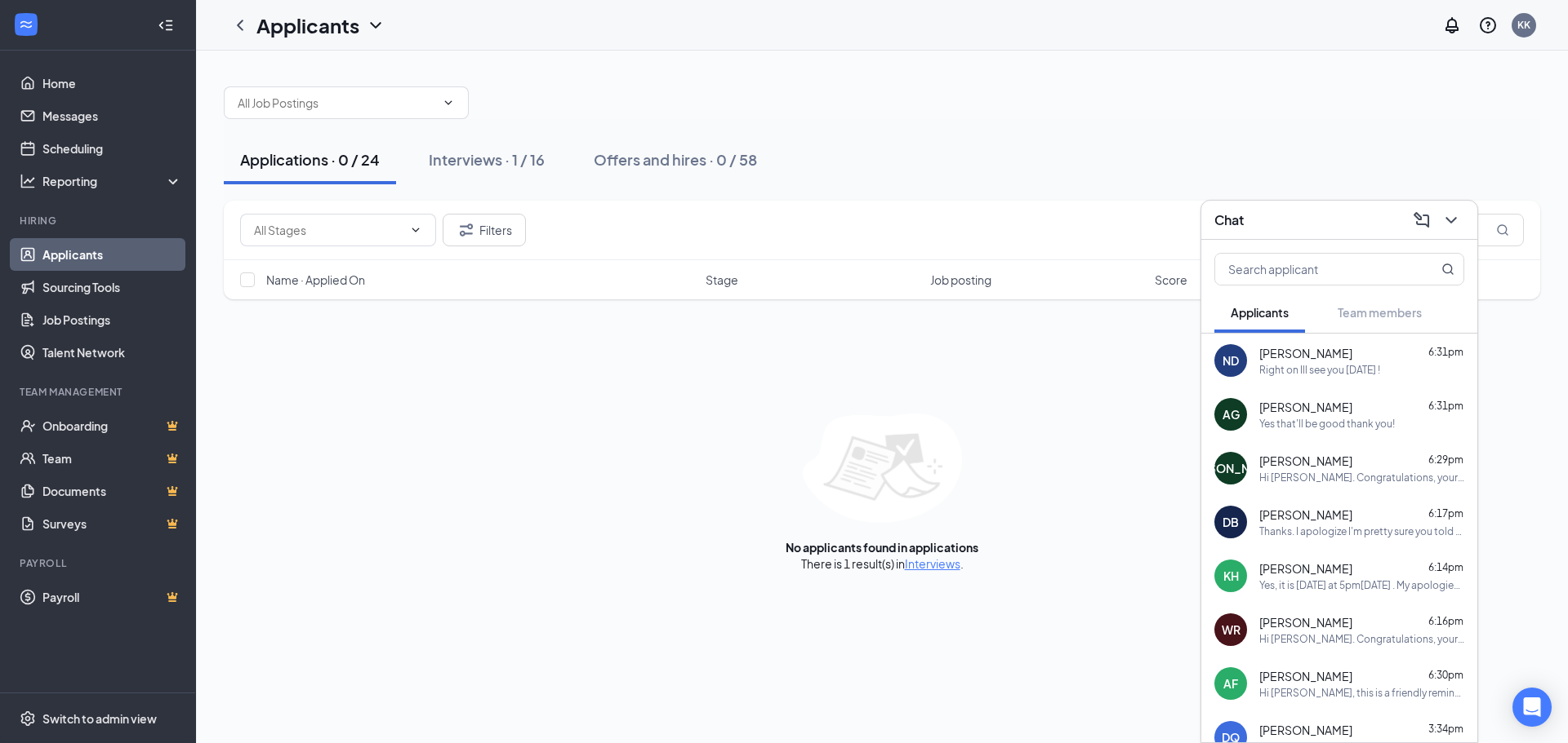
click at [1447, 219] on icon "ChevronDown" at bounding box center [1450, 220] width 19 height 19
